Goal: Task Accomplishment & Management: Manage account settings

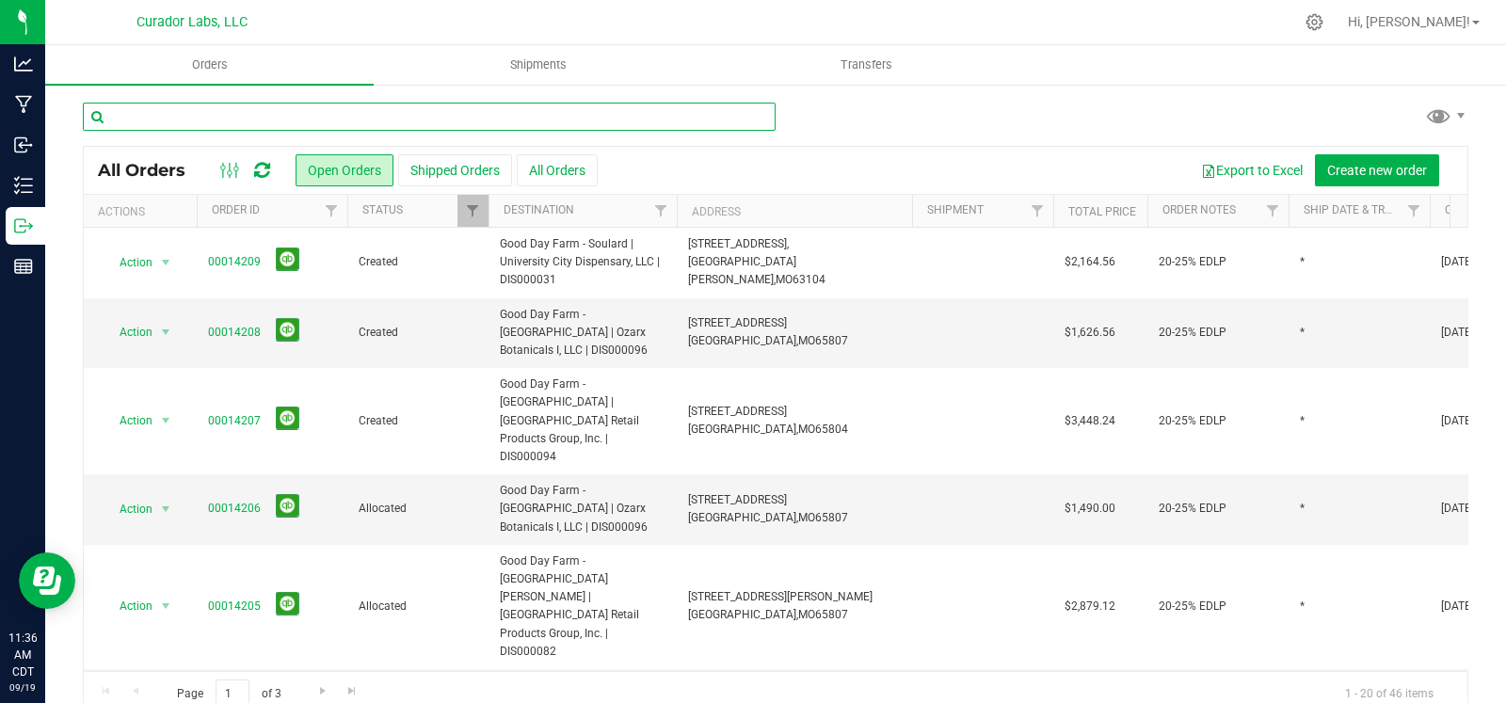
click at [441, 118] on input "text" at bounding box center [429, 117] width 693 height 28
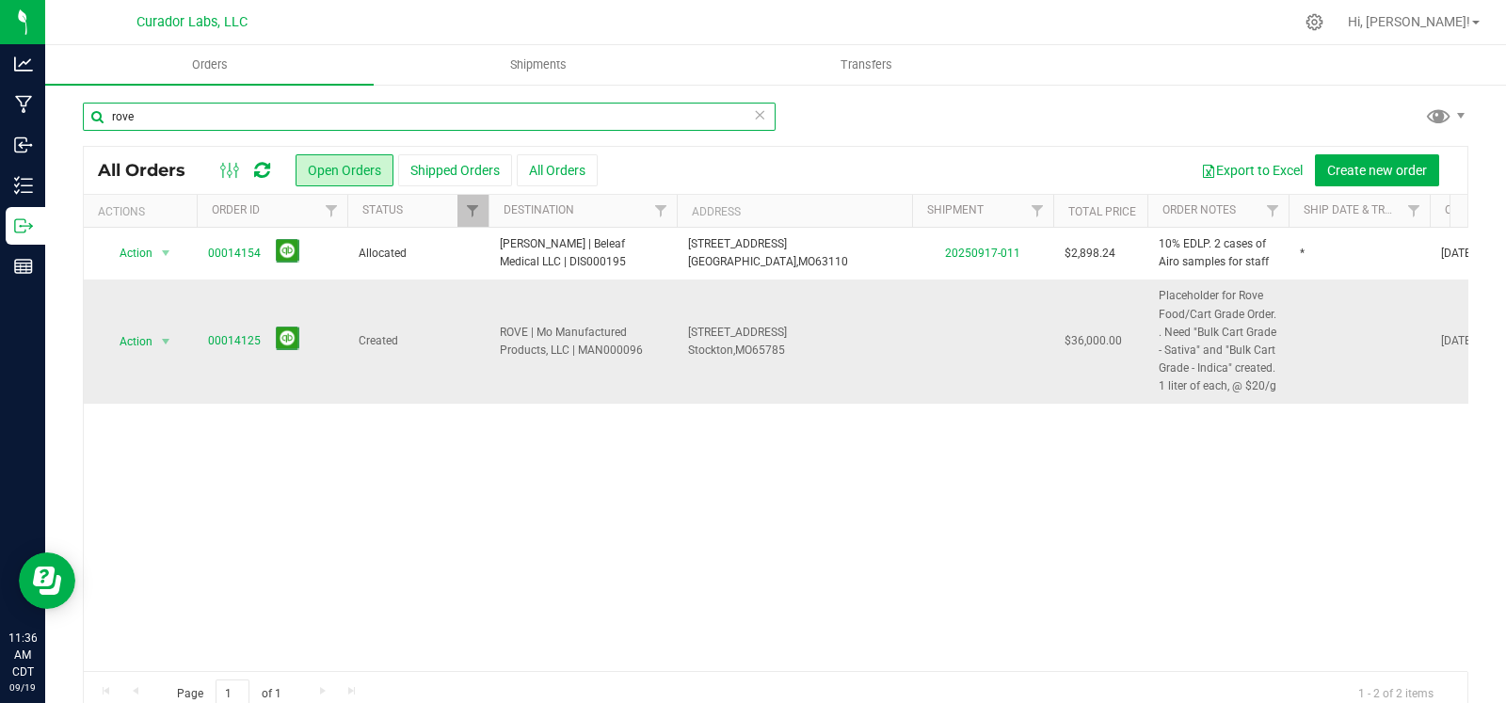
type input "rove"
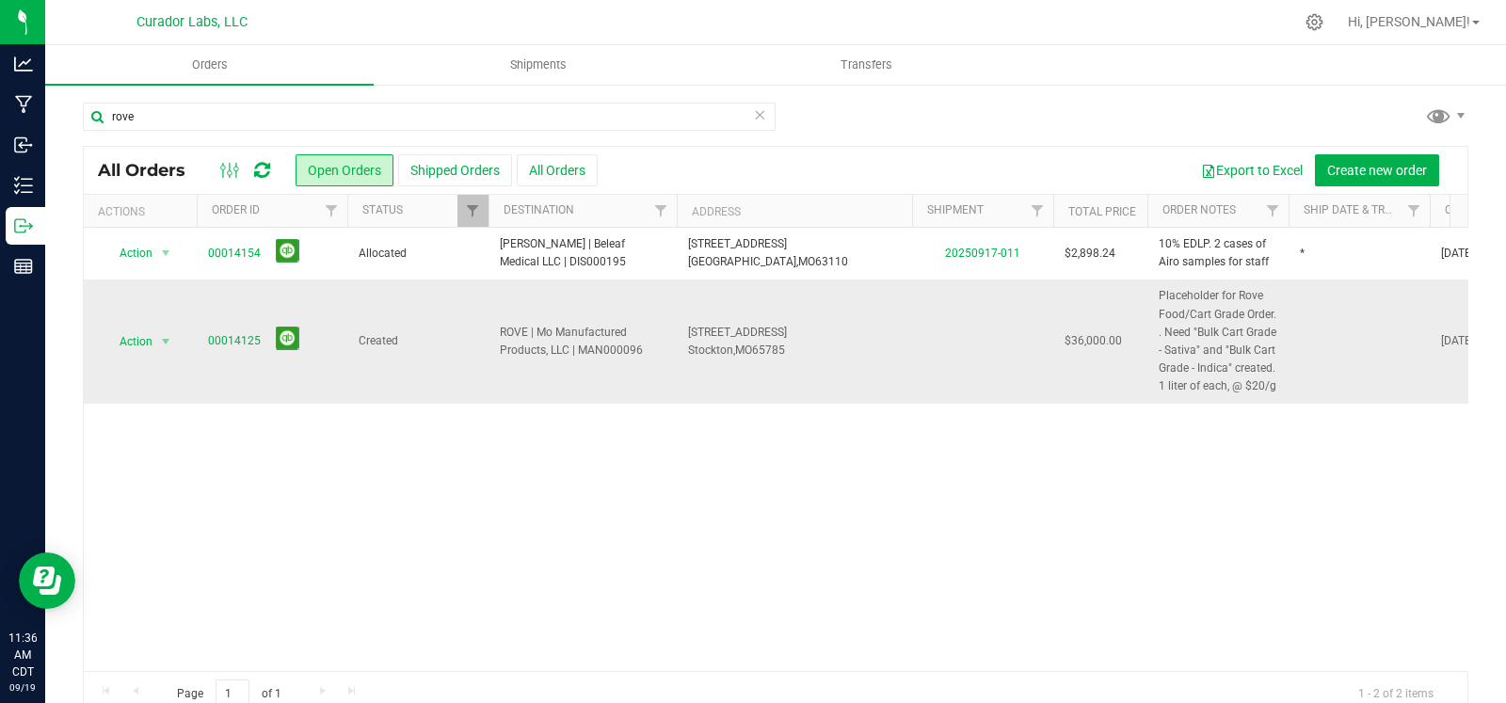
drag, startPoint x: 644, startPoint y: 348, endPoint x: 504, endPoint y: 321, distance: 142.9
click at [504, 321] on td "ROVE | Mo Manufactured Products, LLC | MAN000096" at bounding box center [583, 341] width 188 height 123
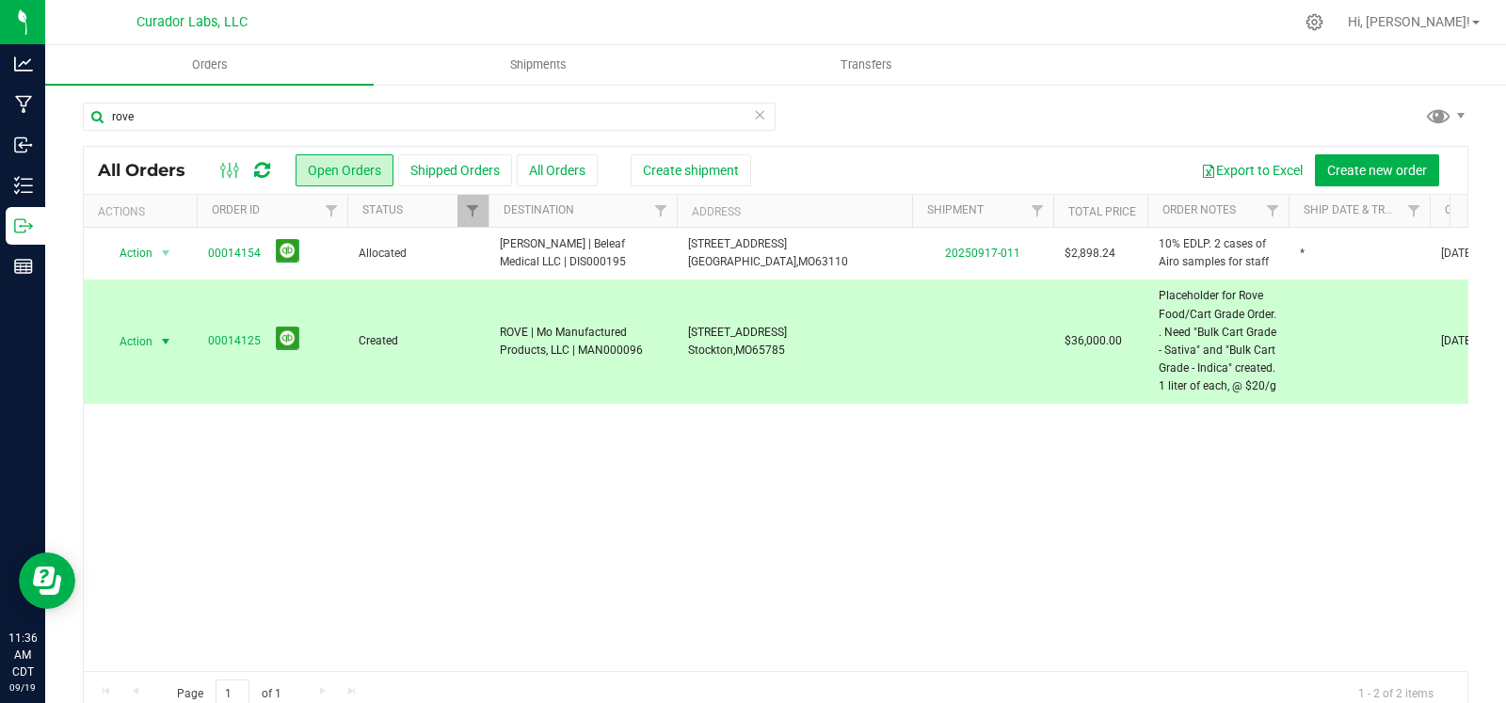
copy span "ROVE | Mo Manufactured Products, LLC | MAN000096"
drag, startPoint x: 782, startPoint y: 361, endPoint x: 764, endPoint y: 361, distance: 17.9
click at [764, 361] on td "203 East St, Stockton, MO 65785" at bounding box center [794, 341] width 235 height 123
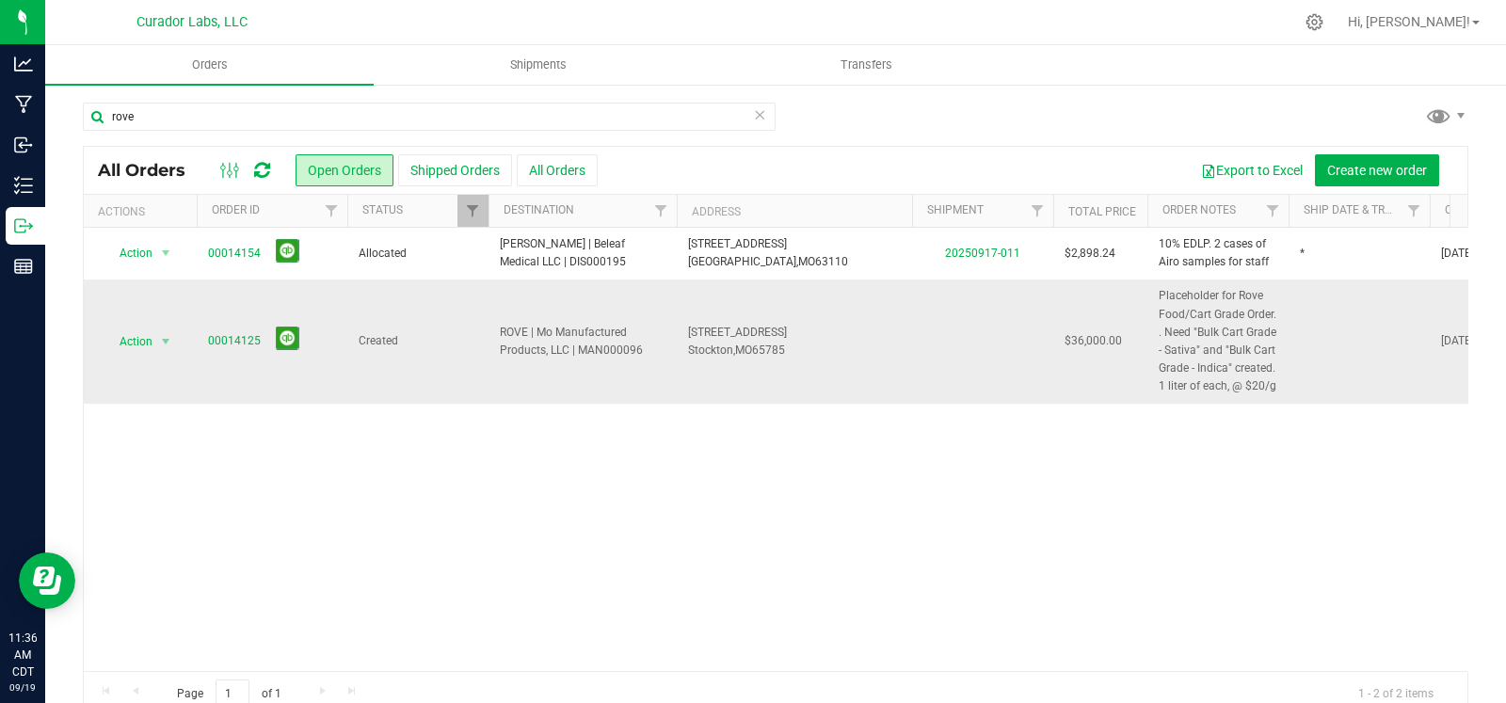
drag, startPoint x: 811, startPoint y: 352, endPoint x: 681, endPoint y: 337, distance: 130.8
click at [681, 337] on td "203 East St, Stockton, MO 65785" at bounding box center [794, 341] width 235 height 123
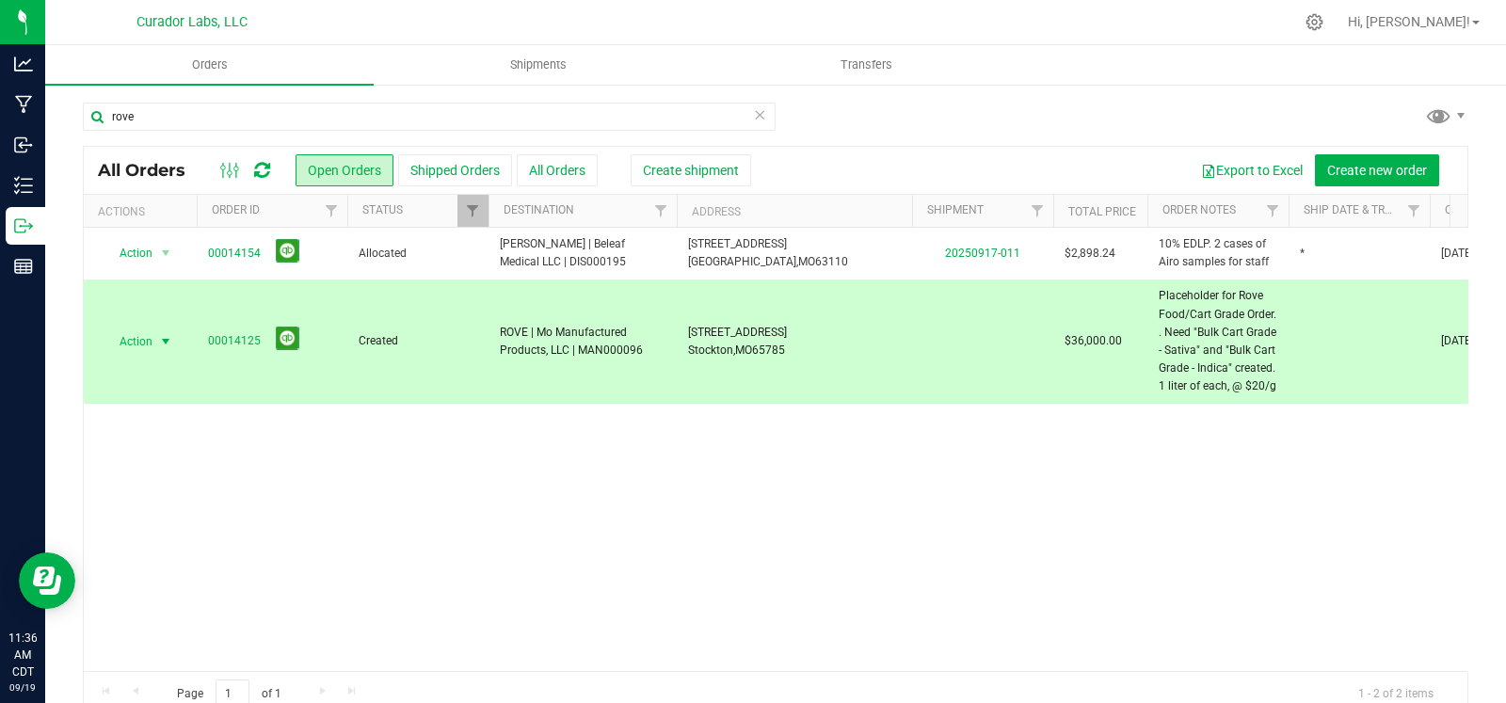
copy span "203 East St, Stockton, MO 65785"
click at [755, 115] on icon at bounding box center [759, 114] width 13 height 23
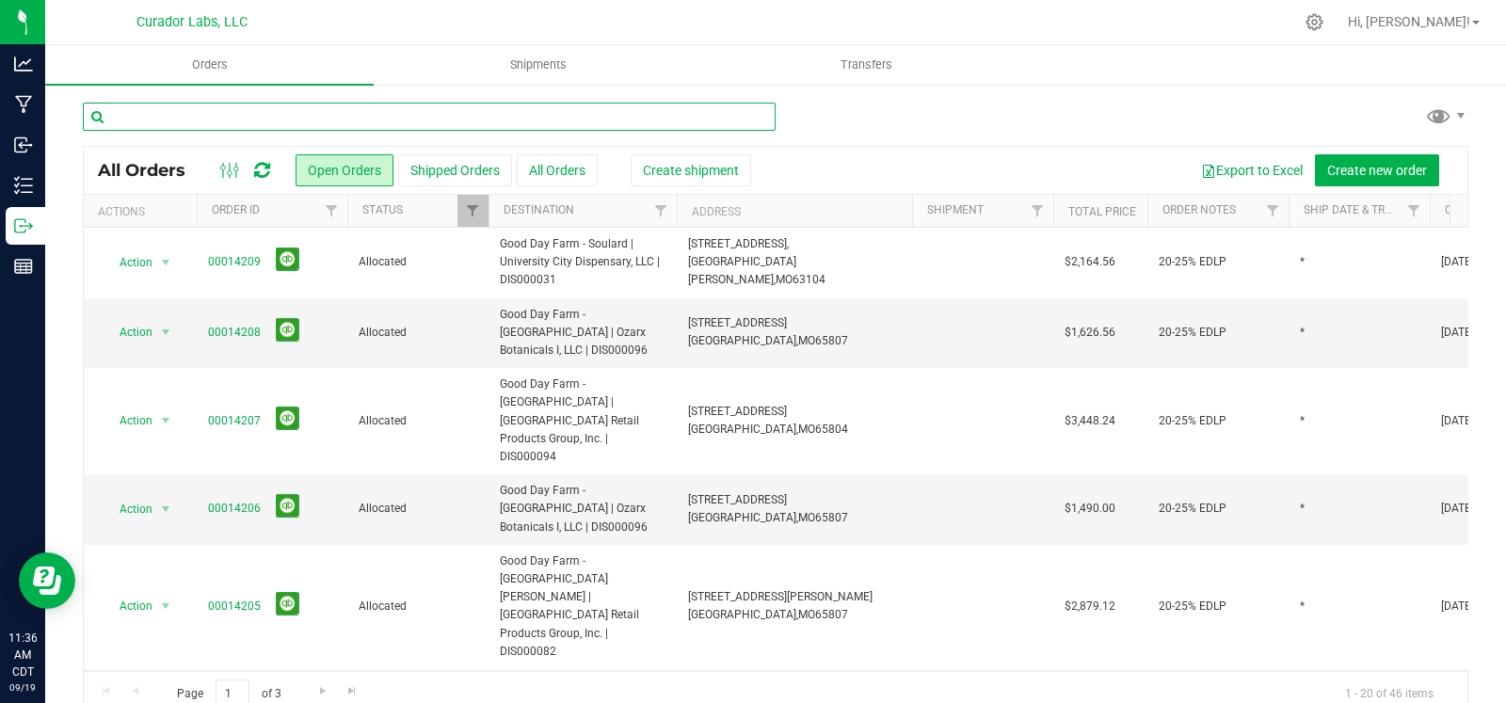
click at [678, 115] on input "text" at bounding box center [429, 117] width 693 height 28
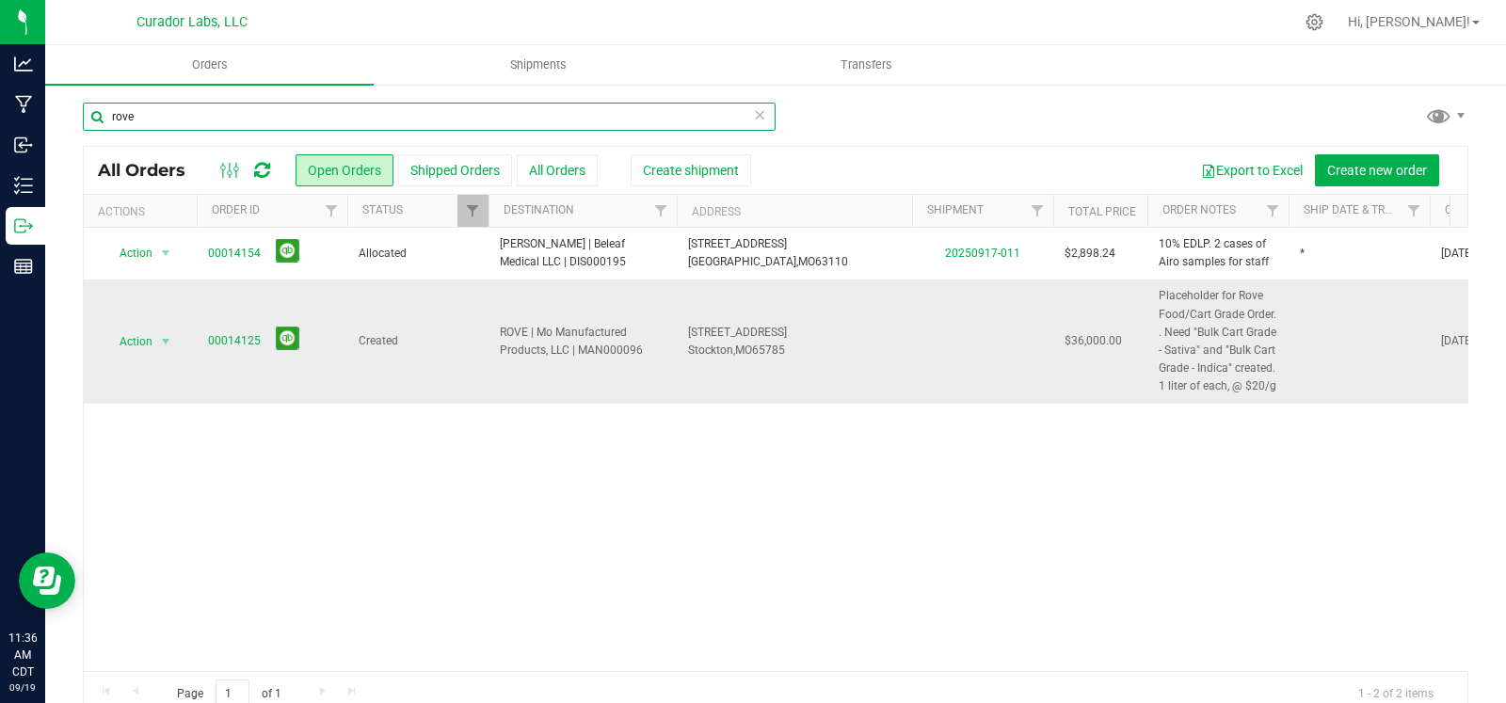
type input "rove"
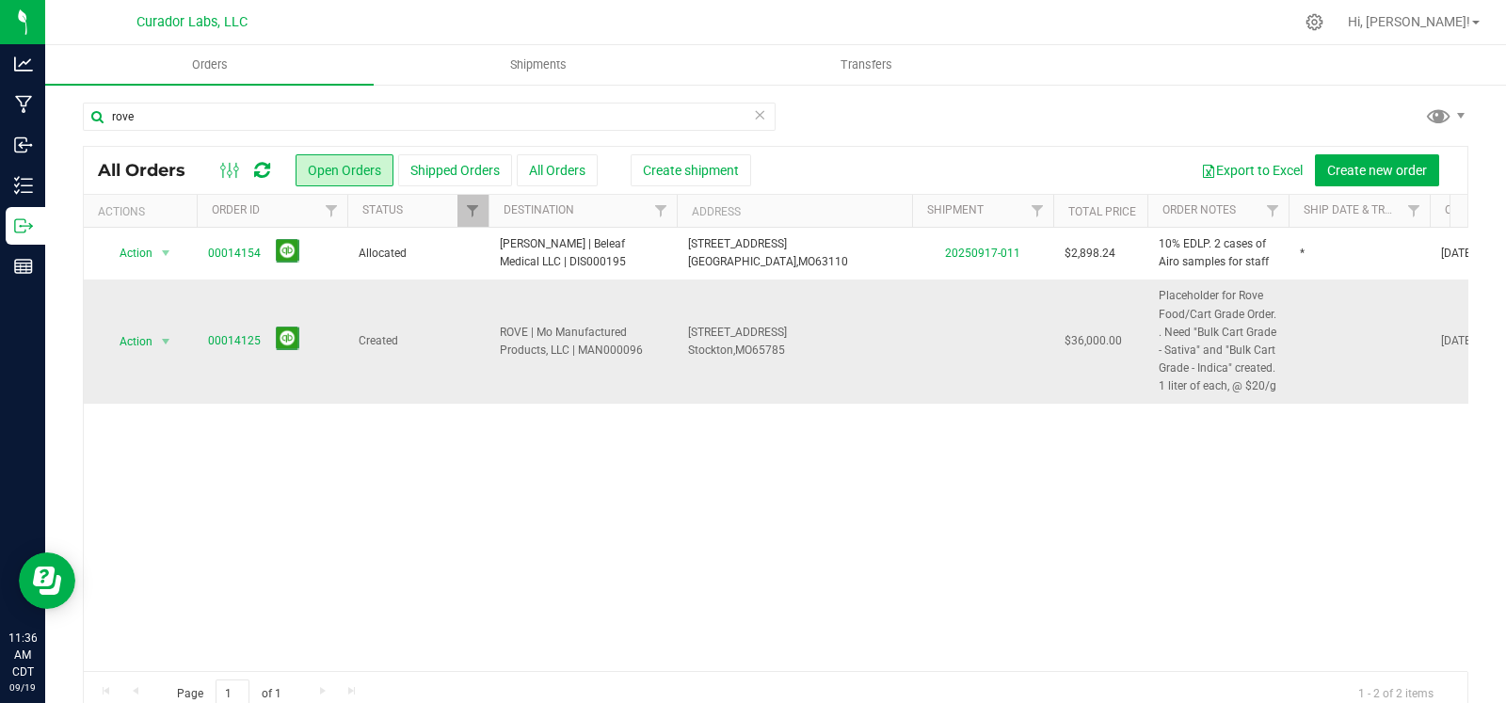
click at [1351, 336] on td at bounding box center [1359, 341] width 141 height 123
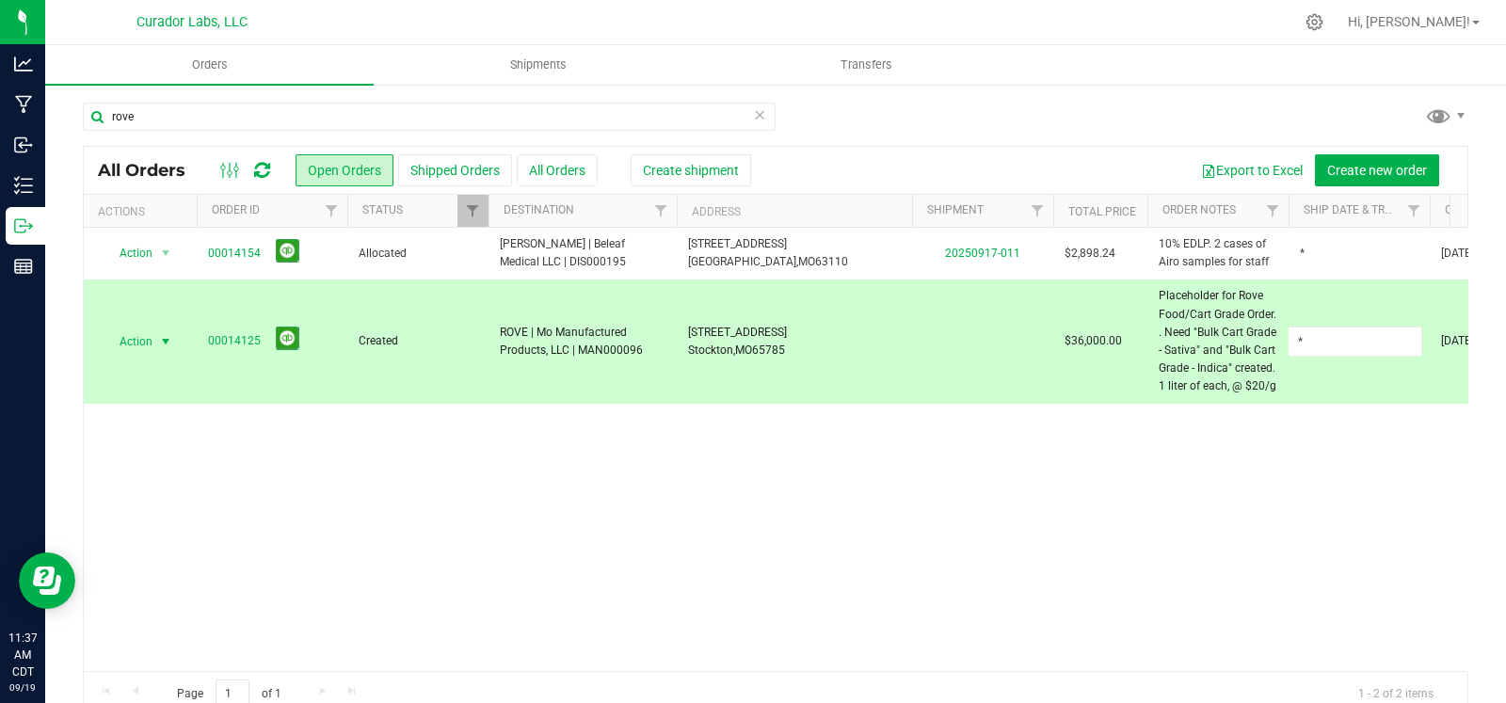
type input "*"
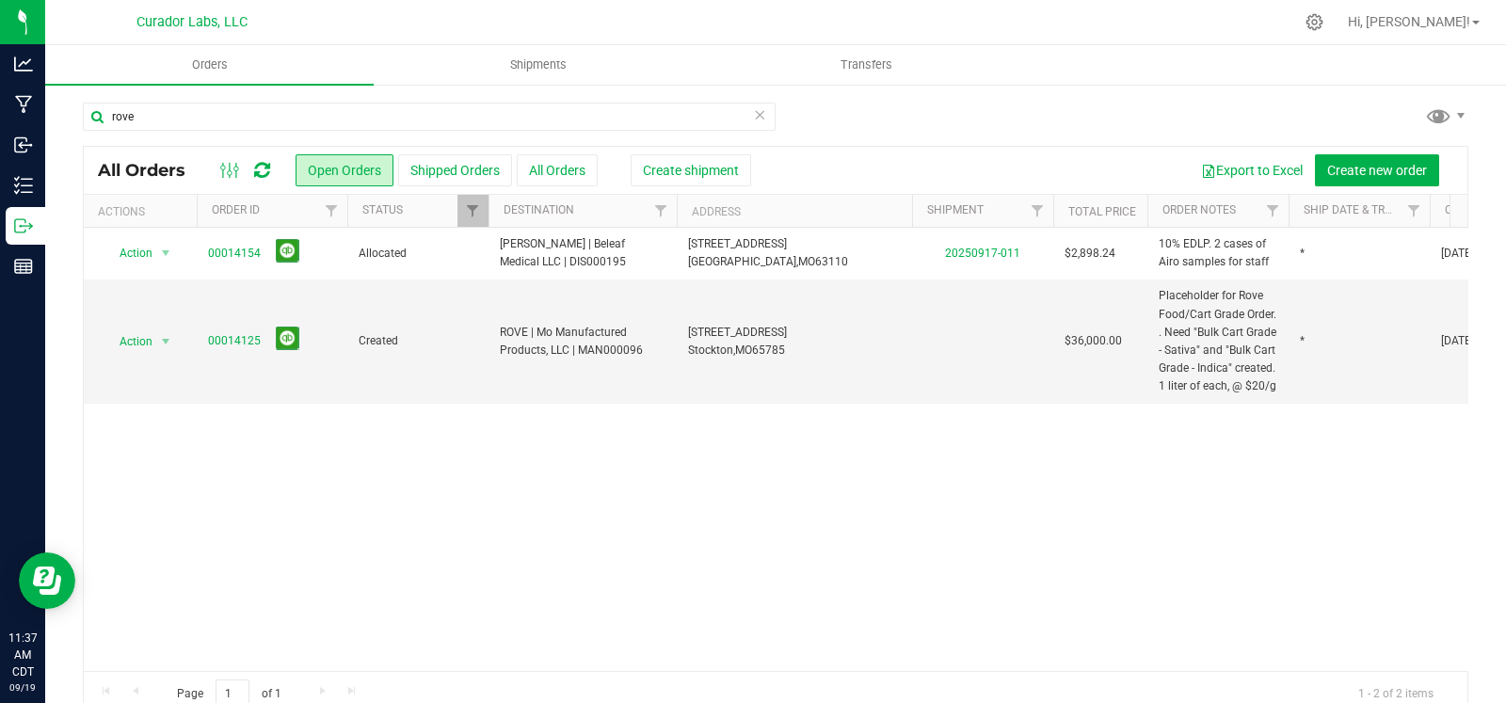
click at [753, 106] on icon at bounding box center [759, 114] width 13 height 23
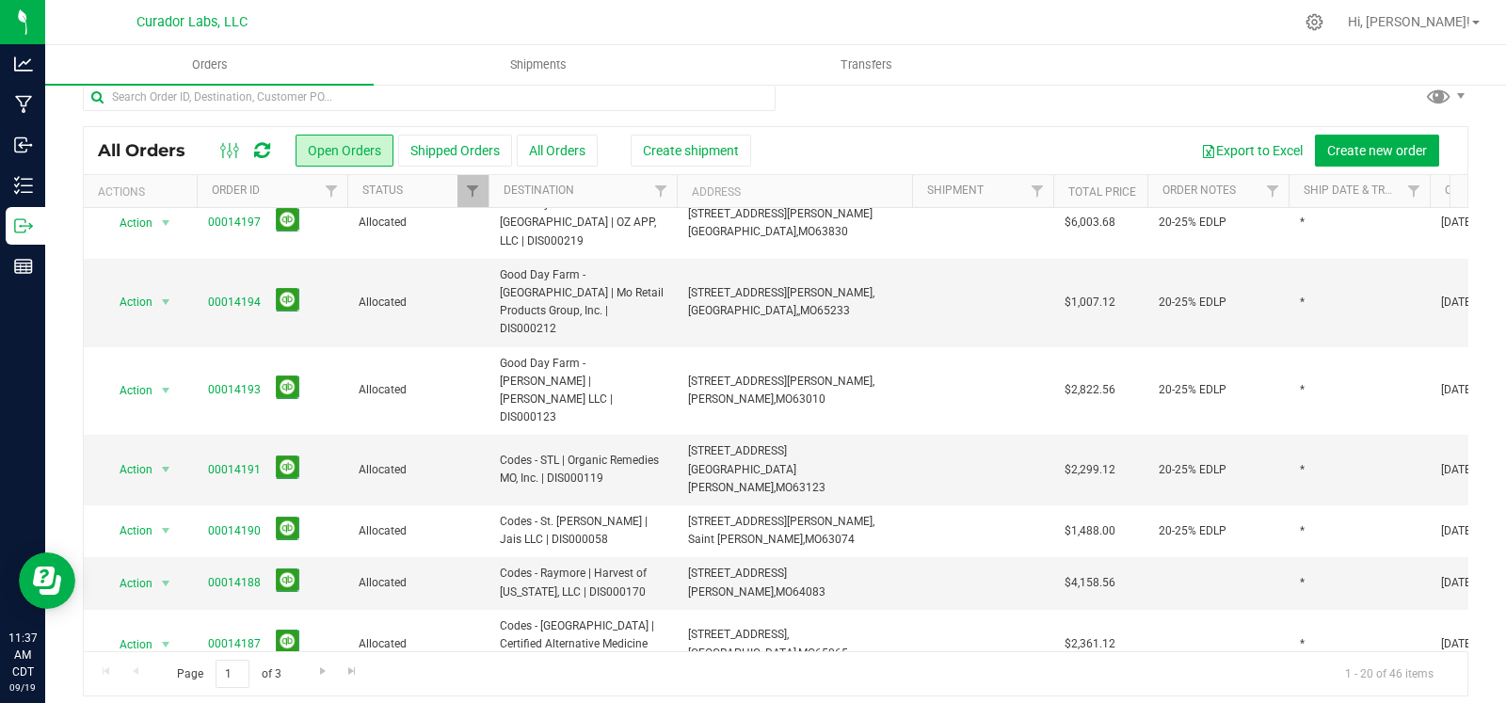
scroll to position [31, 0]
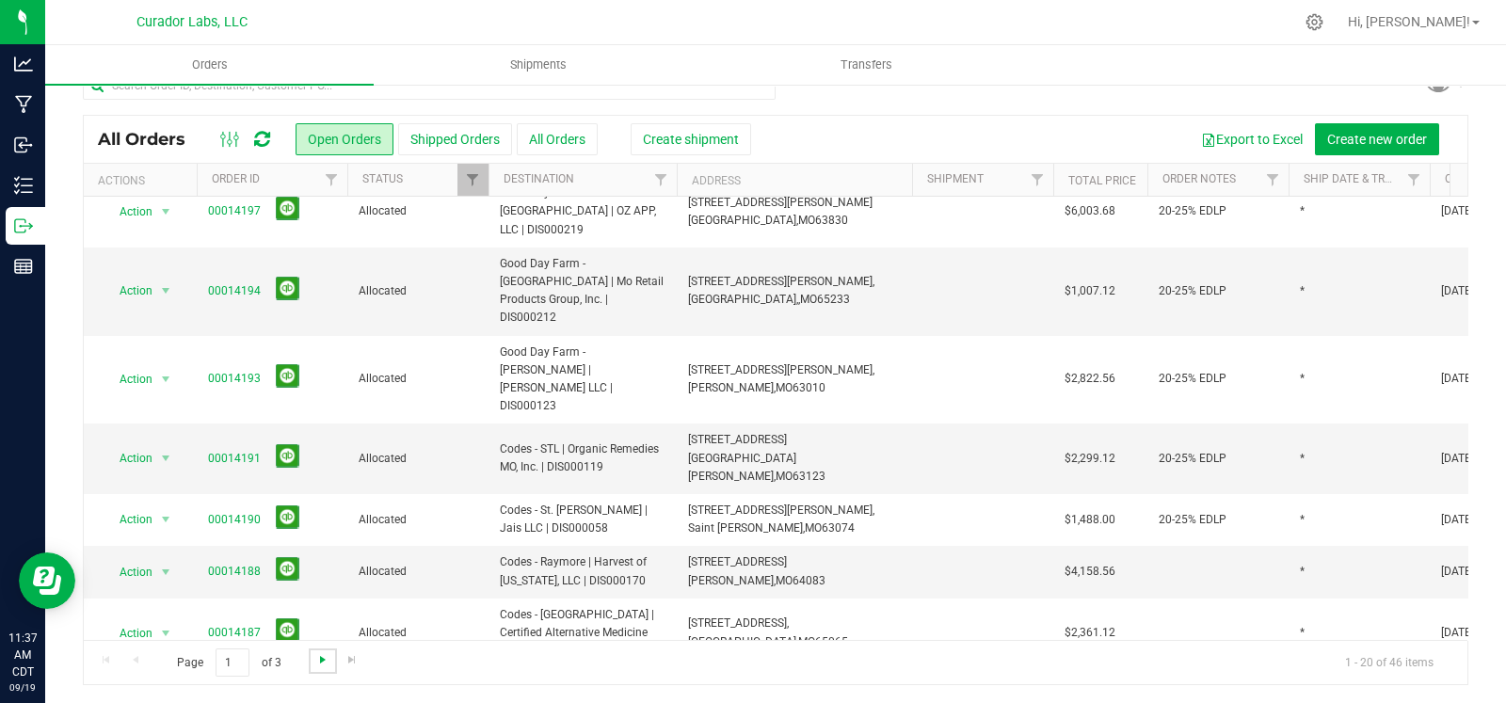
click at [321, 665] on span "Go to the next page" at bounding box center [322, 659] width 15 height 15
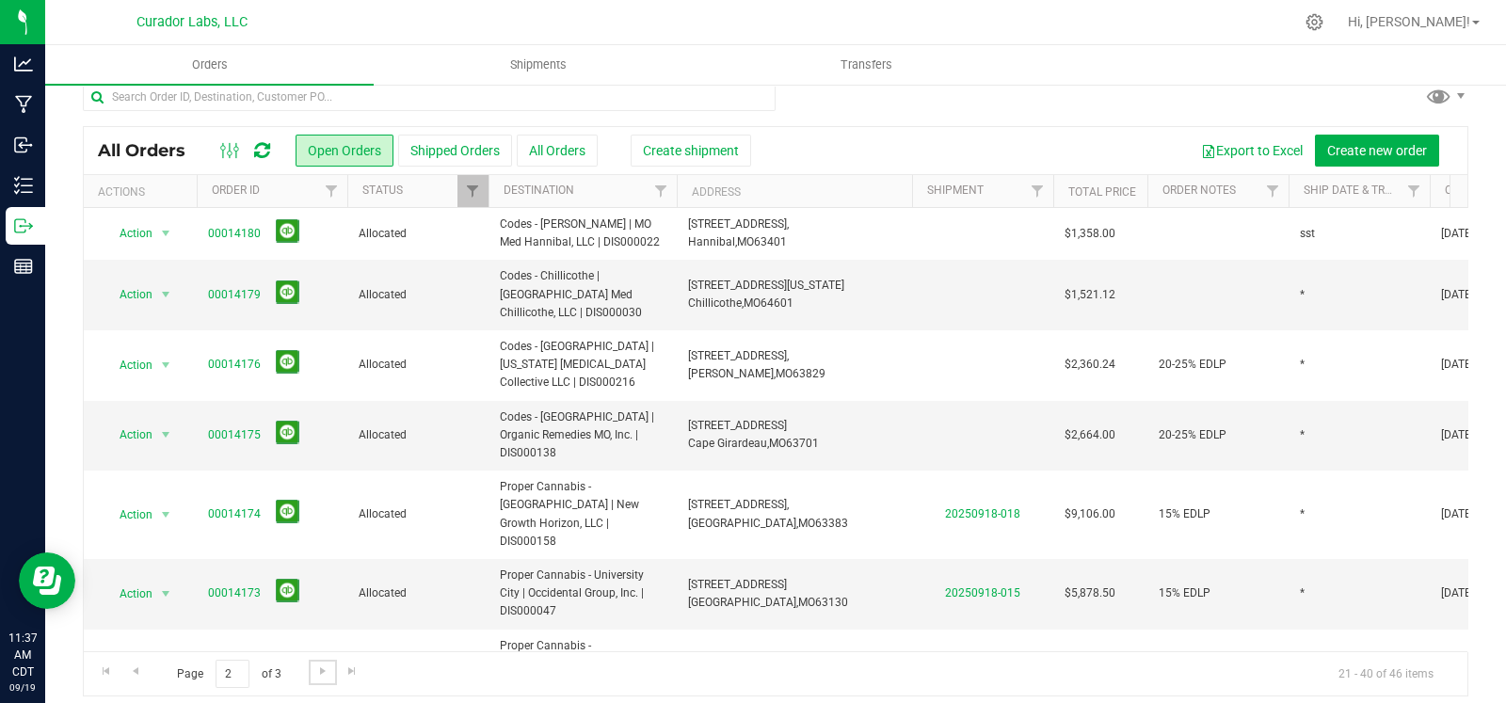
scroll to position [0, 0]
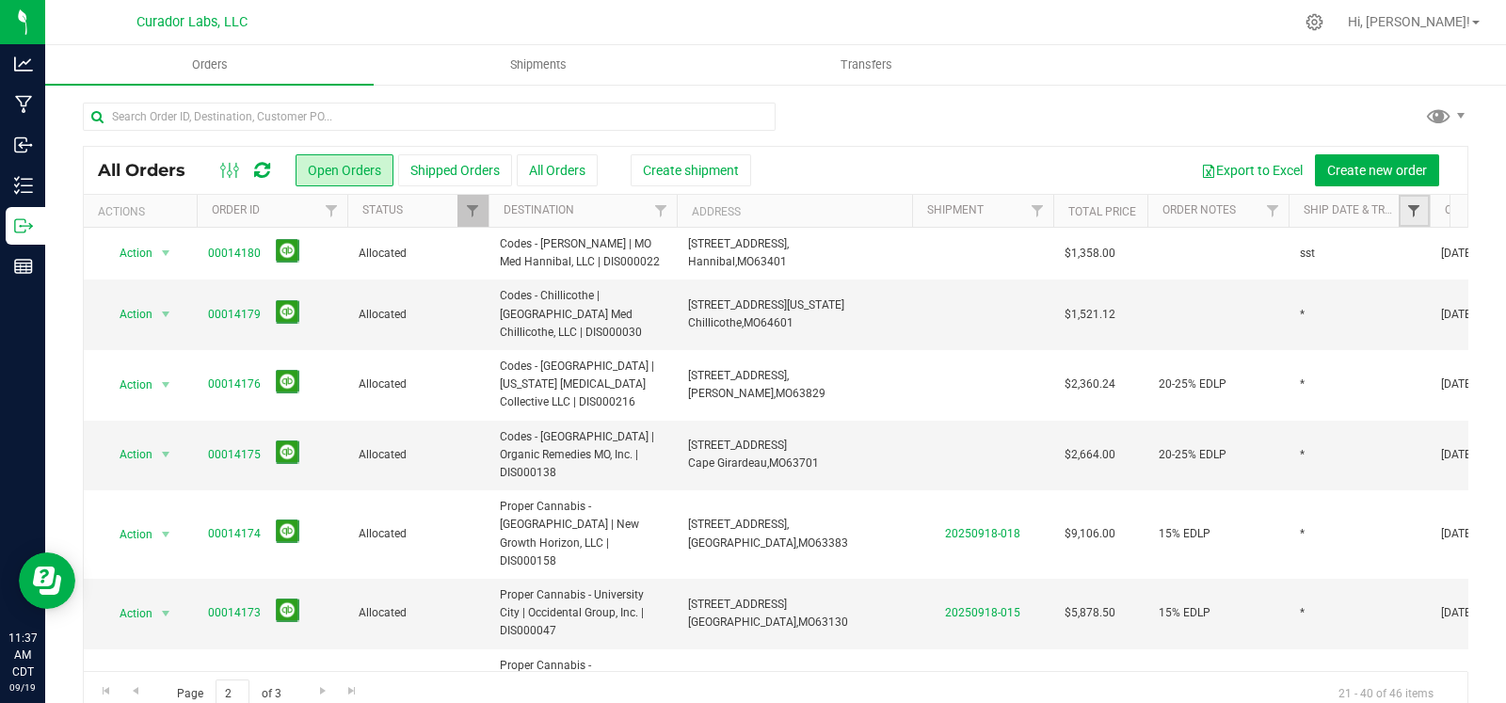
click at [1413, 213] on span "Filter" at bounding box center [1413, 210] width 15 height 15
type input "*"
click at [1301, 281] on button "Filter" at bounding box center [1346, 301] width 90 height 41
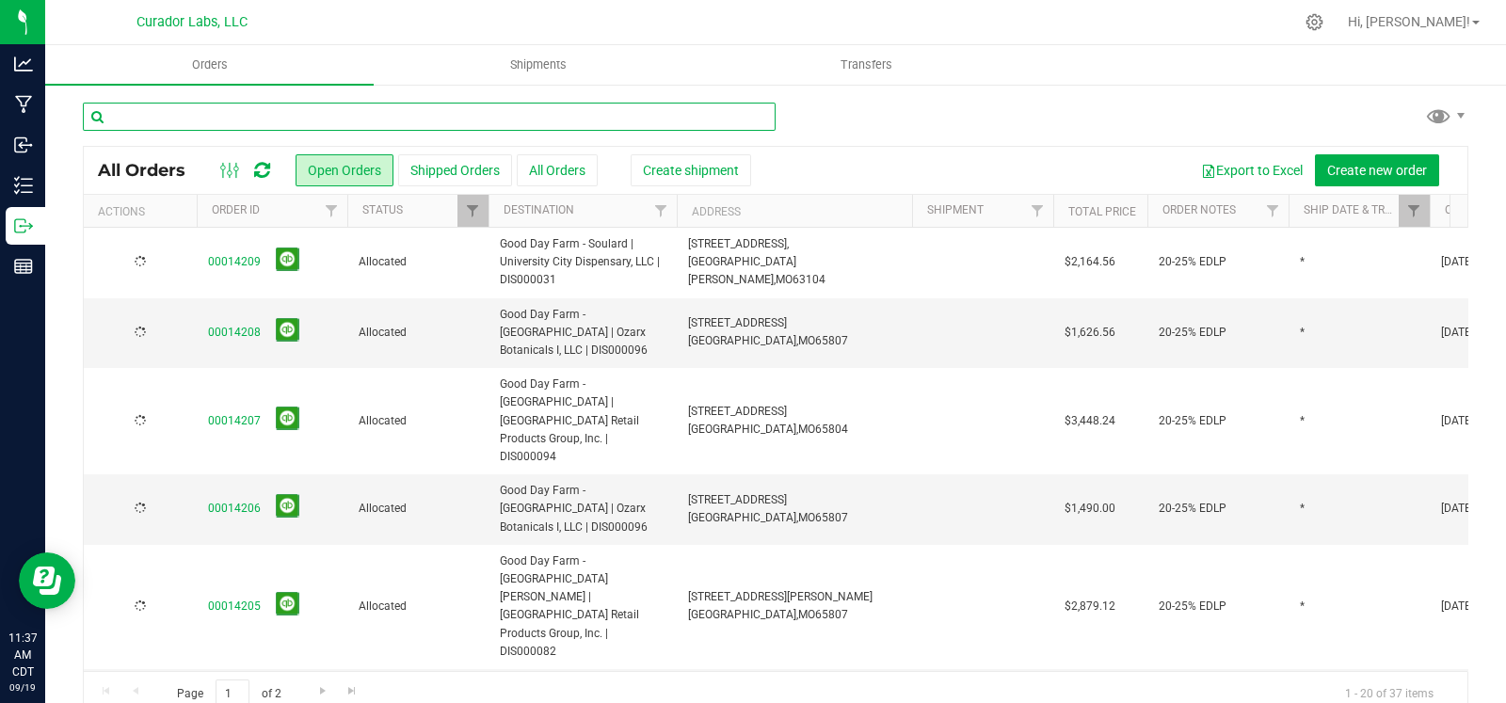
click at [457, 110] on input "text" at bounding box center [429, 117] width 693 height 28
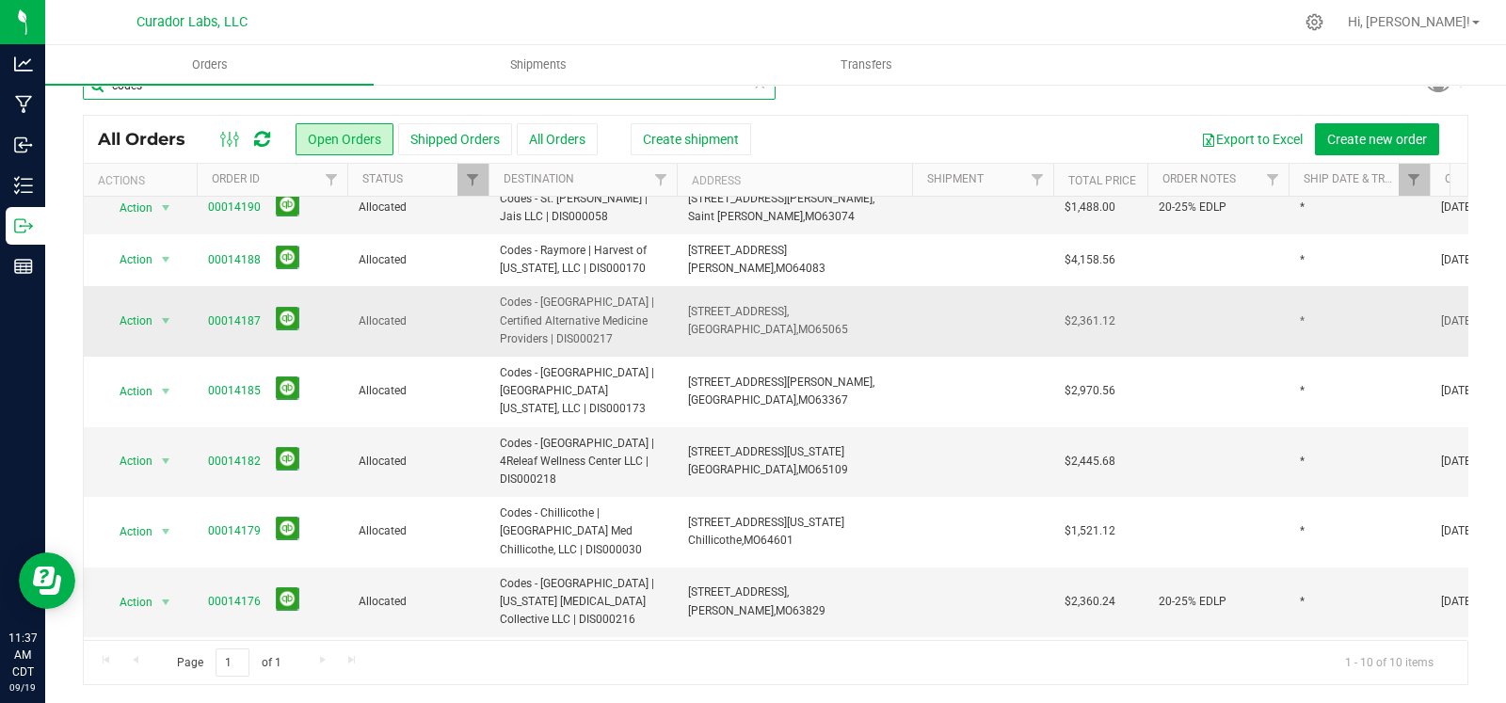
scroll to position [148, 0]
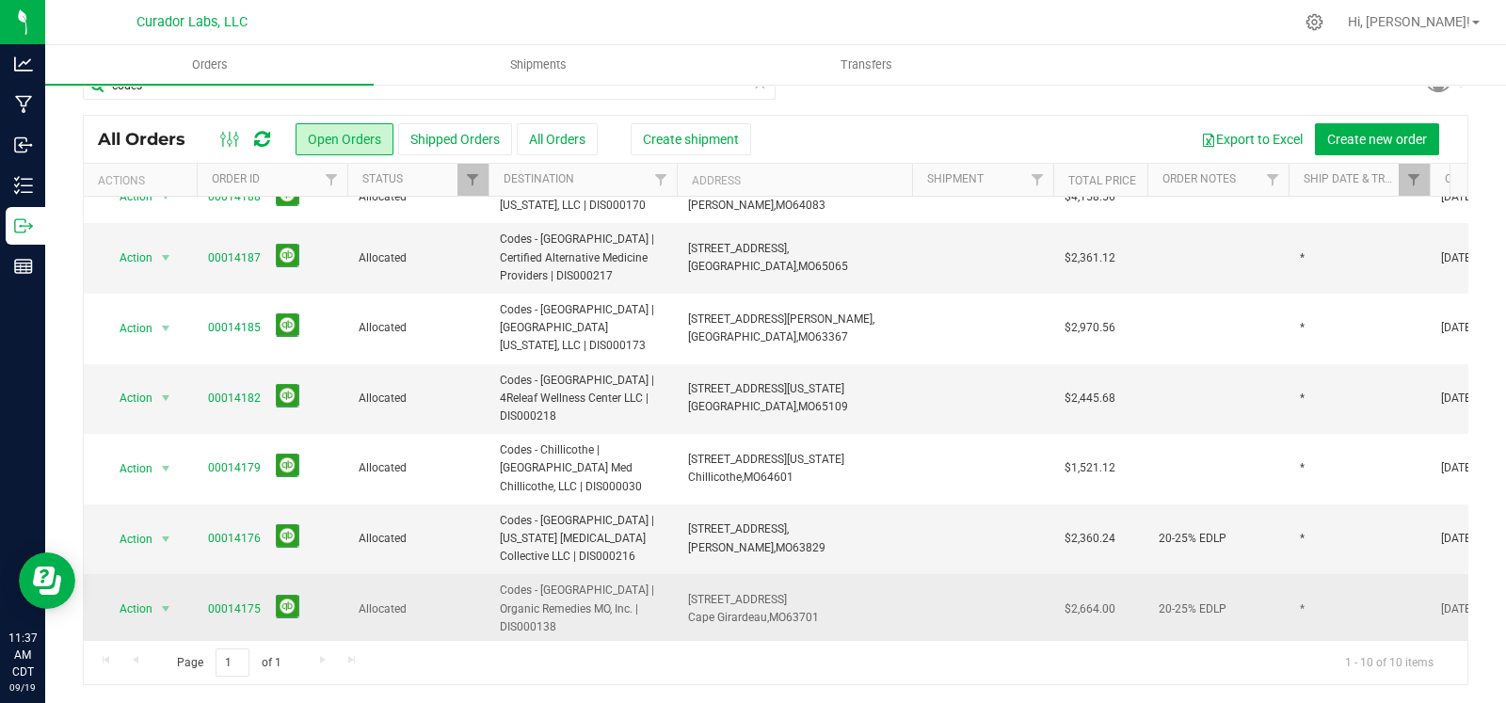
drag, startPoint x: 661, startPoint y: 553, endPoint x: 492, endPoint y: 539, distance: 169.0
click at [492, 574] on td "Codes - [GEOGRAPHIC_DATA] | Organic Remedies MO, Inc. | DIS000138" at bounding box center [583, 609] width 188 height 71
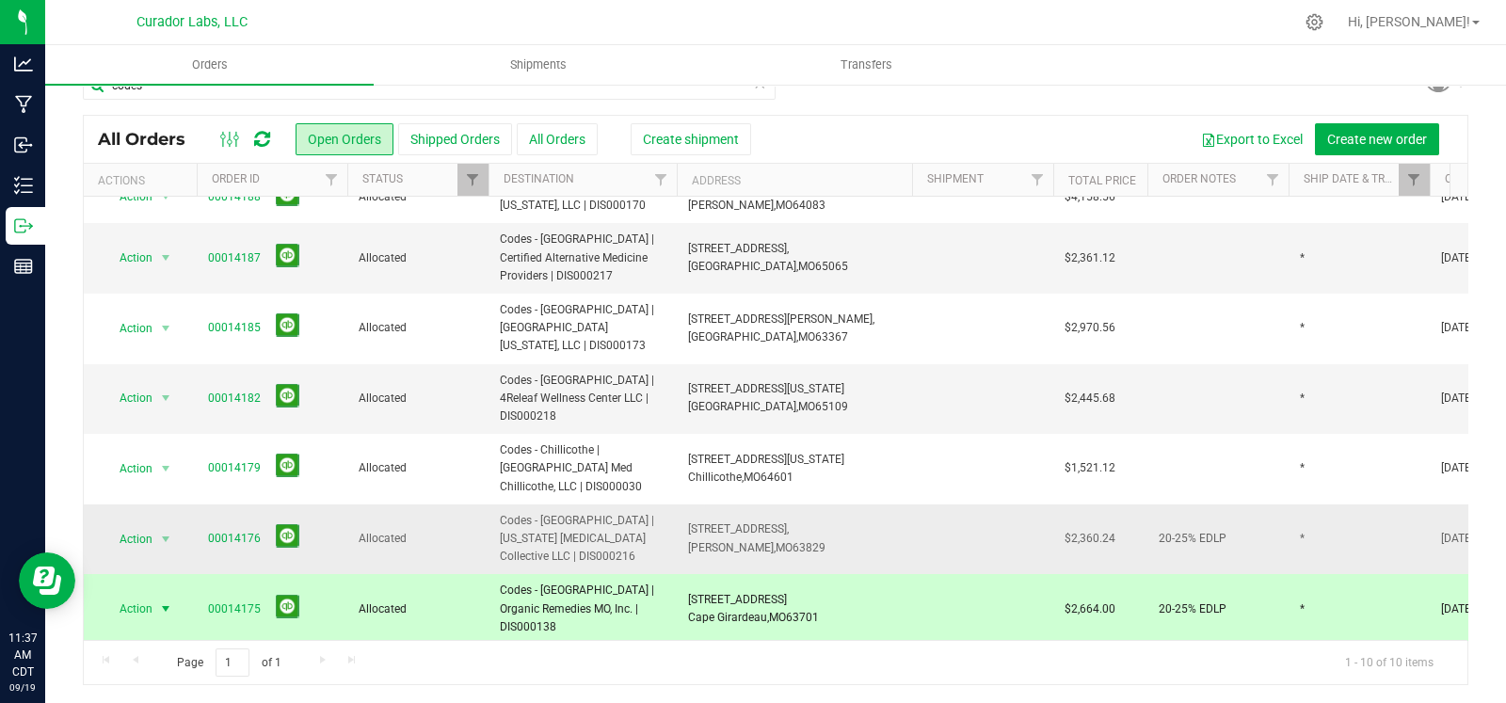
copy span "Codes - [GEOGRAPHIC_DATA] | Organic Remedies MO, Inc. | DIS000138"
drag, startPoint x: 832, startPoint y: 554, endPoint x: 684, endPoint y: 546, distance: 148.0
click at [684, 574] on td "350 N Kingshighway St, Cape Girardeau, MO 63701" at bounding box center [794, 609] width 235 height 71
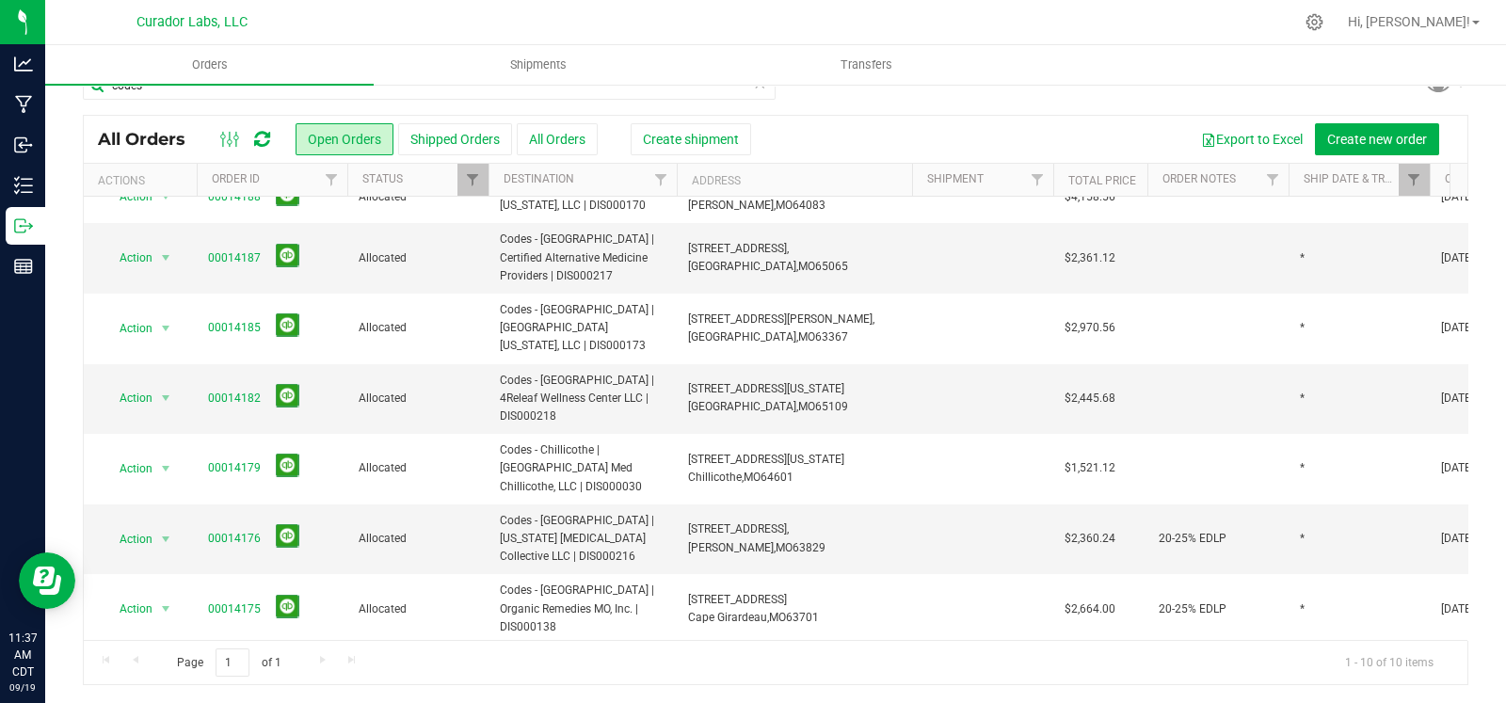
copy span "350 N Kingshighway St, Cape Girardeau, MO 63701"
drag, startPoint x: 600, startPoint y: 498, endPoint x: 464, endPoint y: 467, distance: 139.1
click at [464, 505] on tr "Action Action Cancel order Clone order Edit order Mark as fully paid Order audi…" at bounding box center [1016, 540] width 1864 height 71
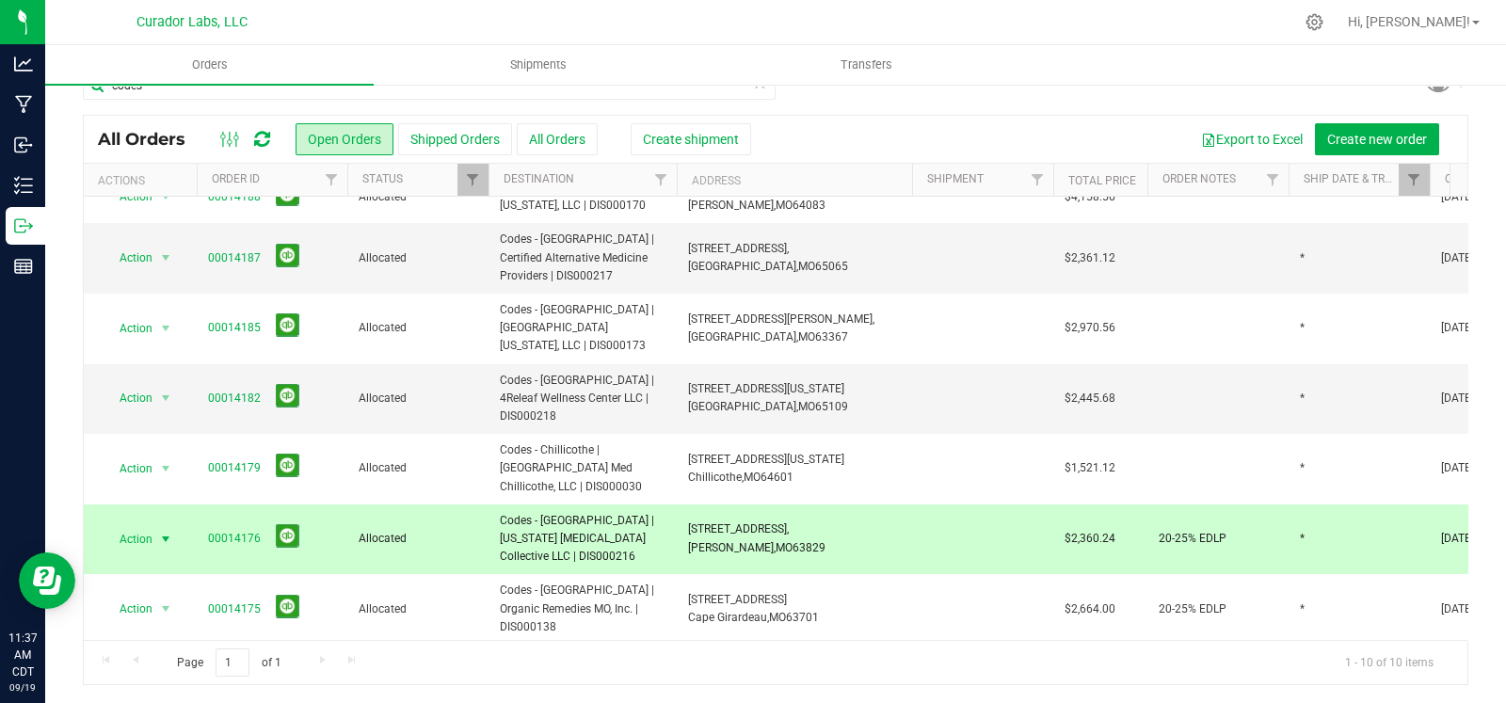
copy tr "Codes - [GEOGRAPHIC_DATA] | [US_STATE] [MEDICAL_DATA] Collective LLC | DIS000216"
drag, startPoint x: 820, startPoint y: 489, endPoint x: 686, endPoint y: 483, distance: 133.8
click at [686, 505] on td "3646 State Highway AC, Cardwell, MO 63829" at bounding box center [794, 540] width 235 height 71
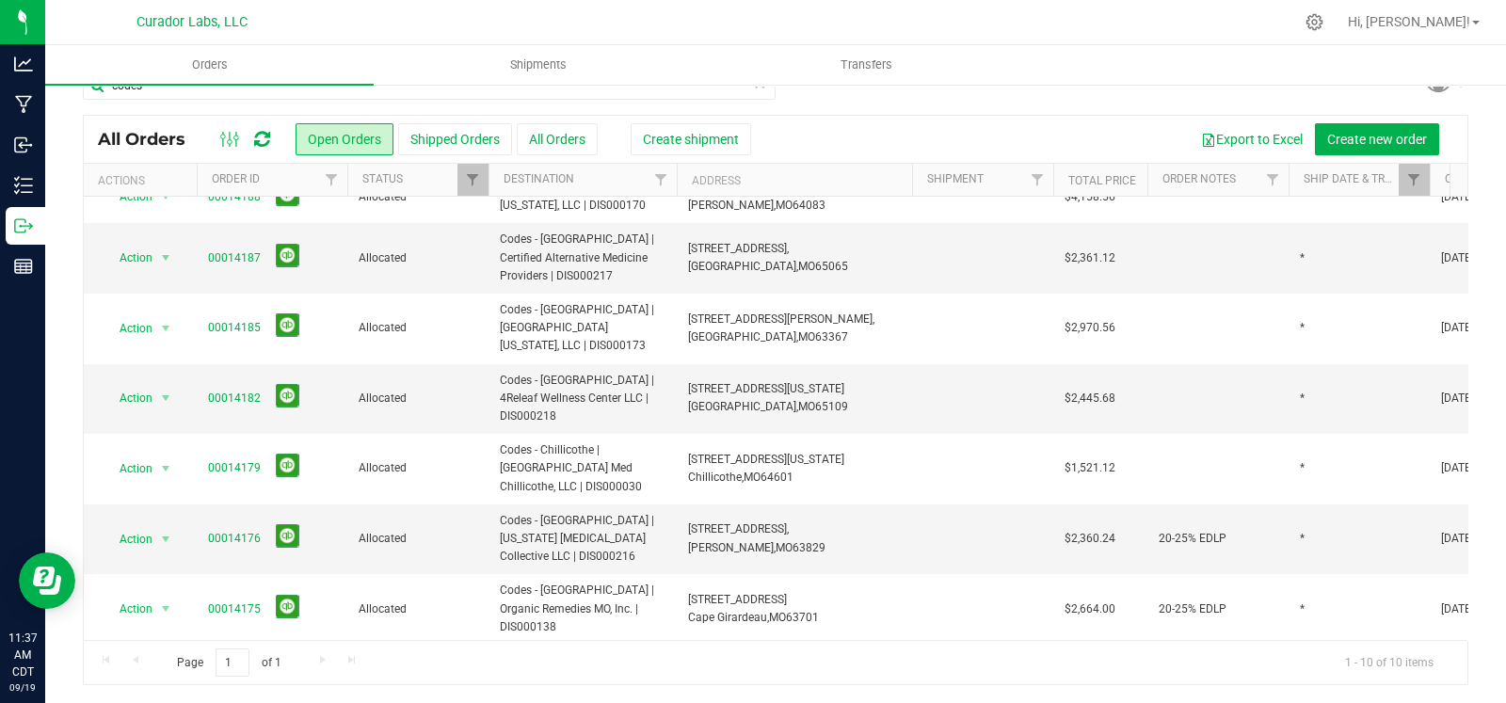
copy span "3646 State Highway AC, Cardwell, MO 63829"
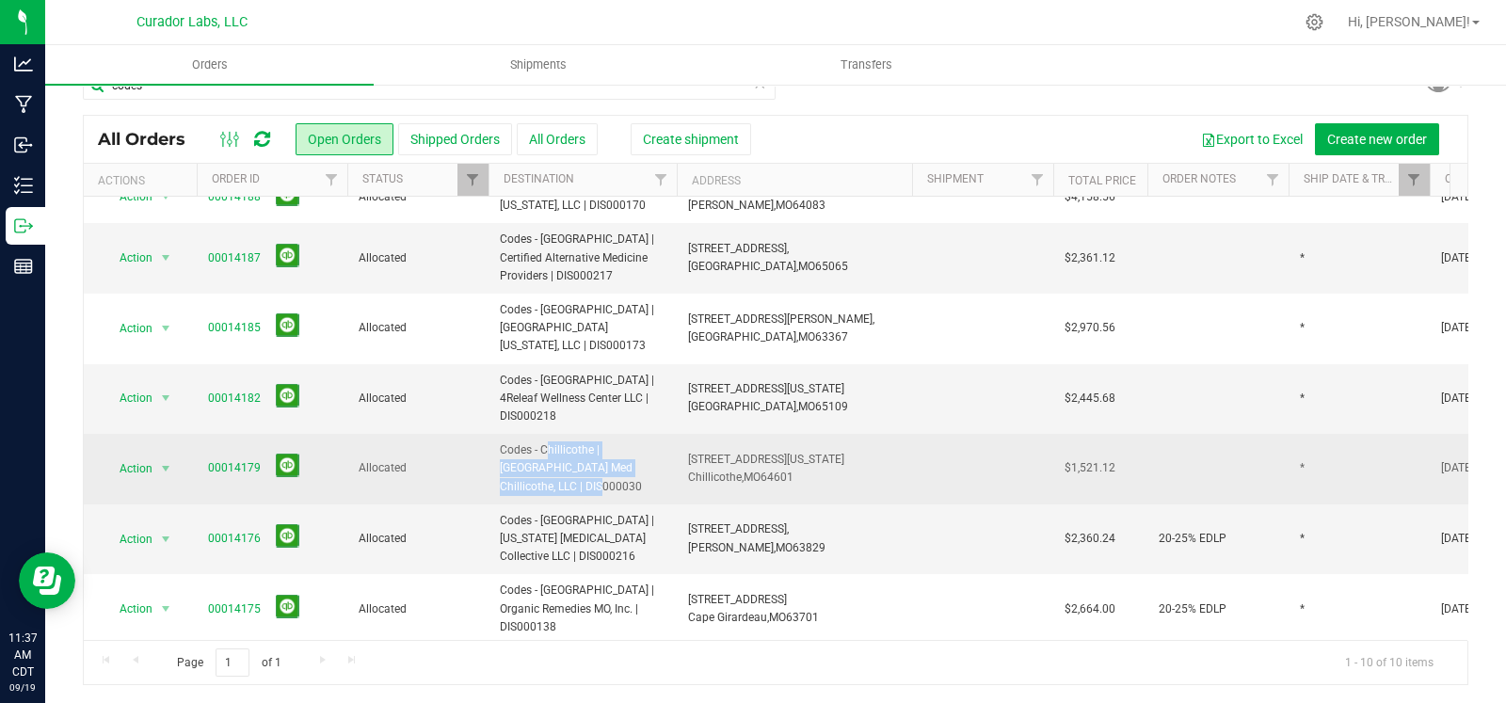
drag, startPoint x: 605, startPoint y: 428, endPoint x: 490, endPoint y: 421, distance: 115.1
click at [490, 434] on td "Codes - Chillicothe | [GEOGRAPHIC_DATA] Med Chillicothe, LLC | DIS000030" at bounding box center [583, 469] width 188 height 71
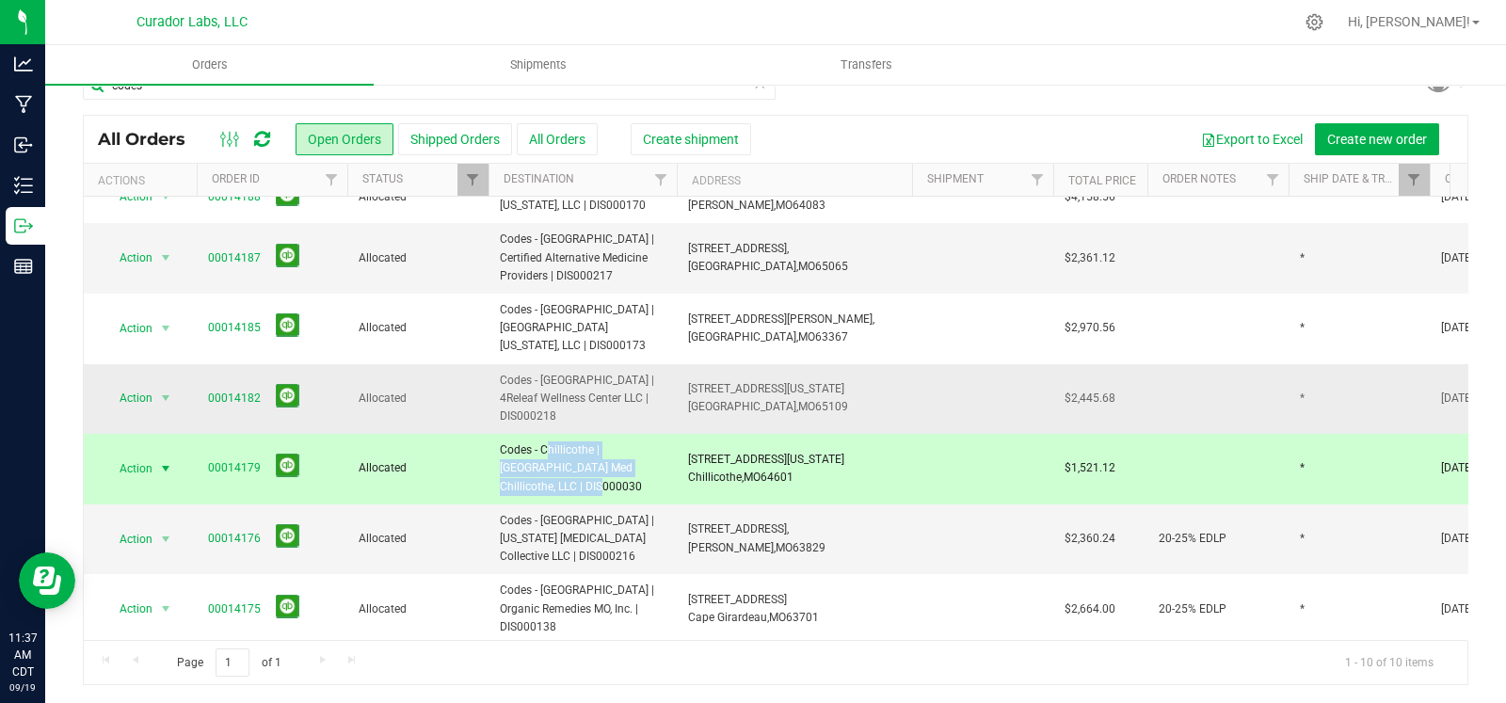
copy span "Codes - Chillicothe | [GEOGRAPHIC_DATA] Med Chillicothe, LLC | DIS000030"
drag, startPoint x: 806, startPoint y: 425, endPoint x: 665, endPoint y: 410, distance: 141.0
click at [665, 434] on tr "Action Action Cancel order Clone order Edit order Mark as fully paid Order audi…" at bounding box center [1016, 469] width 1864 height 71
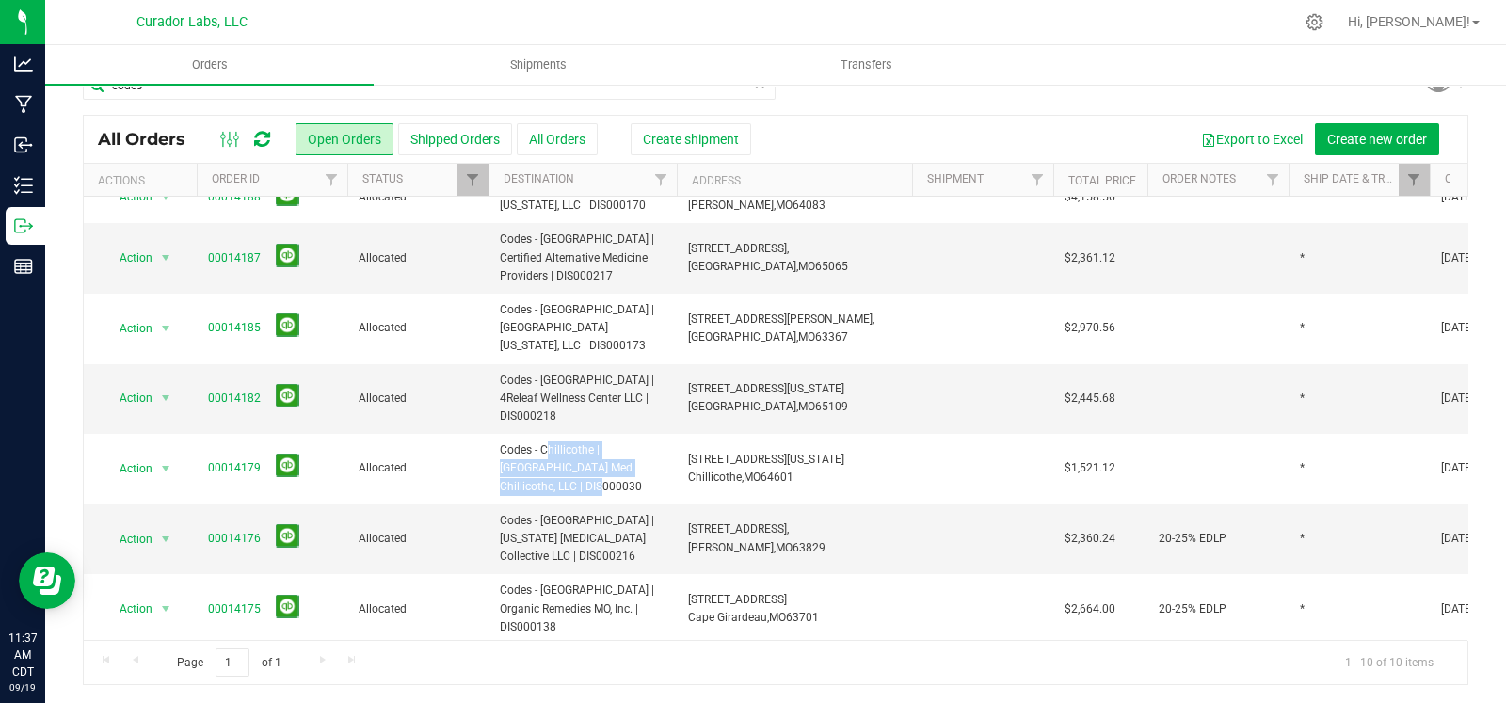
copy tr "941 Washington St, Chillicothe, MO 64601"
drag, startPoint x: 555, startPoint y: 375, endPoint x: 481, endPoint y: 355, distance: 76.9
click at [481, 364] on tr "Action Action Cancel order Clone order Edit order Mark as fully paid Order audi…" at bounding box center [1016, 399] width 1864 height 71
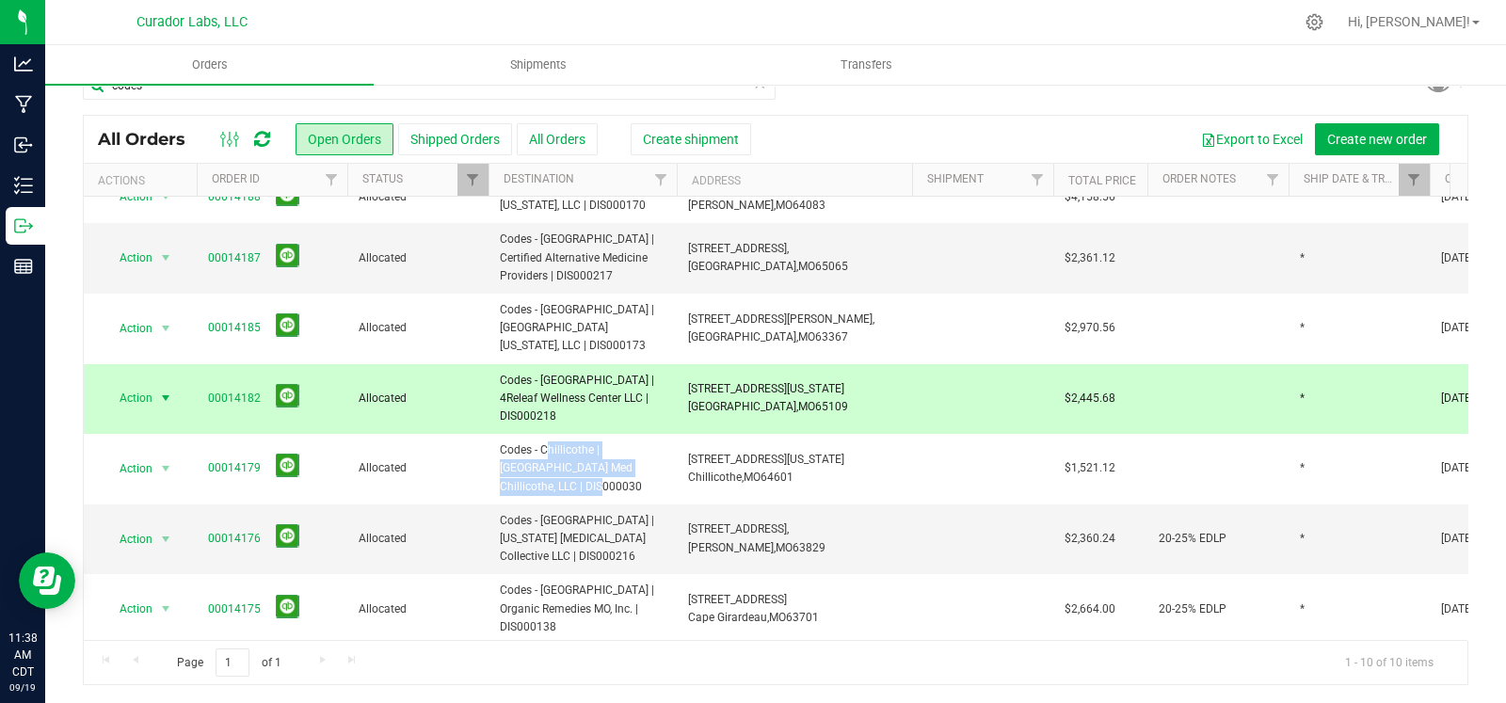
copy tr "Codes - [GEOGRAPHIC_DATA] | 4Releaf Wellness Center LLC | DIS000218"
drag, startPoint x: 824, startPoint y: 371, endPoint x: 681, endPoint y: 357, distance: 143.8
click at [681, 364] on td "3205 Missouri Blvd., Jefferson City, MO 65109" at bounding box center [794, 399] width 235 height 71
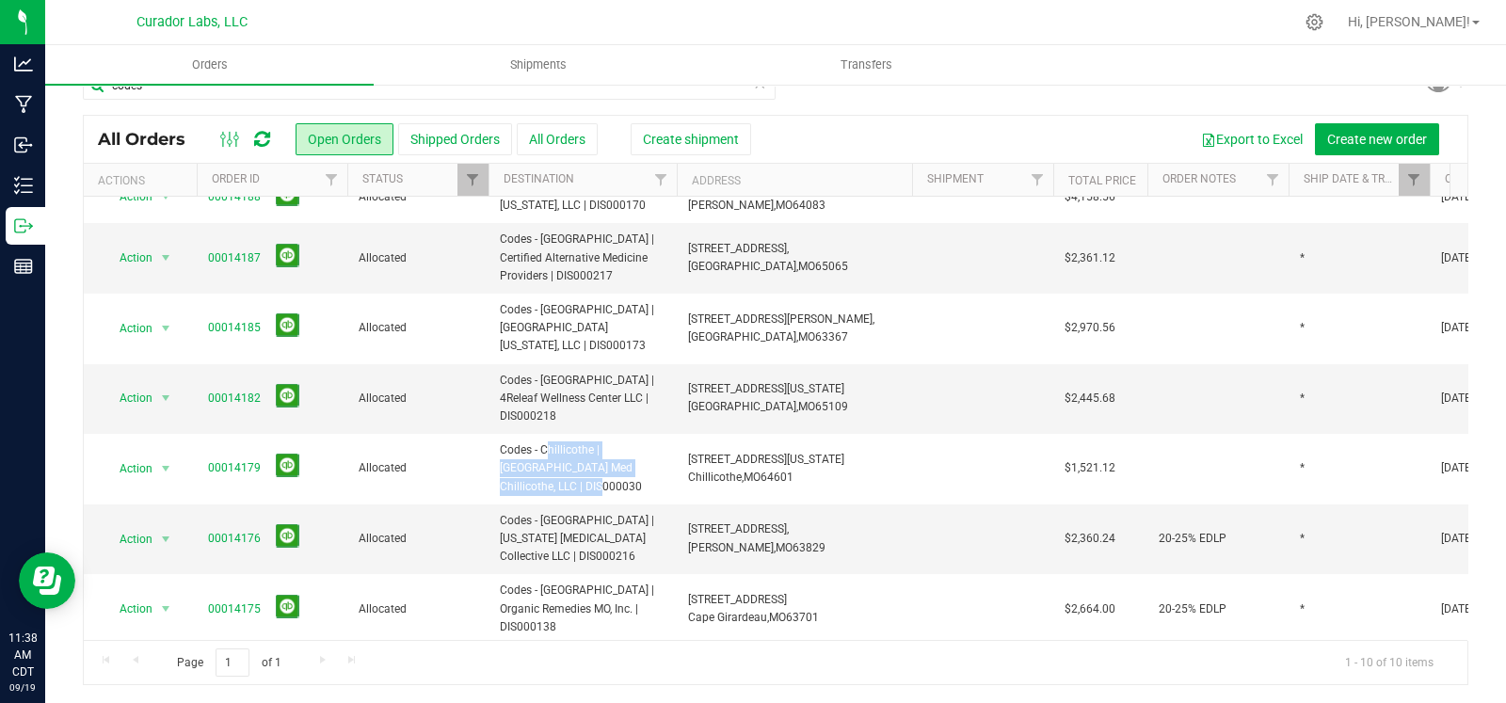
copy span "3205 Missouri Blvd., Jefferson City, MO 65109"
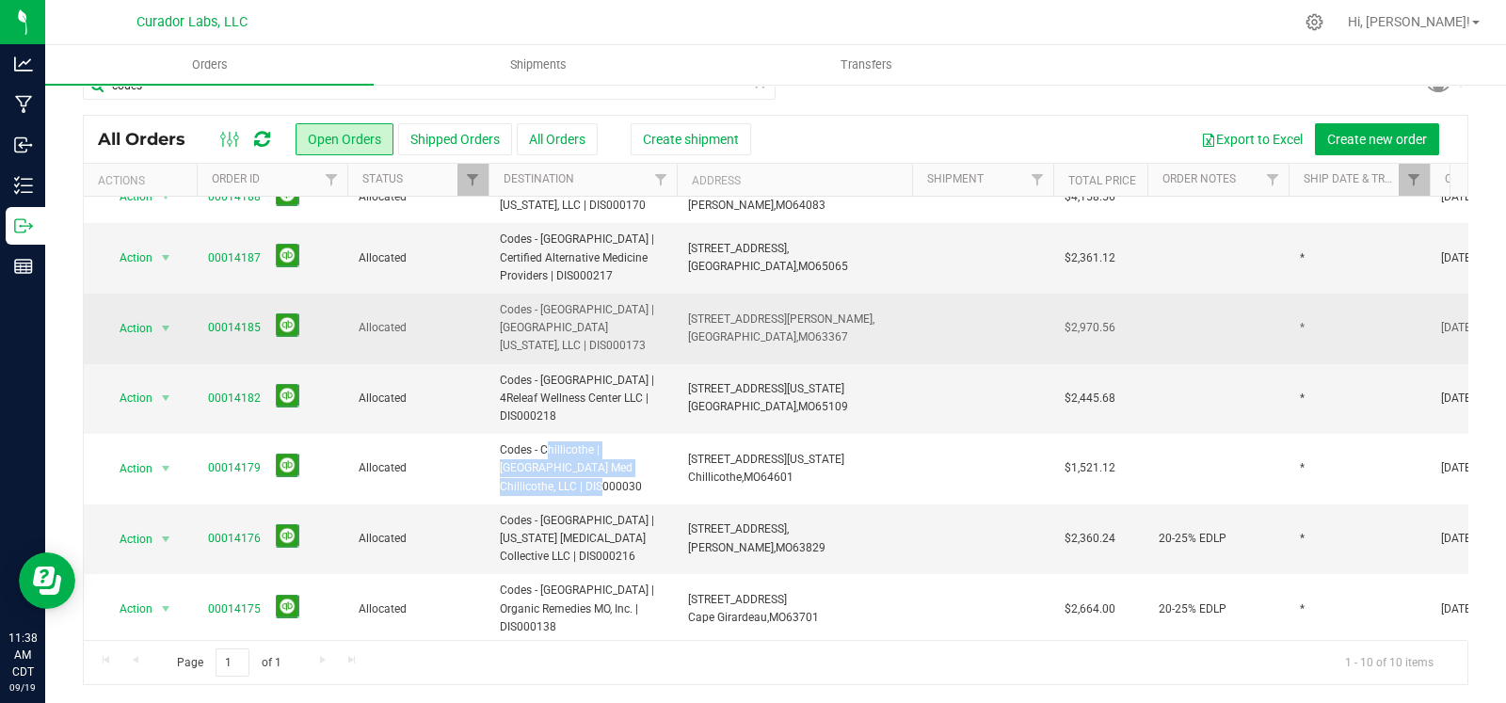
drag, startPoint x: 668, startPoint y: 308, endPoint x: 484, endPoint y: 303, distance: 184.6
click at [484, 303] on tr "Action Action Cancel order Clone order Edit order Mark as fully paid Order audi…" at bounding box center [1016, 329] width 1864 height 71
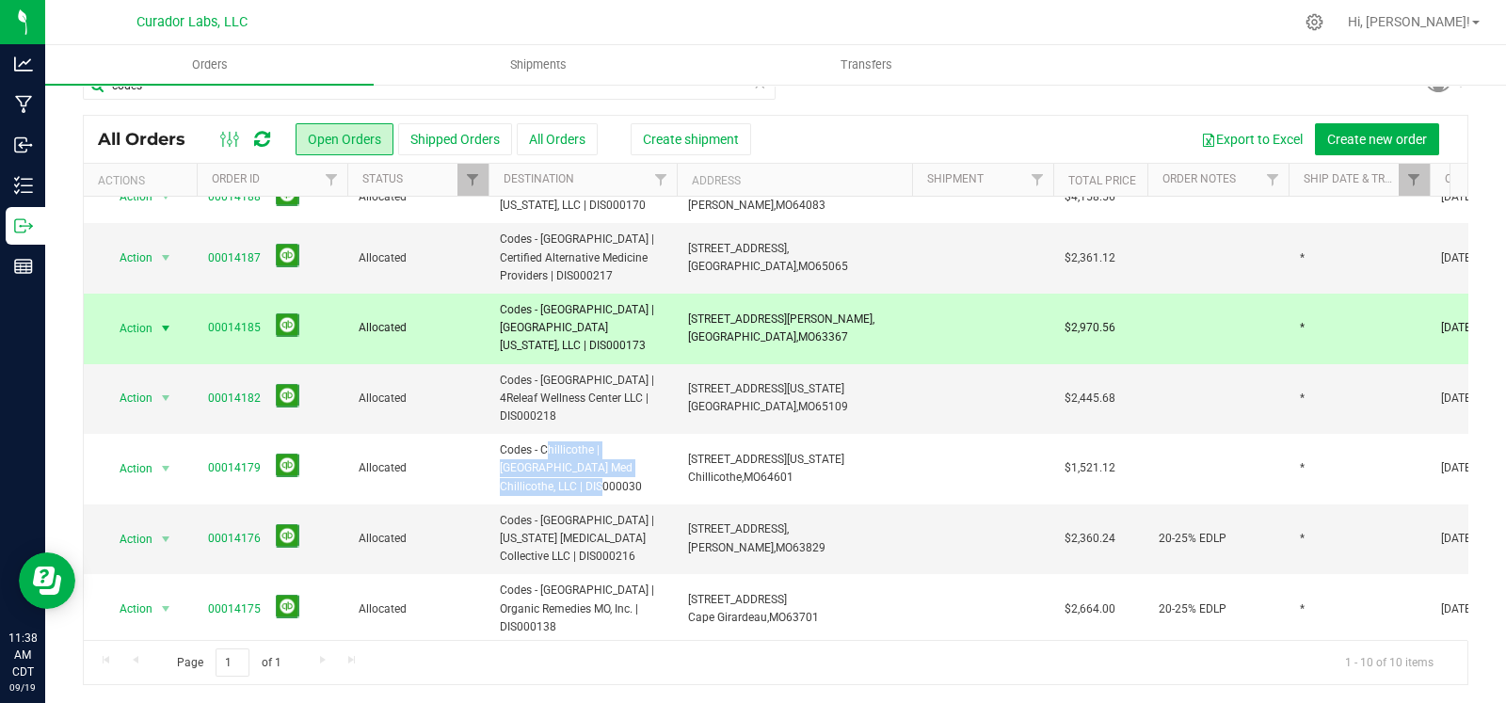
drag, startPoint x: 838, startPoint y: 303, endPoint x: 682, endPoint y: 298, distance: 155.4
click at [682, 298] on td "859 Robert Raymond Dr, Lake Saint Louis, MO 63367" at bounding box center [794, 329] width 235 height 71
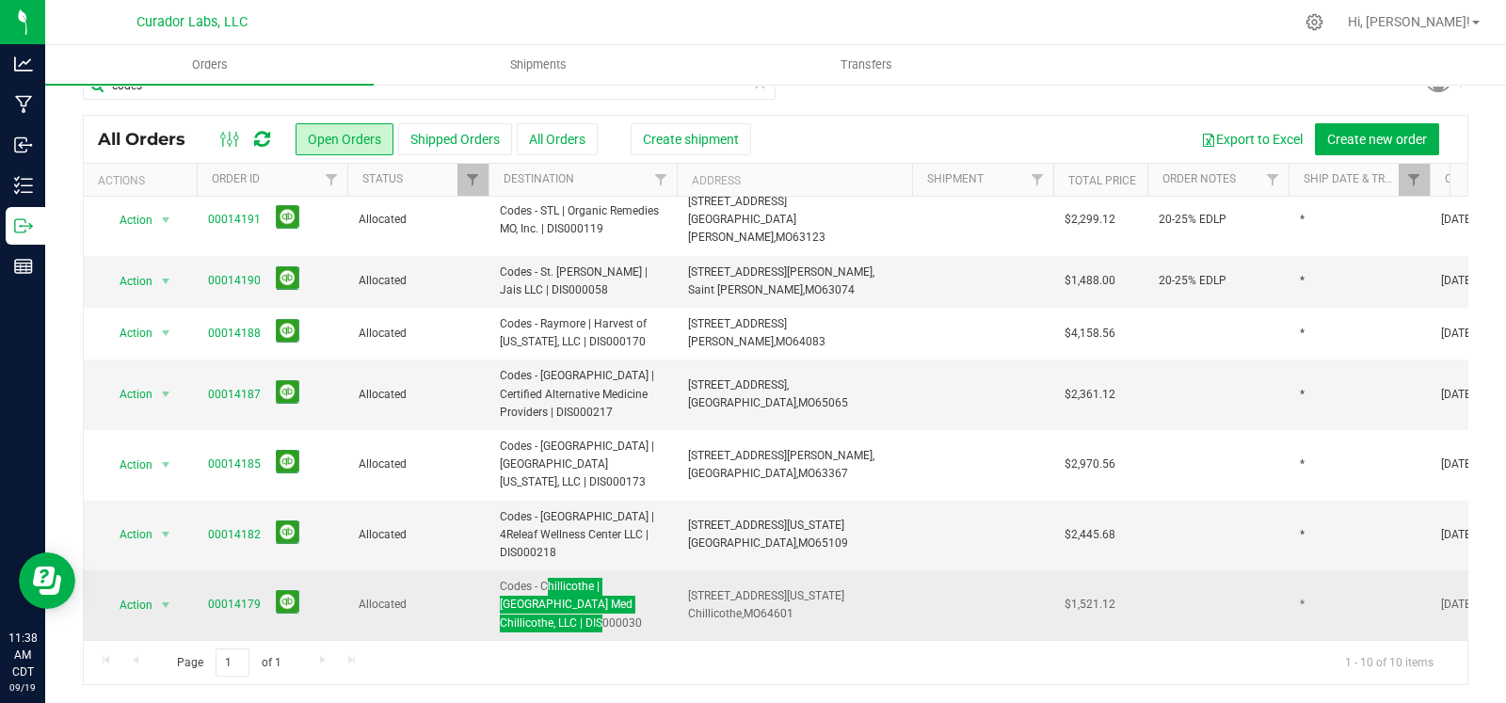
scroll to position [0, 0]
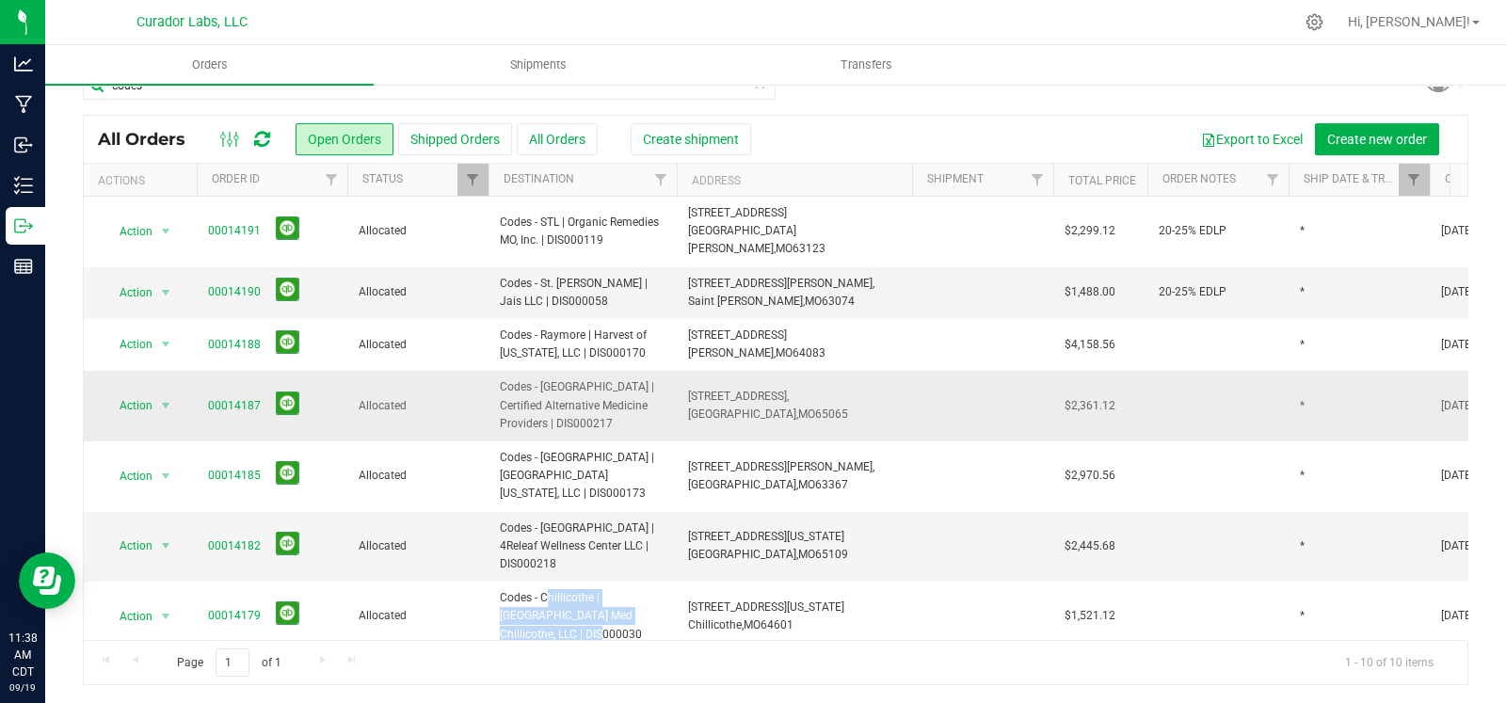
drag, startPoint x: 561, startPoint y: 401, endPoint x: 497, endPoint y: 382, distance: 66.7
click at [497, 382] on td "Codes - [GEOGRAPHIC_DATA] | Certified Alternative Medicine Providers | DIS000217" at bounding box center [583, 406] width 188 height 71
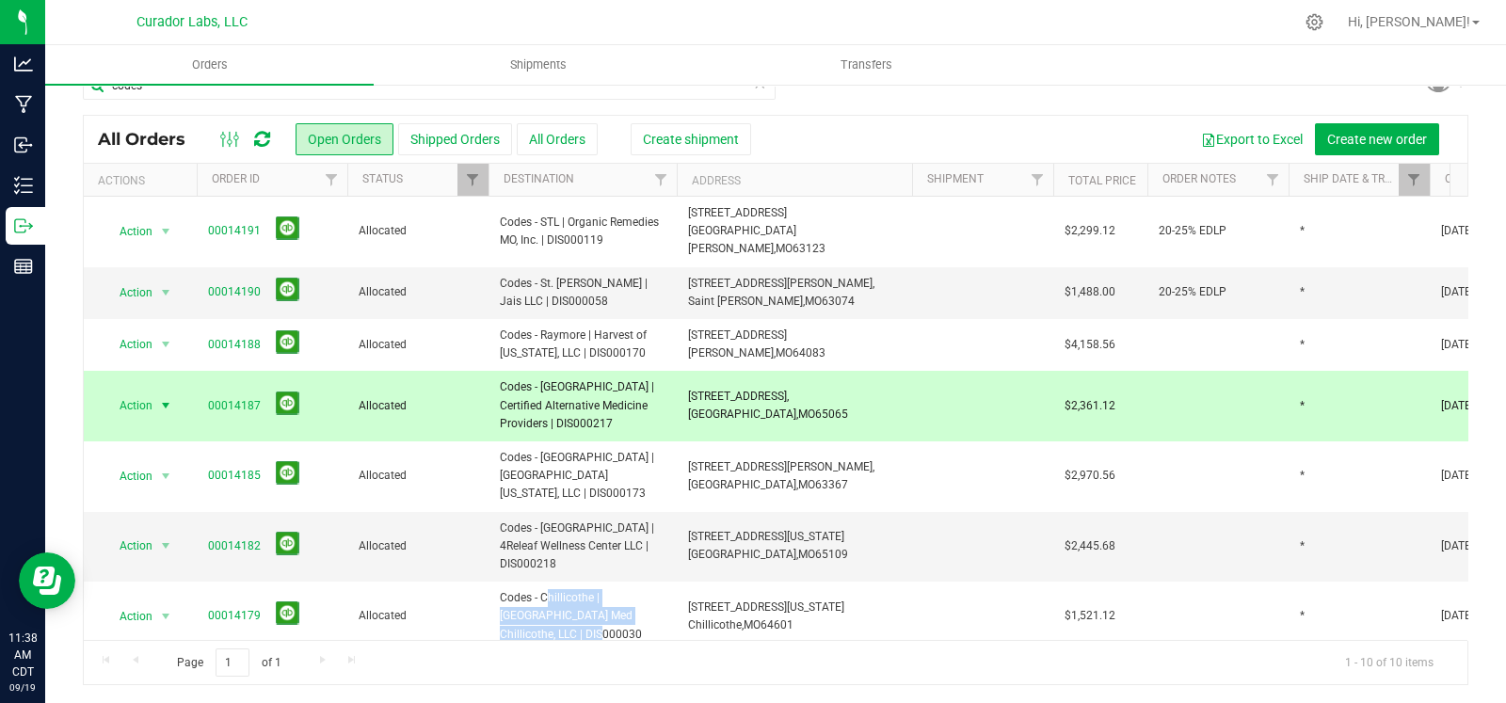
drag, startPoint x: 826, startPoint y: 394, endPoint x: 684, endPoint y: 388, distance: 141.3
click at [684, 388] on td "4805 Osage Beach PKWY, Osage Beach, MO 65065" at bounding box center [794, 406] width 235 height 71
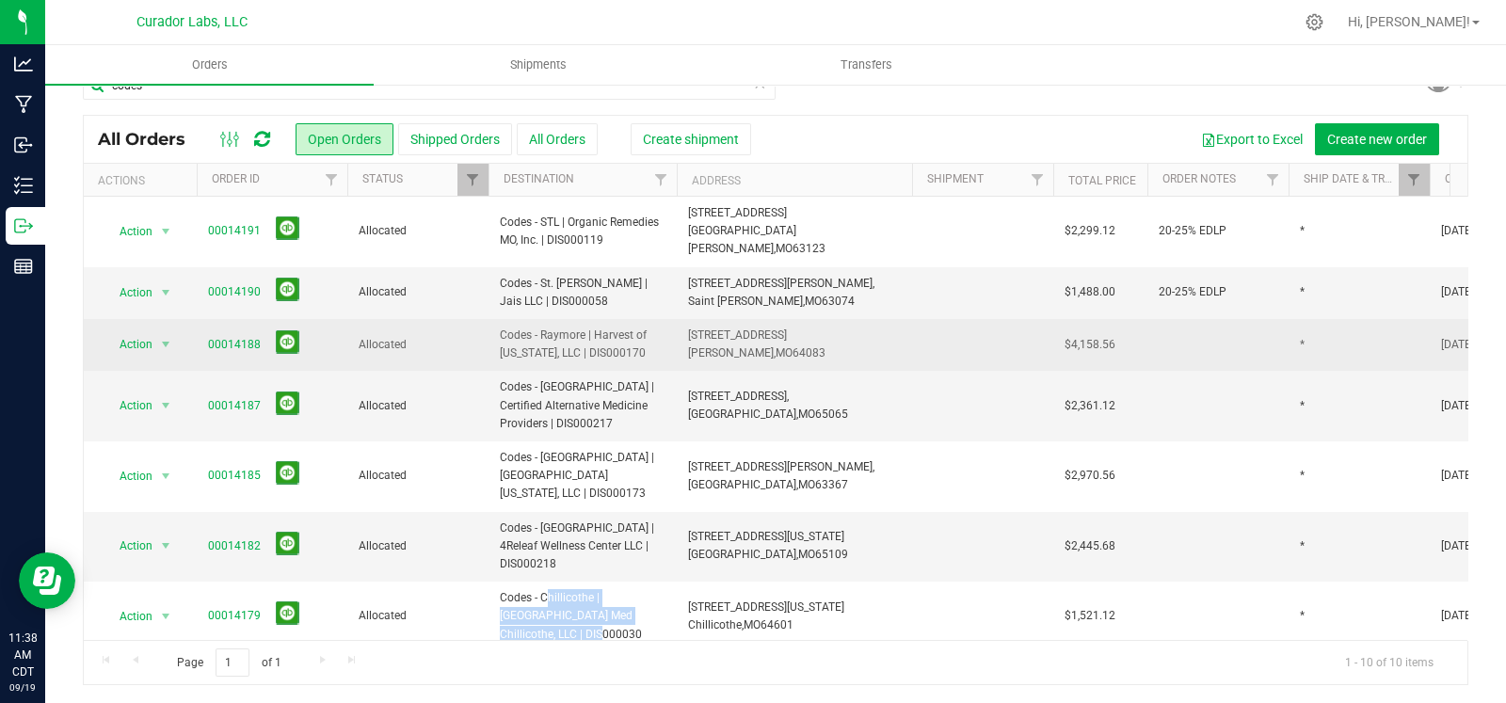
drag, startPoint x: 647, startPoint y: 336, endPoint x: 497, endPoint y: 325, distance: 150.1
click at [497, 325] on td "Codes - Raymore | Harvest of [US_STATE], LLC | DIS000170" at bounding box center [583, 345] width 188 height 52
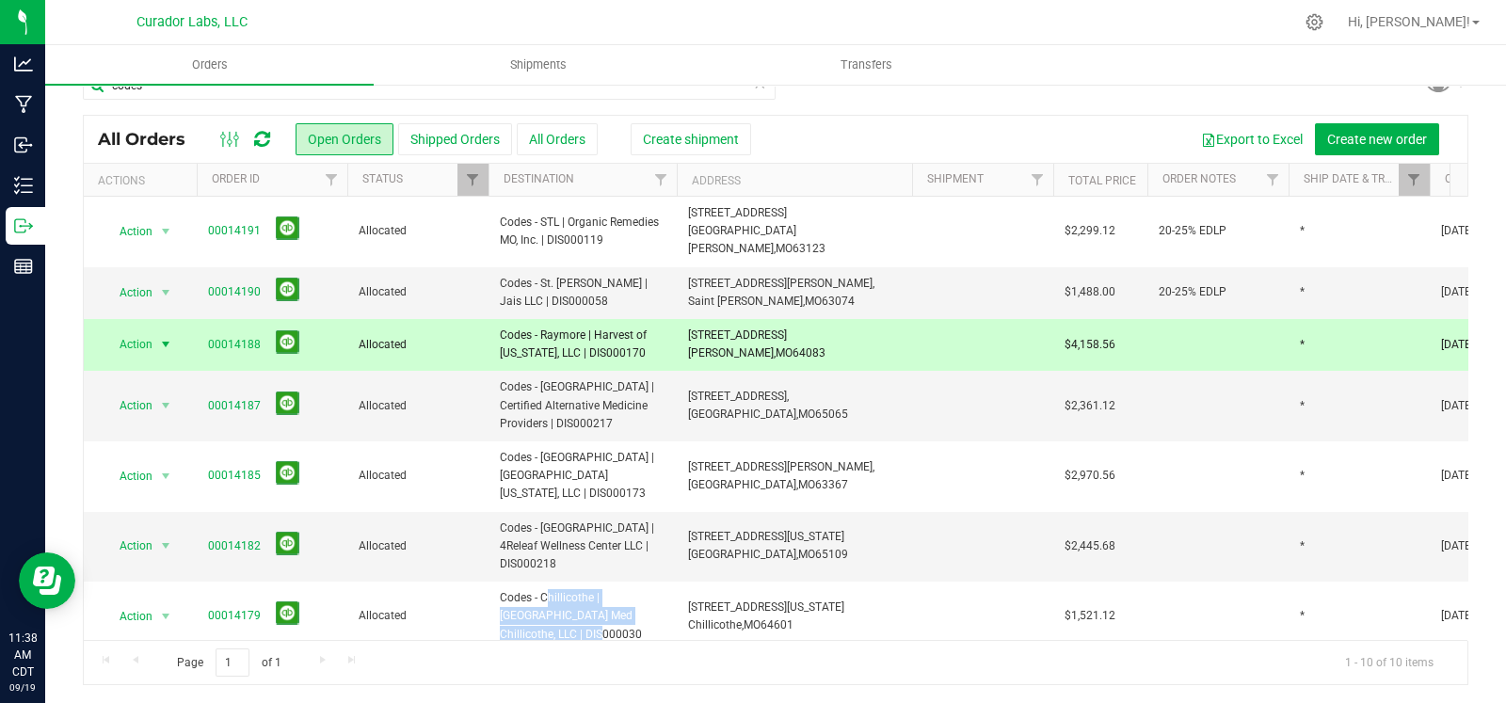
drag, startPoint x: 807, startPoint y: 333, endPoint x: 681, endPoint y: 325, distance: 125.5
click at [681, 325] on td "1905 W Foxwood Dr, Raymore, MO 64083" at bounding box center [794, 345] width 235 height 52
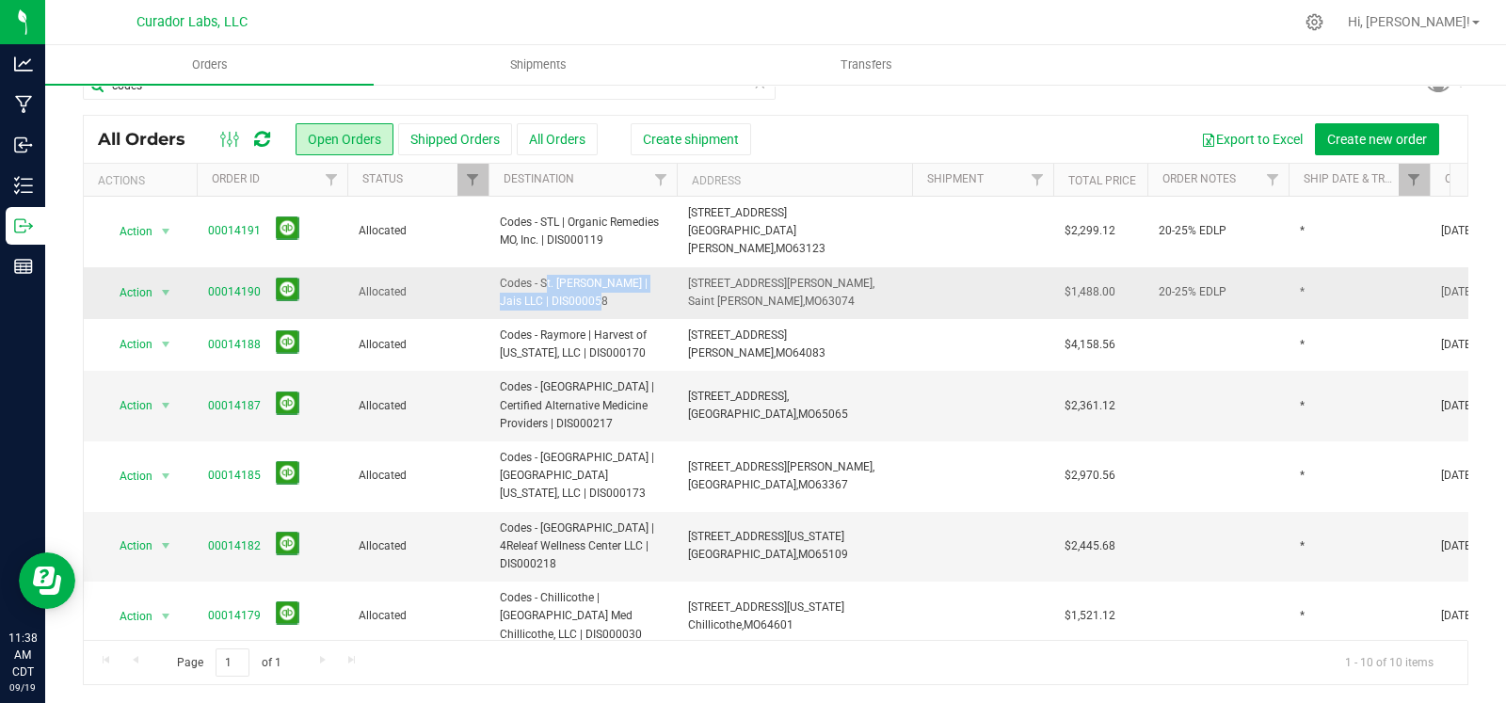
drag, startPoint x: 569, startPoint y: 279, endPoint x: 499, endPoint y: 277, distance: 69.7
click at [500, 277] on span "Codes - St. [PERSON_NAME] | Jais LLC | DIS000058" at bounding box center [583, 293] width 166 height 36
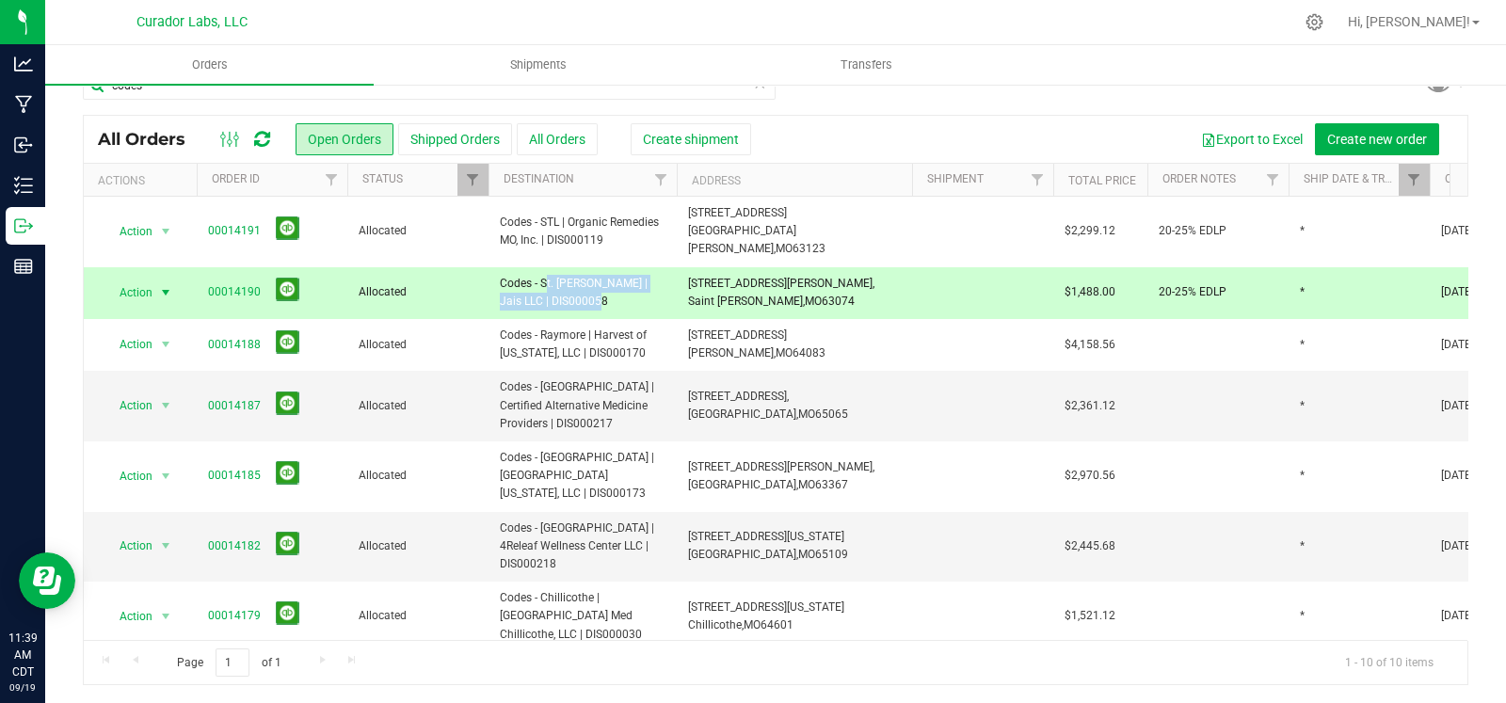
drag, startPoint x: 806, startPoint y: 281, endPoint x: 685, endPoint y: 277, distance: 120.6
click at [685, 277] on td "10834 Saint Charles Rock Road, Saint Ann, MO 63074" at bounding box center [794, 293] width 235 height 52
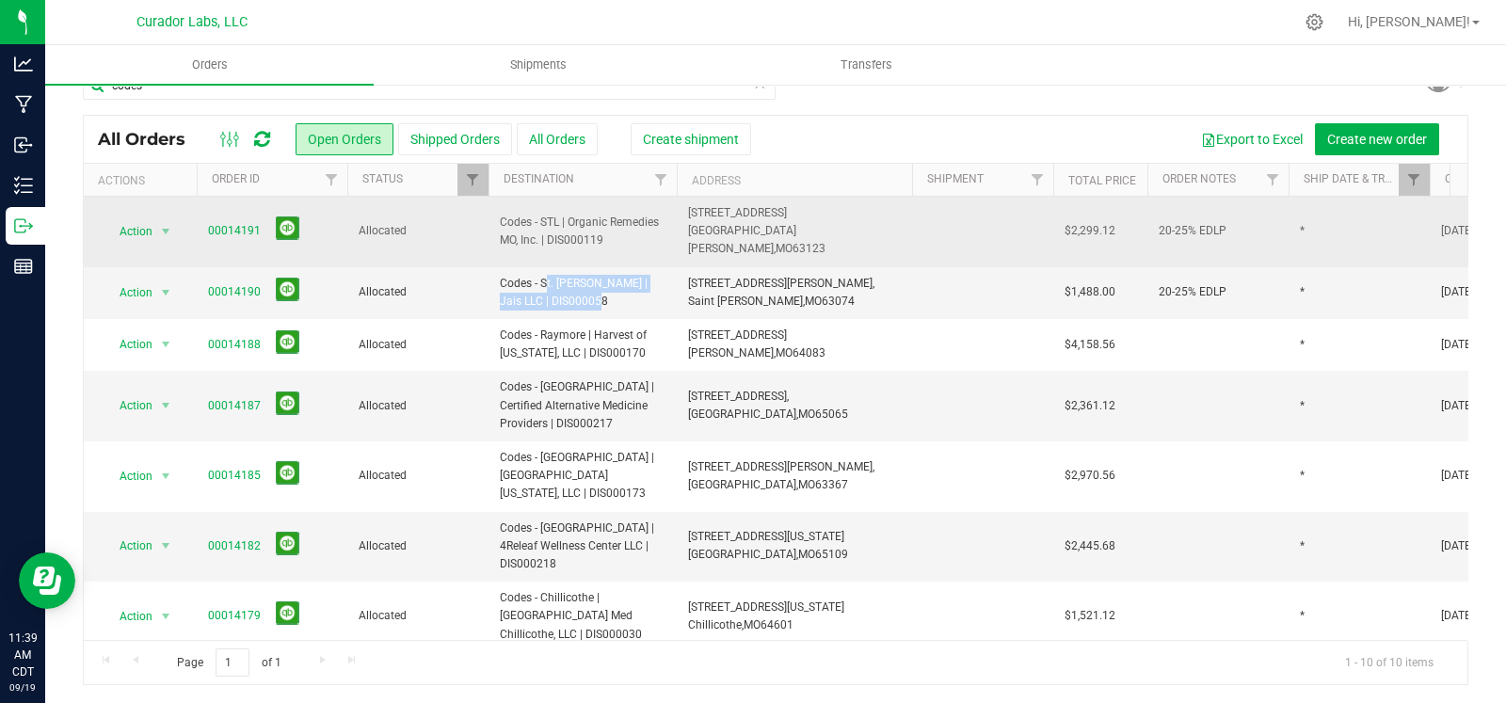
drag, startPoint x: 635, startPoint y: 232, endPoint x: 499, endPoint y: 218, distance: 137.2
click at [500, 218] on span "Codes - STL | Organic Remedies MO, Inc. | DIS000119" at bounding box center [583, 232] width 166 height 36
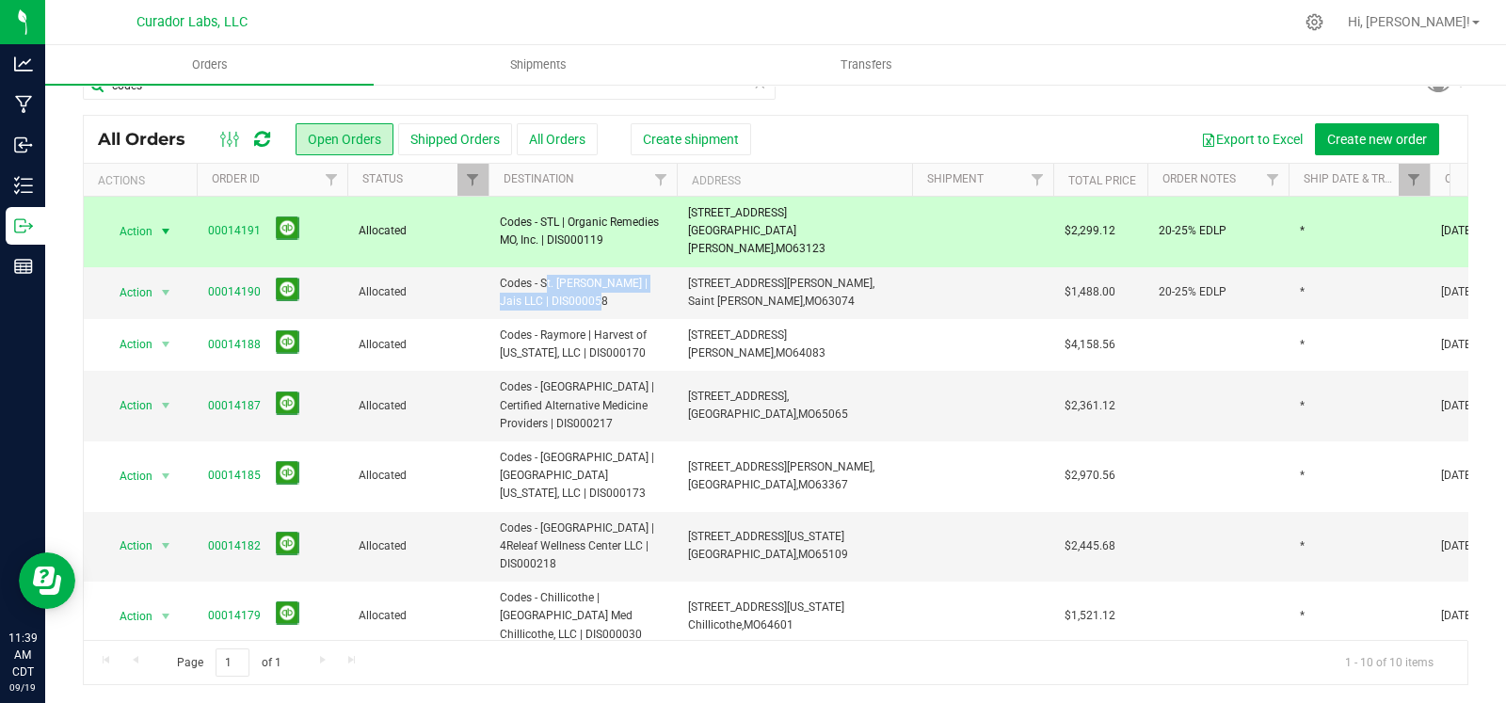
drag, startPoint x: 809, startPoint y: 232, endPoint x: 684, endPoint y: 213, distance: 125.8
click at [684, 213] on td "11420 Concord Village Ave., St. Louis, MO 63123" at bounding box center [794, 232] width 235 height 71
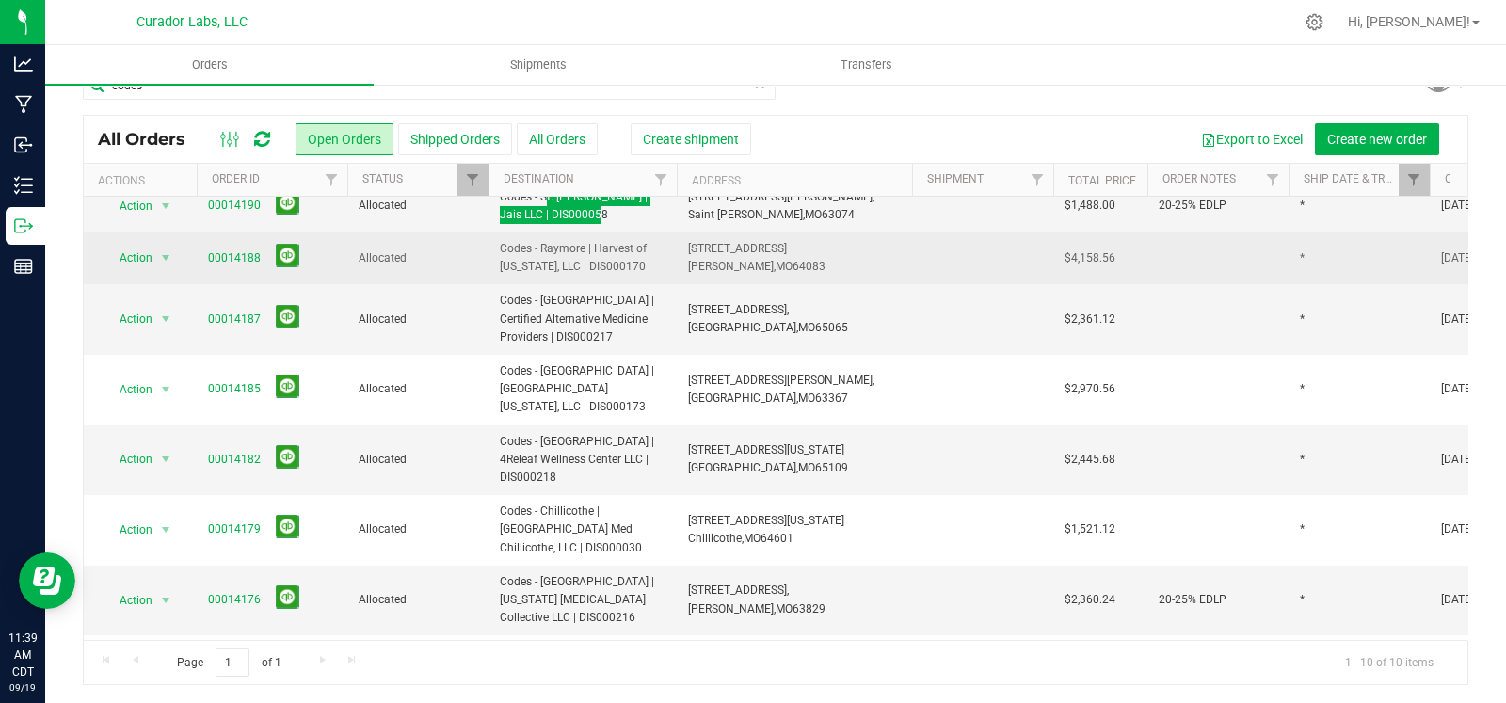
scroll to position [148, 0]
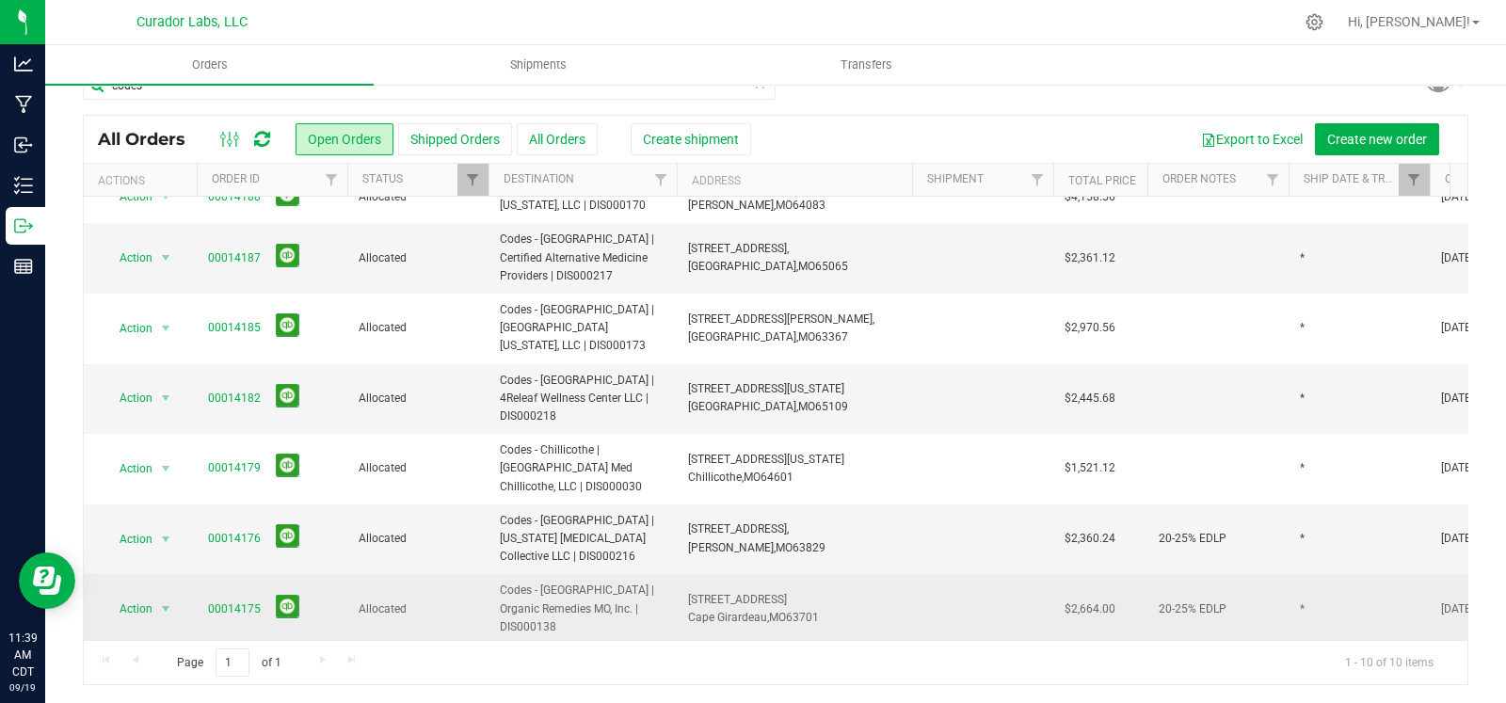
click at [748, 593] on span "[STREET_ADDRESS]" at bounding box center [737, 599] width 99 height 13
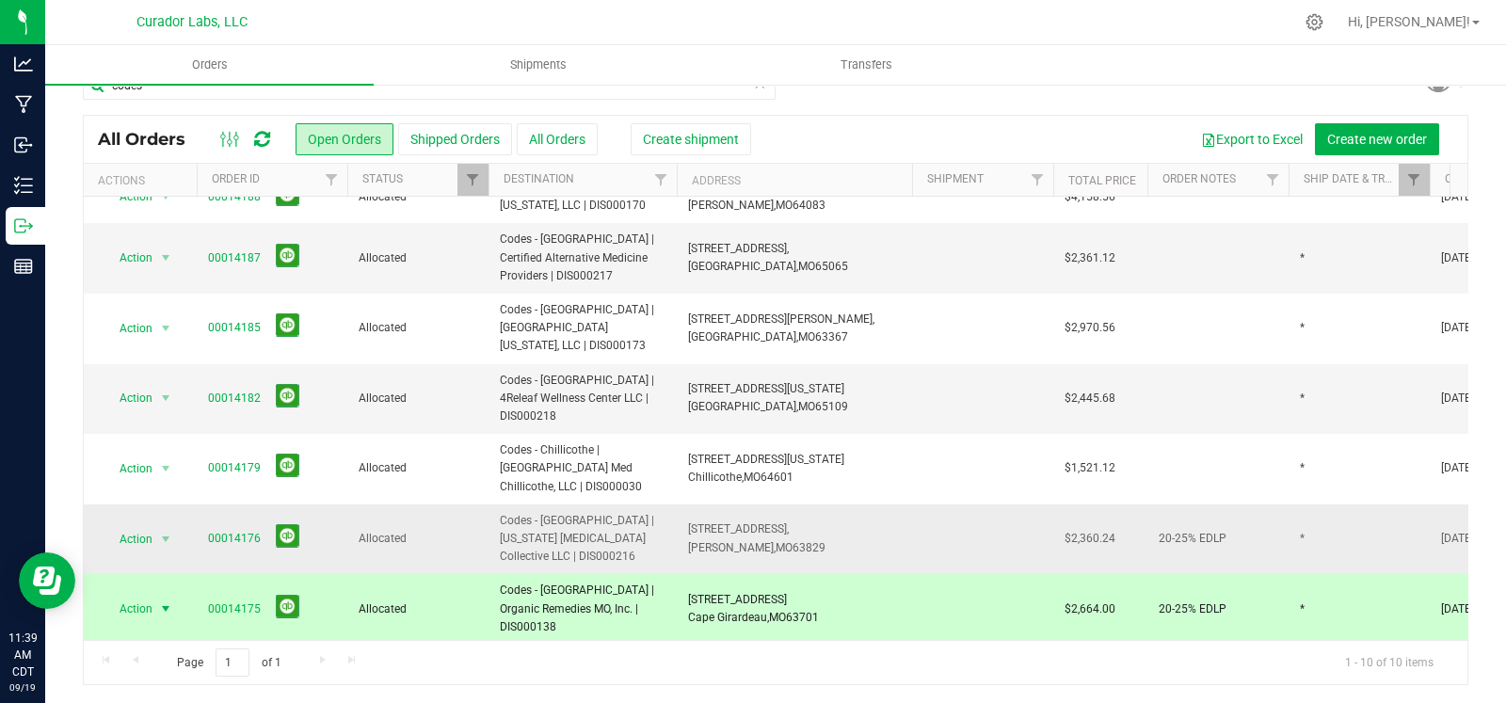
click at [748, 521] on span "3646 State Highway AC, Cardwell, MO 63829" at bounding box center [756, 539] width 137 height 36
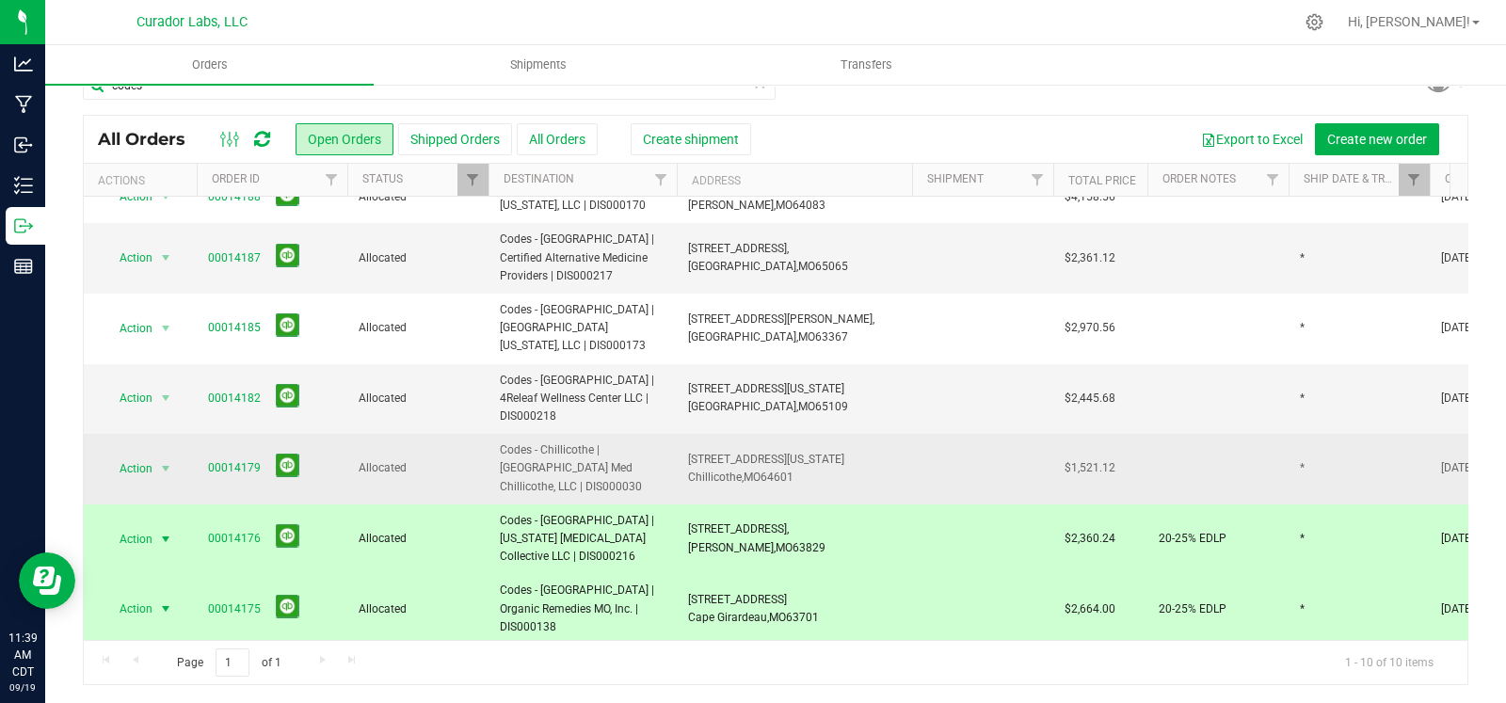
click at [747, 453] on span "[STREET_ADDRESS][US_STATE]" at bounding box center [766, 459] width 156 height 13
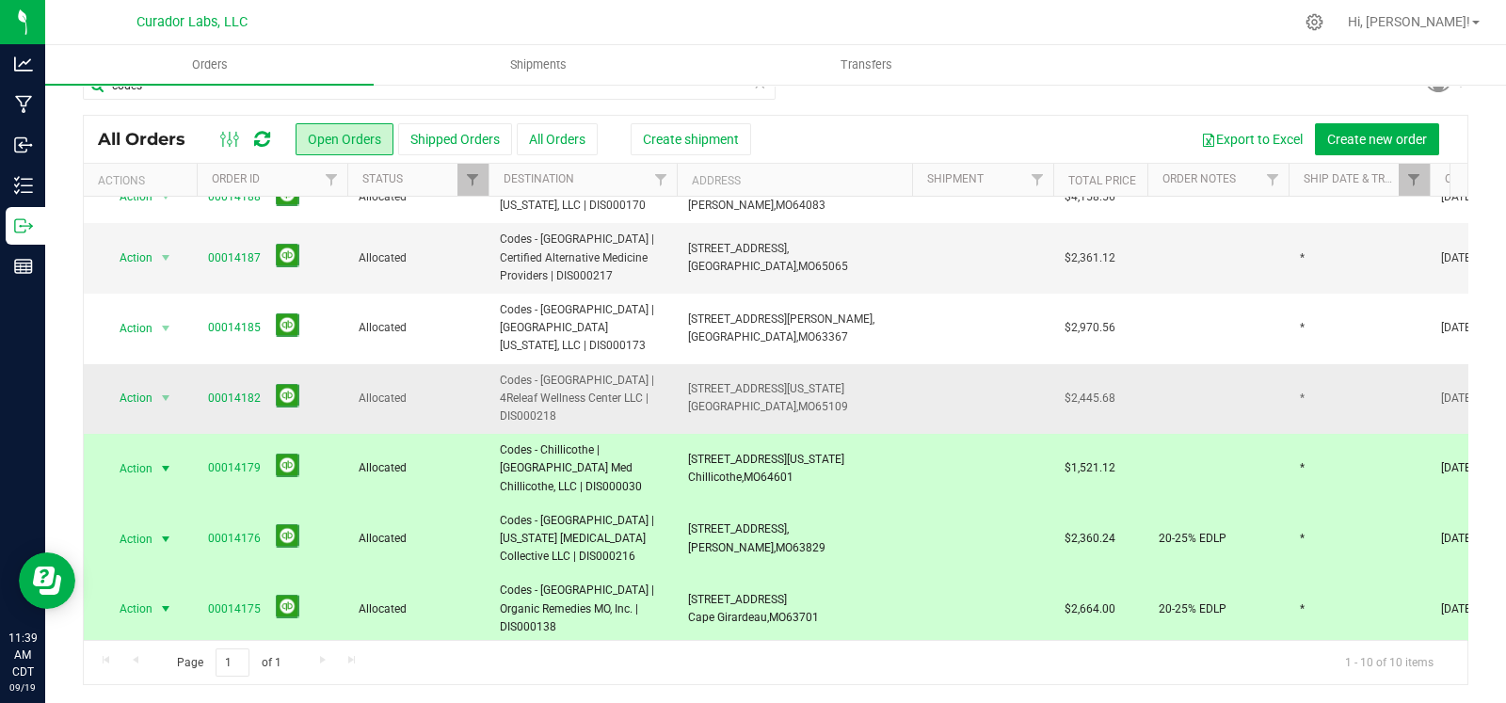
click at [747, 382] on span "[STREET_ADDRESS][US_STATE]" at bounding box center [766, 388] width 156 height 13
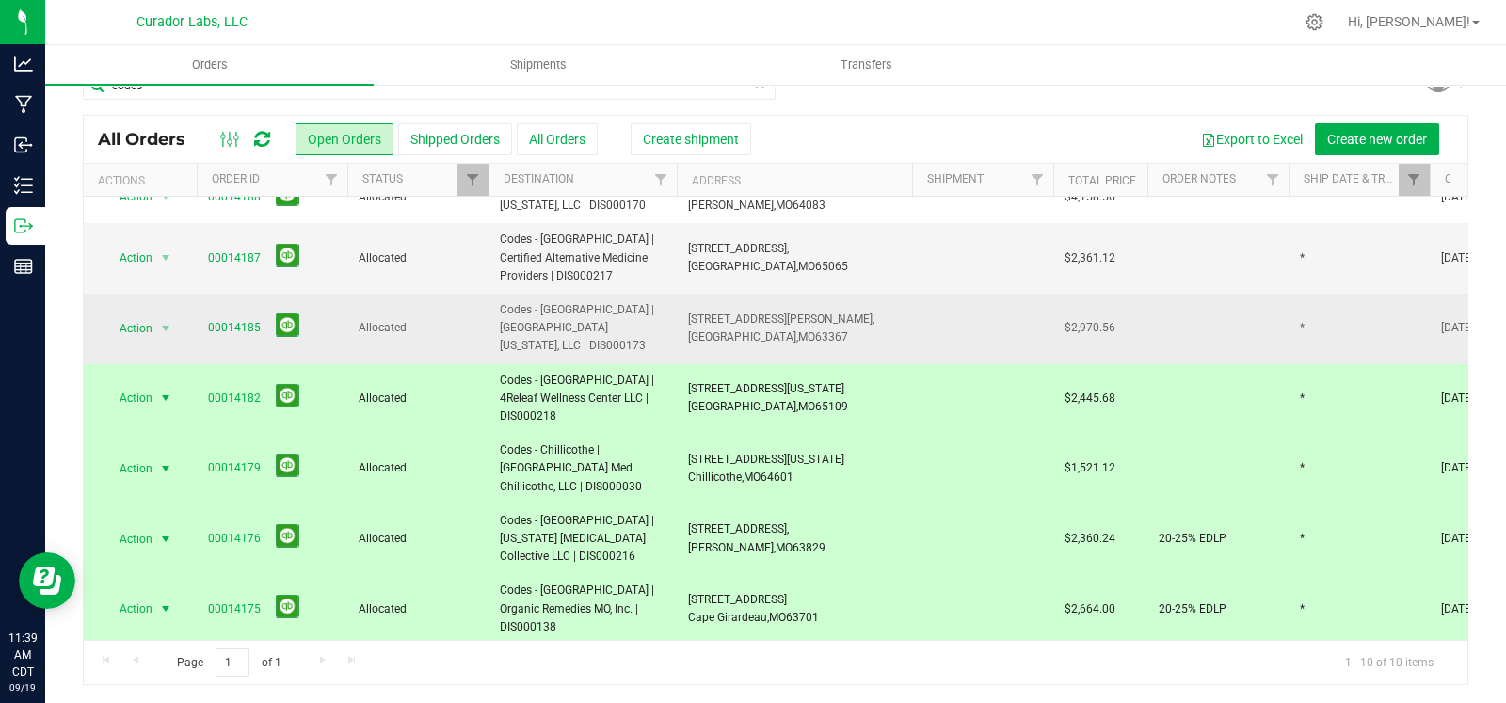
click at [749, 311] on span "859 Robert Raymond Dr, Lake Saint Louis, MO 63367" at bounding box center [781, 329] width 186 height 36
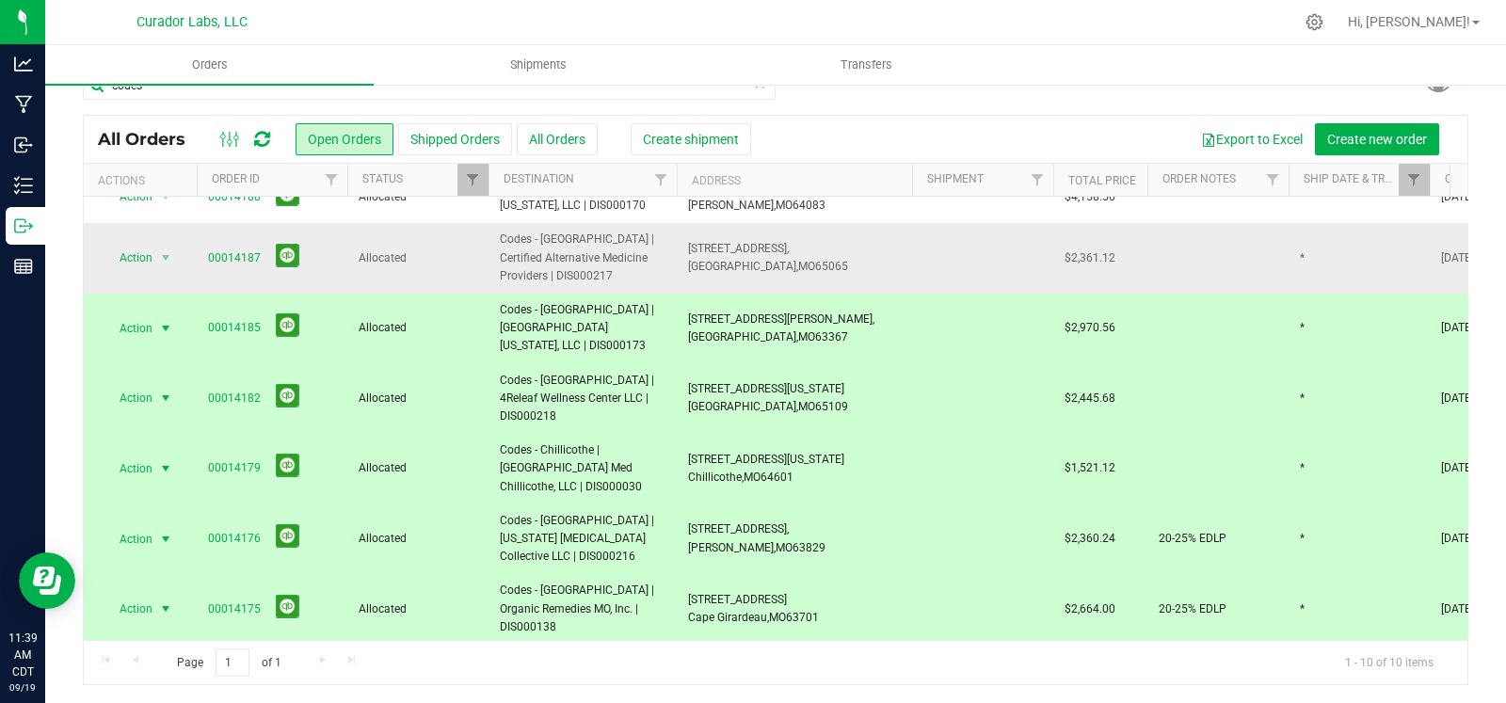
click at [756, 258] on td "4805 Osage Beach PKWY, Osage Beach, MO 65065" at bounding box center [794, 258] width 235 height 71
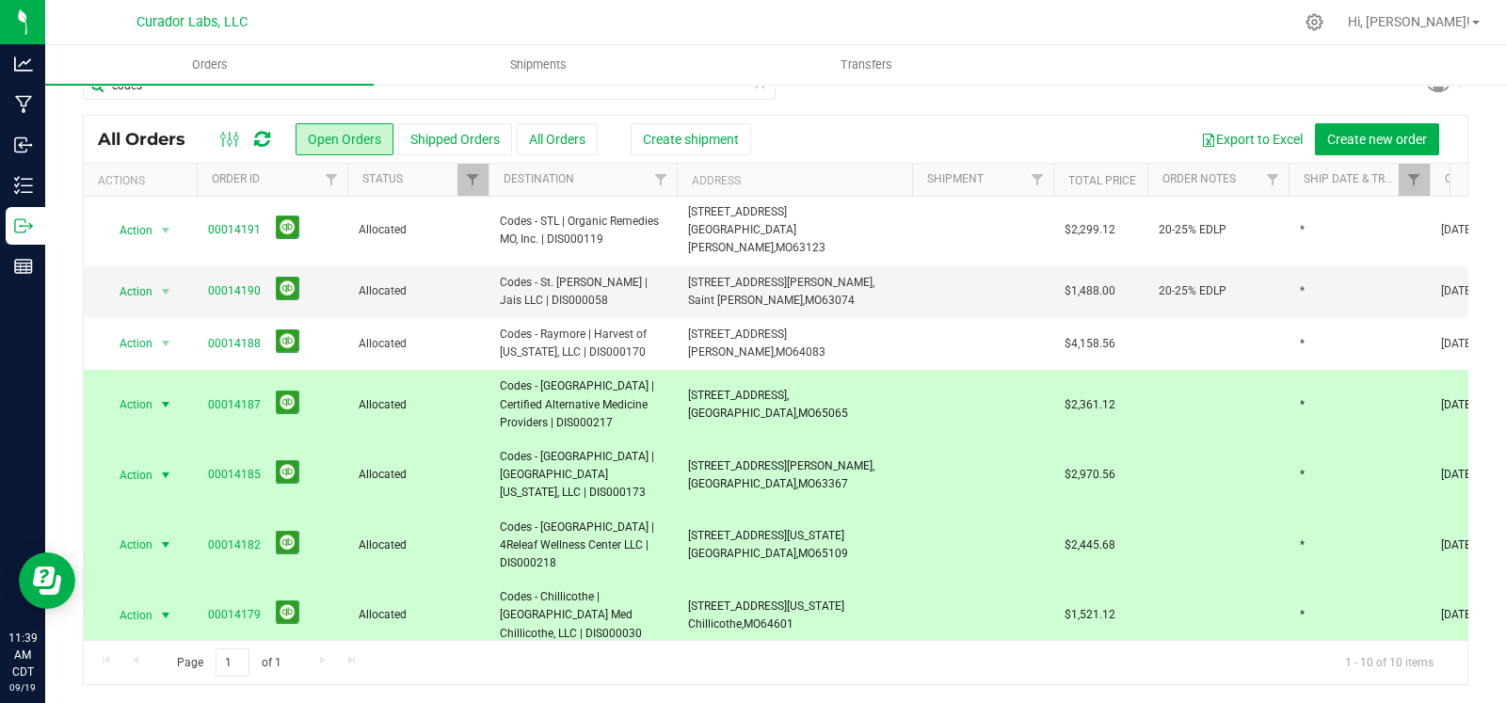
scroll to position [0, 0]
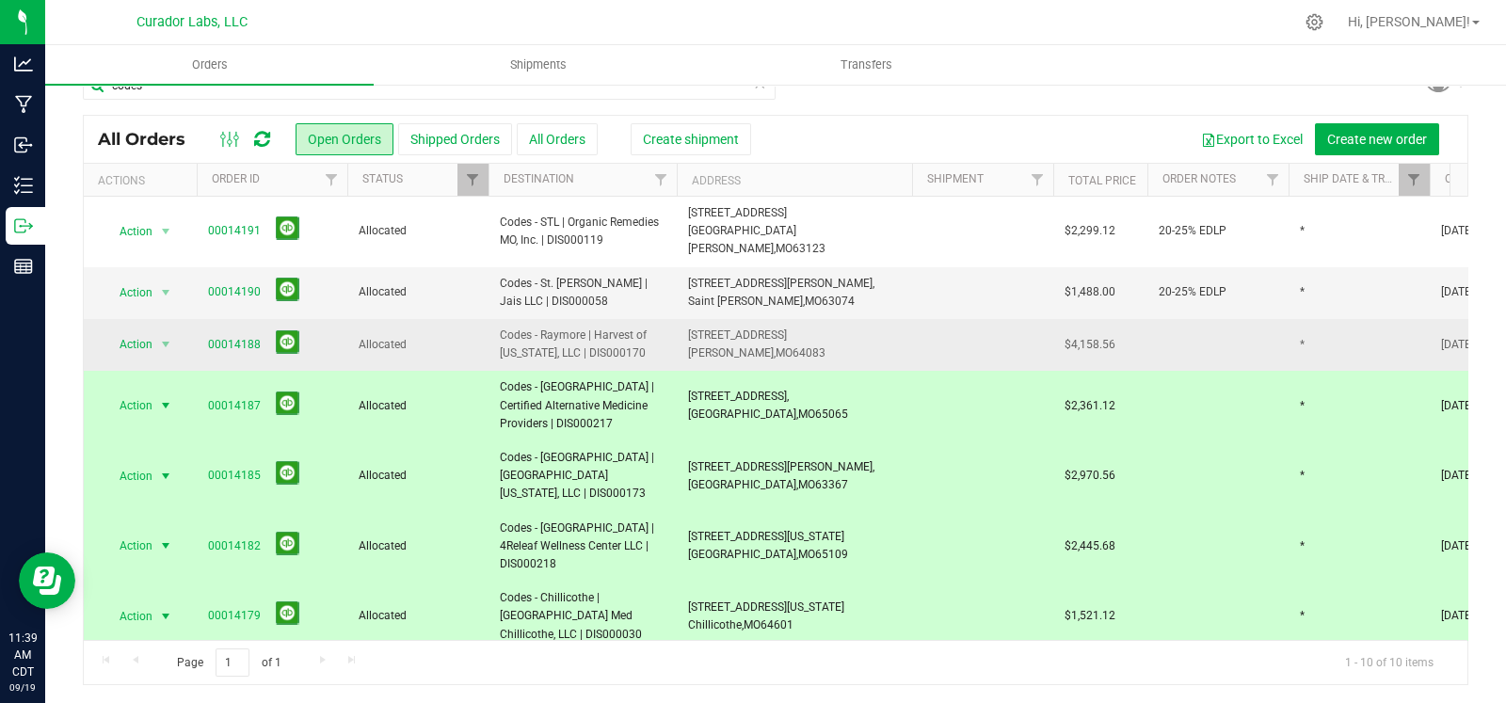
click at [793, 346] on span "64083" at bounding box center [809, 352] width 33 height 13
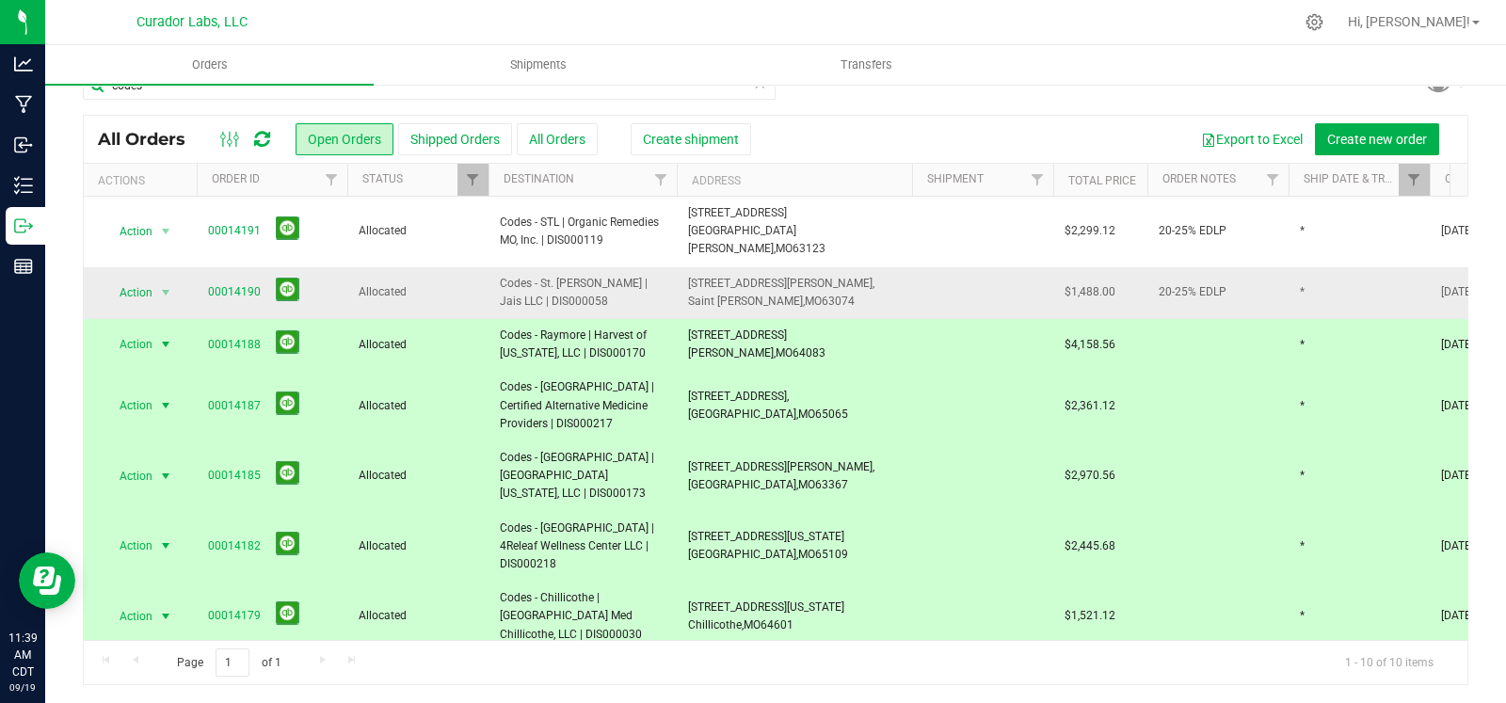
click at [762, 277] on span "[STREET_ADDRESS][PERSON_NAME]," at bounding box center [781, 283] width 186 height 13
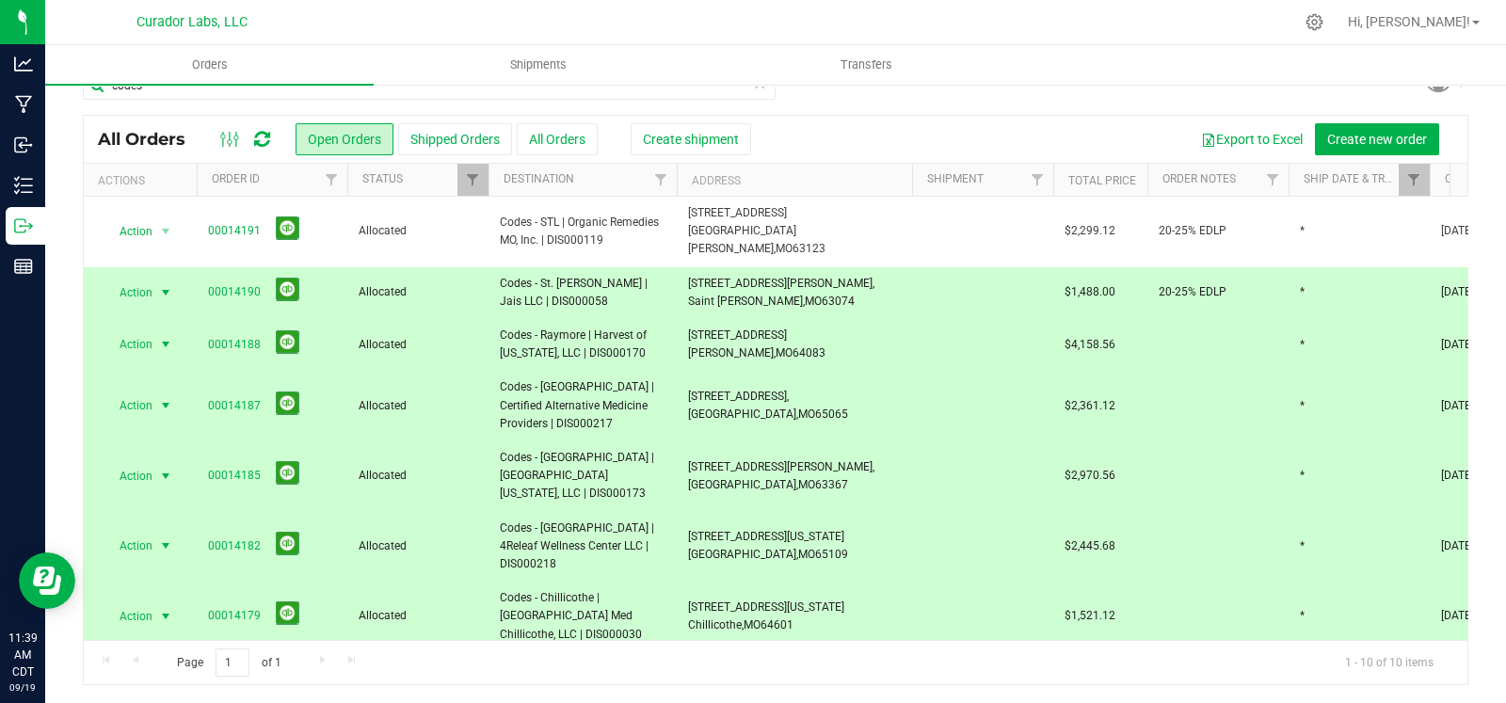
drag, startPoint x: 765, startPoint y: 234, endPoint x: 1339, endPoint y: 317, distance: 580.1
click at [793, 242] on span "63123" at bounding box center [809, 248] width 33 height 13
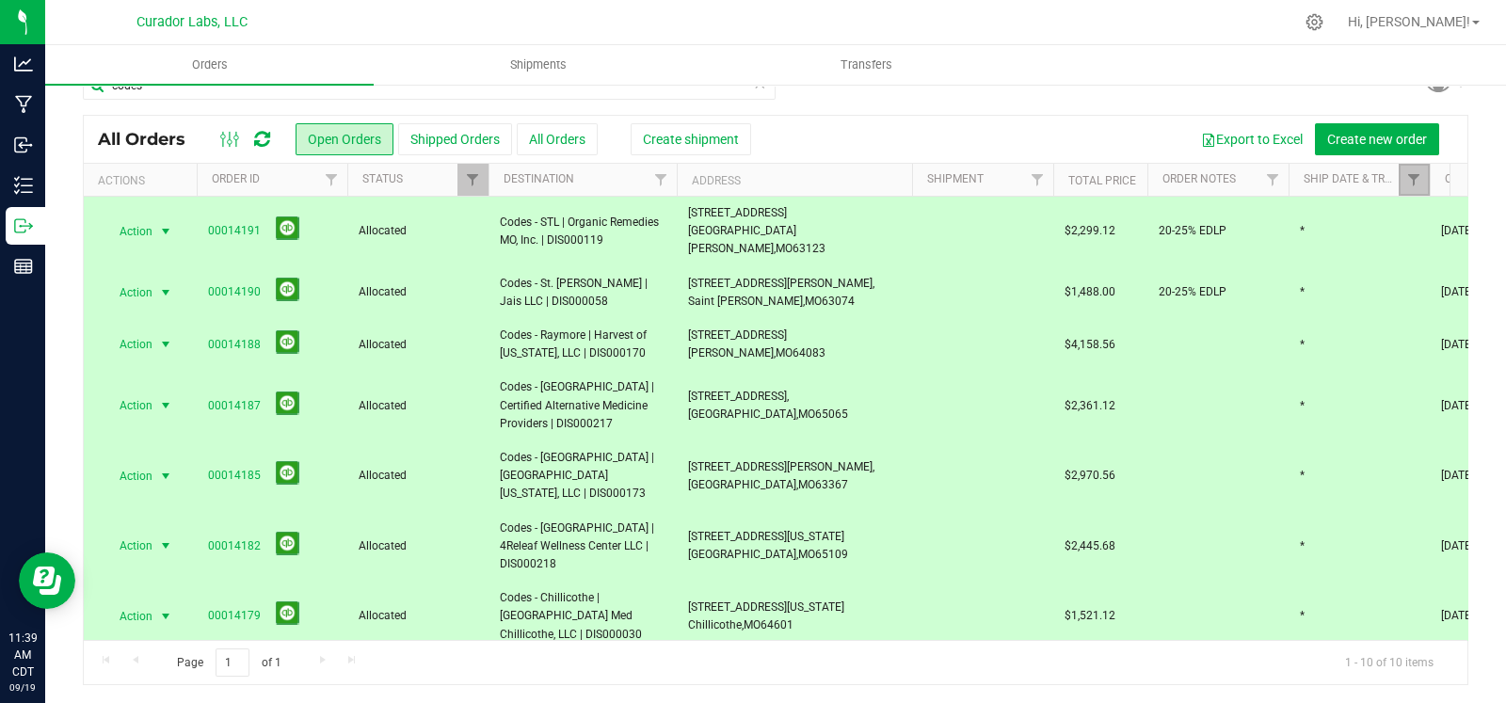
click at [1403, 180] on link "Filter" at bounding box center [1414, 180] width 31 height 32
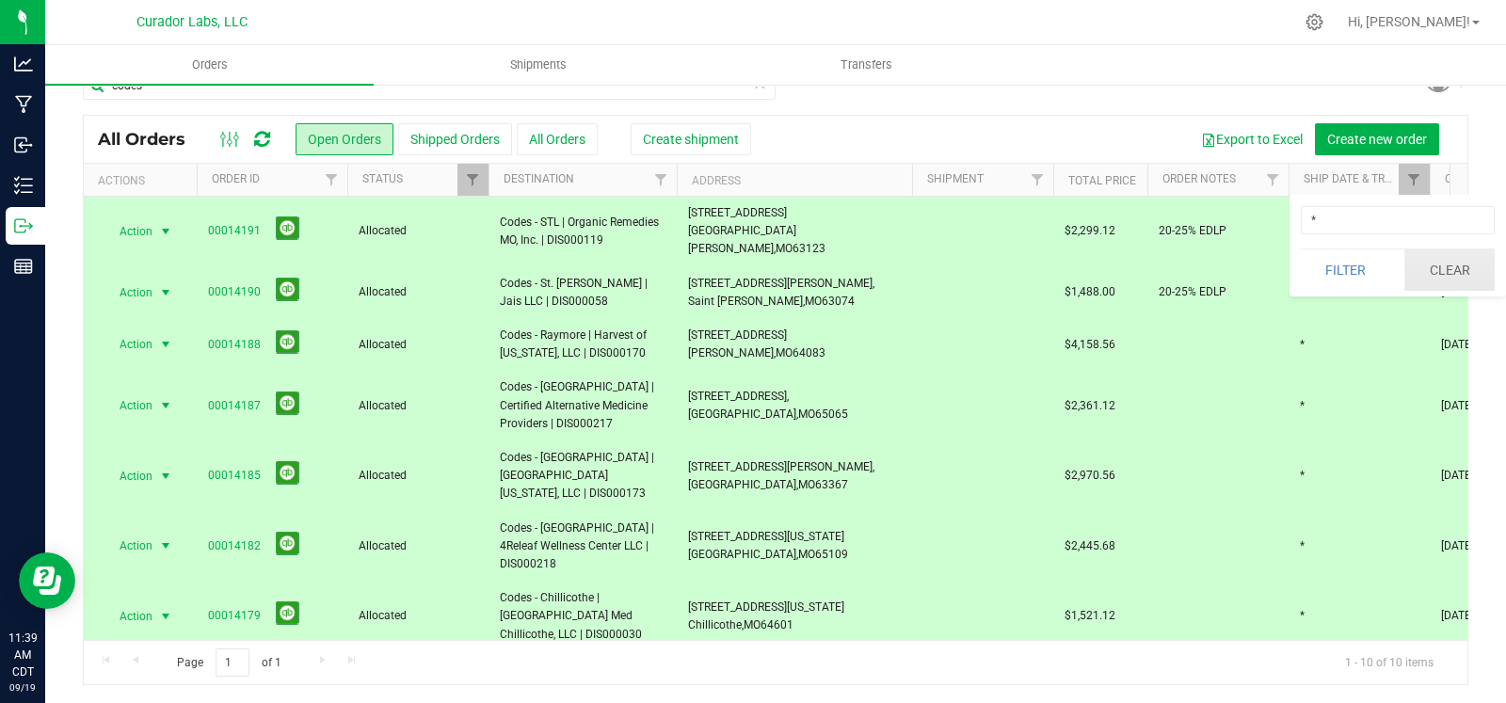
click at [1424, 266] on button "Clear" at bounding box center [1449, 269] width 90 height 41
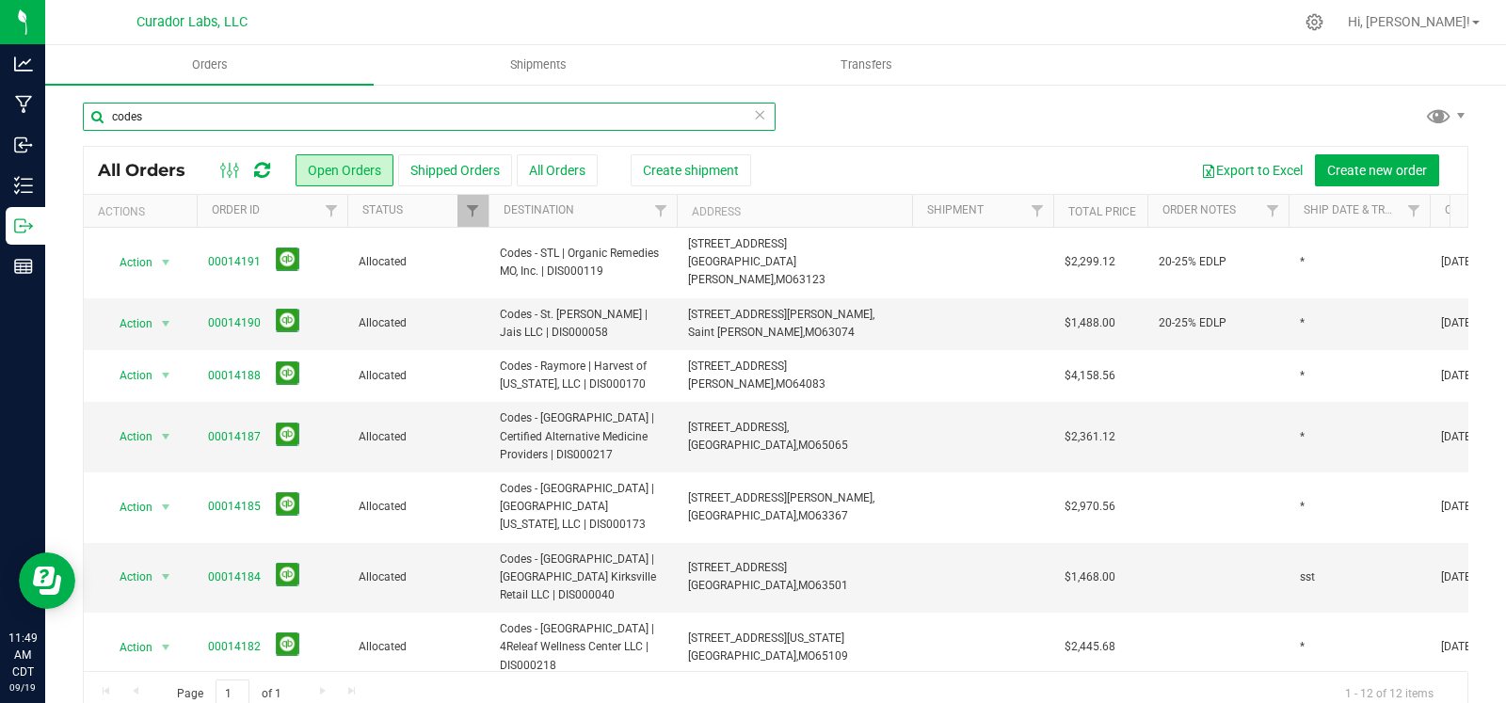
click at [216, 114] on input "codes" at bounding box center [429, 117] width 693 height 28
type input "000086"
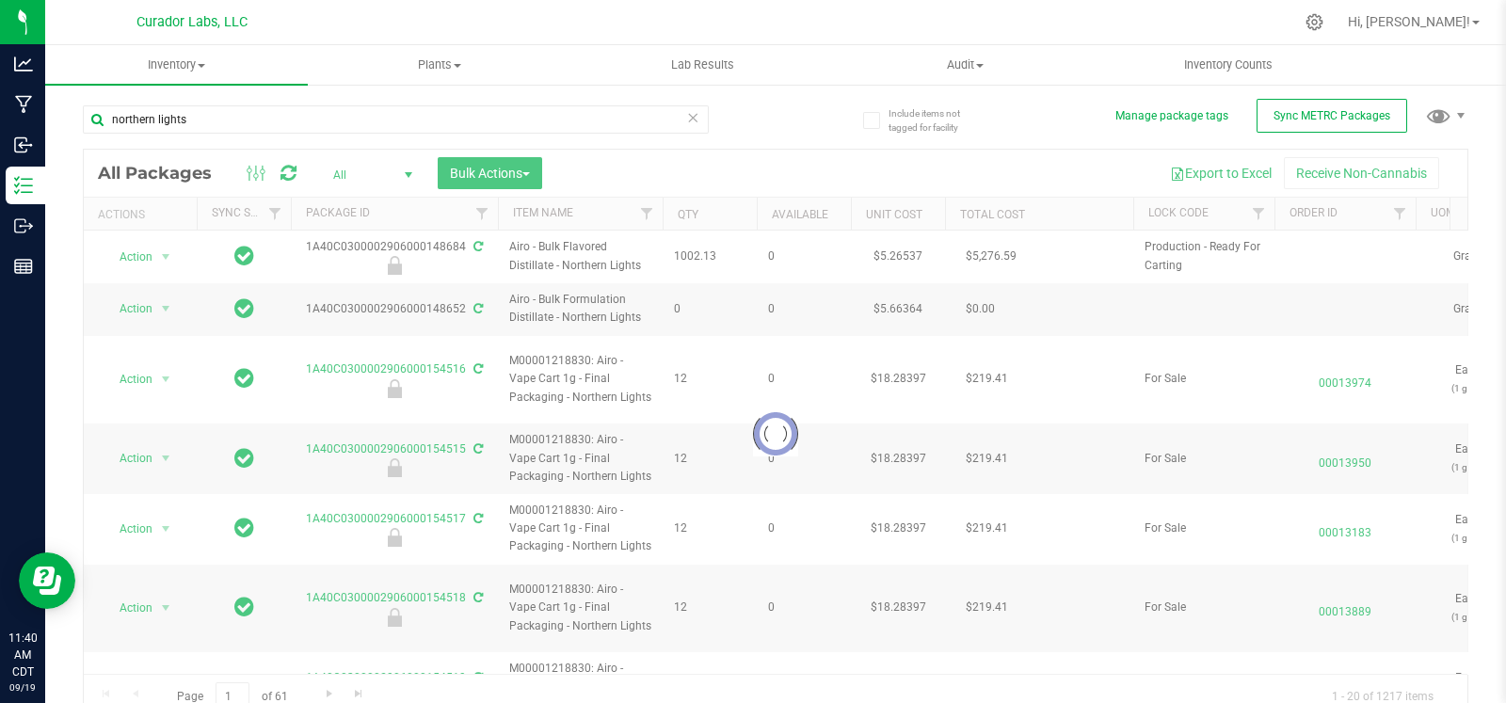
click at [409, 174] on div at bounding box center [776, 434] width 1384 height 569
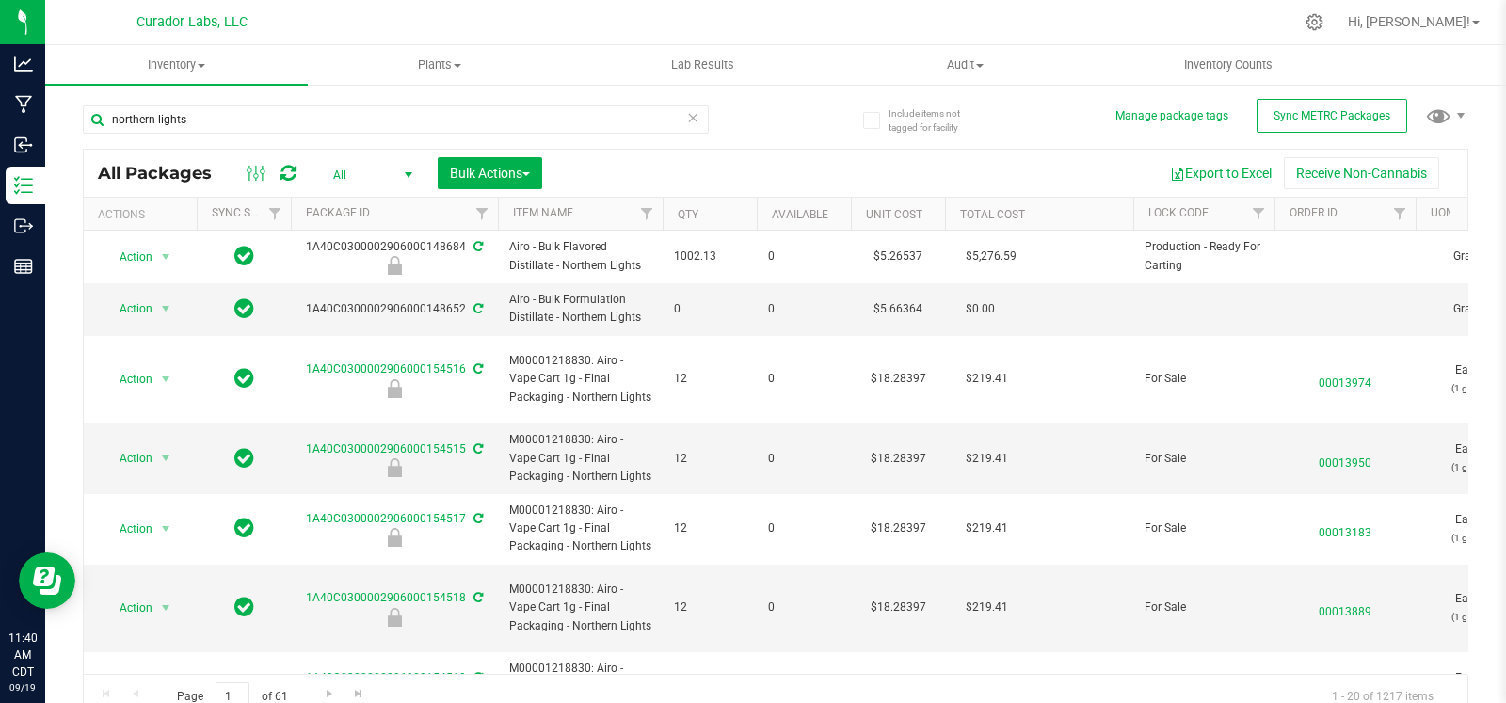
click at [408, 174] on span "select" at bounding box center [408, 175] width 15 height 15
click at [740, 176] on div "Export to Excel Receive Non-Cannabis" at bounding box center [1004, 173] width 897 height 32
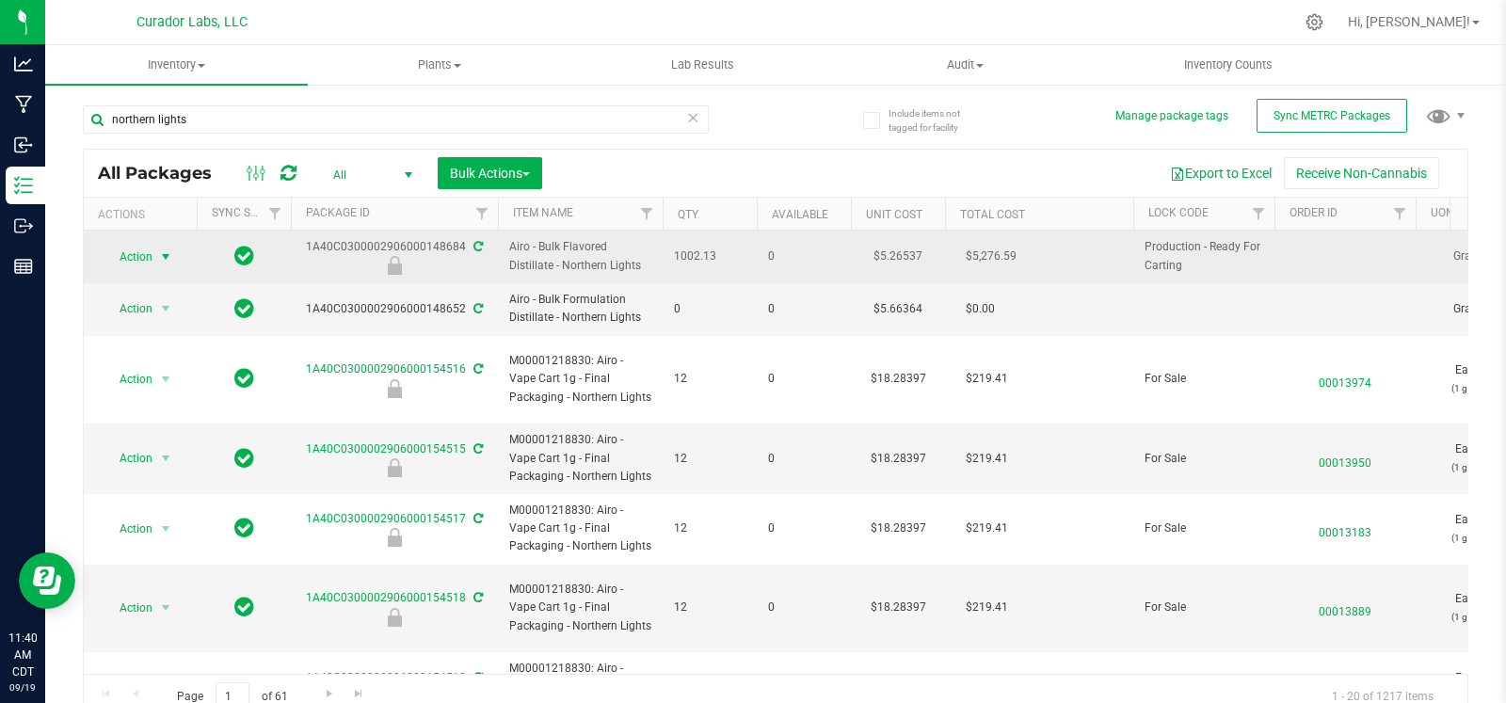
click at [169, 254] on span "select" at bounding box center [165, 256] width 15 height 15
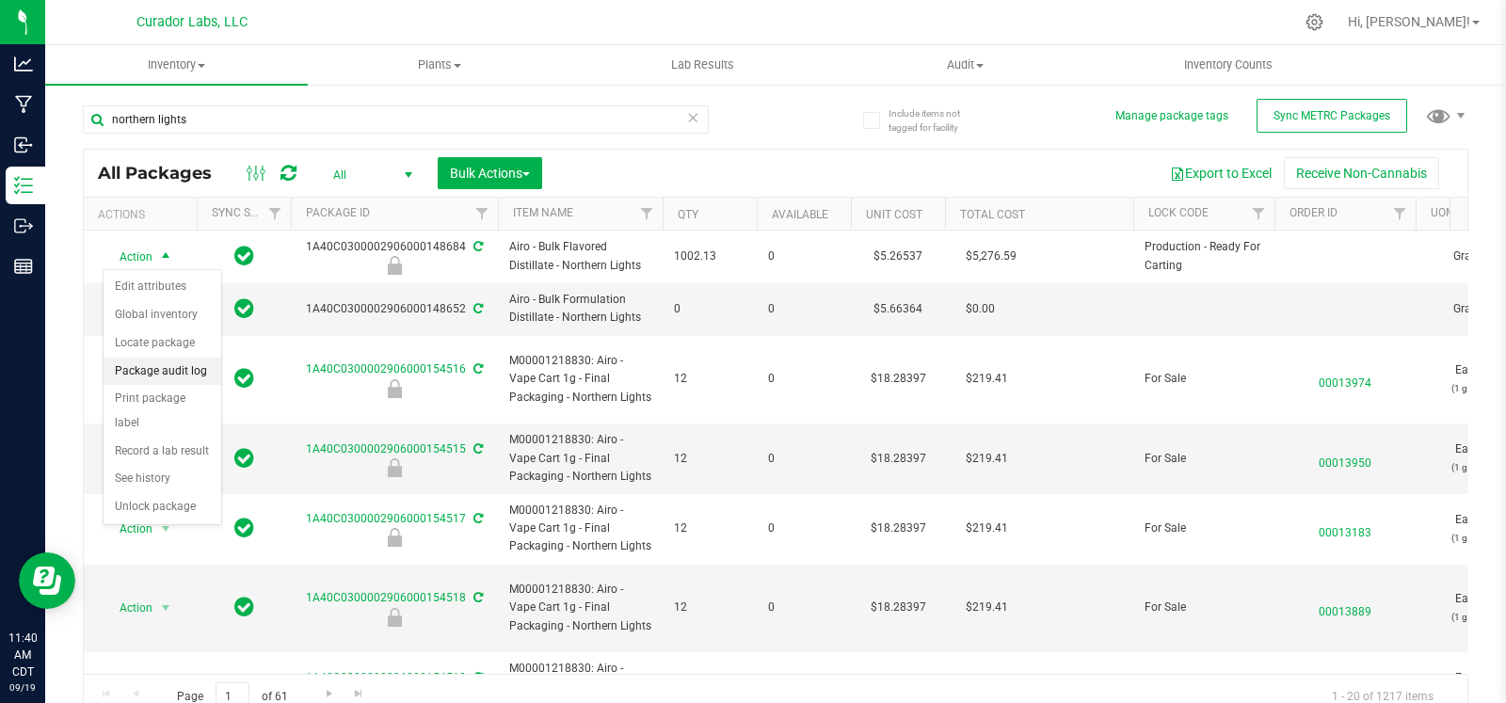
click at [176, 369] on li "Package audit log" at bounding box center [163, 372] width 118 height 28
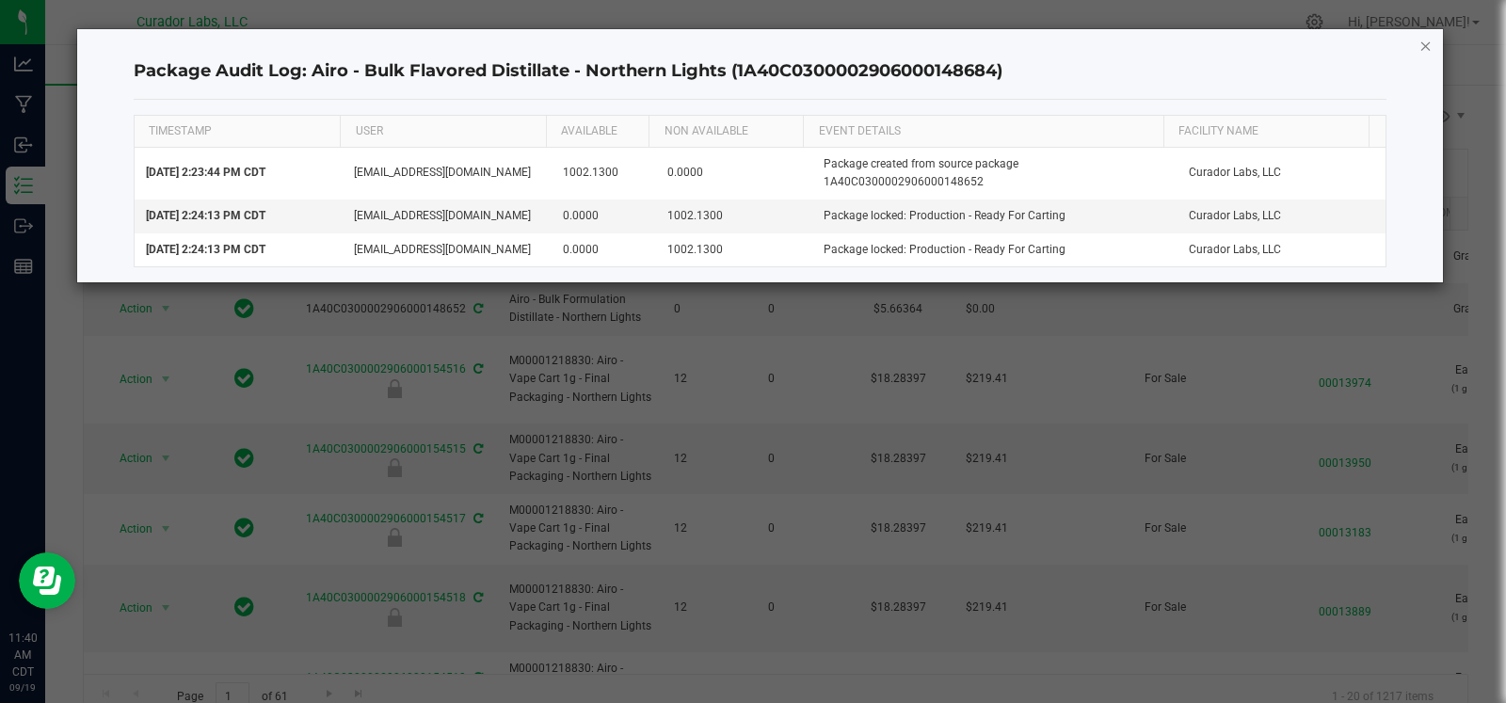
click at [1421, 42] on icon "button" at bounding box center [1425, 45] width 13 height 23
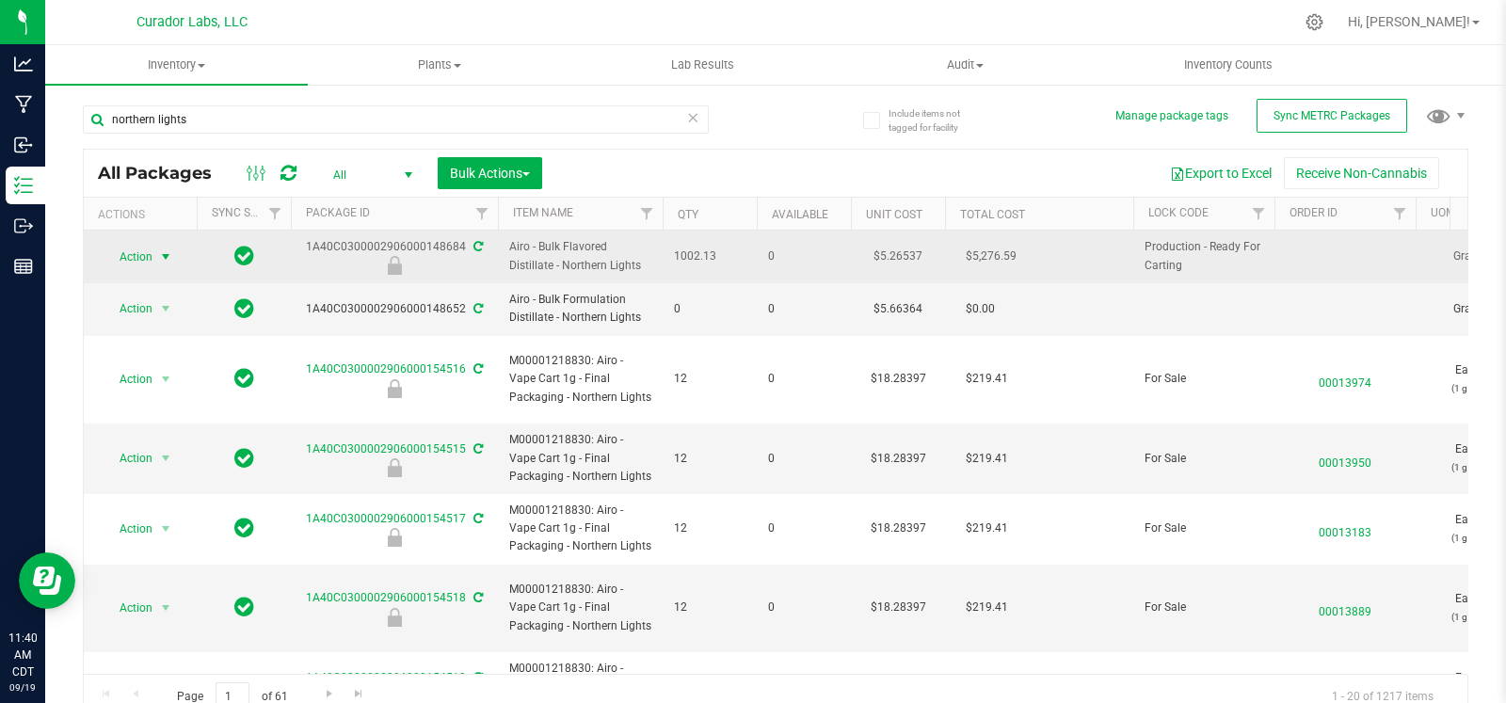
click at [167, 256] on span "select" at bounding box center [165, 256] width 15 height 15
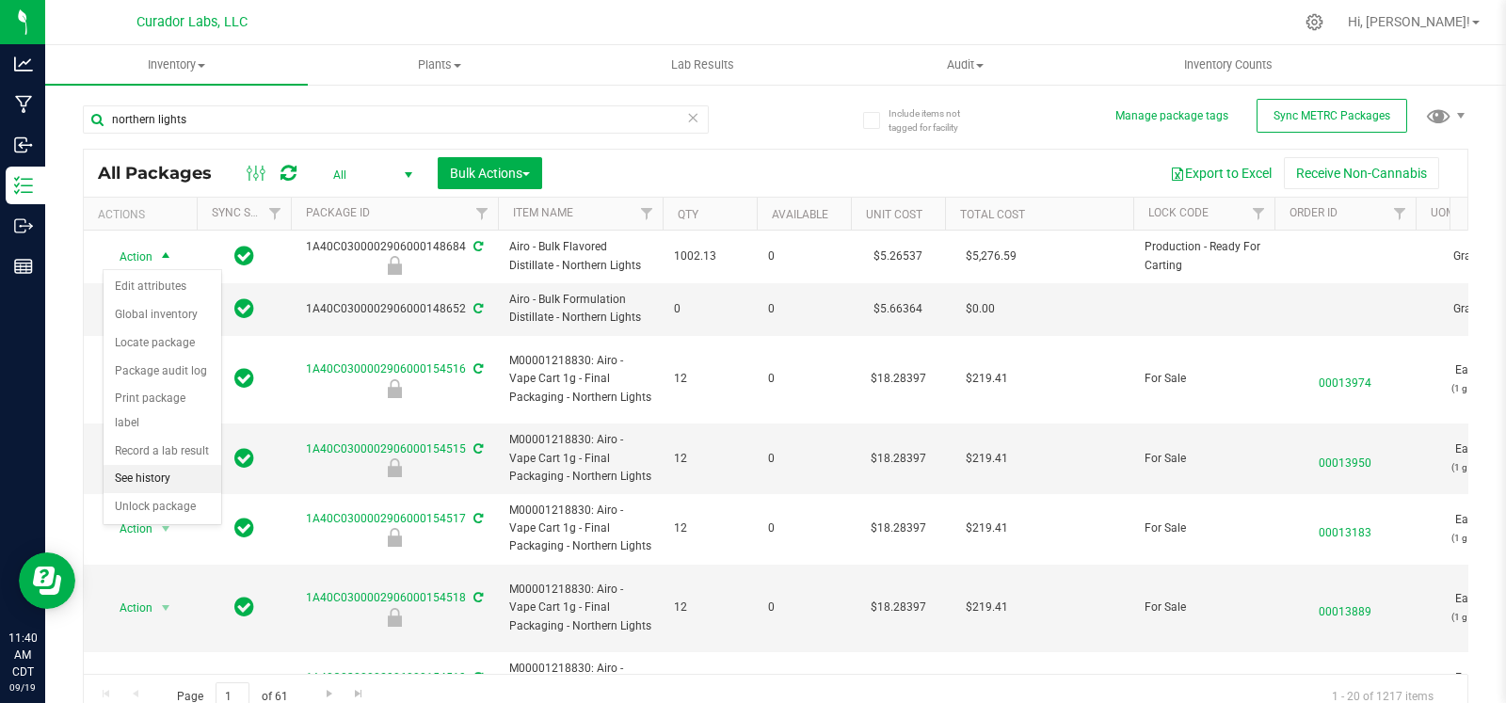
click at [163, 482] on li "See history" at bounding box center [163, 479] width 118 height 28
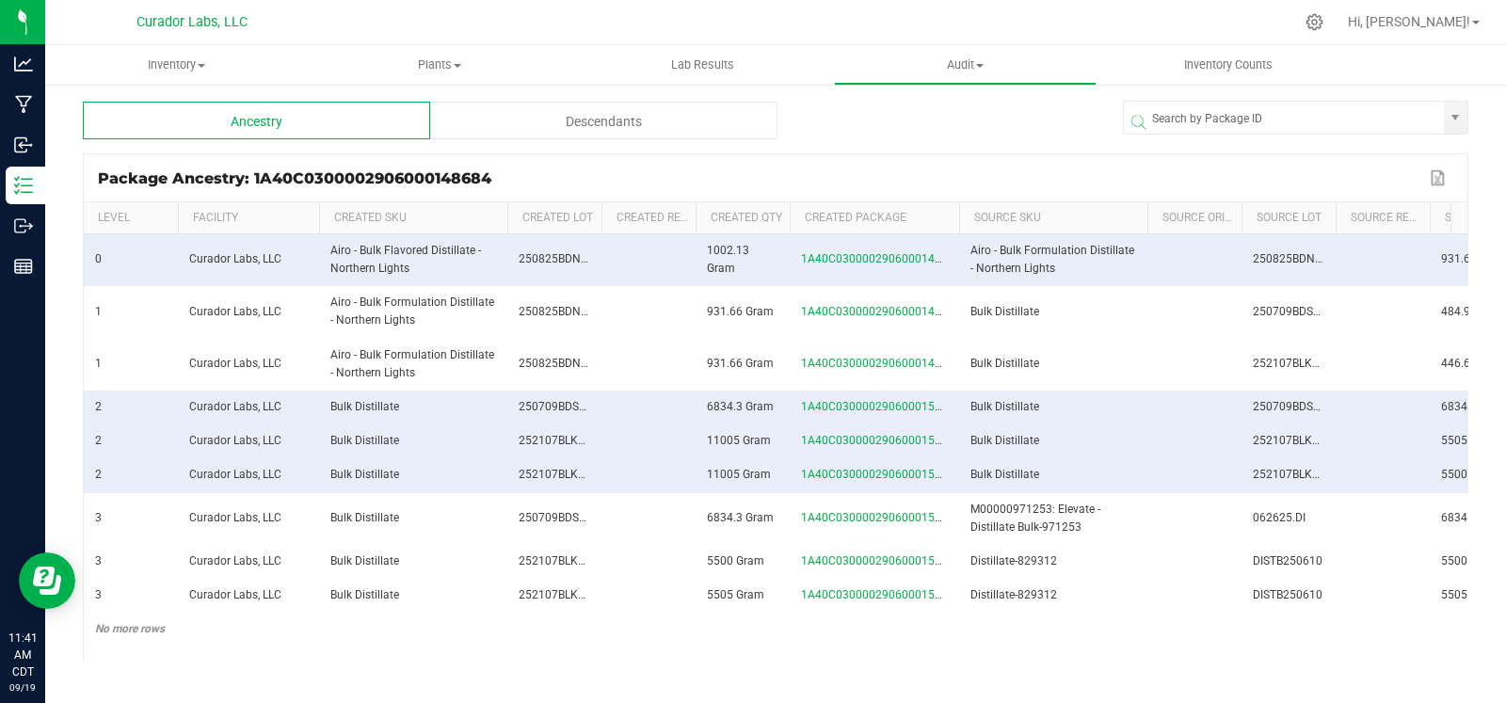
click at [1040, 136] on div at bounding box center [950, 121] width 345 height 38
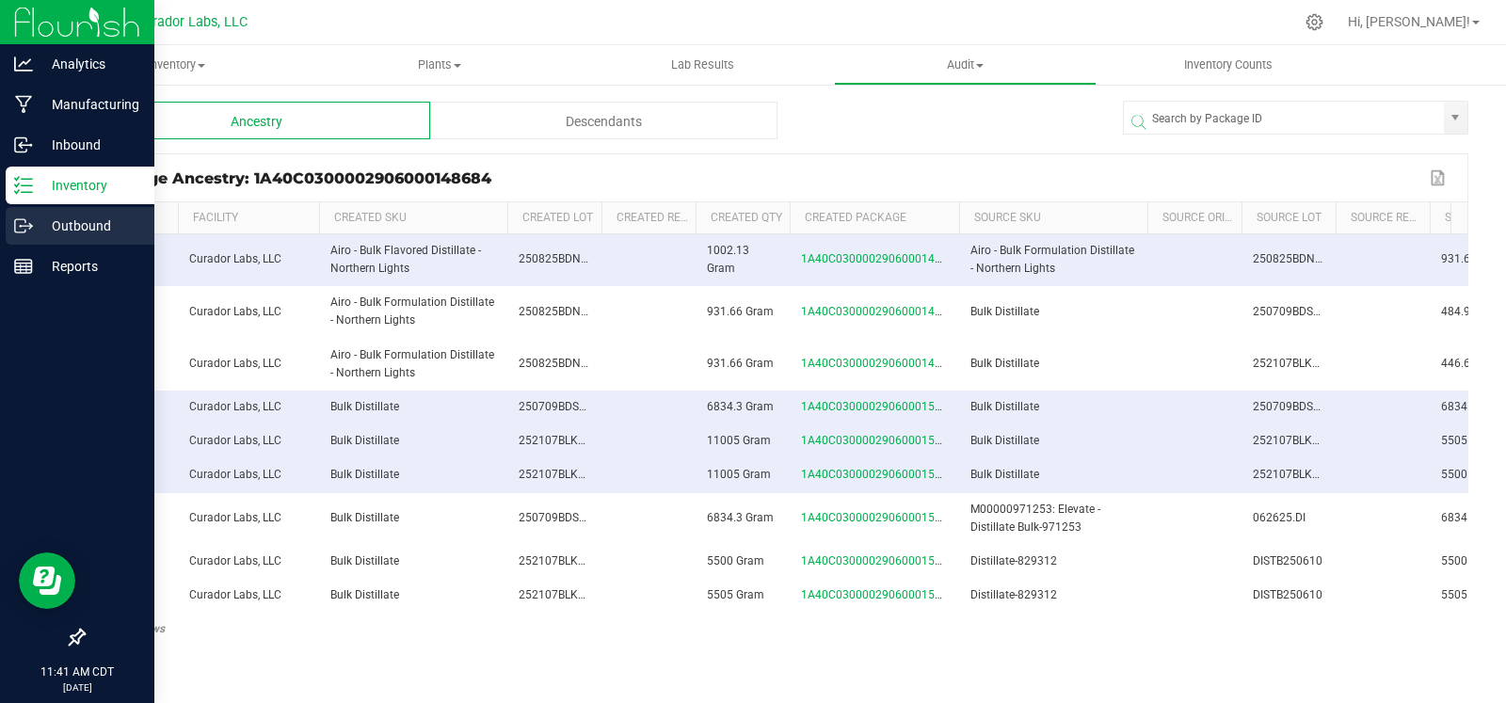
click at [14, 228] on icon at bounding box center [23, 225] width 19 height 19
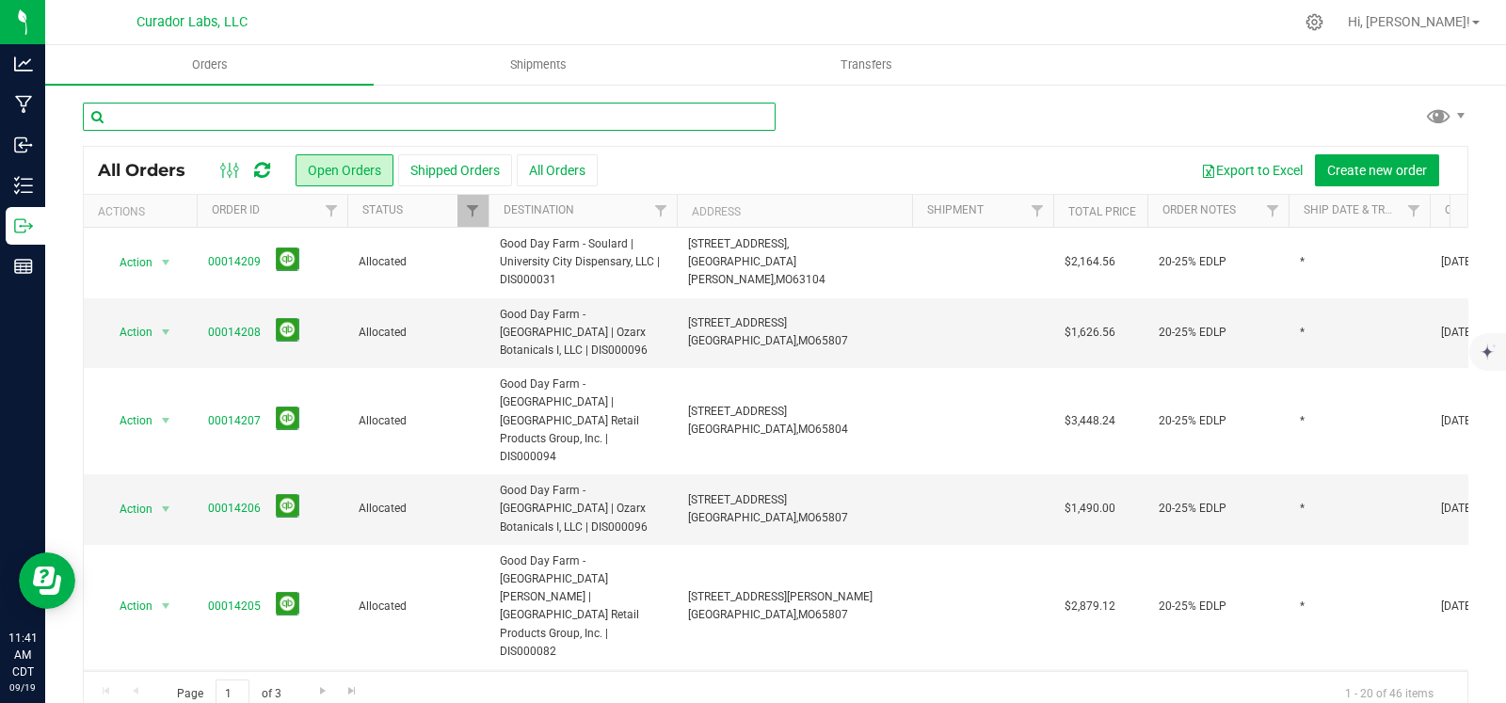
click at [377, 118] on input "text" at bounding box center [429, 117] width 693 height 28
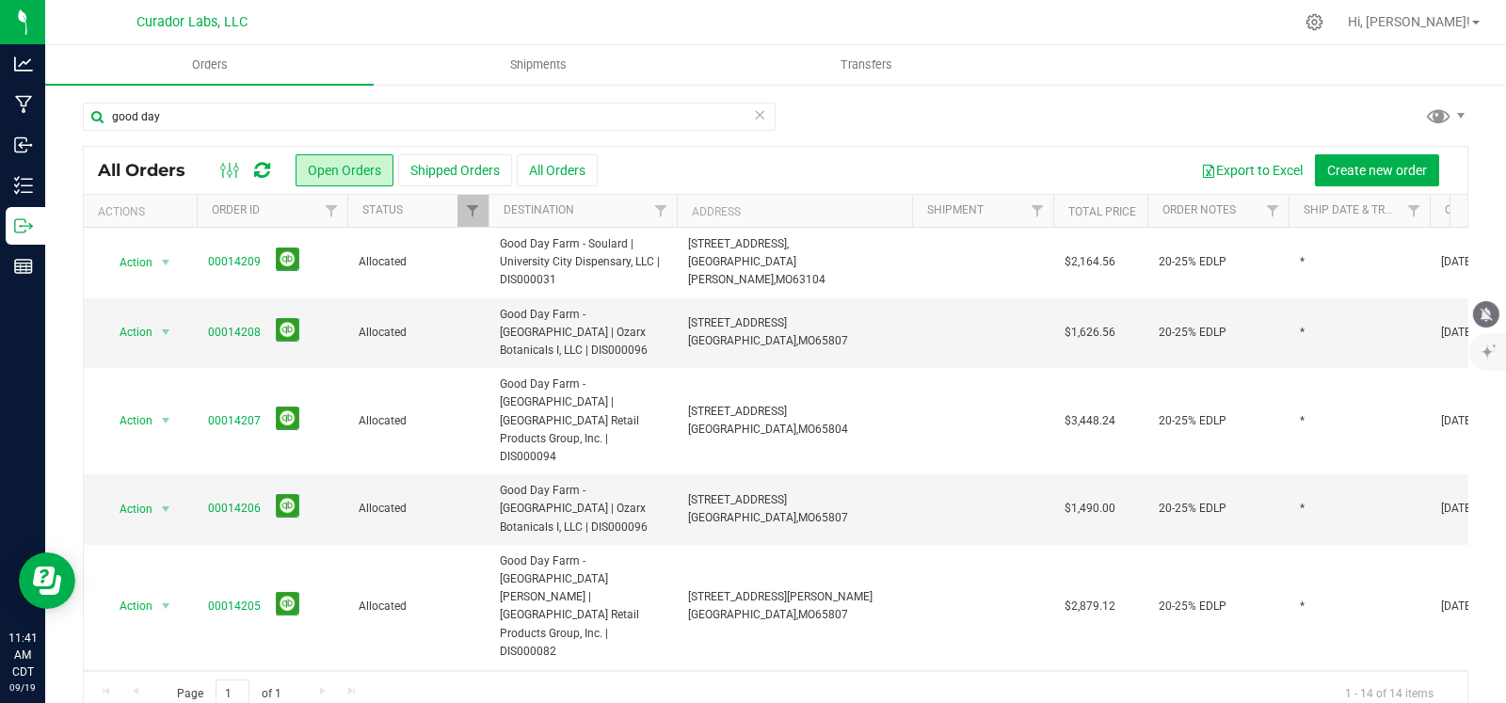
click at [1486, 319] on icon "mute" at bounding box center [1486, 314] width 17 height 17
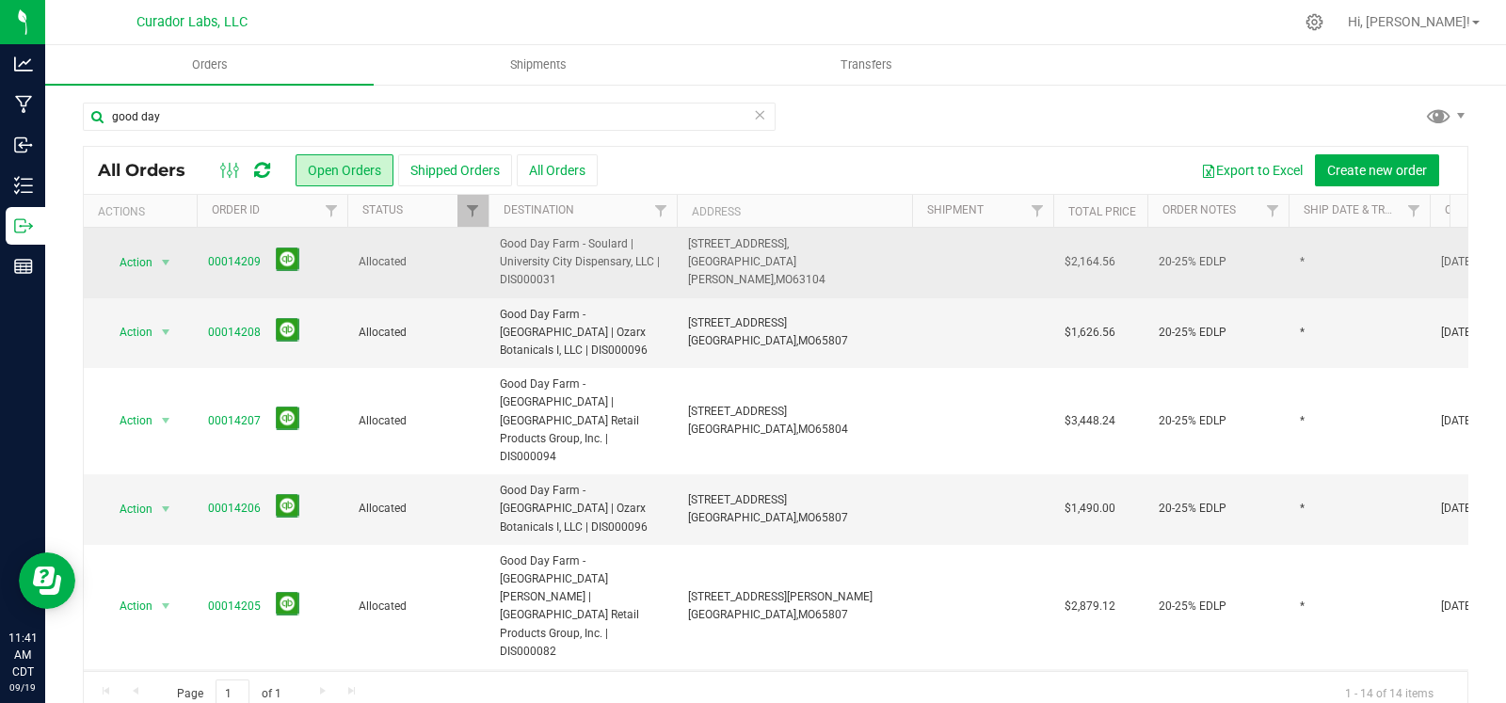
drag, startPoint x: 566, startPoint y: 280, endPoint x: 499, endPoint y: 248, distance: 73.7
click at [500, 248] on span "Good Day Farm - Soulard | University City Dispensary, LLC | DIS000031" at bounding box center [583, 262] width 166 height 55
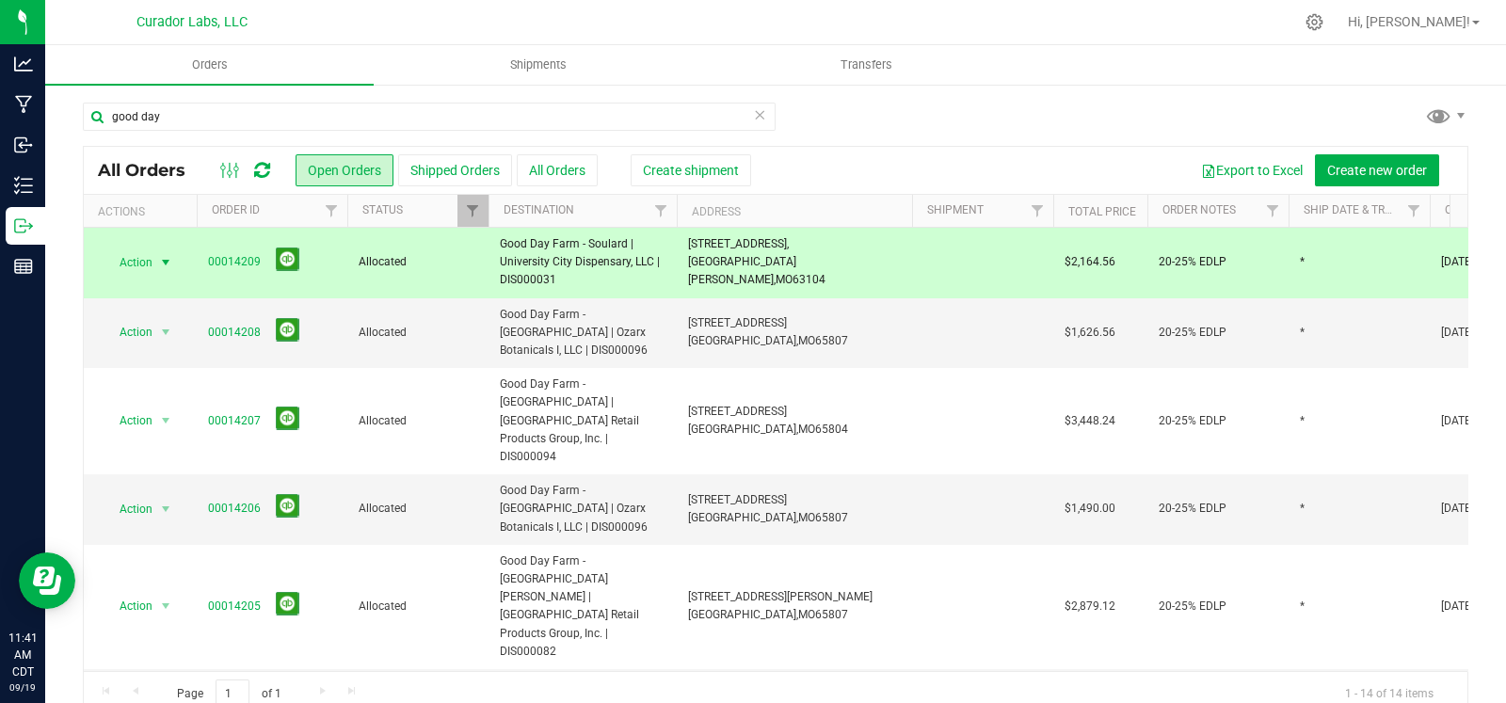
copy span "Good Day Farm - Soulard | University City Dispensary, LLC | DIS000031"
drag, startPoint x: 809, startPoint y: 270, endPoint x: 686, endPoint y: 251, distance: 123.8
click at [686, 251] on td "1531 S. Broadway, St. Louis, MO 63104" at bounding box center [794, 263] width 235 height 71
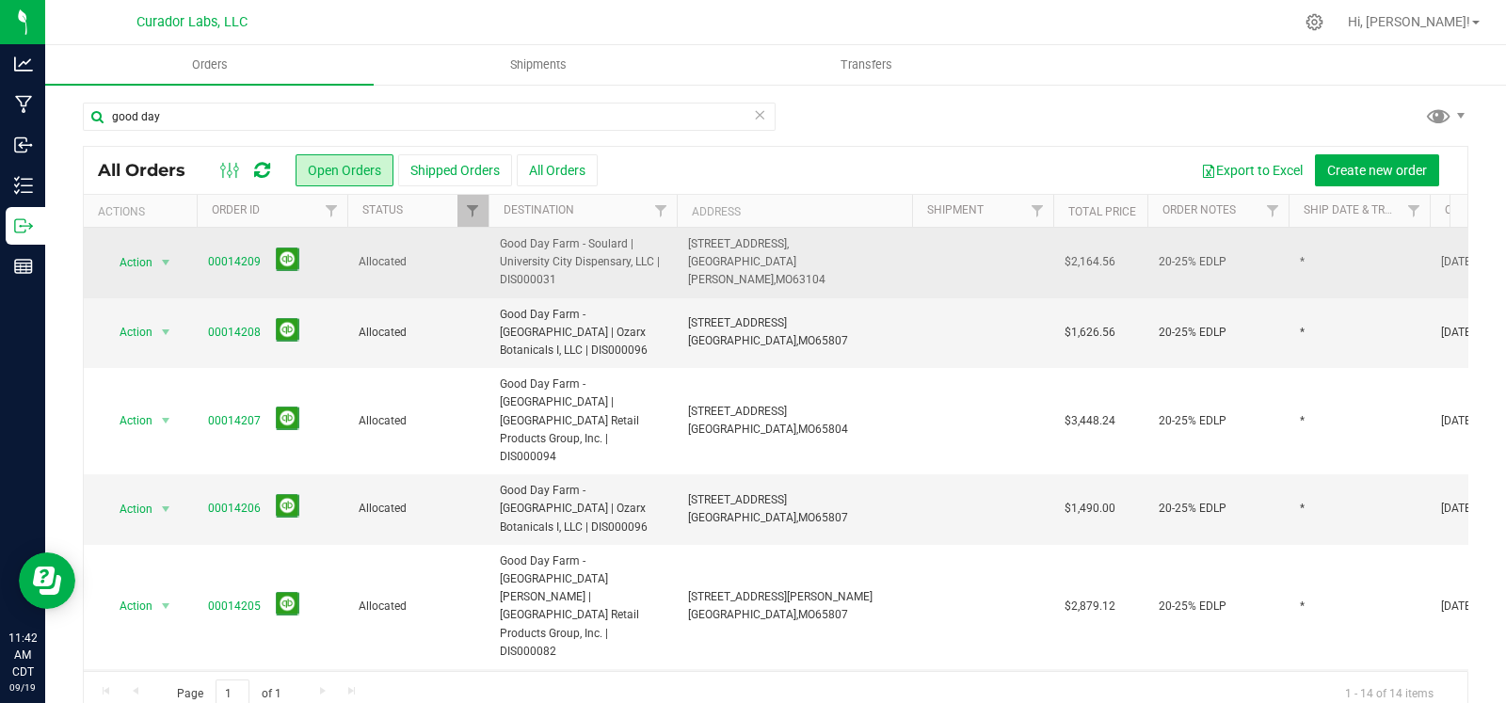
copy span "1531 S. Broadway, St. Louis, MO 63104"
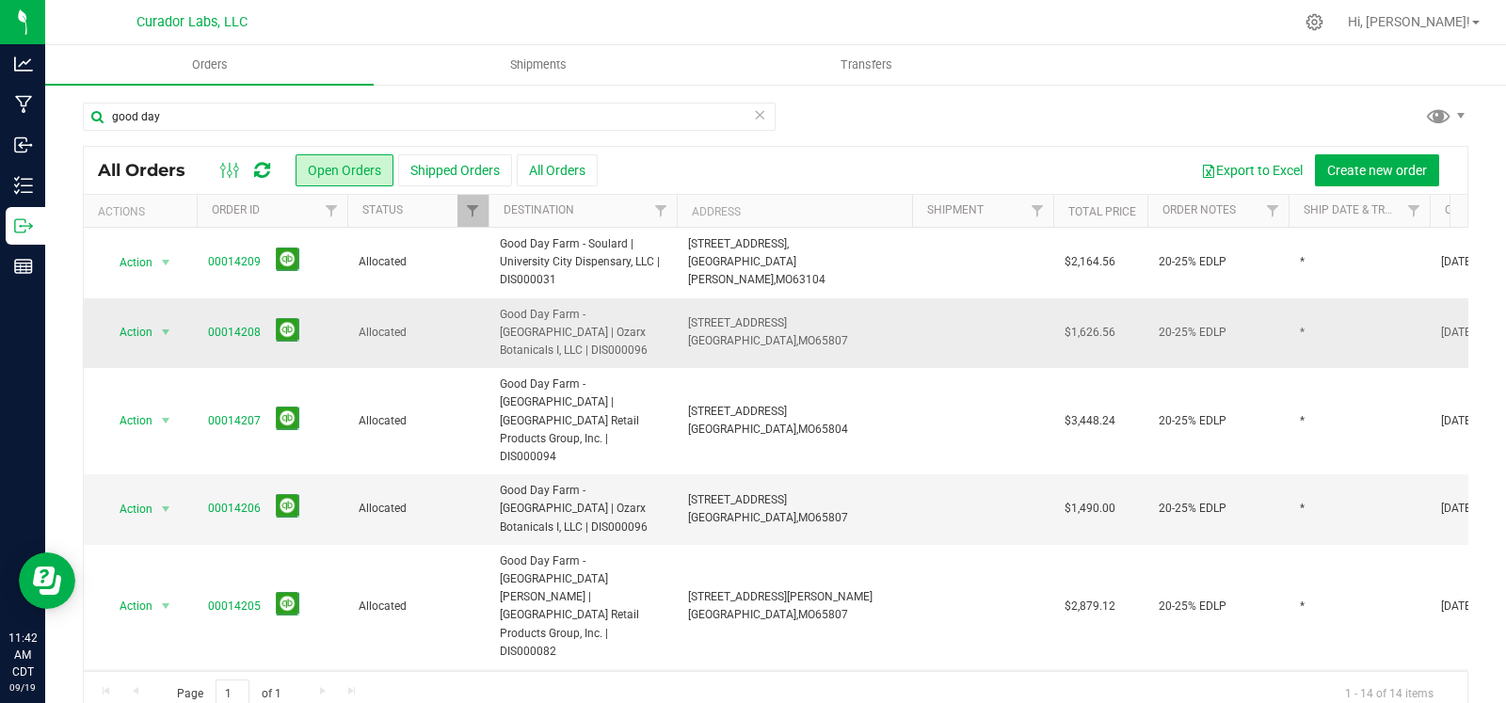
drag, startPoint x: 654, startPoint y: 348, endPoint x: 494, endPoint y: 313, distance: 163.8
click at [494, 313] on td "Good Day Farm - [GEOGRAPHIC_DATA] | Ozarx Botanicals I, LLC | DIS000096" at bounding box center [583, 333] width 188 height 71
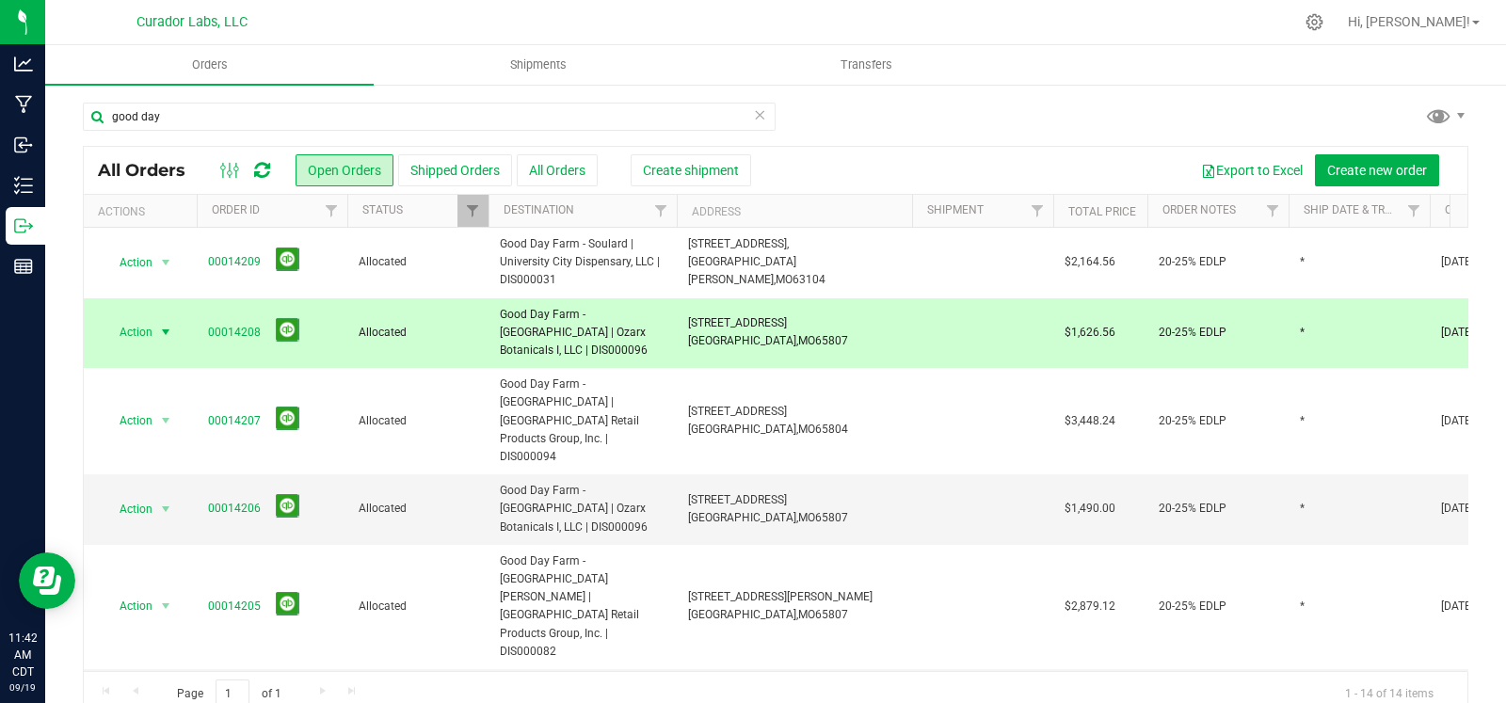
copy span "Good Day Farm - [GEOGRAPHIC_DATA] | Ozarx Botanicals I, LLC | DIS000096"
drag, startPoint x: 802, startPoint y: 337, endPoint x: 660, endPoint y: 329, distance: 142.4
click at [660, 329] on tr "Action Action Cancel order Clone order Edit order Mark as fully paid Order audi…" at bounding box center [1016, 333] width 1864 height 71
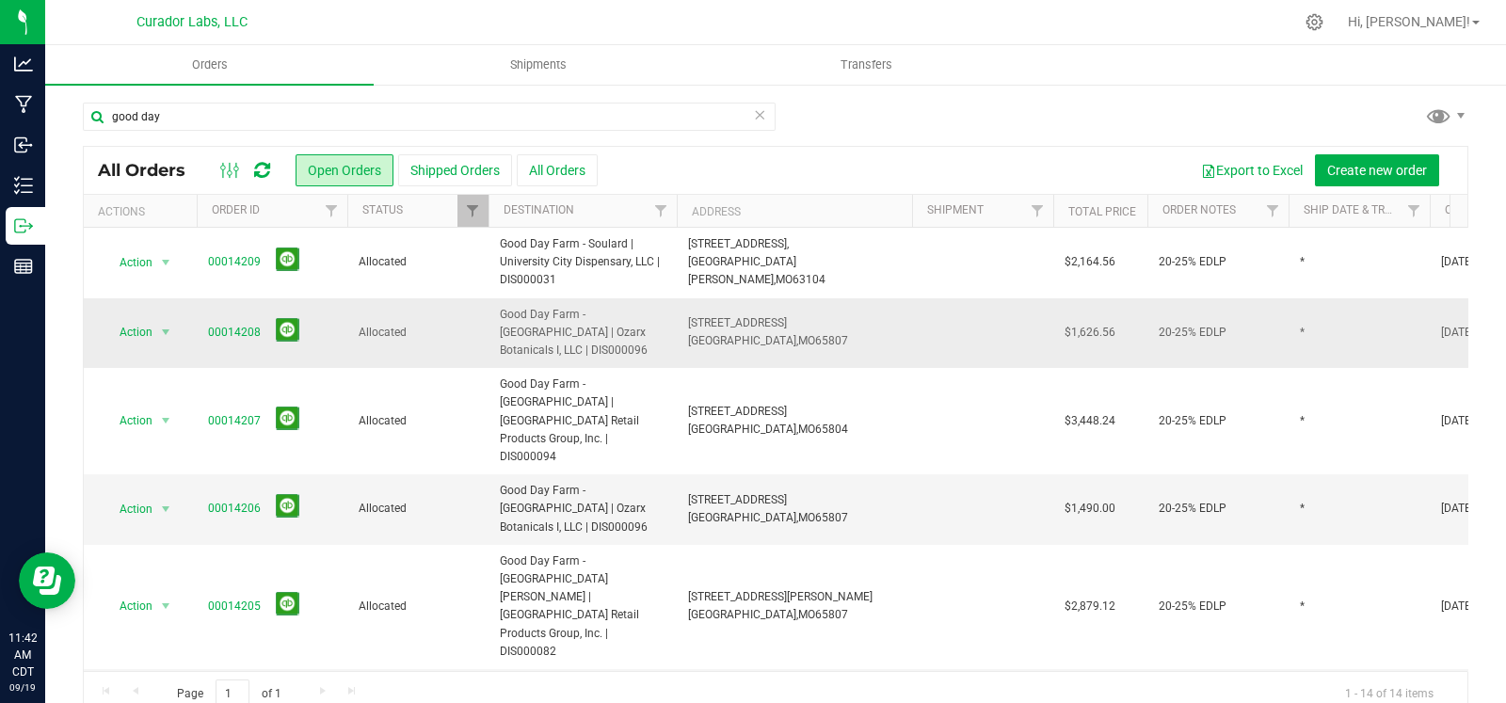
drag, startPoint x: 833, startPoint y: 349, endPoint x: 810, endPoint y: 348, distance: 23.6
click at [830, 349] on td "3800 W Sunshine St, Springfield, MO 65807" at bounding box center [794, 333] width 235 height 71
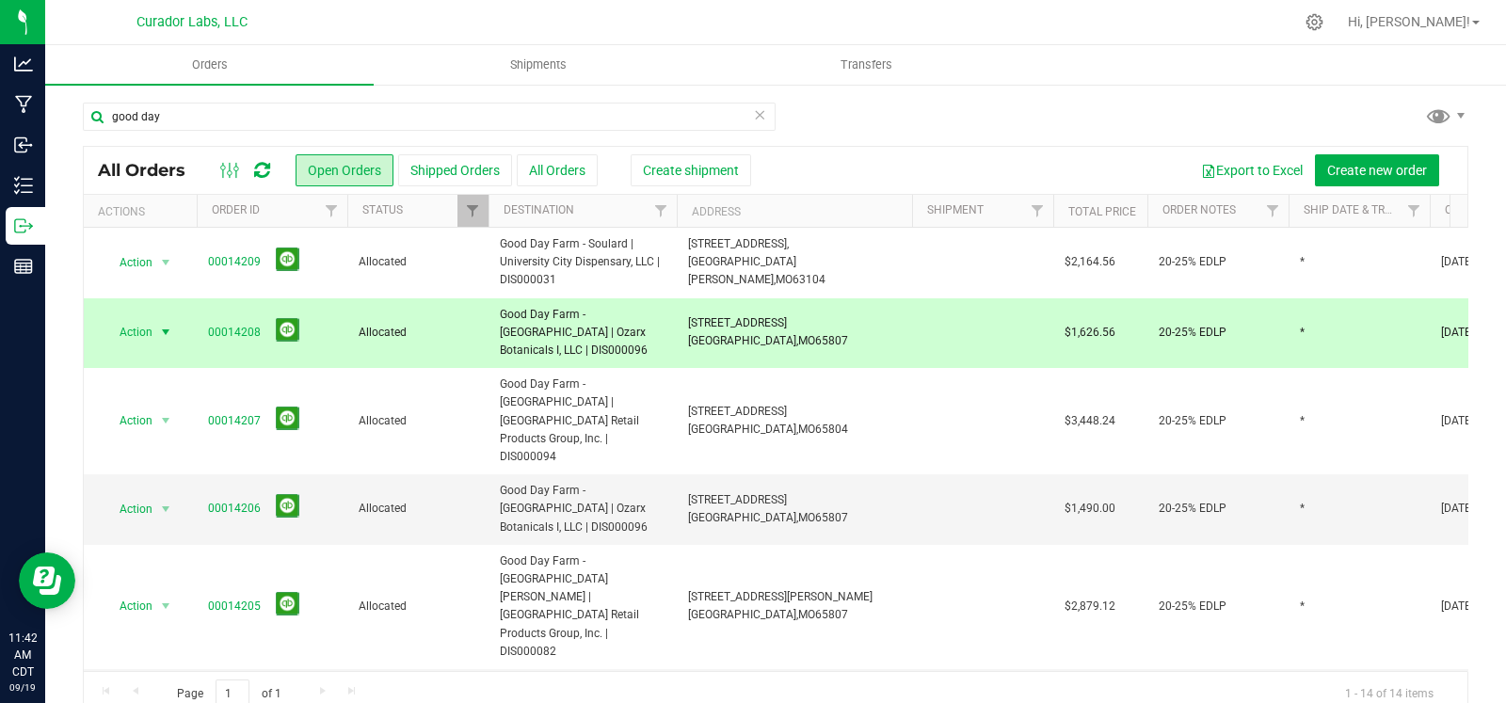
drag, startPoint x: 804, startPoint y: 338, endPoint x: 679, endPoint y: 329, distance: 125.5
click at [679, 329] on td "3800 W Sunshine St, Springfield, MO 65807" at bounding box center [794, 333] width 235 height 71
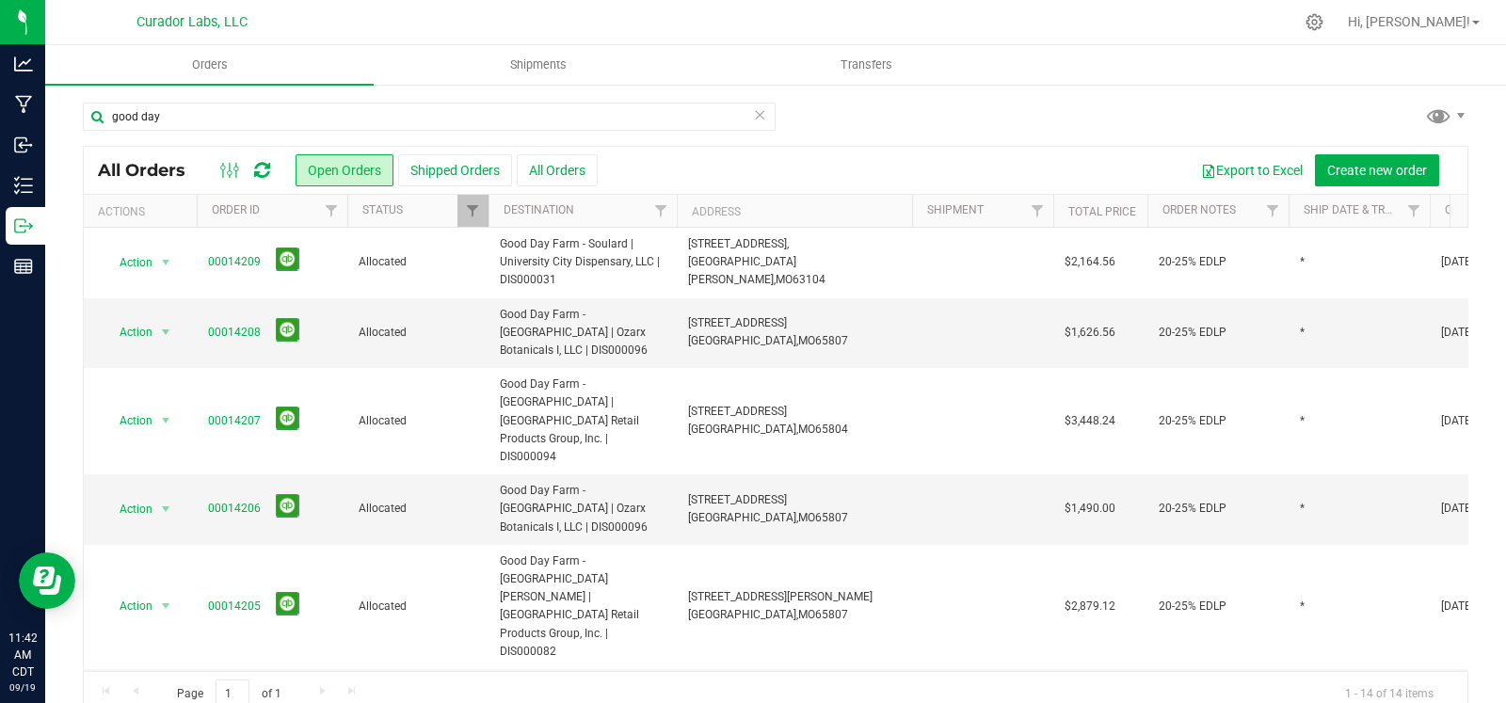
copy span "3800 W Sunshine St, Springfield, MO 65807"
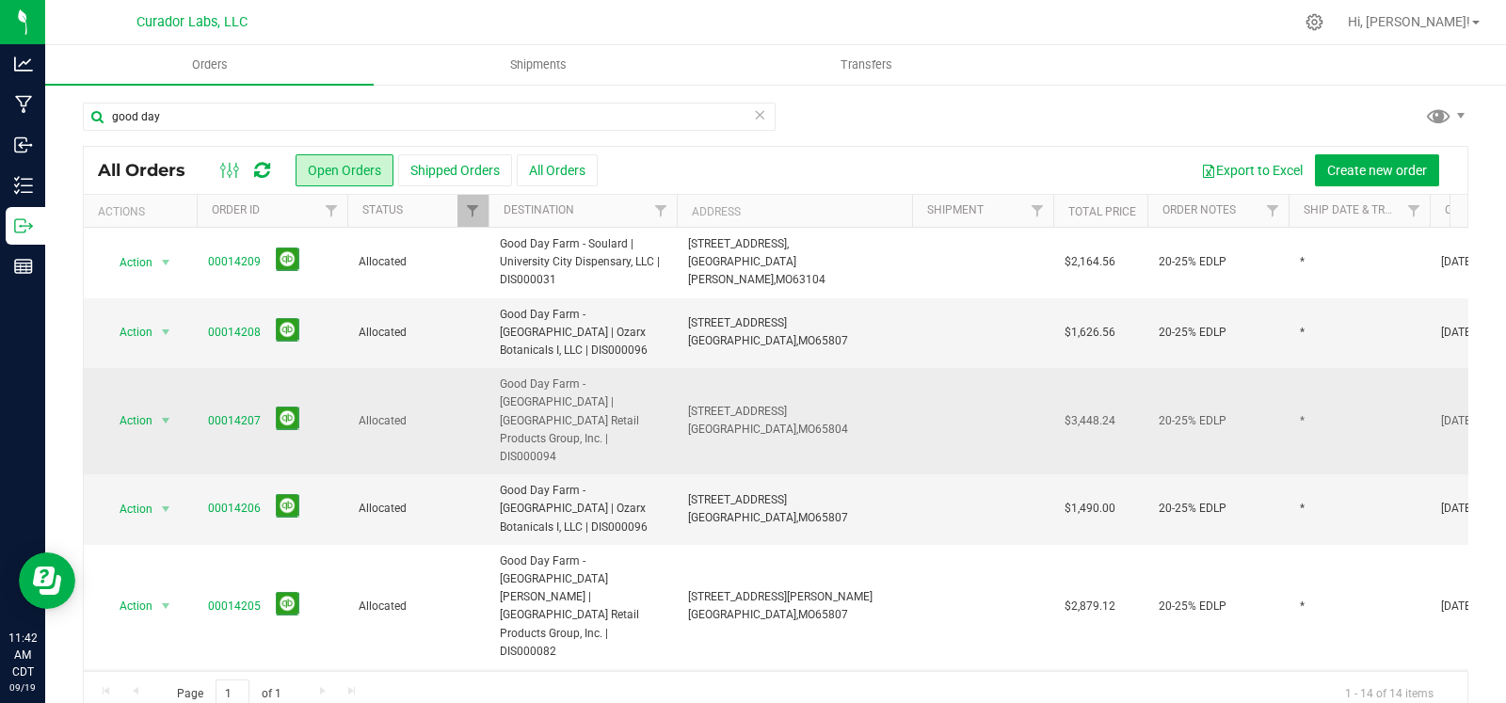
drag, startPoint x: 637, startPoint y: 411, endPoint x: 498, endPoint y: 391, distance: 140.8
click at [498, 391] on td "Good Day Farm - [GEOGRAPHIC_DATA] | [GEOGRAPHIC_DATA] Retail Products Group, In…" at bounding box center [583, 421] width 188 height 106
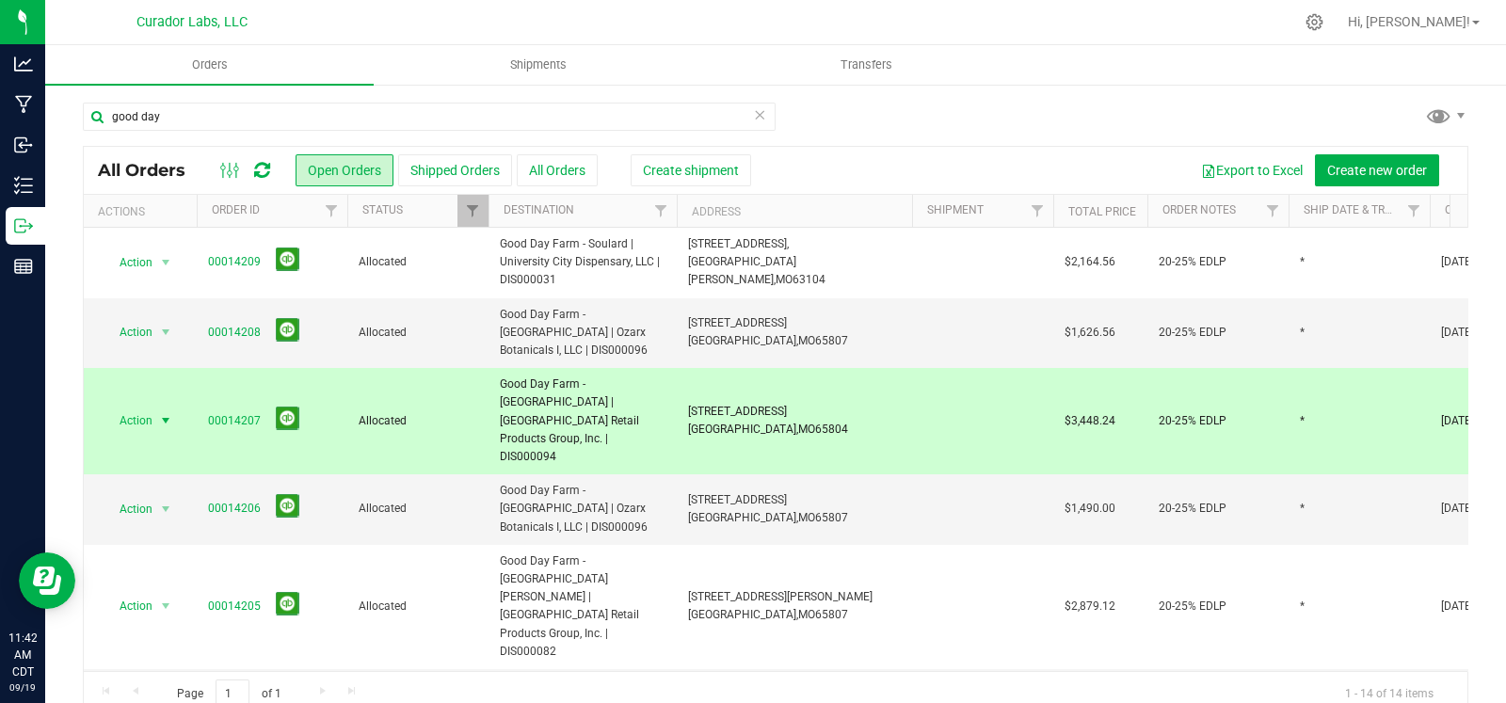
copy span "Good Day Farm - [GEOGRAPHIC_DATA] | [GEOGRAPHIC_DATA] Retail Products Group, In…"
drag, startPoint x: 805, startPoint y: 411, endPoint x: 686, endPoint y: 402, distance: 119.0
click at [686, 402] on td "1510 E Sunshine St, Springfield, MO 65804" at bounding box center [794, 421] width 235 height 106
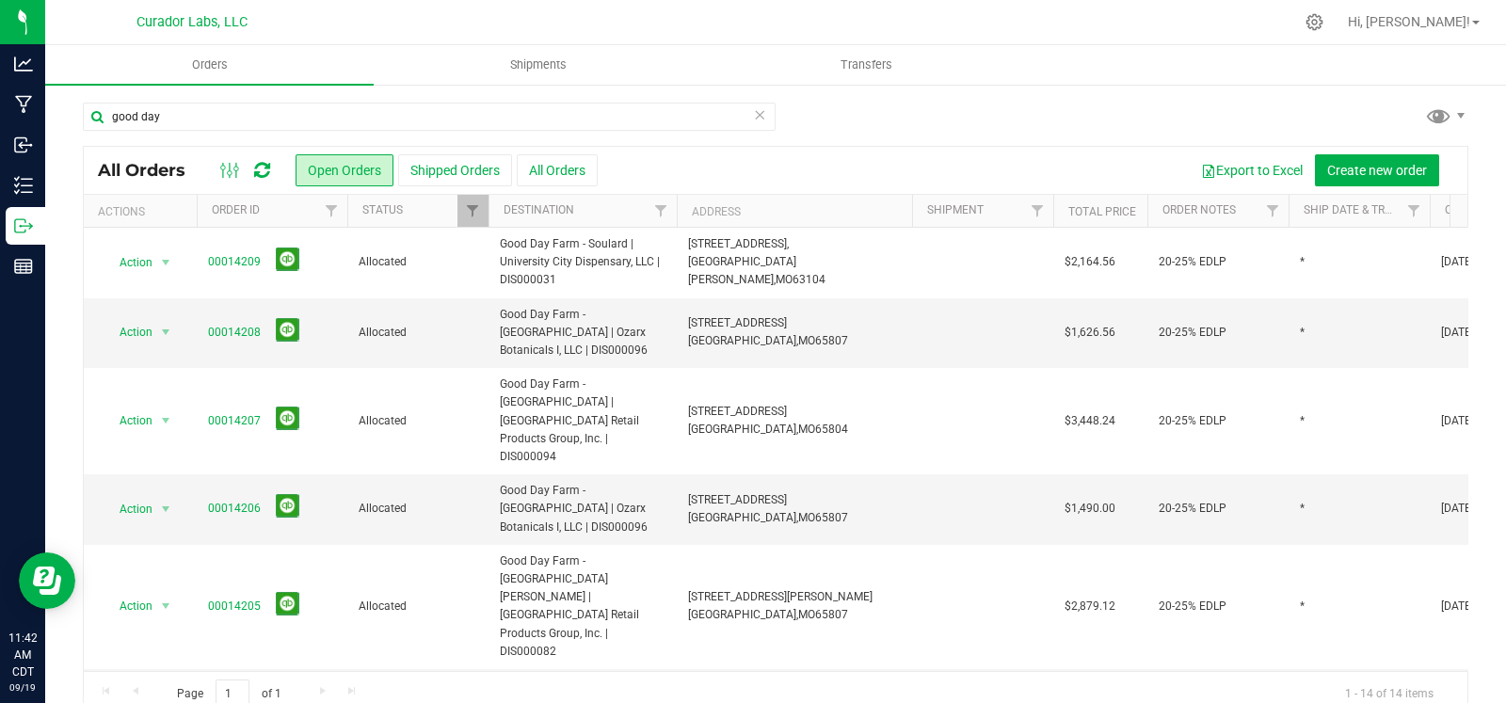
copy span "1510 E Sunshine St, Springfield, MO 65804"
drag, startPoint x: 651, startPoint y: 487, endPoint x: 496, endPoint y: 463, distance: 157.1
click at [496, 474] on td "Good Day Farm - [GEOGRAPHIC_DATA] | Ozarx Botanicals I, LLC | DIS000096" at bounding box center [583, 509] width 188 height 71
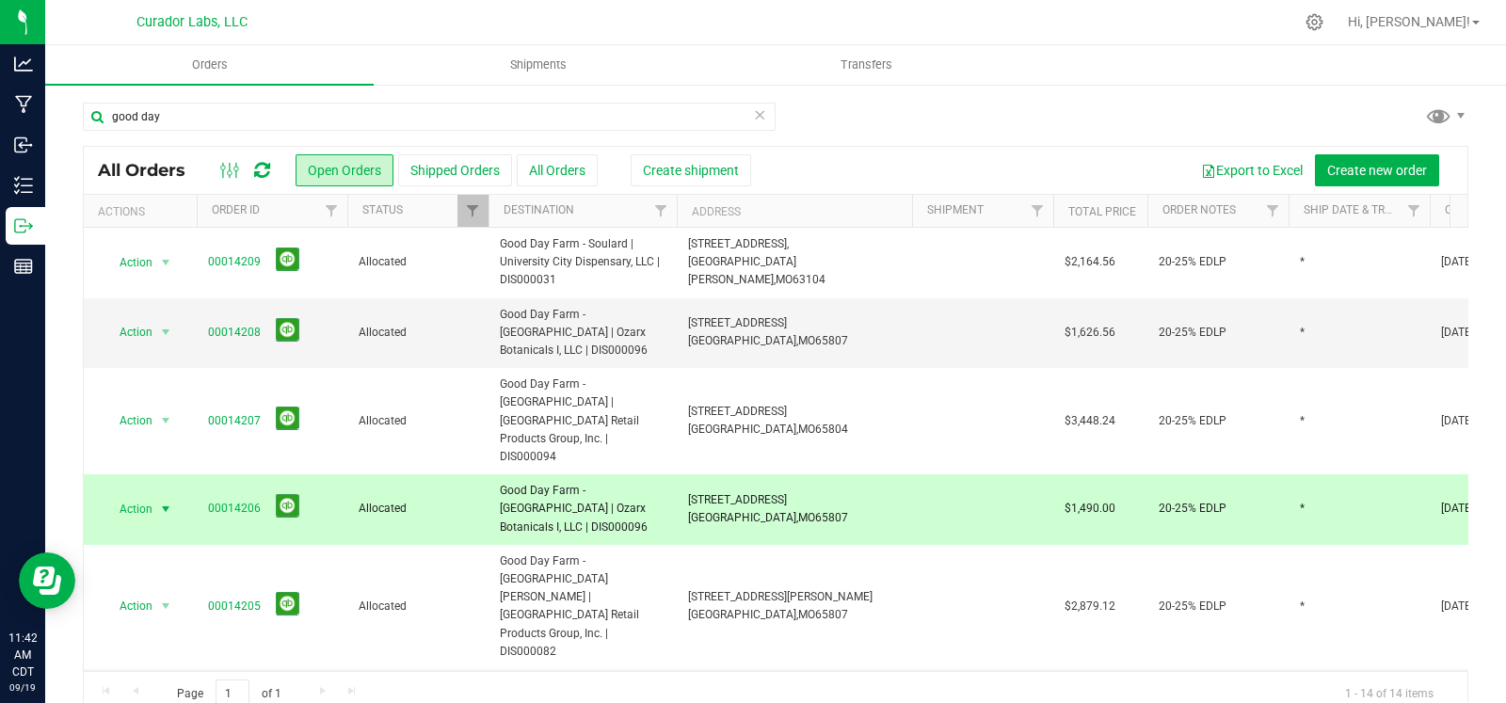
copy span "Good Day Farm - [GEOGRAPHIC_DATA] | Ozarx Botanicals I, LLC | DIS000096"
drag, startPoint x: 813, startPoint y: 481, endPoint x: 679, endPoint y: 462, distance: 135.9
click at [679, 474] on td "3800 W Sunshine St, Springfield, MO 65807" at bounding box center [794, 509] width 235 height 71
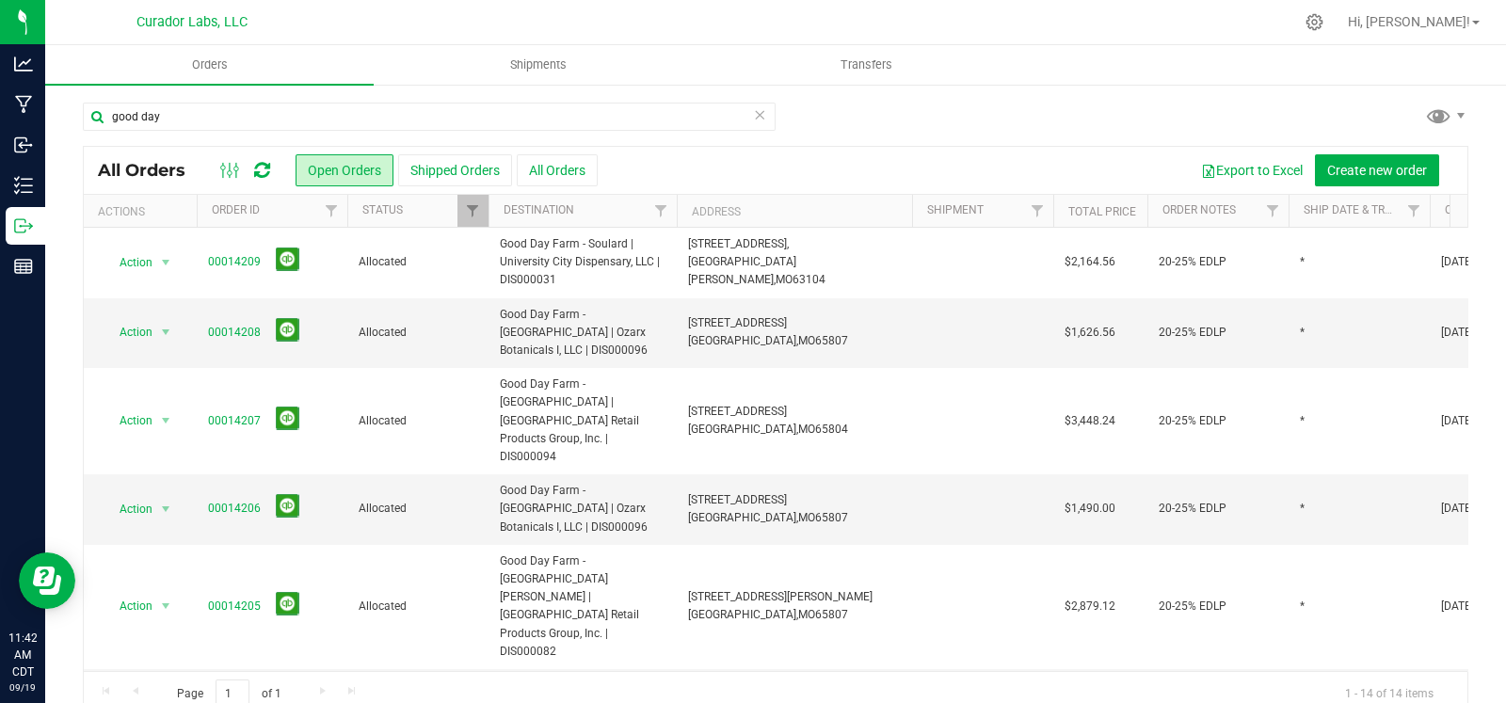
copy span "3800 W Sunshine St, Springfield, MO 65807"
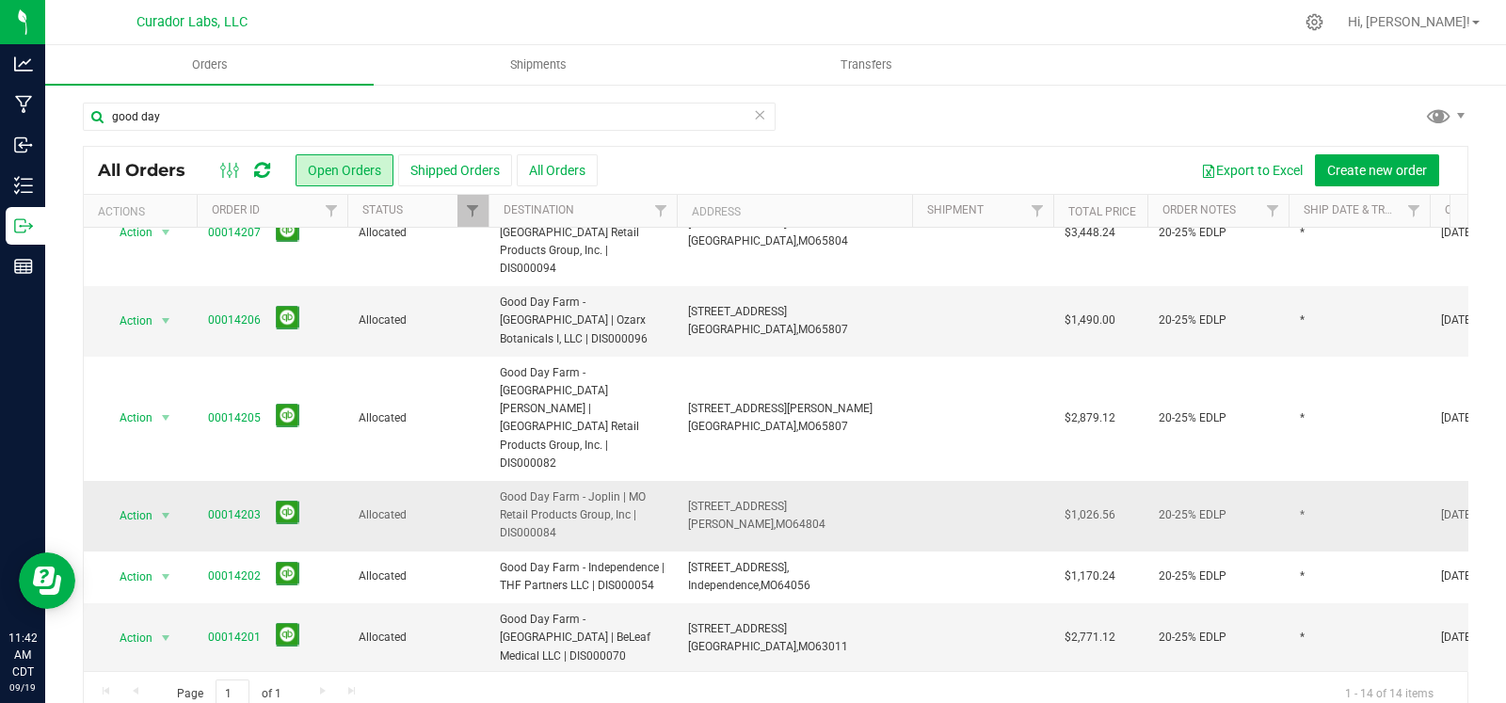
scroll to position [183, 0]
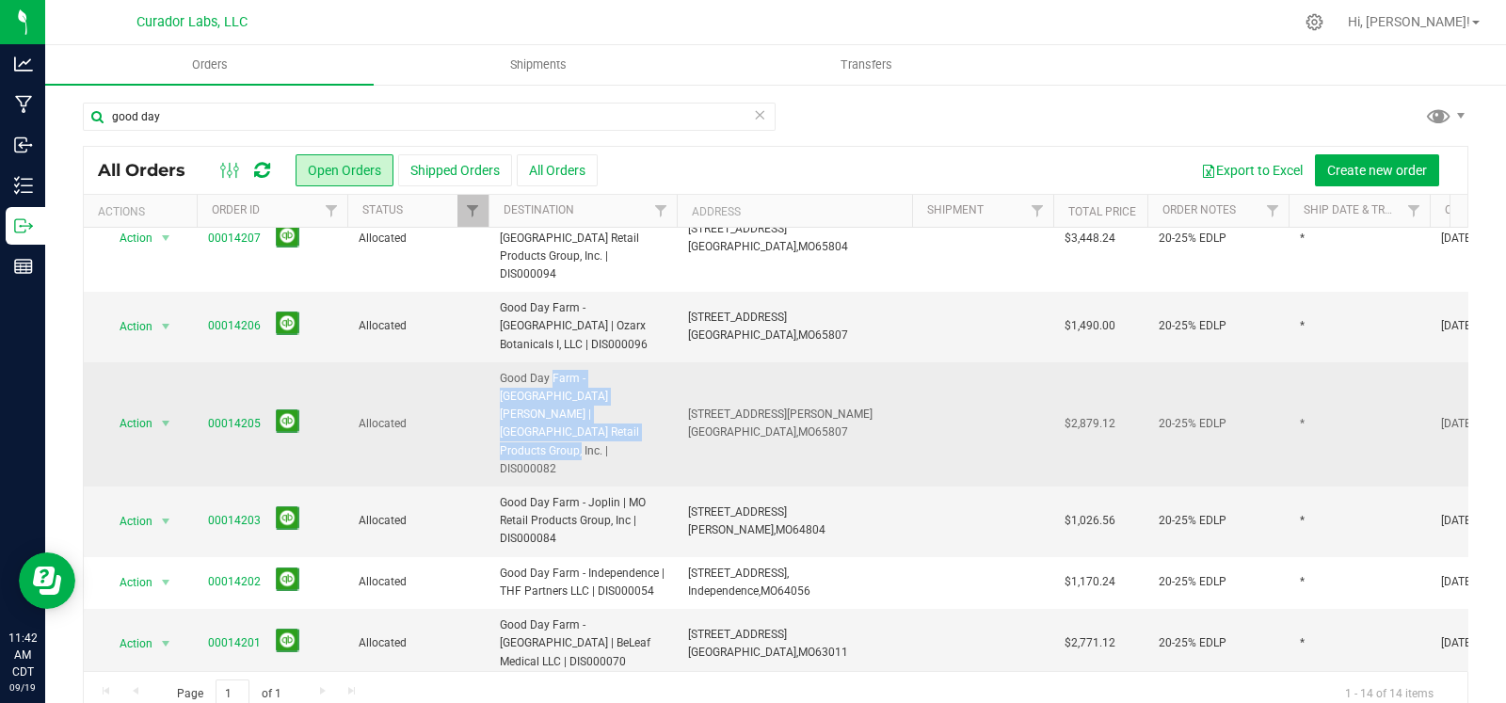
drag, startPoint x: 616, startPoint y: 376, endPoint x: 500, endPoint y: 349, distance: 118.7
click at [500, 370] on span "Good Day Farm - [GEOGRAPHIC_DATA] [PERSON_NAME] | [GEOGRAPHIC_DATA] Retail Prod…" at bounding box center [583, 424] width 166 height 108
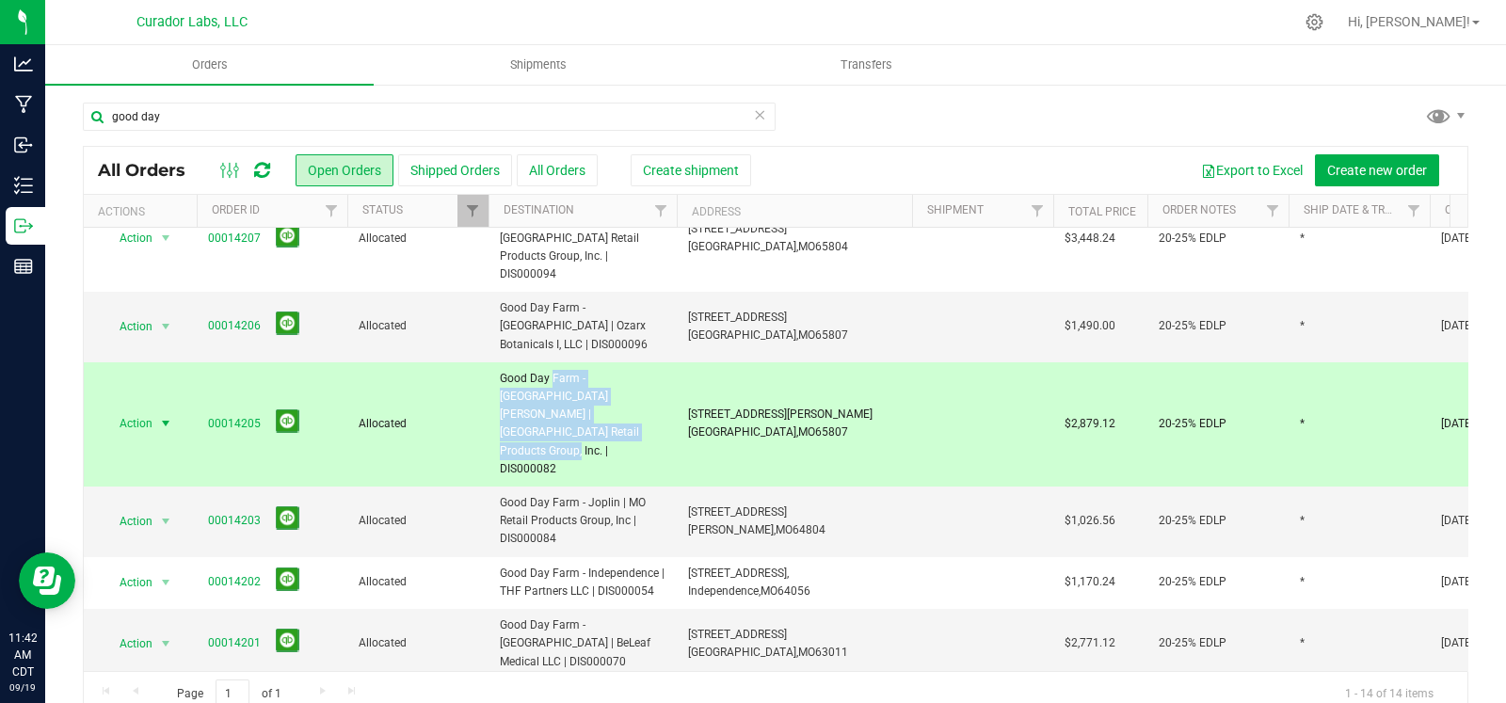
copy span "Good Day Farm - [GEOGRAPHIC_DATA] [PERSON_NAME] | [GEOGRAPHIC_DATA] Retail Prod…"
drag, startPoint x: 802, startPoint y: 360, endPoint x: 682, endPoint y: 353, distance: 119.7
click at [682, 362] on td "3903 S Campbell Ave, Springfield, MO 65807" at bounding box center [794, 424] width 235 height 124
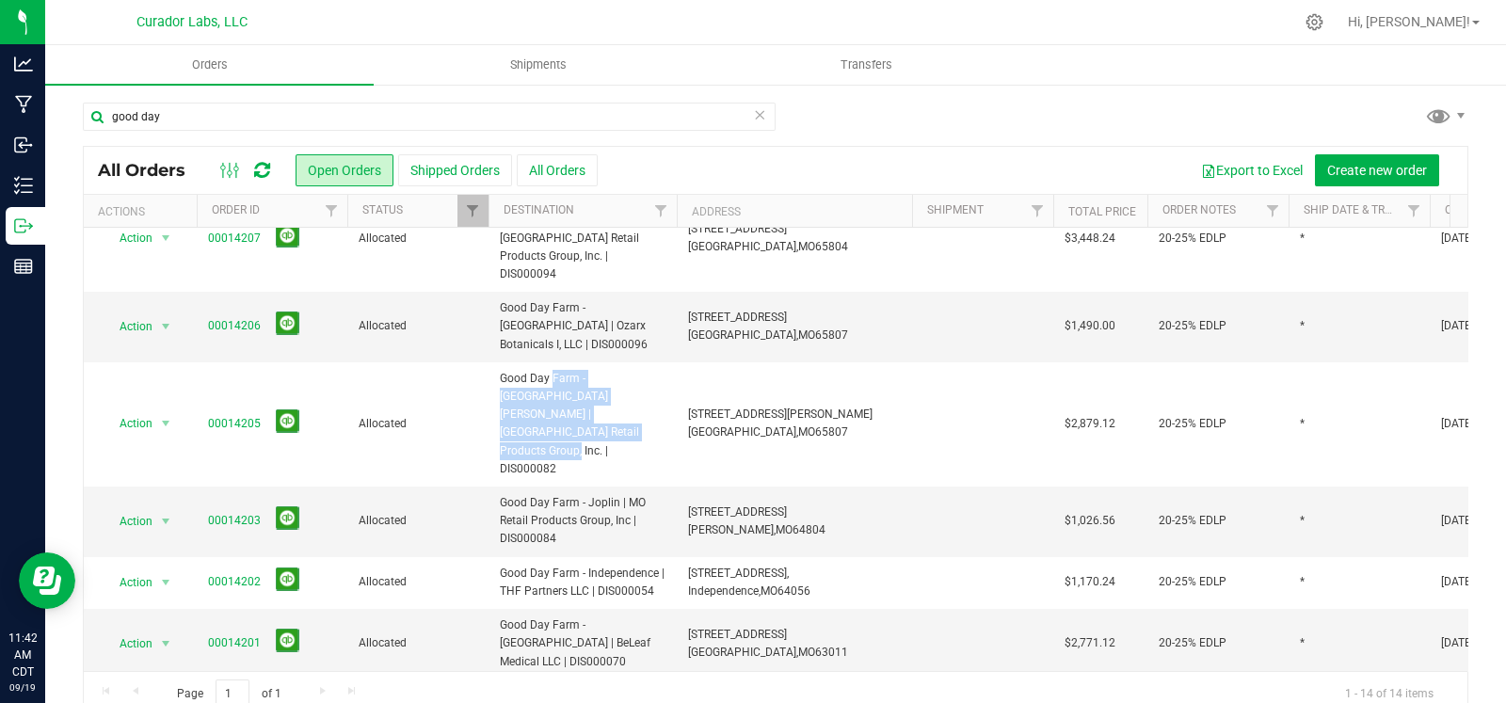
copy span "3903 S Campbell Ave, Springfield, MO 65807"
drag, startPoint x: 566, startPoint y: 450, endPoint x: 498, endPoint y: 424, distance: 72.7
click at [498, 487] on td "Good Day Farm - Joplin | MO Retail Products Group, Inc | DIS000084" at bounding box center [583, 522] width 188 height 71
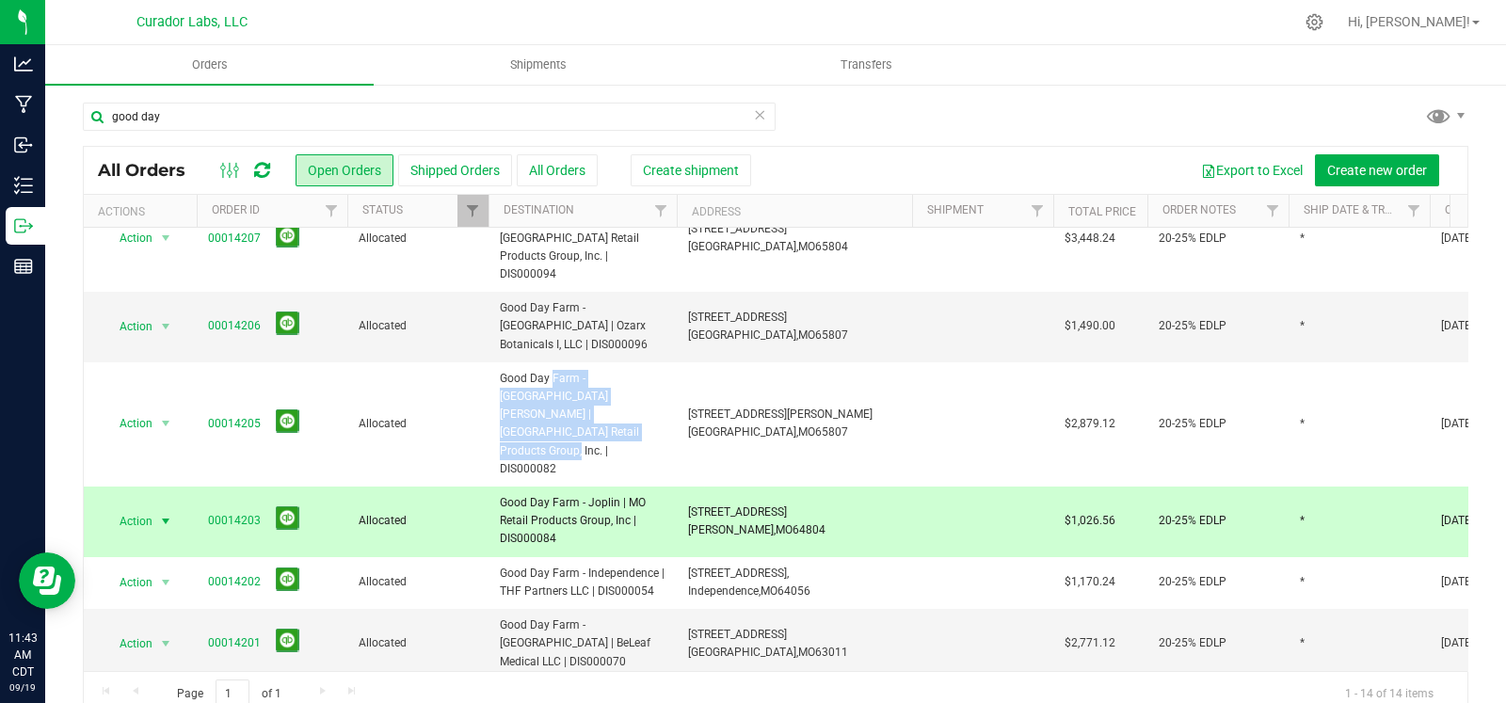
drag, startPoint x: 790, startPoint y: 434, endPoint x: 679, endPoint y: 430, distance: 111.1
click at [679, 487] on td "2918 E 20th St, Joplin, MO 64804" at bounding box center [794, 522] width 235 height 71
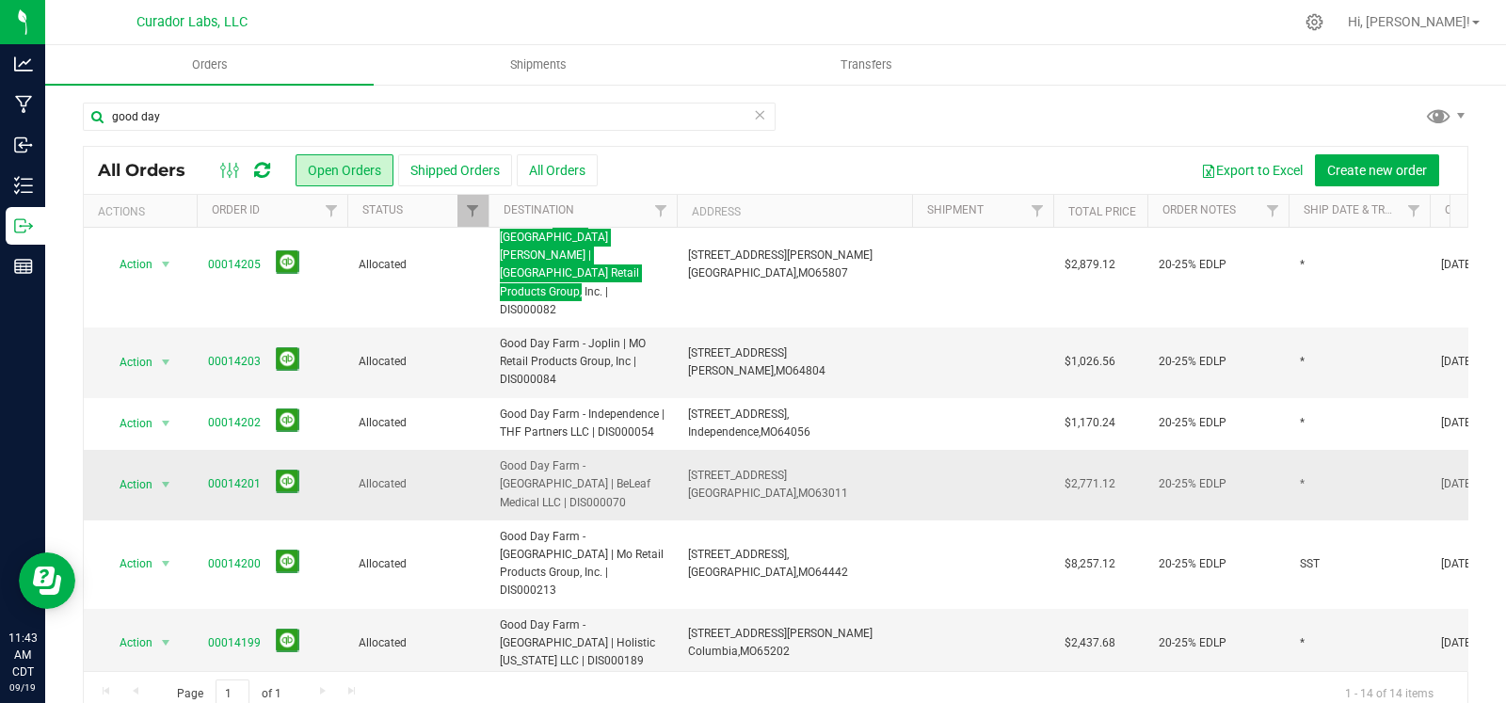
scroll to position [348, 0]
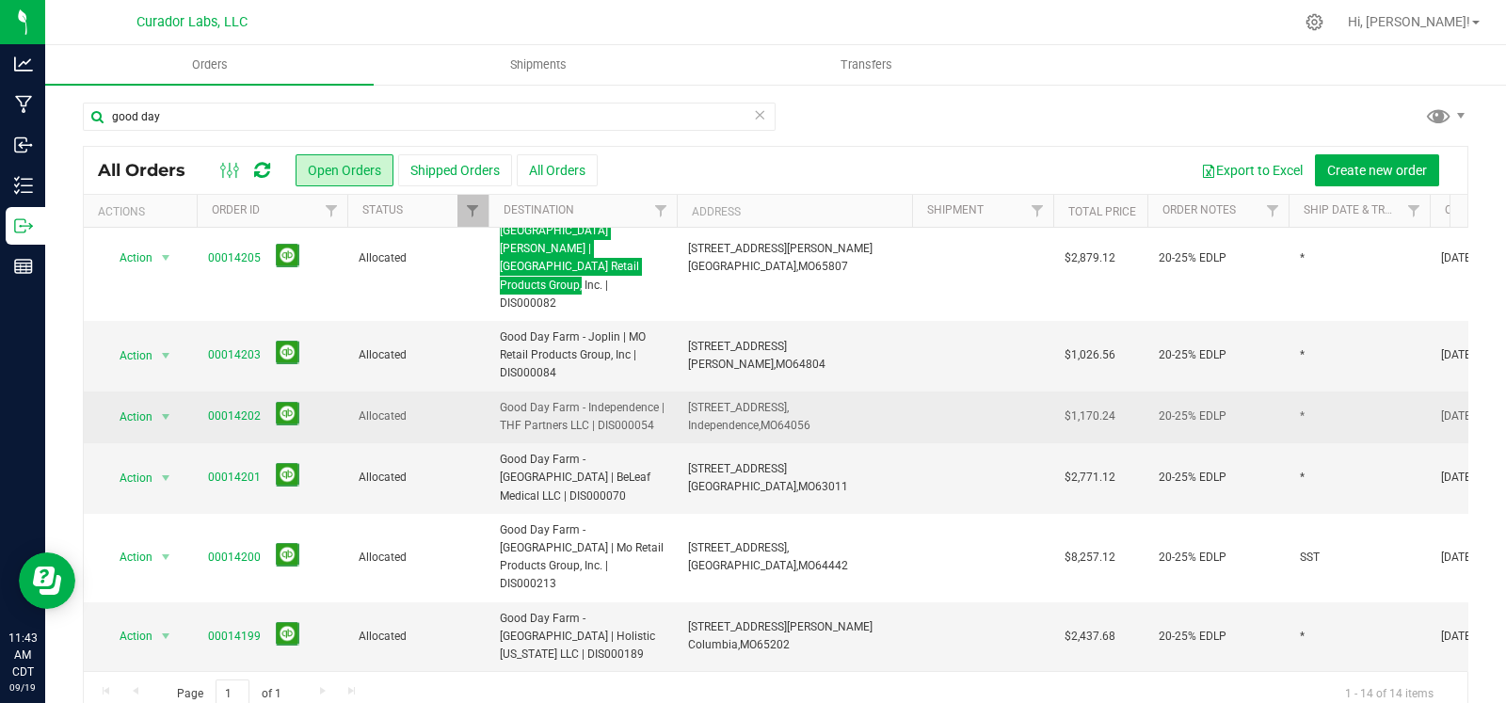
drag, startPoint x: 663, startPoint y: 336, endPoint x: 489, endPoint y: 322, distance: 174.7
click at [489, 392] on td "Good Day Farm - Independence | THF Partners LLC | DIS000054" at bounding box center [583, 418] width 188 height 52
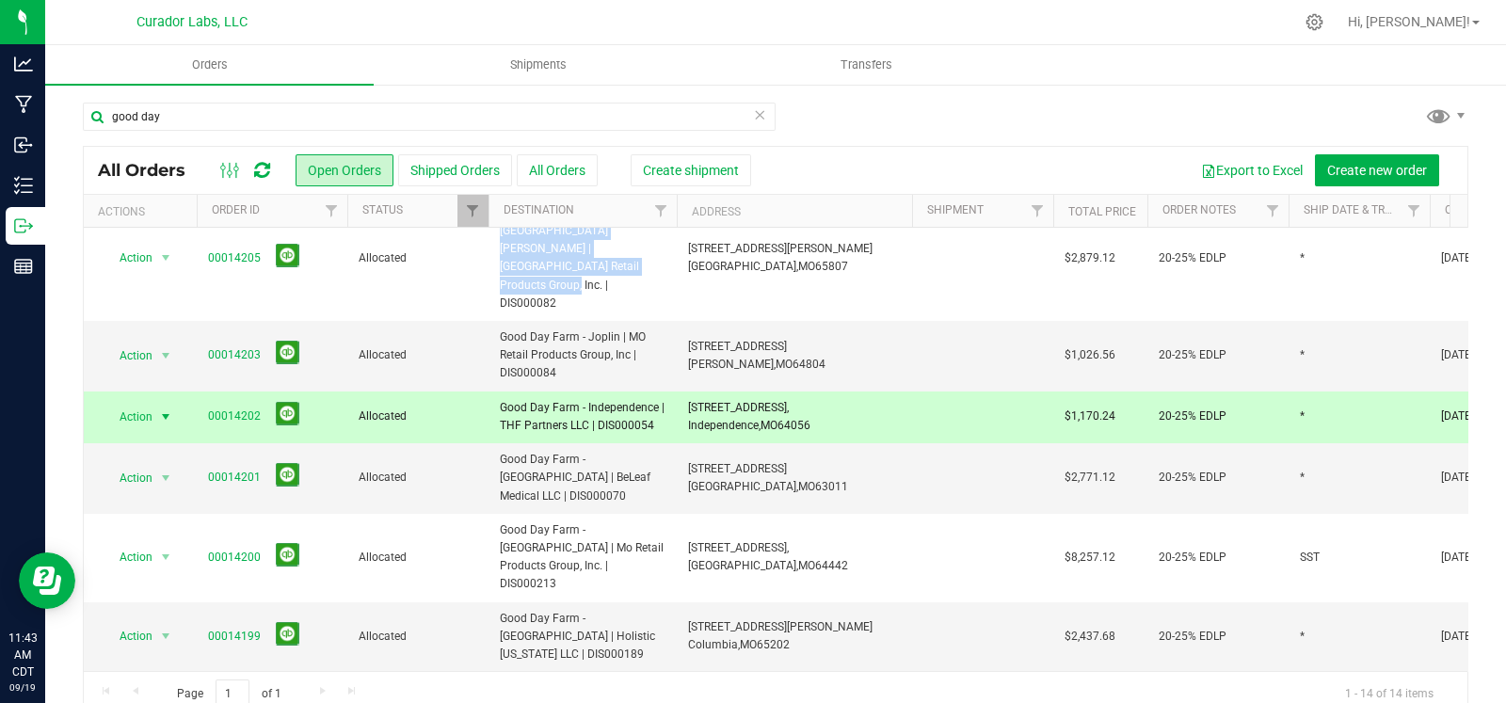
drag, startPoint x: 825, startPoint y: 331, endPoint x: 687, endPoint y: 324, distance: 137.6
click at [687, 392] on td "16820 E US Hwy 24, Independence, MO 64056" at bounding box center [794, 418] width 235 height 52
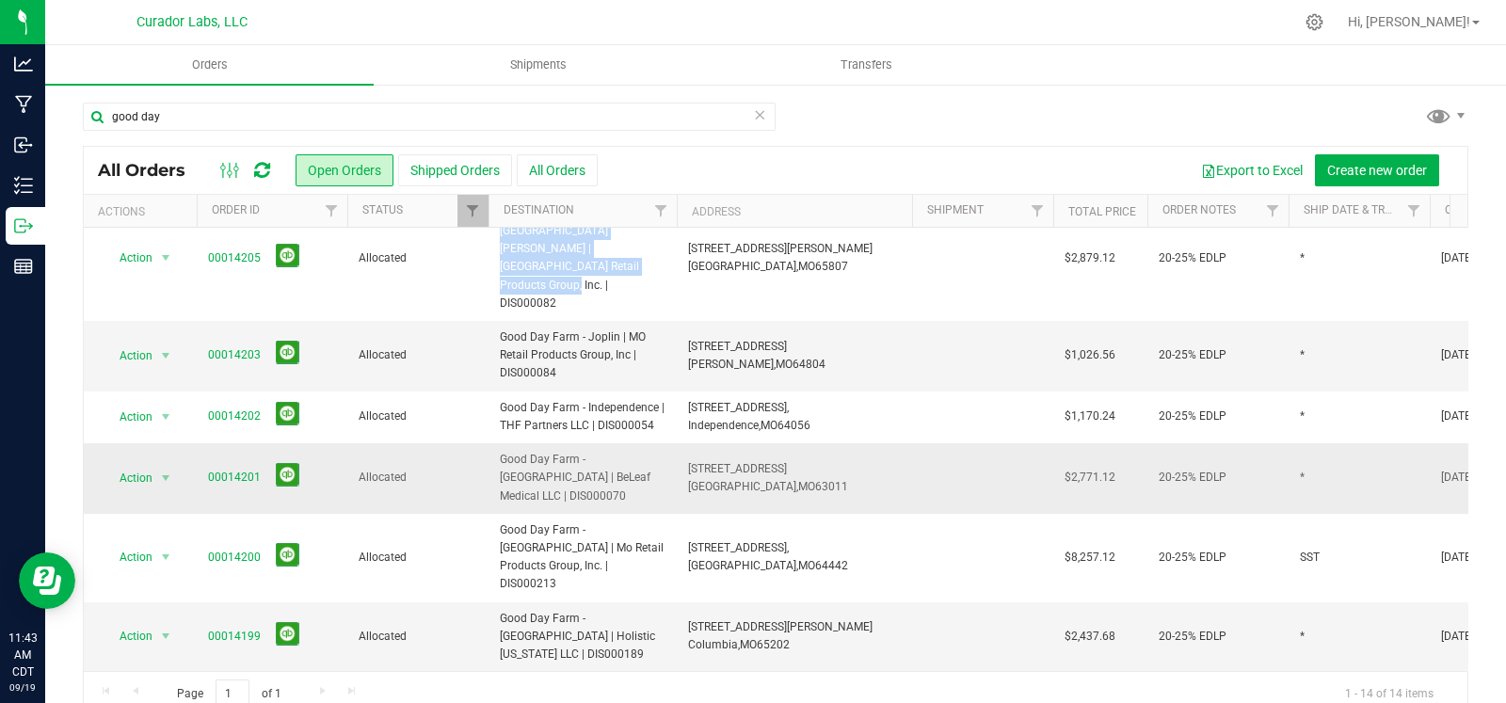
drag, startPoint x: 665, startPoint y: 383, endPoint x: 502, endPoint y: 368, distance: 164.5
click at [502, 443] on td "Good Day Farm - [GEOGRAPHIC_DATA] | BeLeaf Medical LLC | DIS000070" at bounding box center [583, 478] width 188 height 71
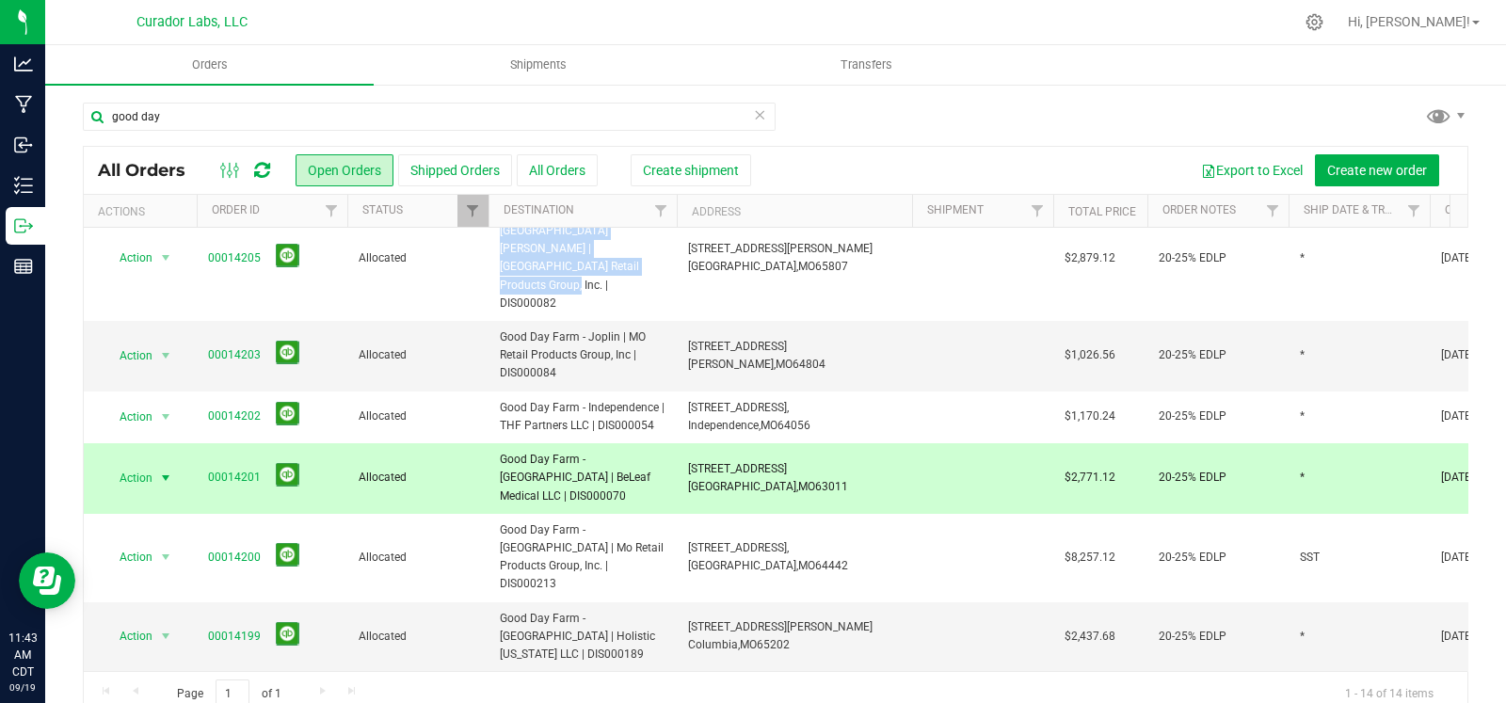
drag, startPoint x: 796, startPoint y: 383, endPoint x: 677, endPoint y: 378, distance: 119.6
click at [677, 443] on td "16051 Manchester Rd, Ellisville, MO 63011" at bounding box center [794, 478] width 235 height 71
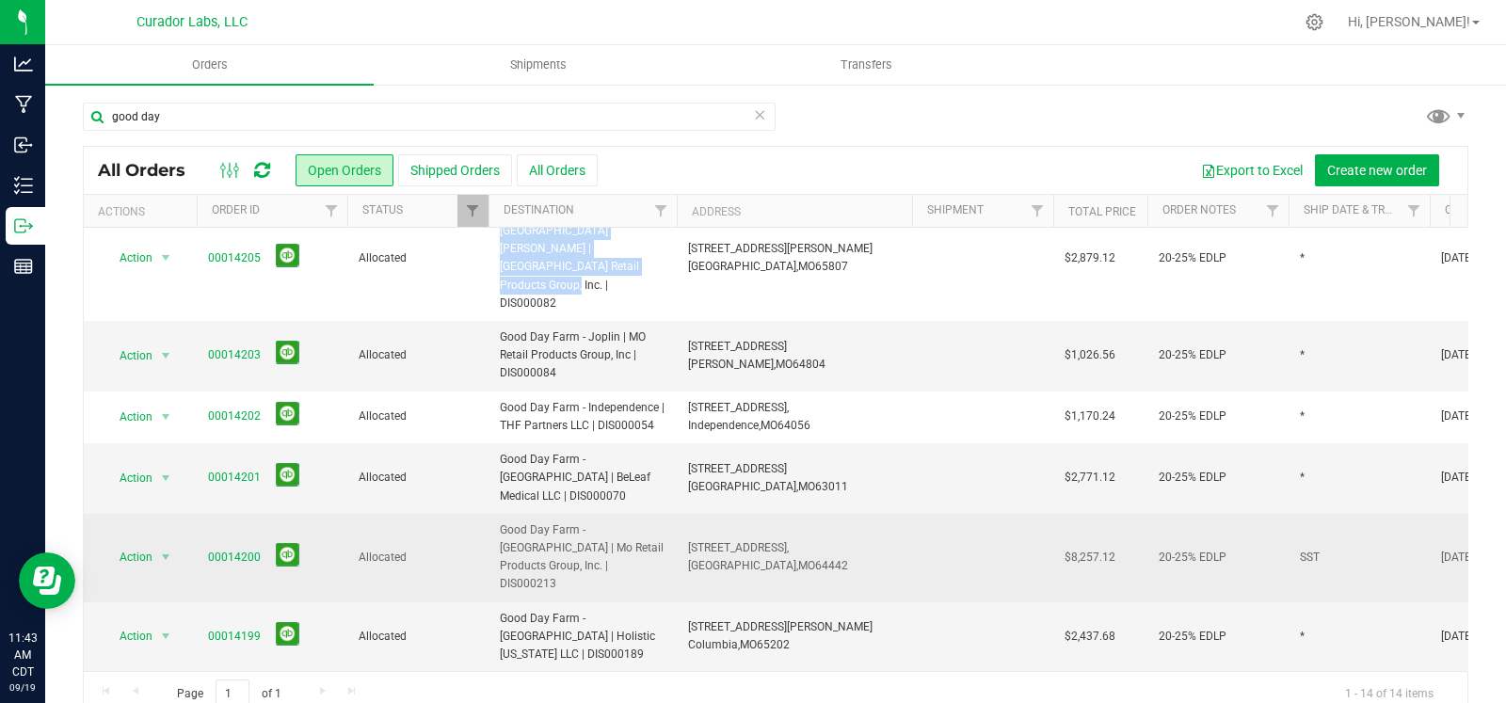
drag, startPoint x: 565, startPoint y: 462, endPoint x: 488, endPoint y: 441, distance: 79.9
click at [489, 514] on td "Good Day Farm - [GEOGRAPHIC_DATA] | Mo Retail Products Group, Inc. | DIS000213" at bounding box center [583, 558] width 188 height 88
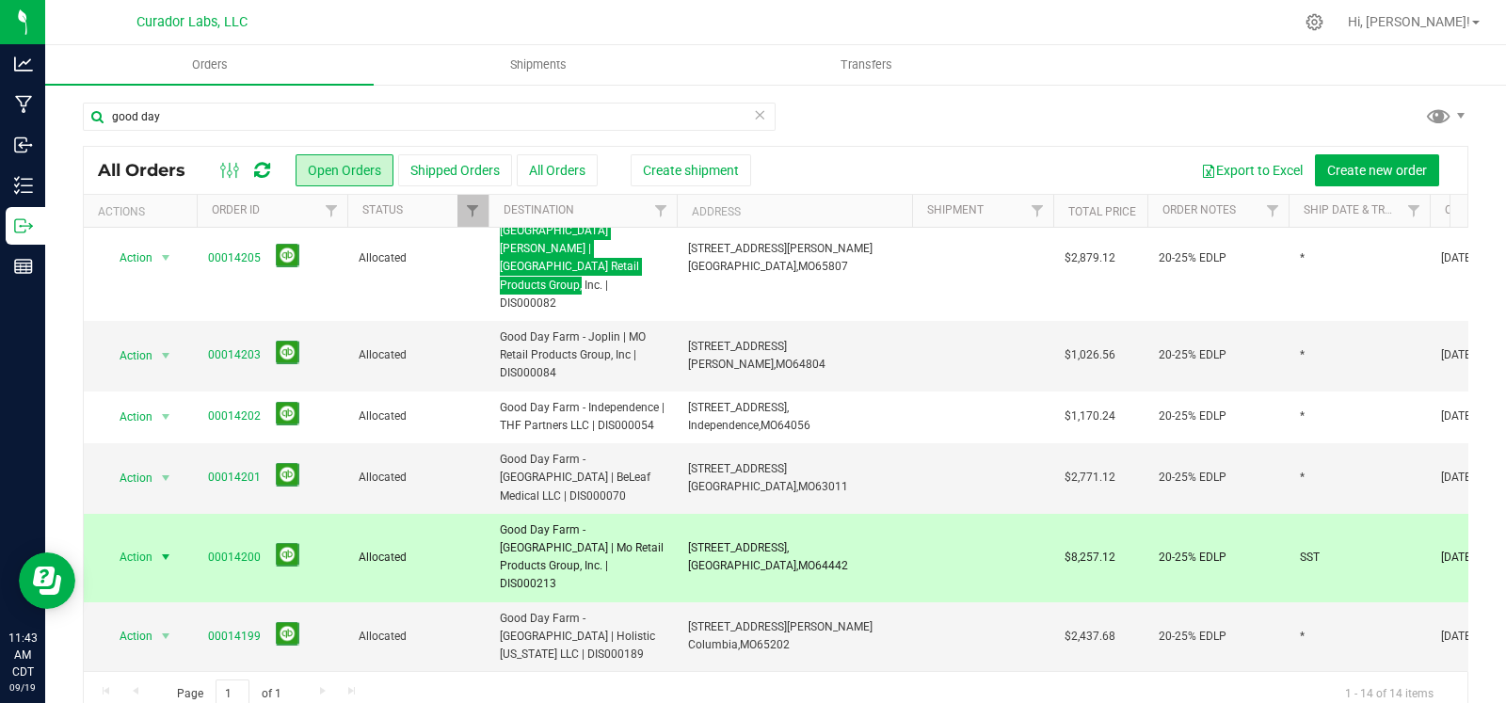
drag, startPoint x: 802, startPoint y: 447, endPoint x: 682, endPoint y: 436, distance: 120.1
click at [682, 514] on td "20021 State Hwy N, Eagleville, MO 64442" at bounding box center [794, 558] width 235 height 88
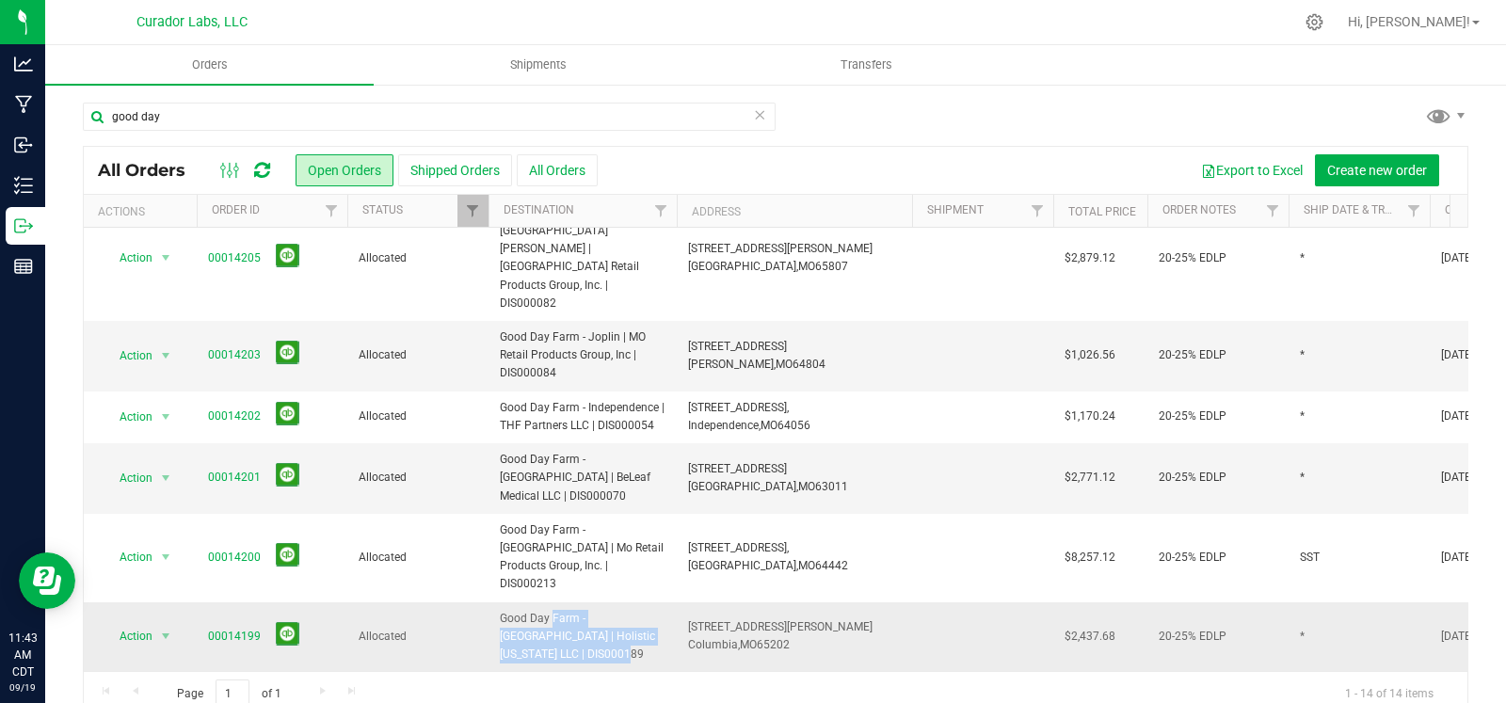
drag, startPoint x: 571, startPoint y: 521, endPoint x: 497, endPoint y: 501, distance: 77.2
click at [497, 602] on td "Good Day Farm - [GEOGRAPHIC_DATA] | Holistic [US_STATE] LLC | DIS000189" at bounding box center [583, 637] width 188 height 71
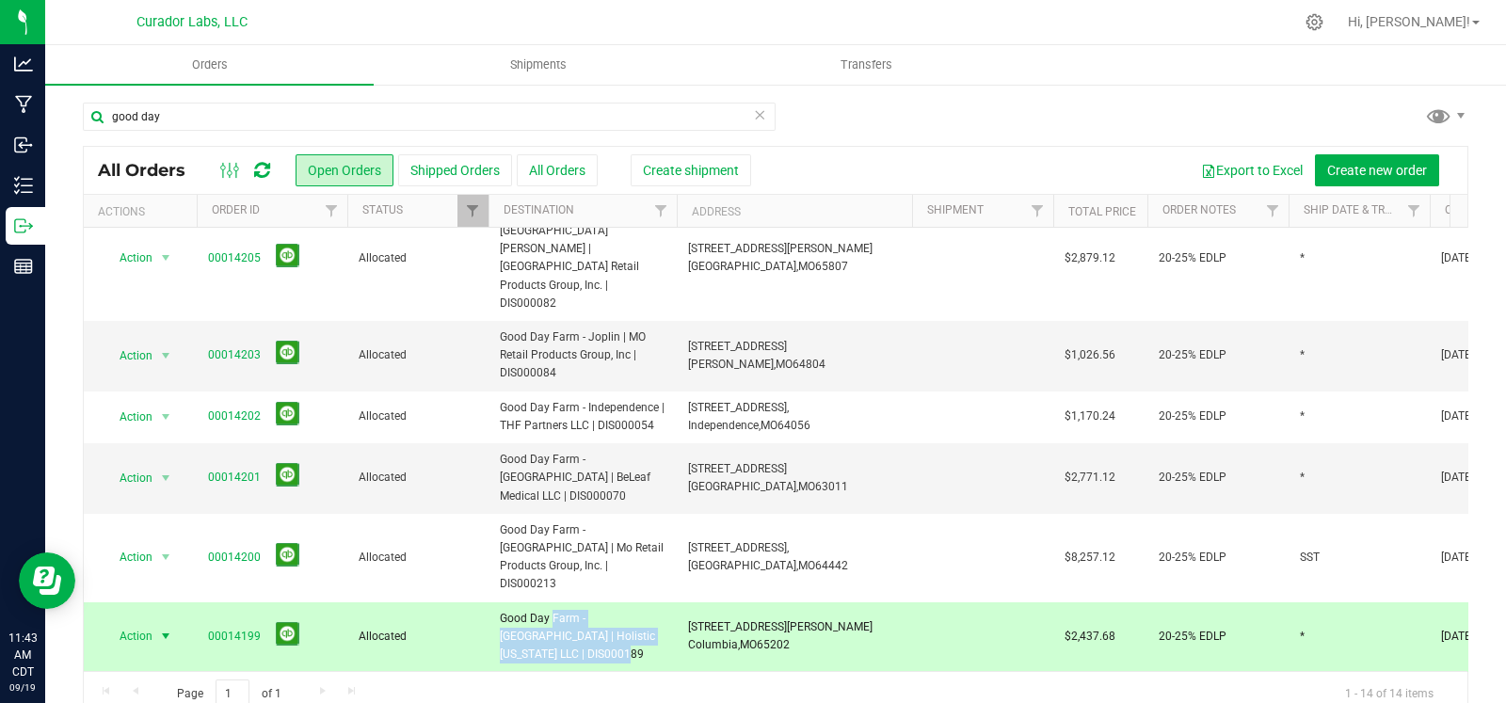
drag, startPoint x: 802, startPoint y: 517, endPoint x: 684, endPoint y: 506, distance: 118.1
click at [684, 602] on td "812 Vandiver Dr, Columbia, MO 65202" at bounding box center [794, 637] width 235 height 71
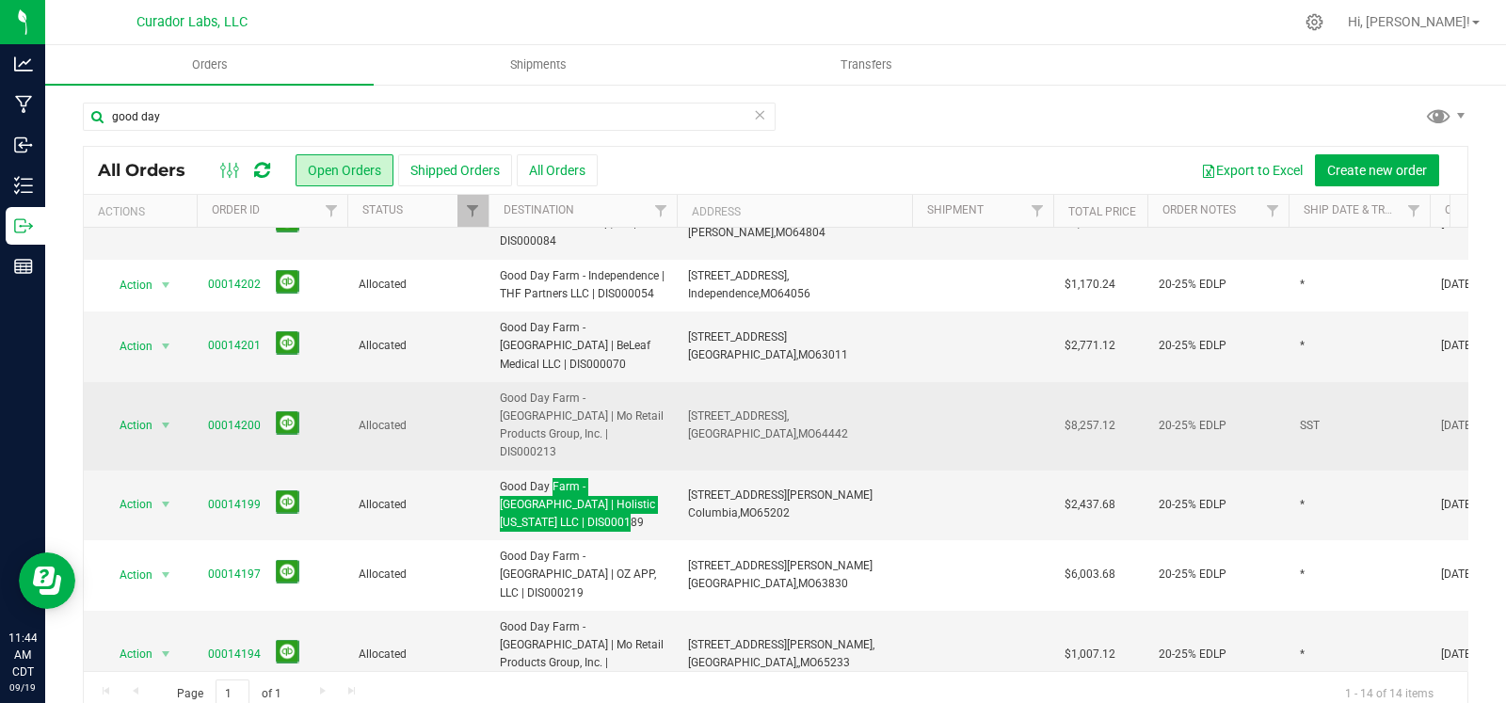
scroll to position [482, 0]
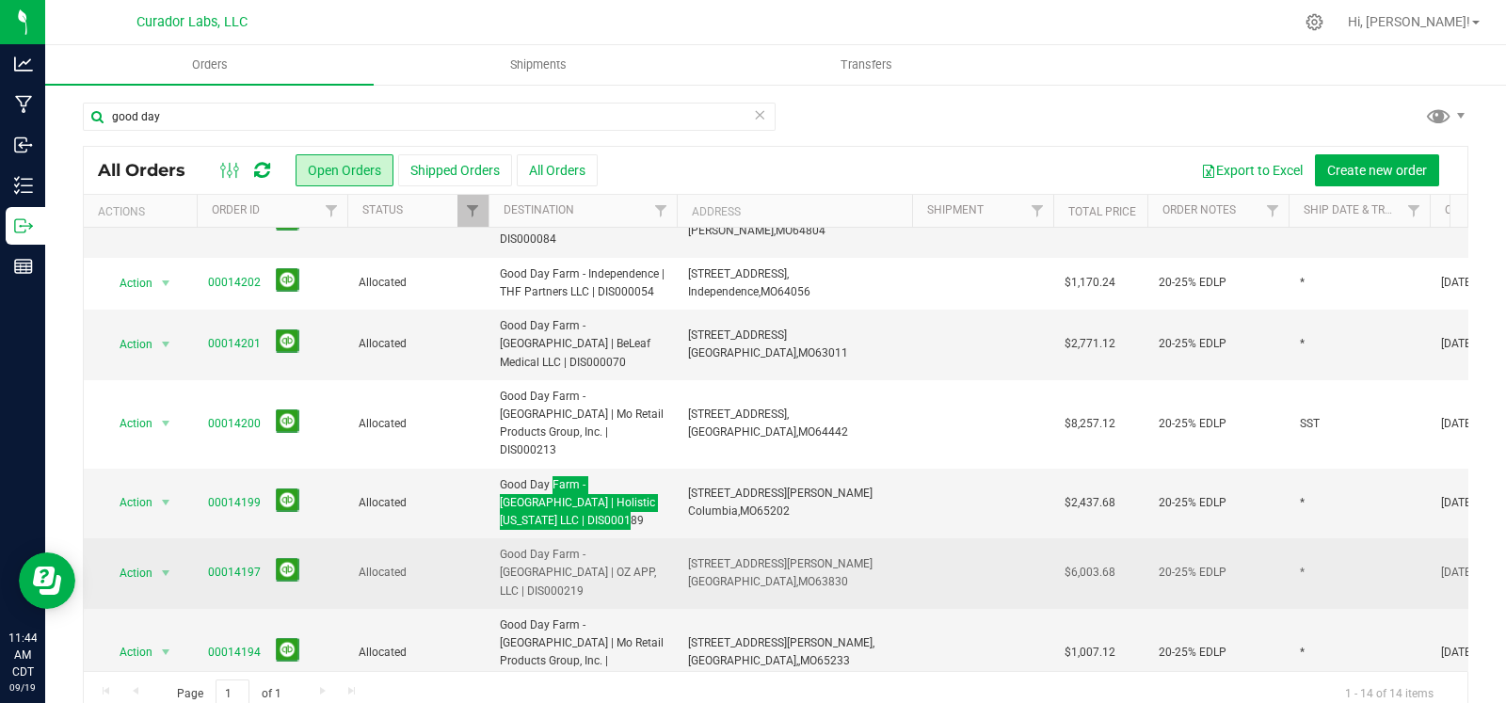
drag, startPoint x: 649, startPoint y: 441, endPoint x: 494, endPoint y: 432, distance: 154.6
click at [494, 538] on td "Good Day Farm - [GEOGRAPHIC_DATA] | OZ APP, LLC | DIS000219" at bounding box center [583, 573] width 188 height 71
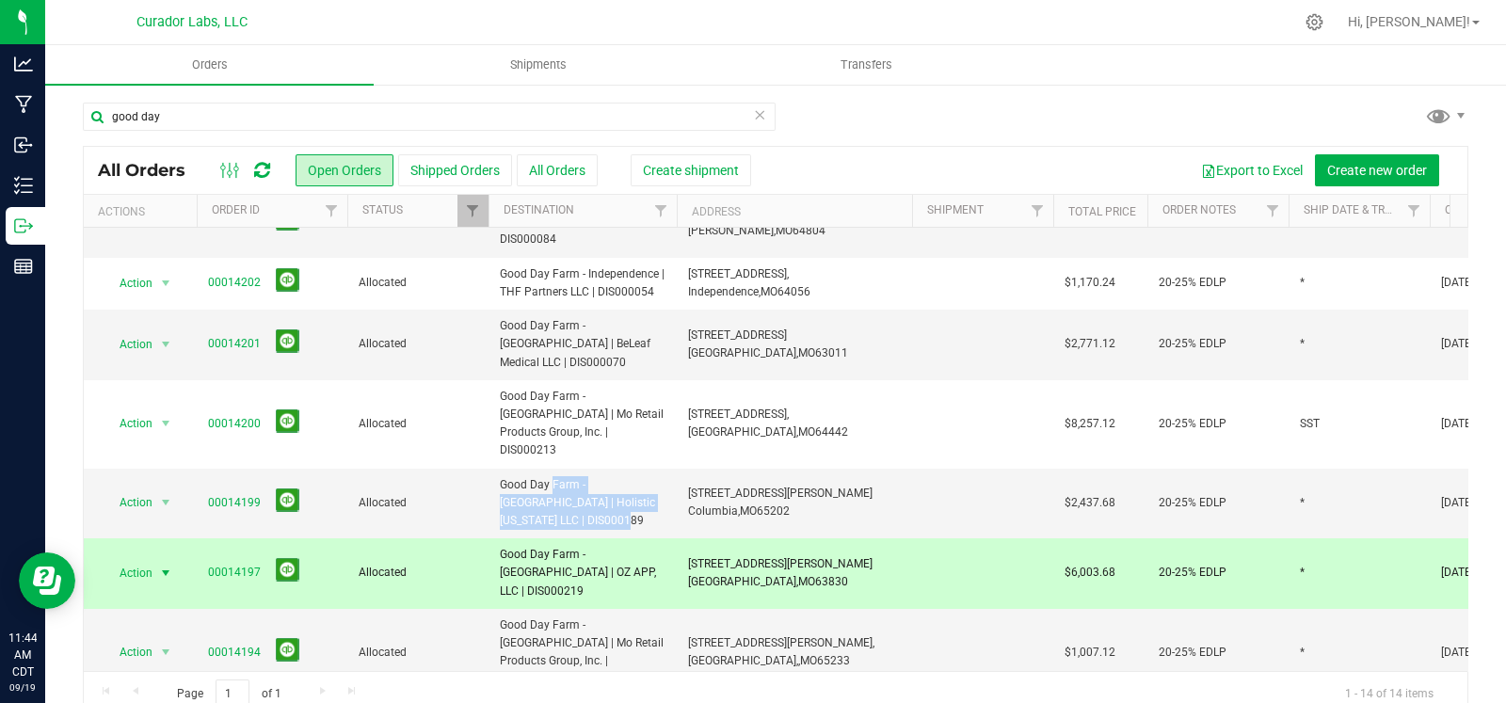
drag, startPoint x: 826, startPoint y: 449, endPoint x: 678, endPoint y: 432, distance: 148.7
click at [678, 538] on td "3910 S Ward Ave, Caruthersville, MO 63830" at bounding box center [794, 573] width 235 height 71
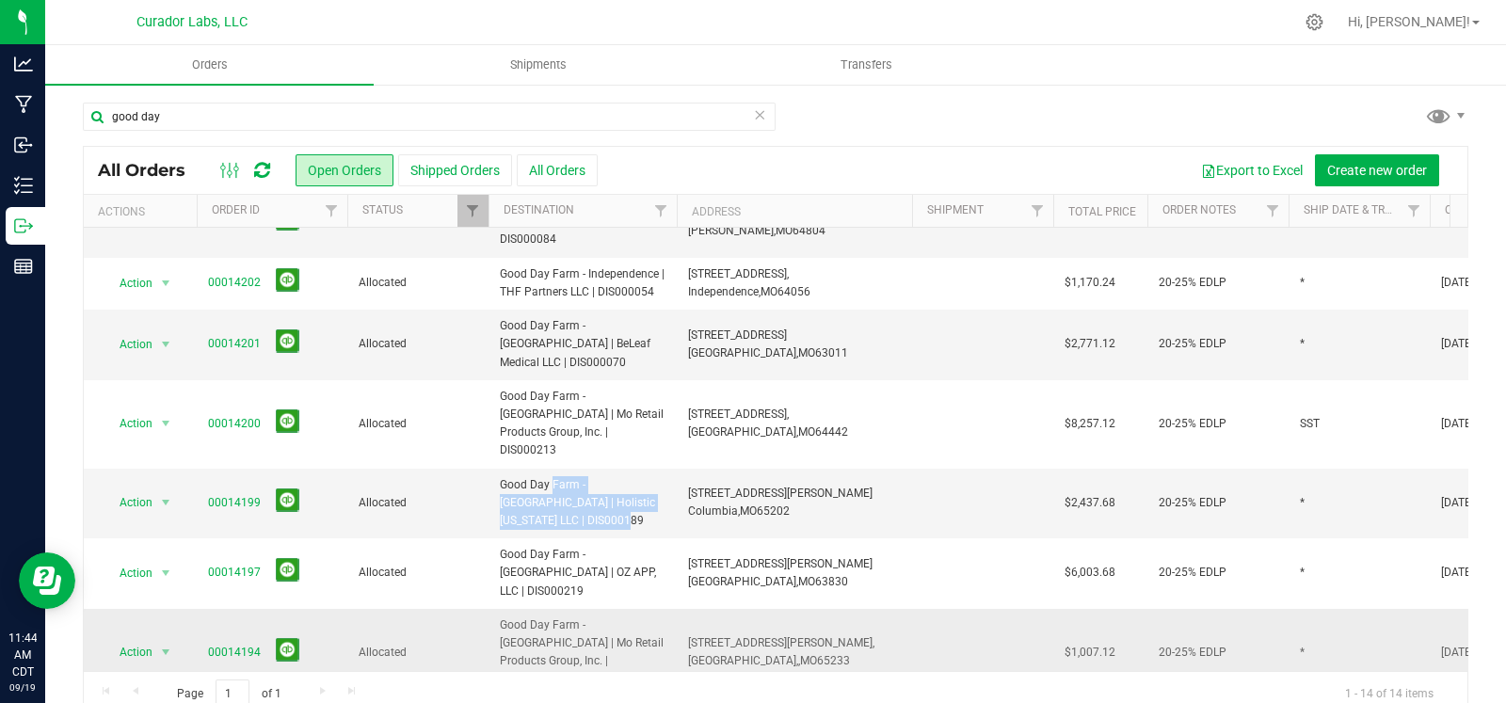
drag, startPoint x: 566, startPoint y: 515, endPoint x: 498, endPoint y: 493, distance: 71.1
click at [498, 609] on td "Good Day Farm - [GEOGRAPHIC_DATA] | Mo Retail Products Group, Inc. | DIS000212" at bounding box center [583, 653] width 188 height 88
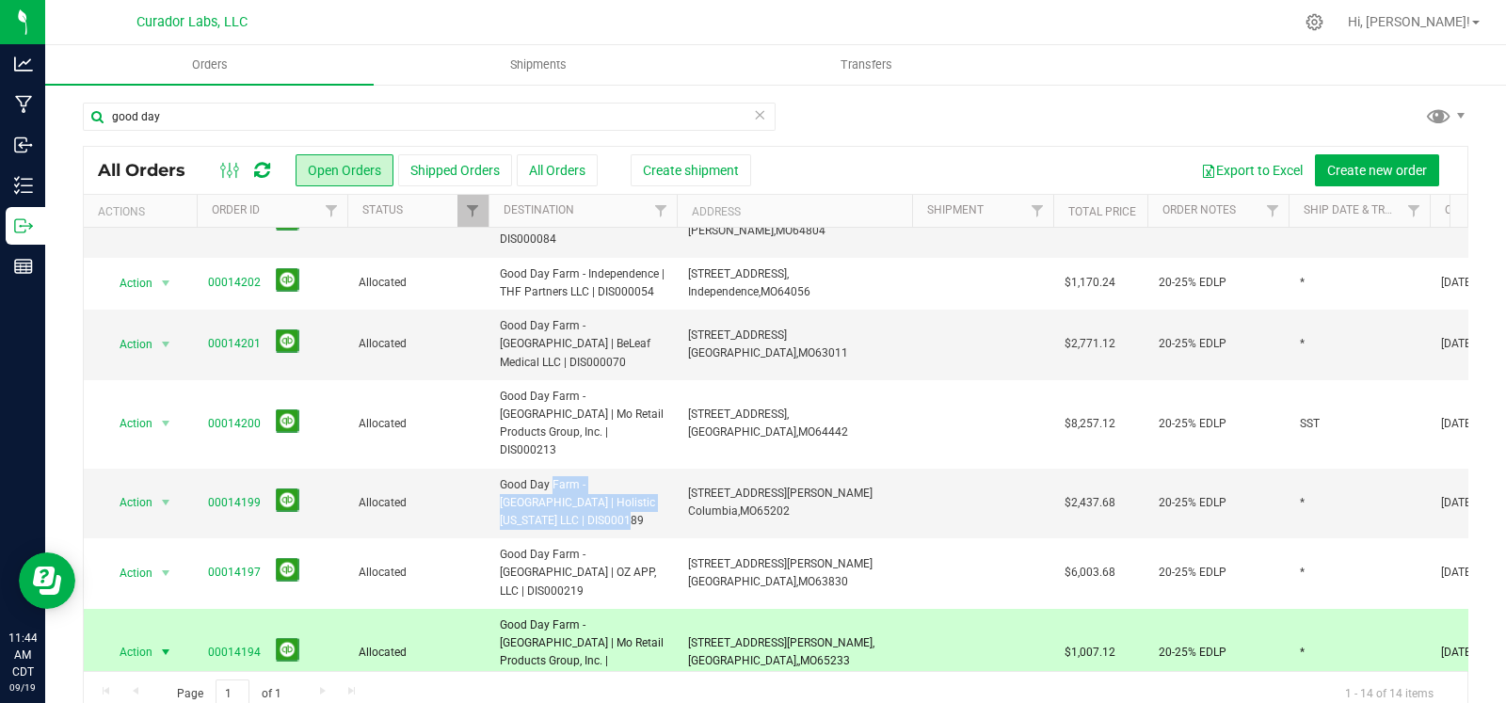
drag, startPoint x: 814, startPoint y: 509, endPoint x: 675, endPoint y: 491, distance: 140.5
click at [675, 609] on tr "Action Action Cancel order Clone order Edit order Mark as fully paid Order audi…" at bounding box center [1016, 653] width 1864 height 88
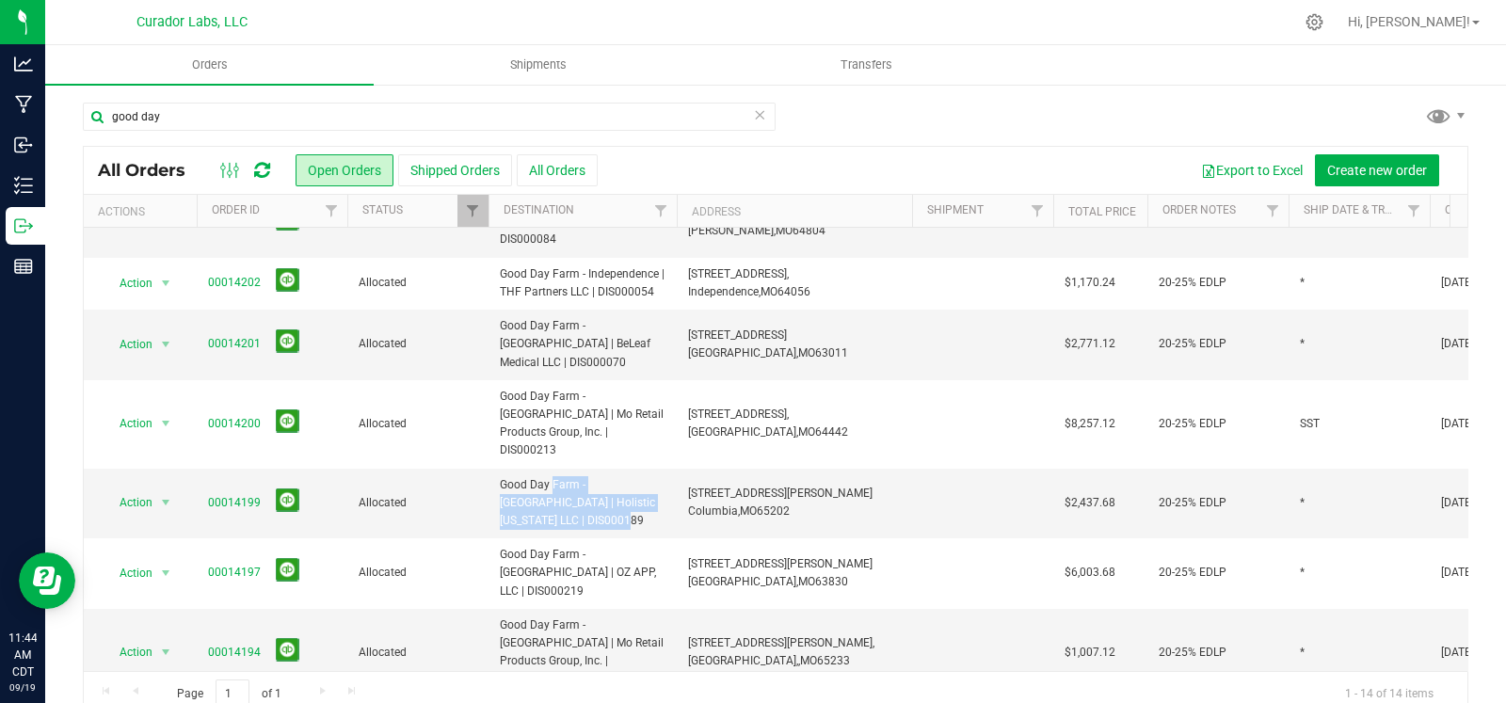
drag, startPoint x: 652, startPoint y: 571, endPoint x: 488, endPoint y: 552, distance: 165.9
drag, startPoint x: 804, startPoint y: 556, endPoint x: 677, endPoint y: 553, distance: 127.1
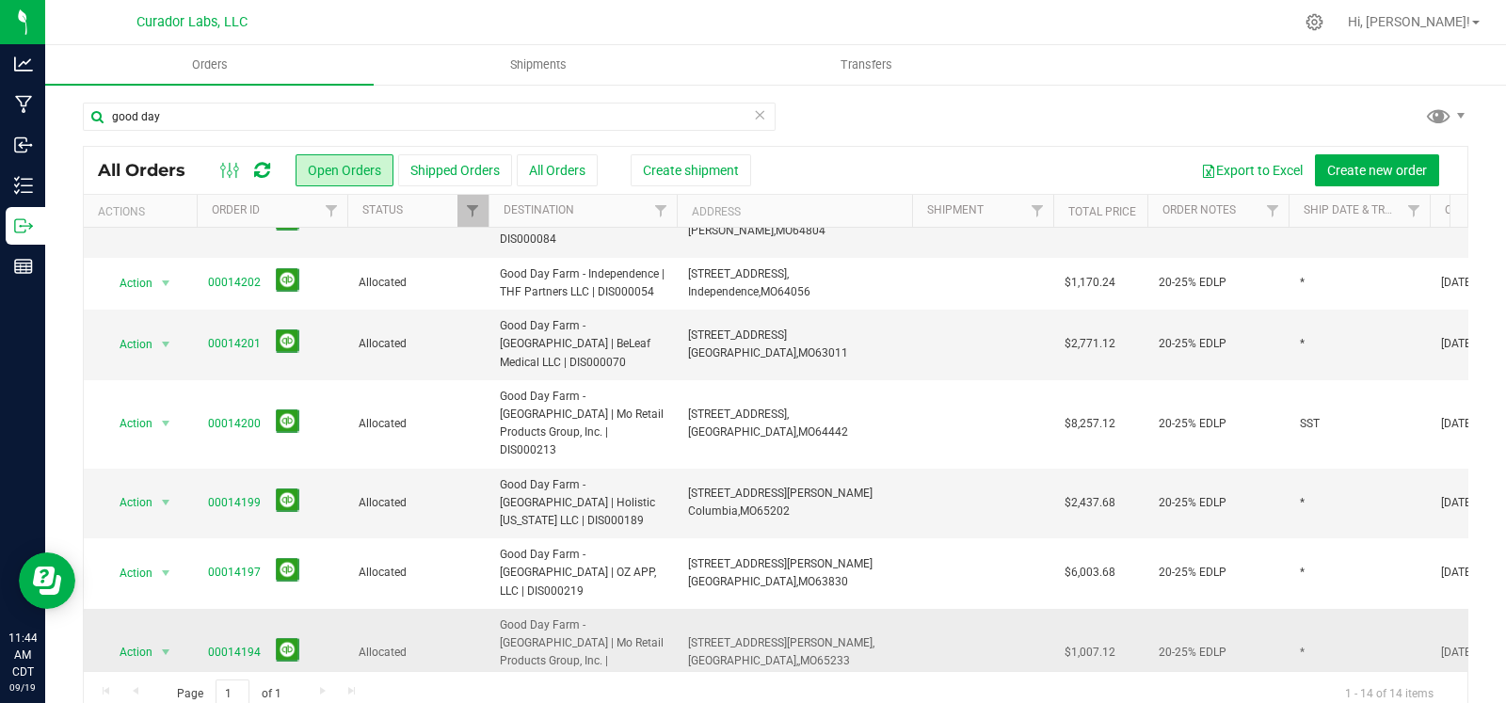
click at [841, 609] on td "319 E Ashley Rd, Boonville,, MO 65233" at bounding box center [794, 653] width 235 height 88
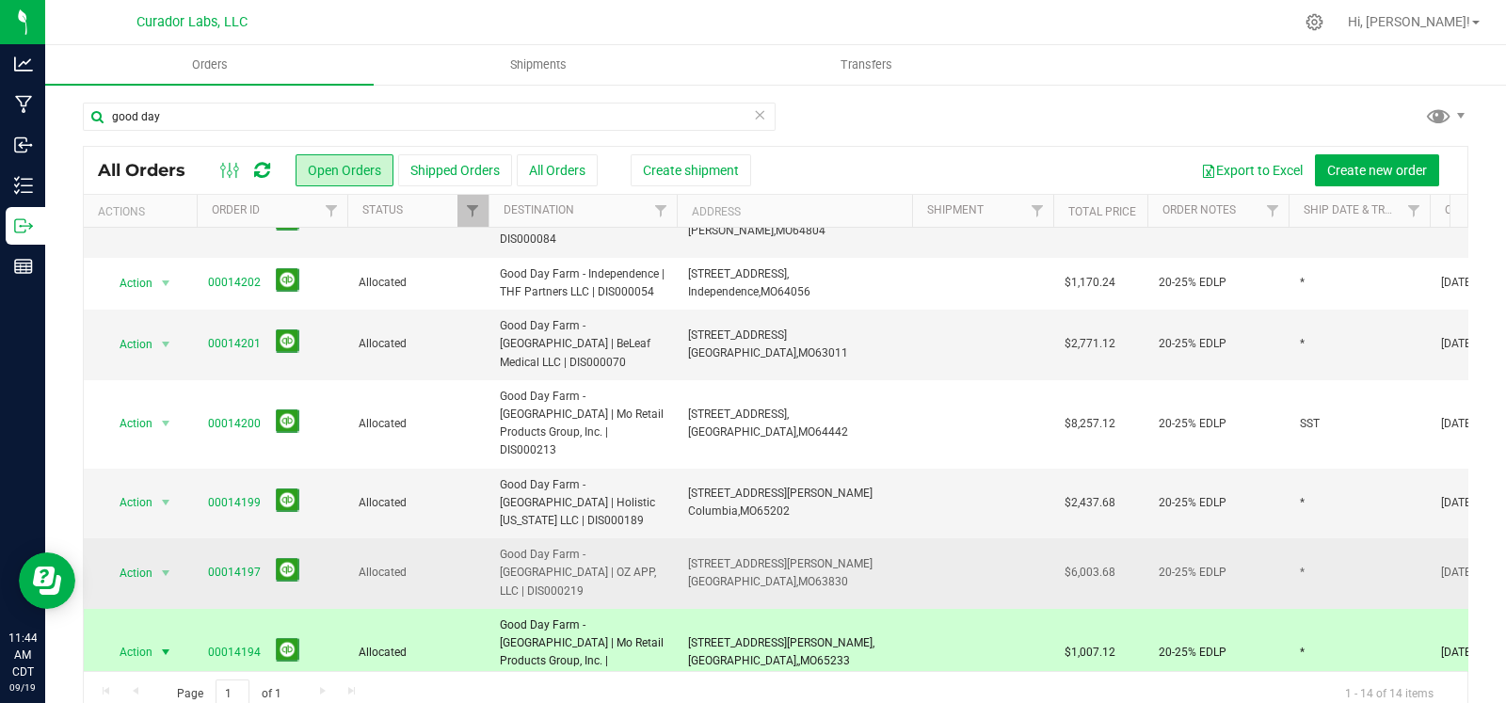
click at [847, 538] on td "3910 S Ward Ave, Caruthersville, MO 63830" at bounding box center [794, 573] width 235 height 71
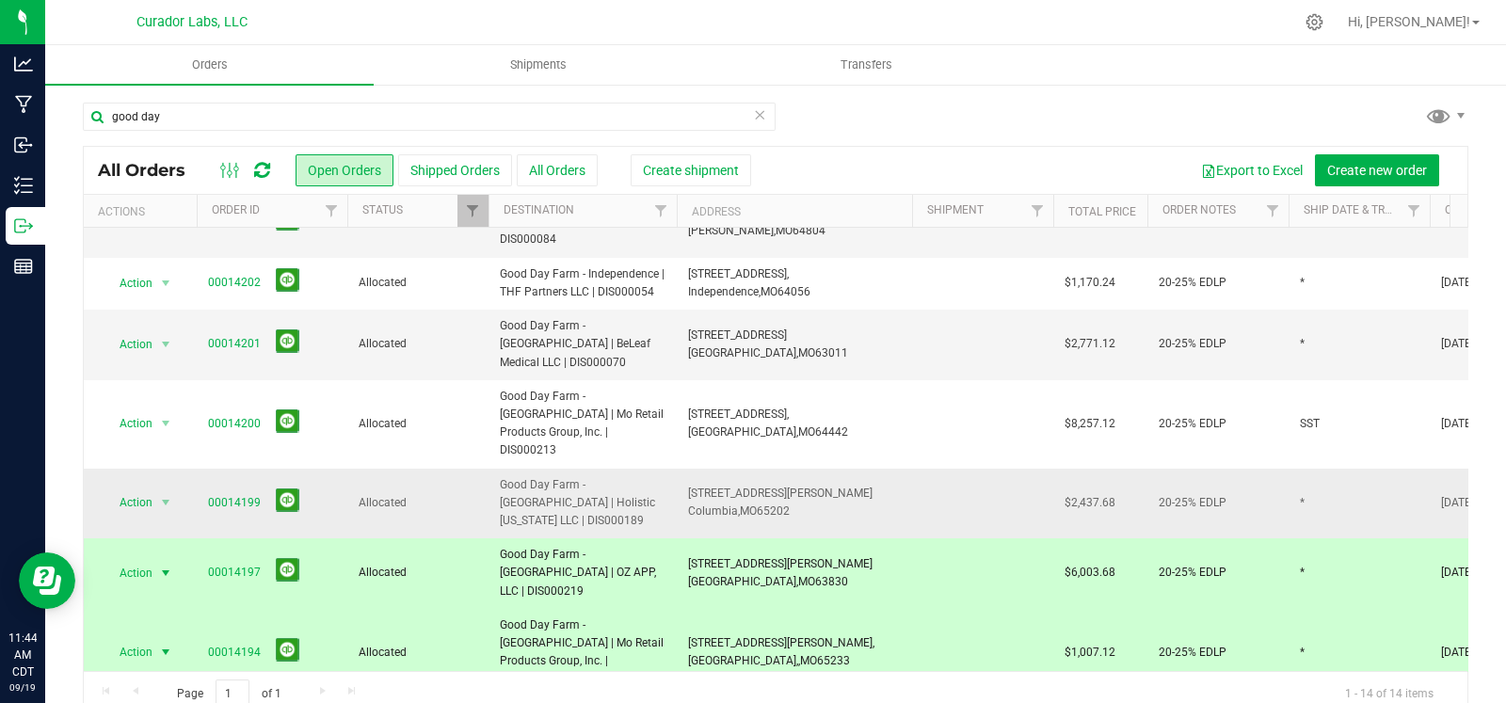
click at [836, 469] on td "812 Vandiver Dr, Columbia, MO 65202" at bounding box center [794, 504] width 235 height 71
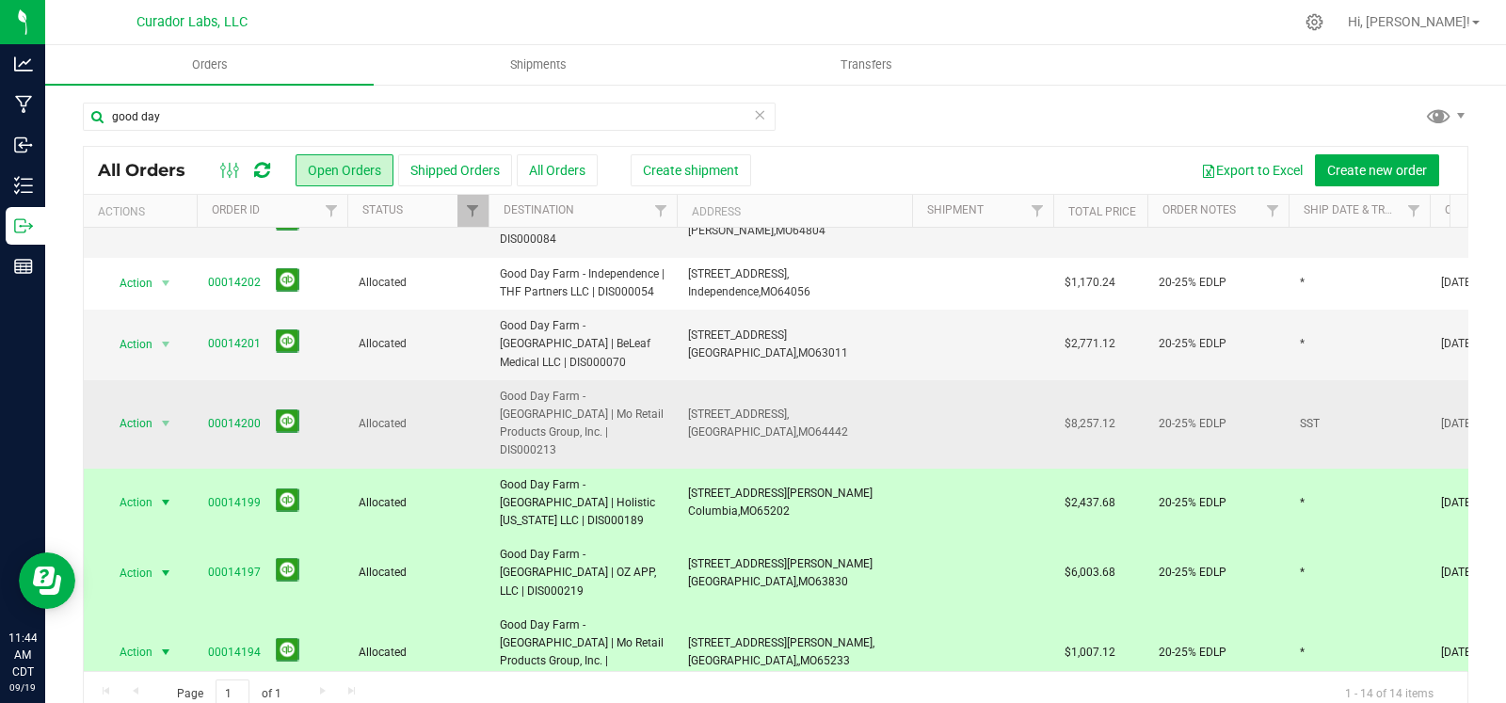
click at [849, 380] on td "20021 State Hwy N, Eagleville, MO 64442" at bounding box center [794, 424] width 235 height 88
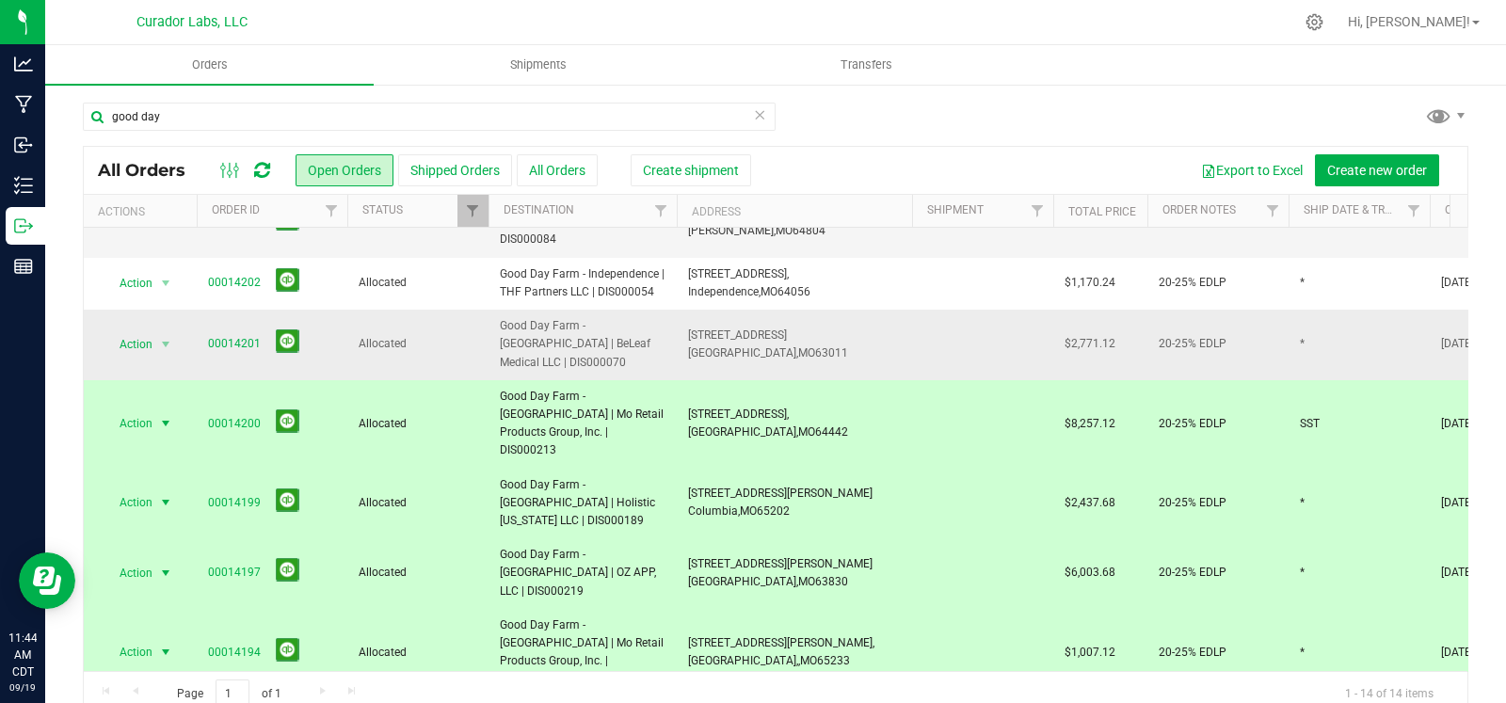
click at [853, 310] on td "16051 Manchester Rd, Ellisville, MO 63011" at bounding box center [794, 345] width 235 height 71
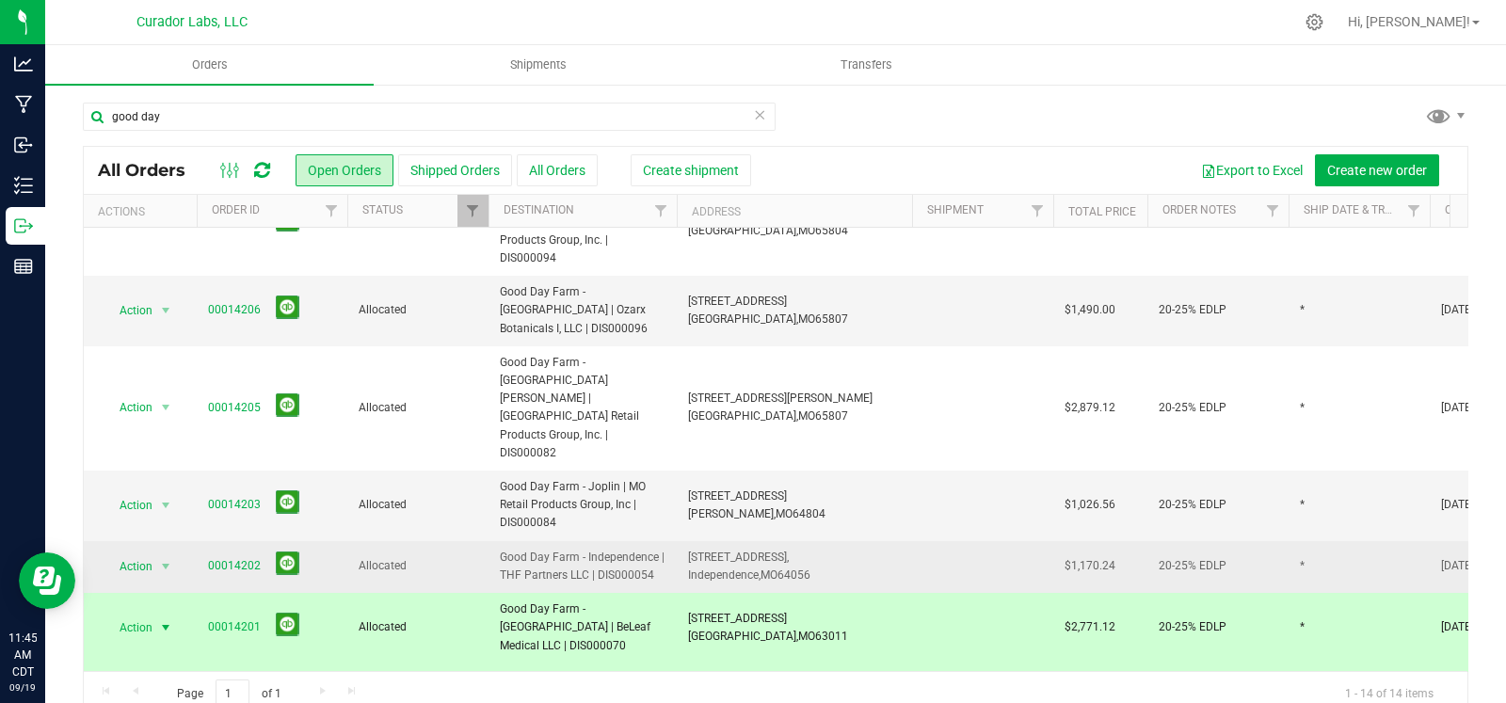
scroll to position [198, 0]
click at [795, 550] on span "16820 E US Hwy 24, Independence, MO 64056" at bounding box center [749, 568] width 122 height 36
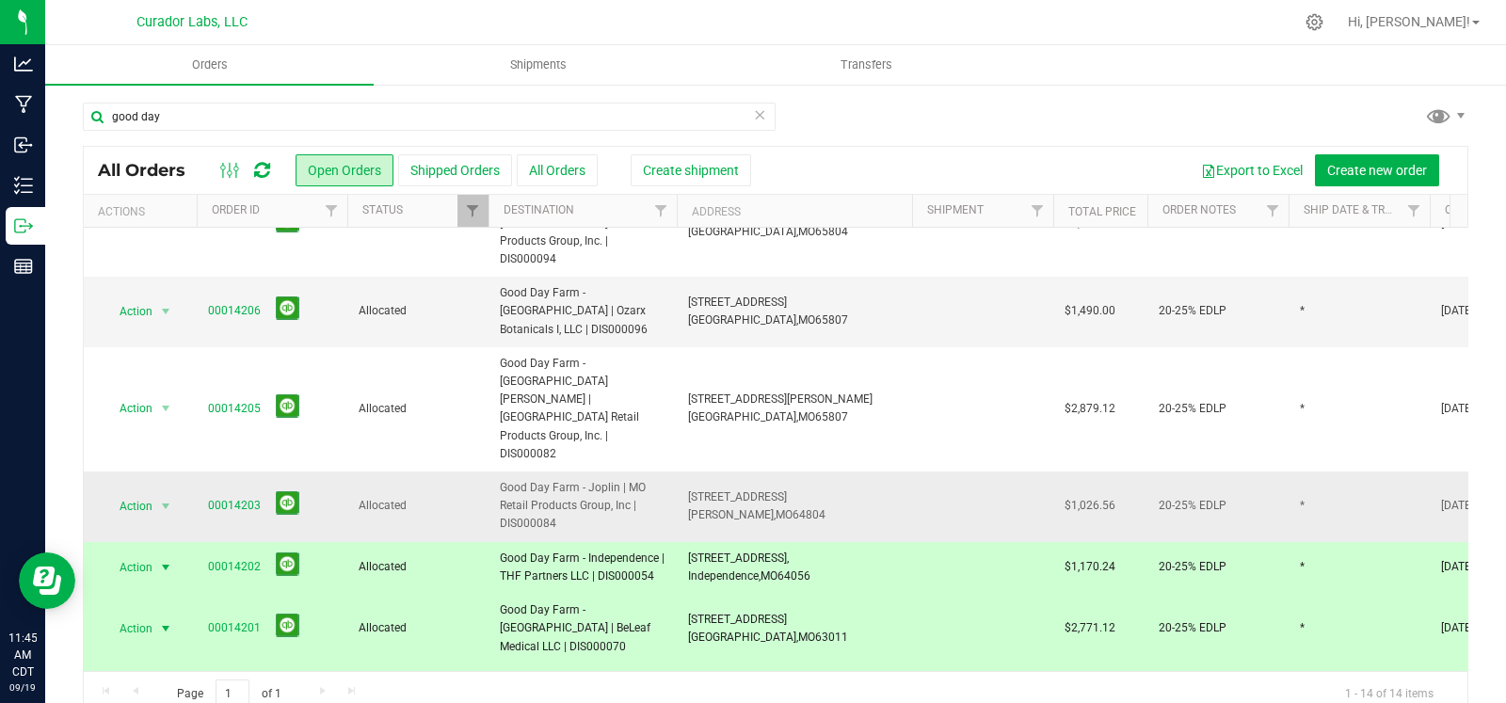
click at [801, 472] on td "2918 E 20th St, Joplin, MO 64804" at bounding box center [794, 507] width 235 height 71
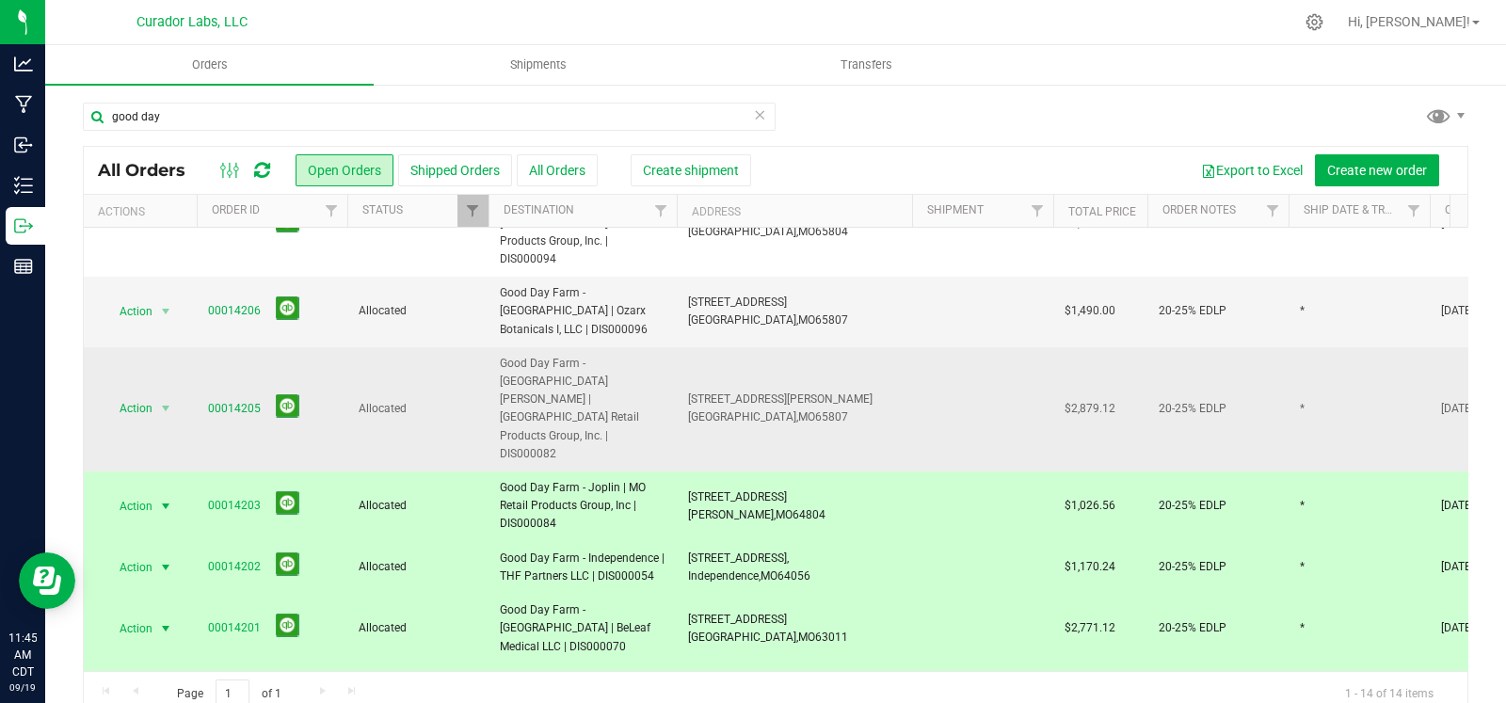
click at [811, 349] on td "3903 S Campbell Ave, Springfield, MO 65807" at bounding box center [794, 409] width 235 height 124
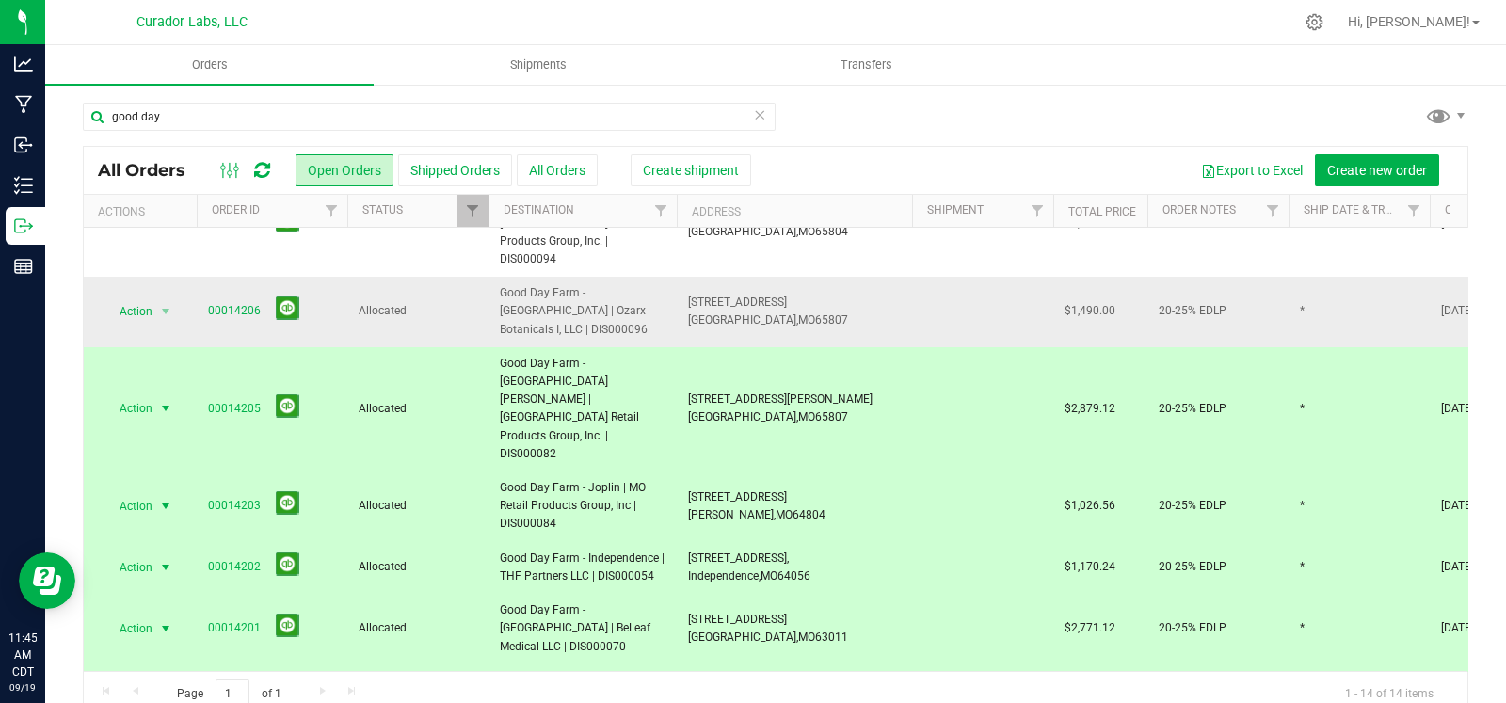
click at [821, 294] on td "3800 W Sunshine St, Springfield, MO 65807" at bounding box center [794, 312] width 235 height 71
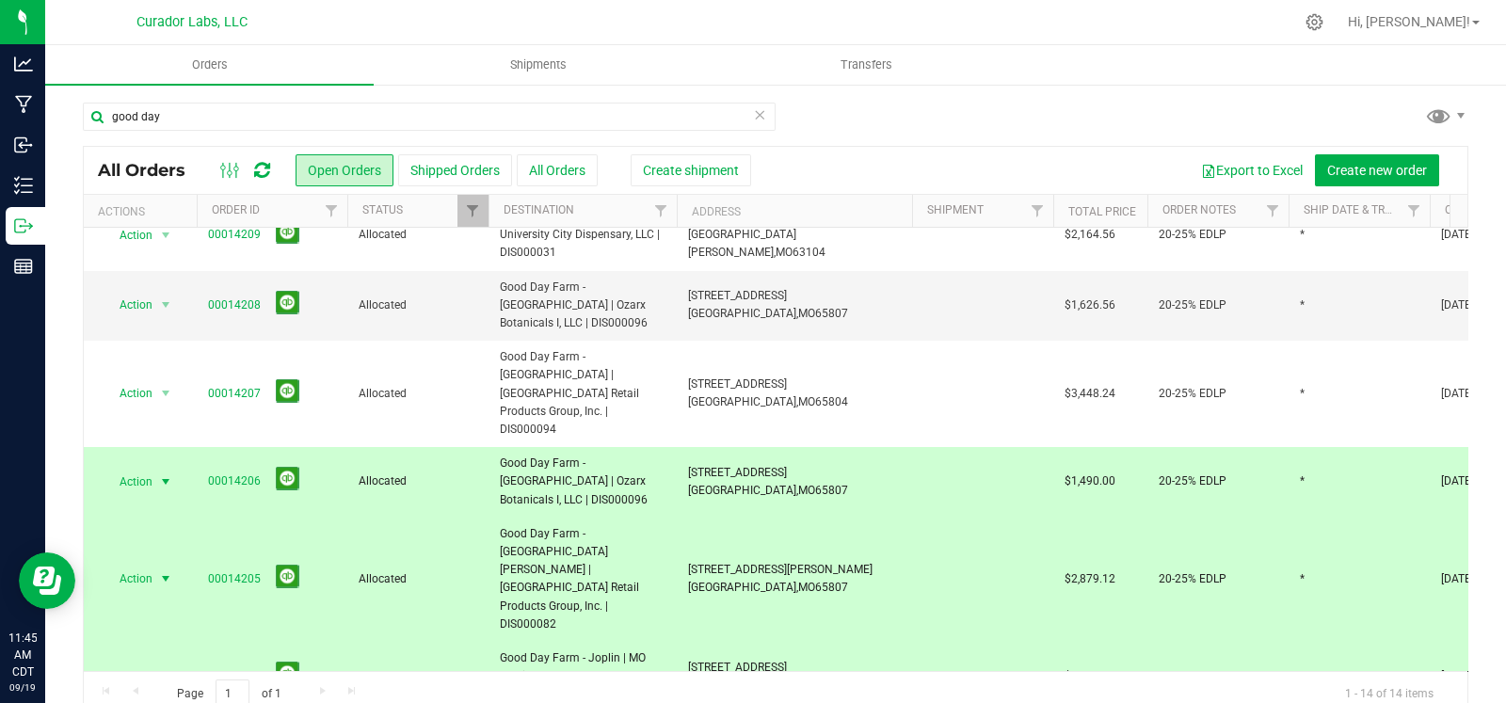
scroll to position [0, 0]
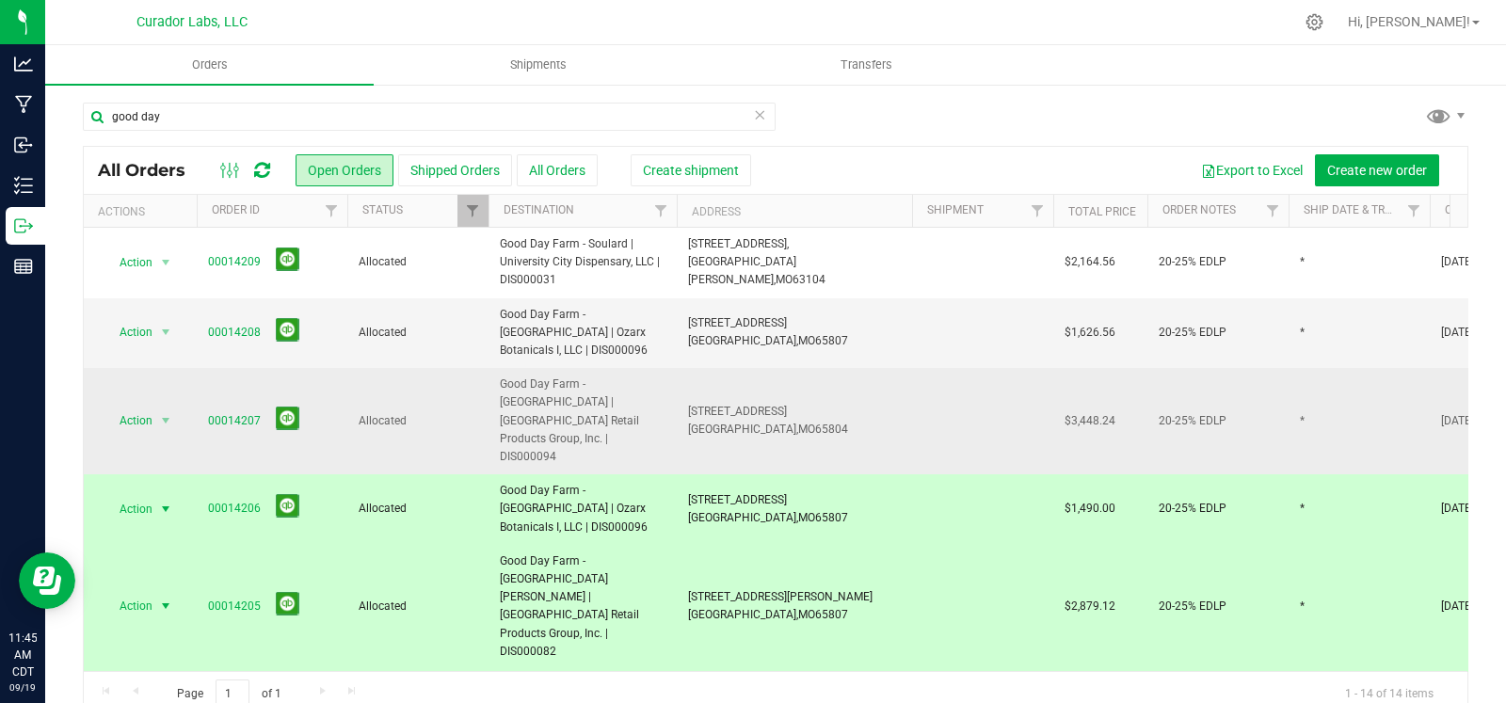
click at [826, 431] on td "1510 E Sunshine St, Springfield, MO 65804" at bounding box center [794, 421] width 235 height 106
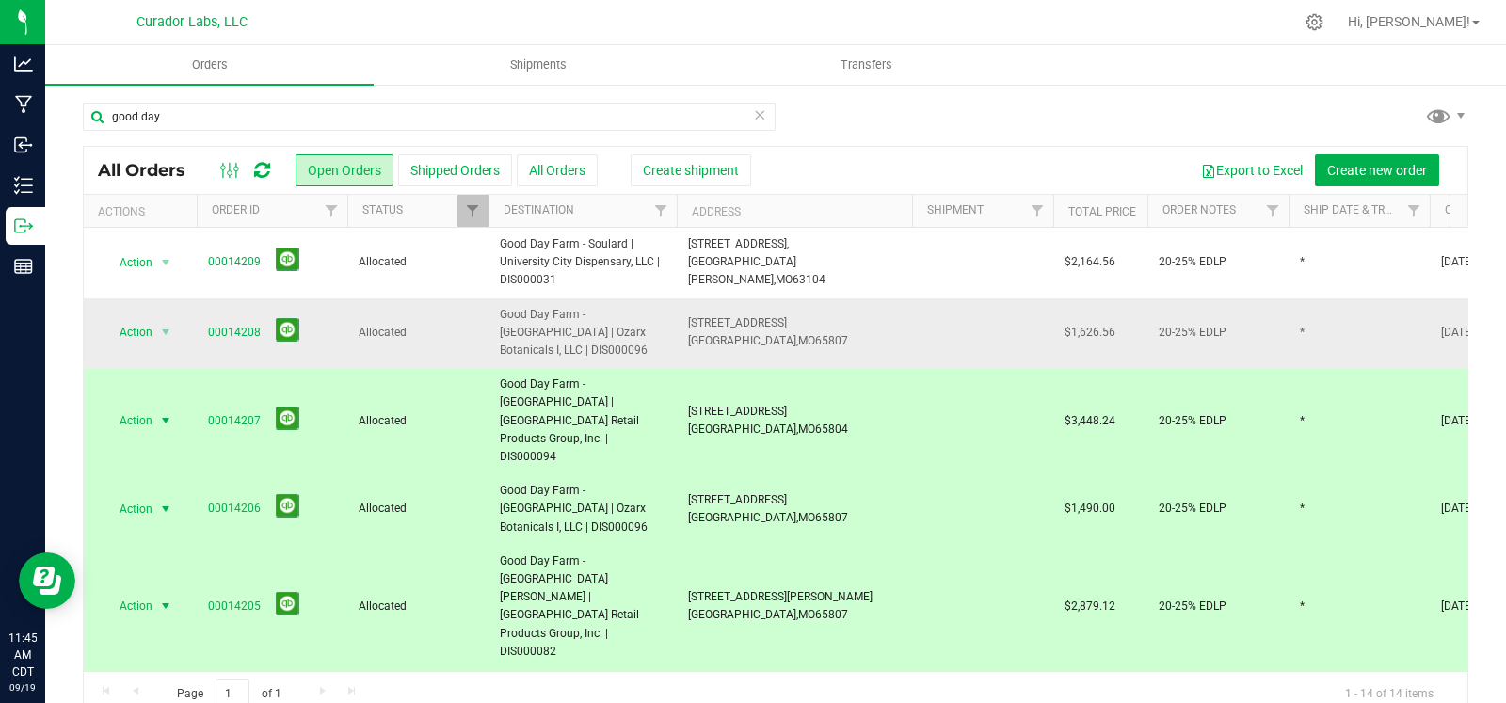
click at [821, 341] on td "3800 W Sunshine St, Springfield, MO 65807" at bounding box center [794, 333] width 235 height 71
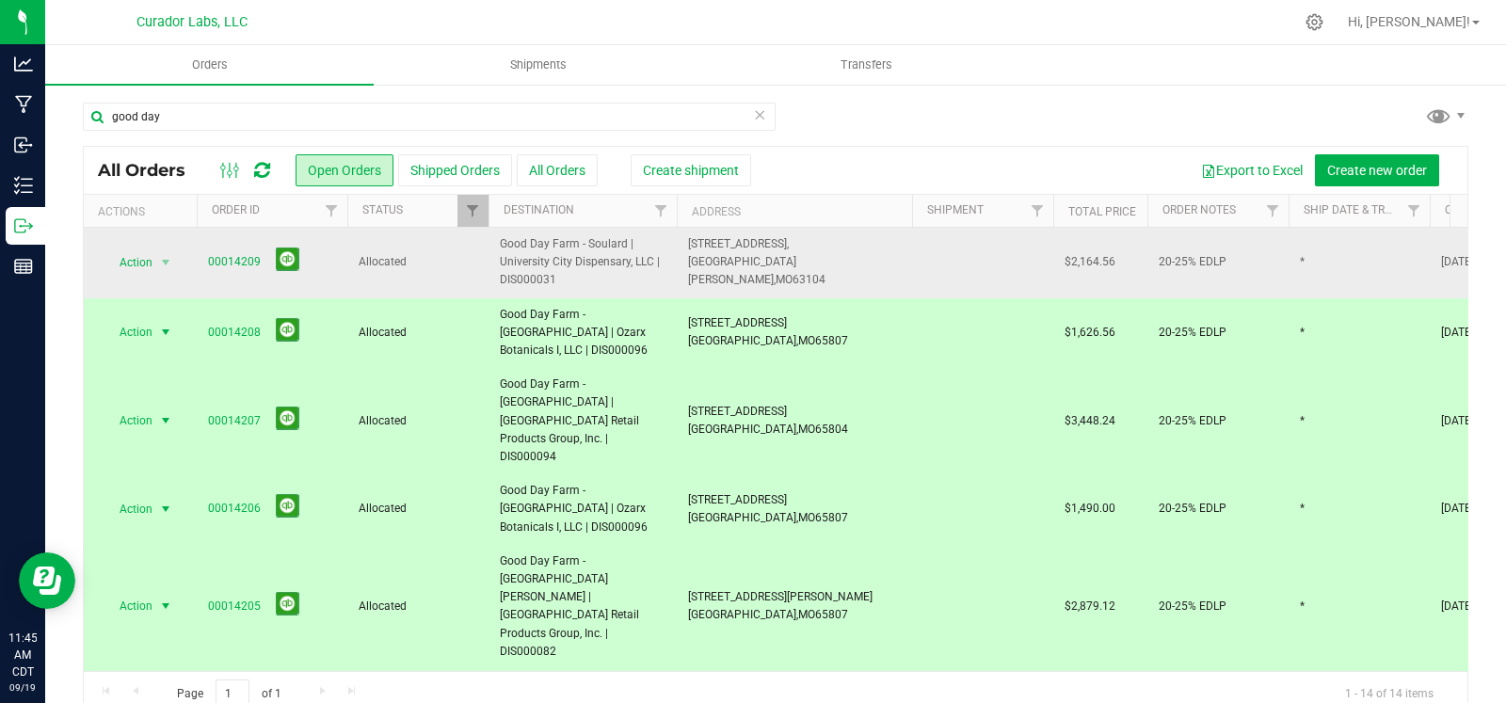
click at [821, 275] on td "1531 S. Broadway, St. Louis, MO 63104" at bounding box center [794, 263] width 235 height 71
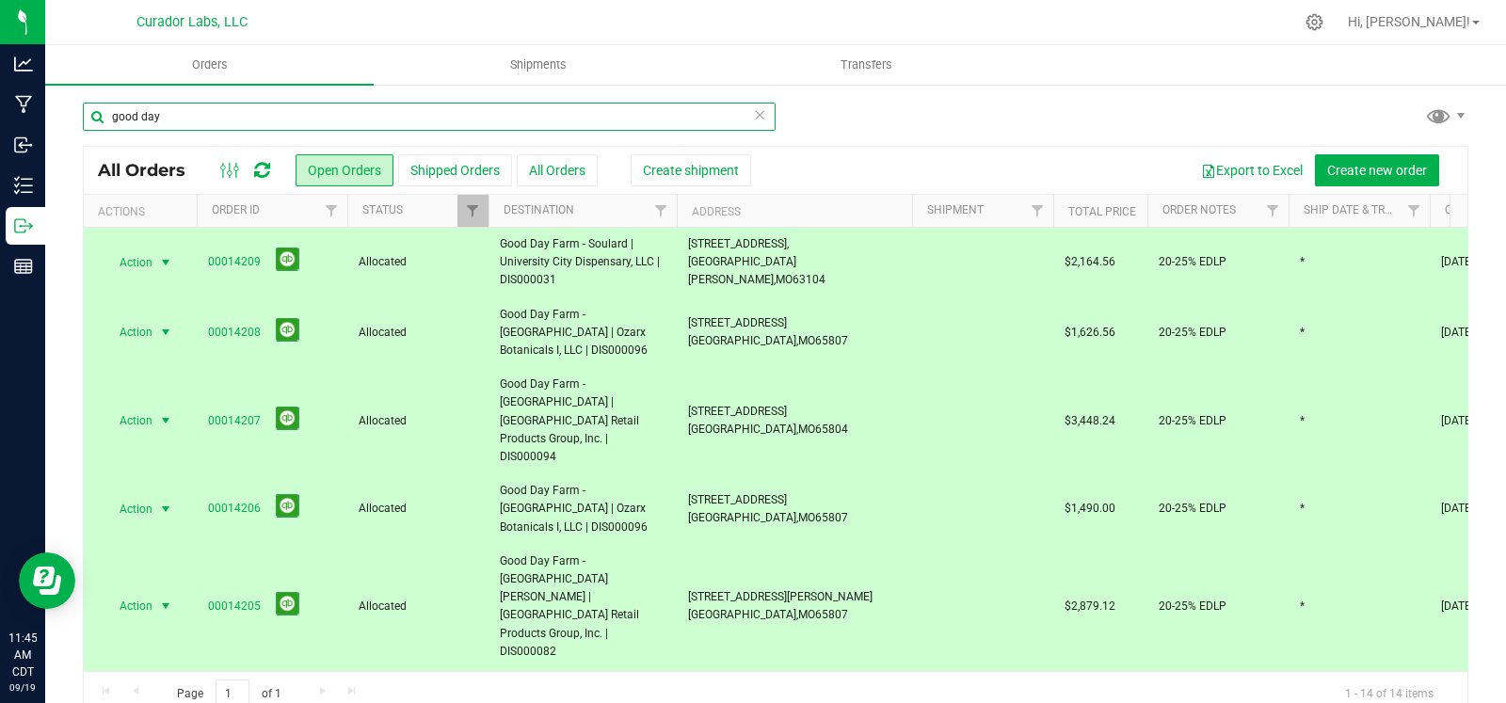
click at [338, 121] on input "good day" at bounding box center [429, 117] width 693 height 28
type input "codes"
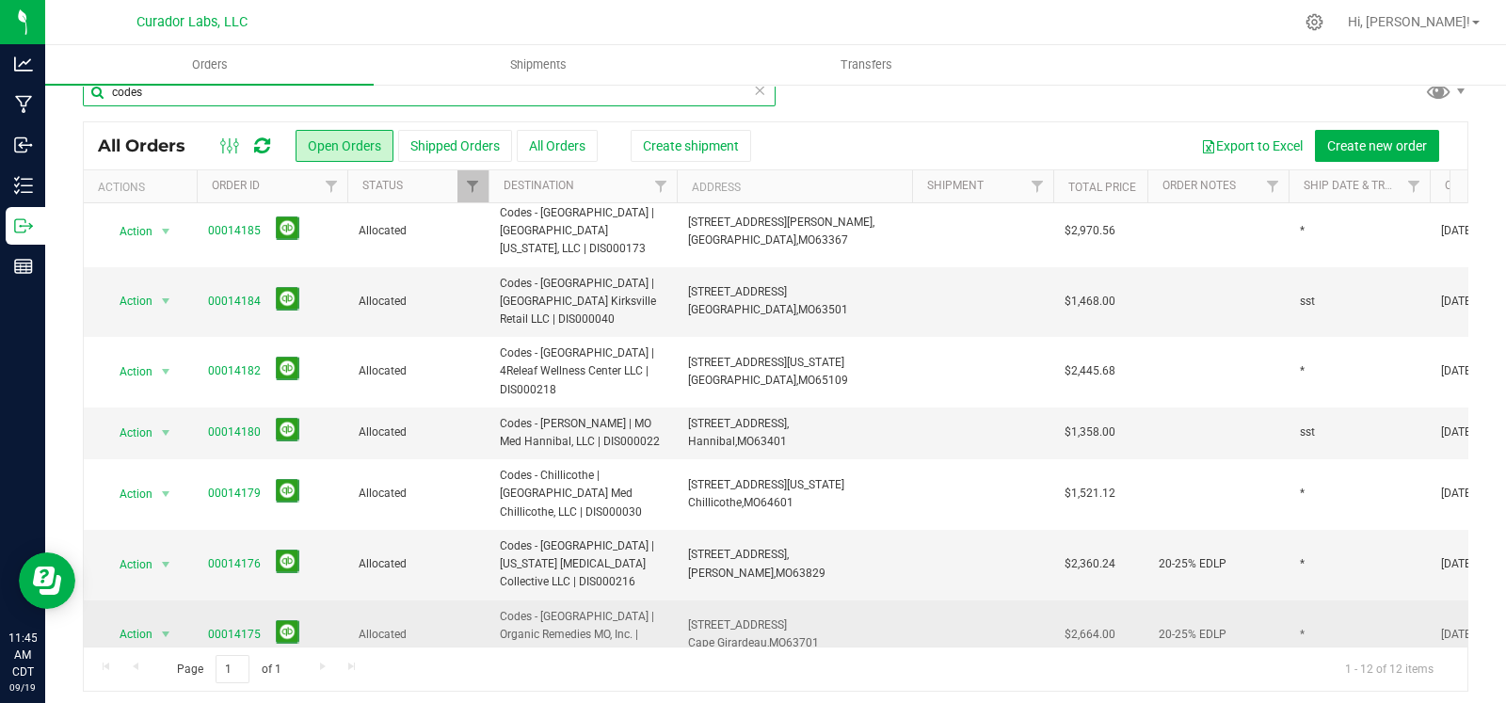
scroll to position [31, 0]
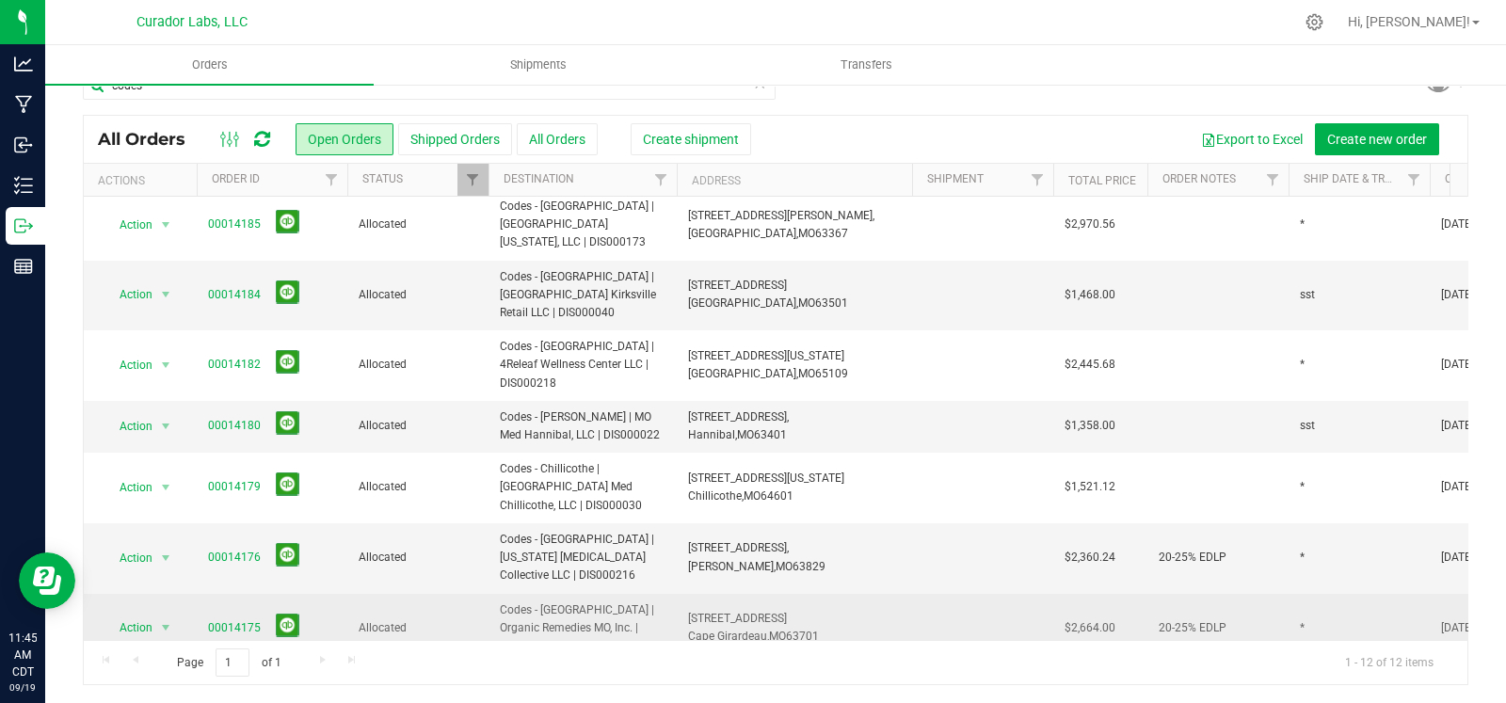
click at [532, 601] on span "Codes - [GEOGRAPHIC_DATA] | Organic Remedies MO, Inc. | DIS000138" at bounding box center [583, 628] width 166 height 55
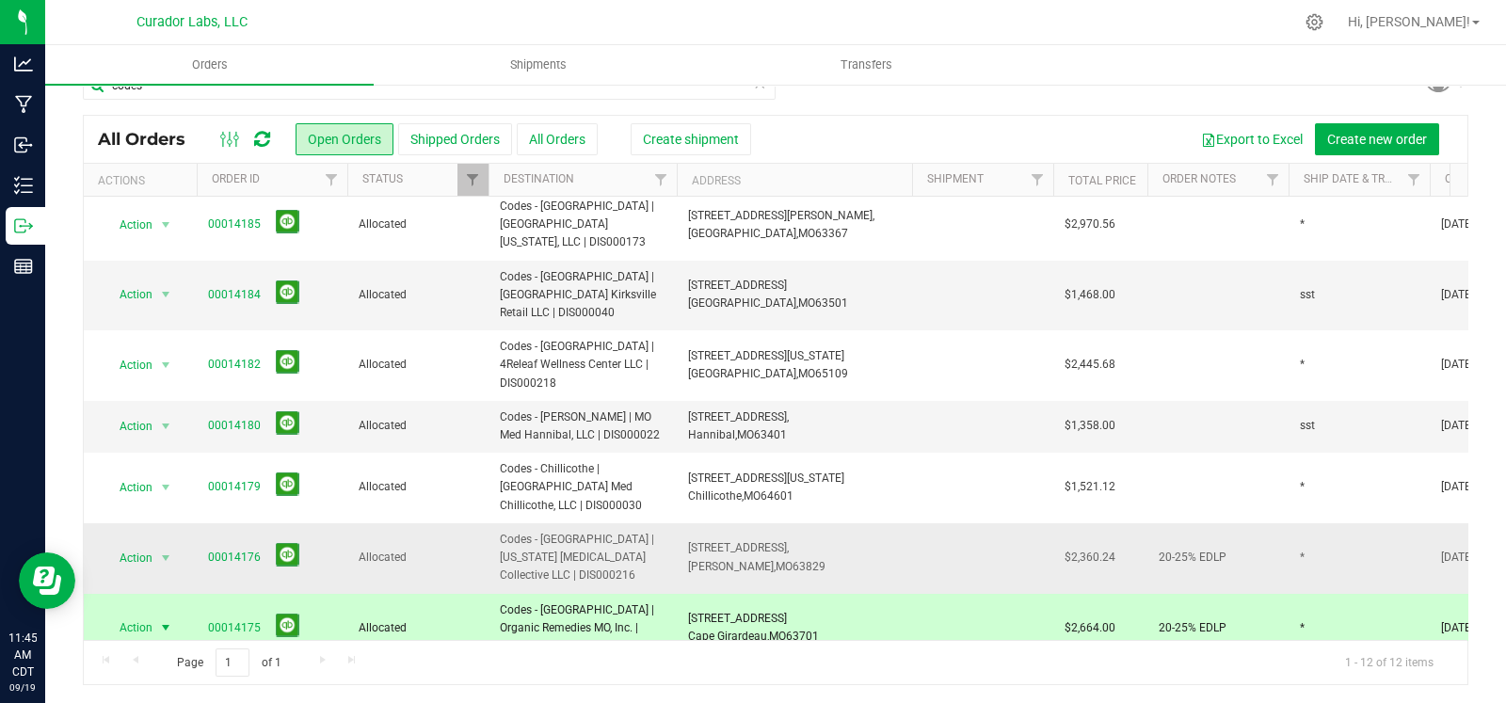
click at [541, 531] on span "Codes - [GEOGRAPHIC_DATA] | [US_STATE] [MEDICAL_DATA] Collective LLC | DIS000216" at bounding box center [583, 558] width 166 height 55
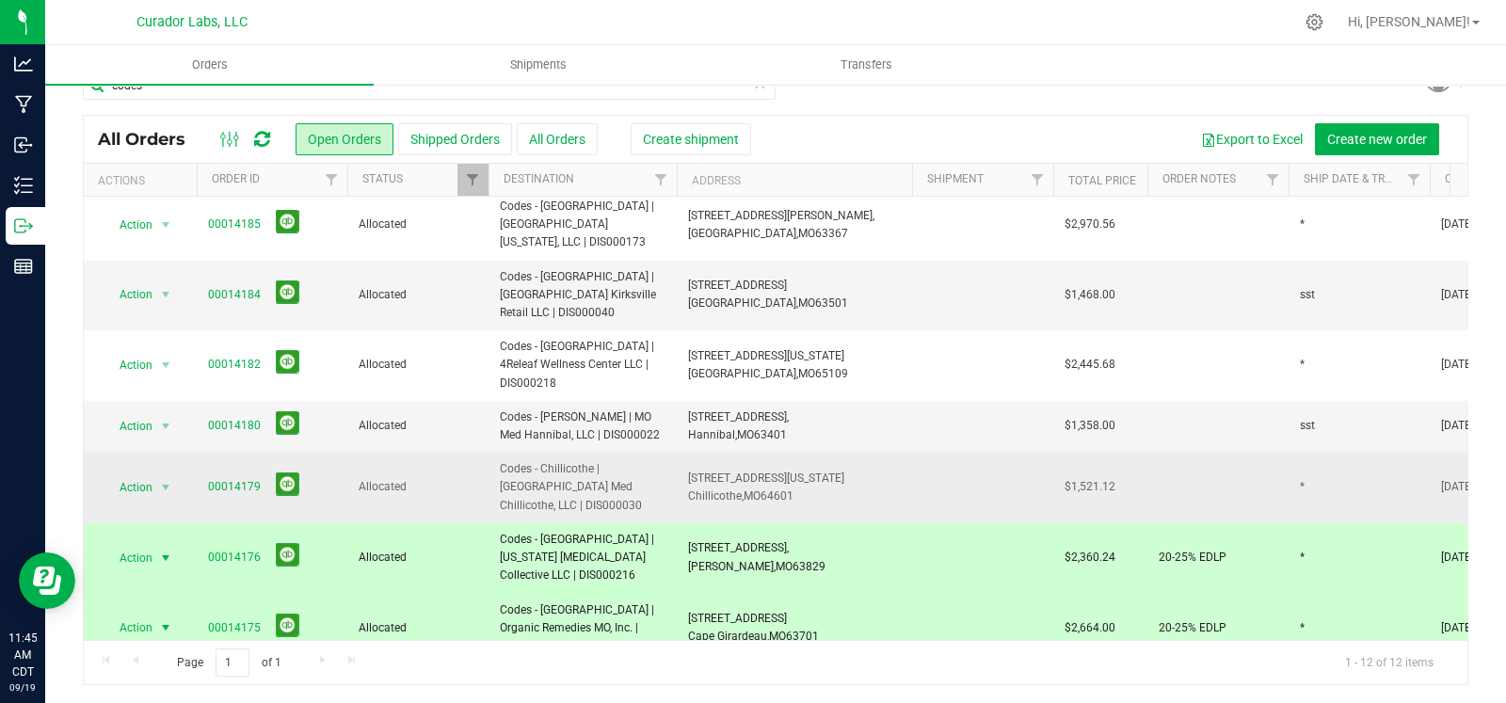
click at [544, 460] on span "Codes - Chillicothe | [GEOGRAPHIC_DATA] Med Chillicothe, LLC | DIS000030" at bounding box center [583, 487] width 166 height 55
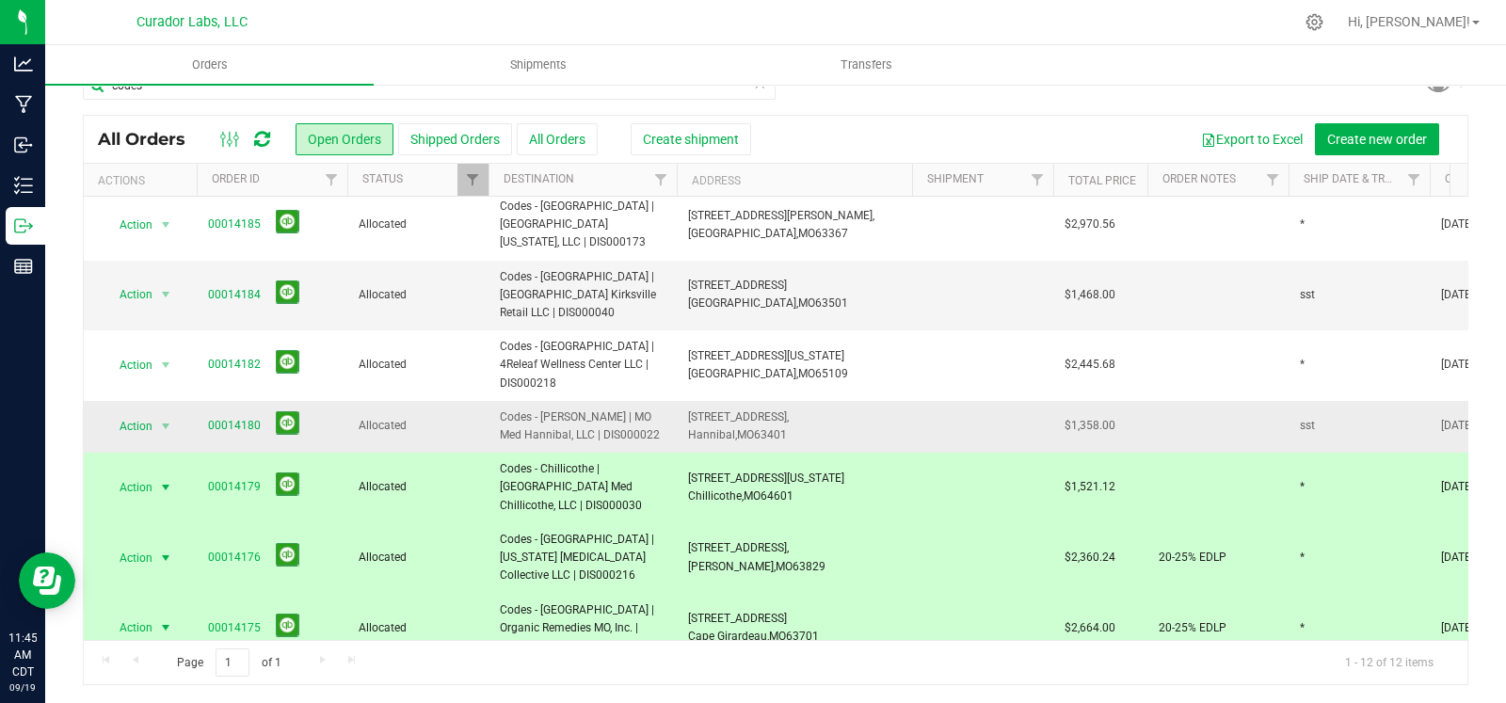
click at [544, 409] on span "Codes - [PERSON_NAME] | MO Med Hannibal, LLC | DIS000022" at bounding box center [583, 427] width 166 height 36
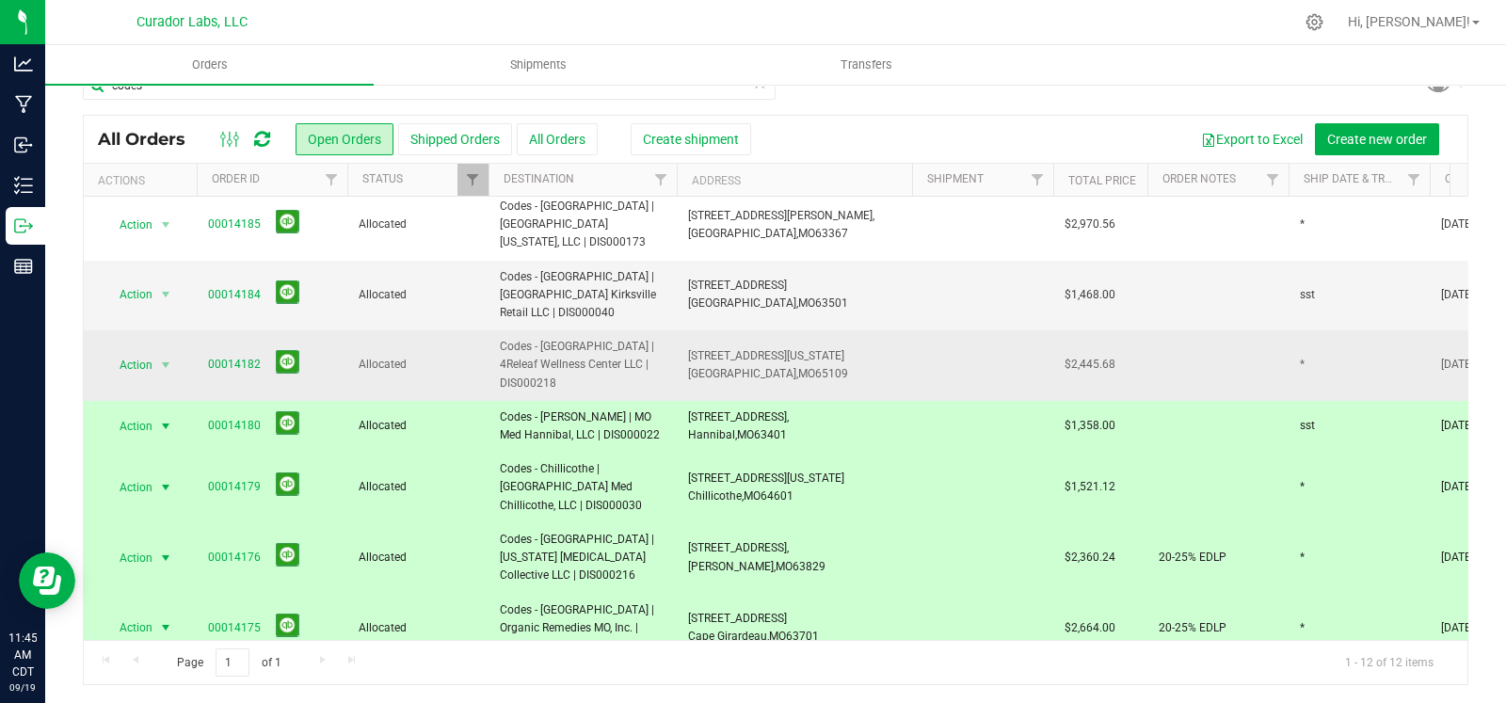
click at [553, 338] on span "Codes - [GEOGRAPHIC_DATA] | 4Releaf Wellness Center LLC | DIS000218" at bounding box center [583, 365] width 166 height 55
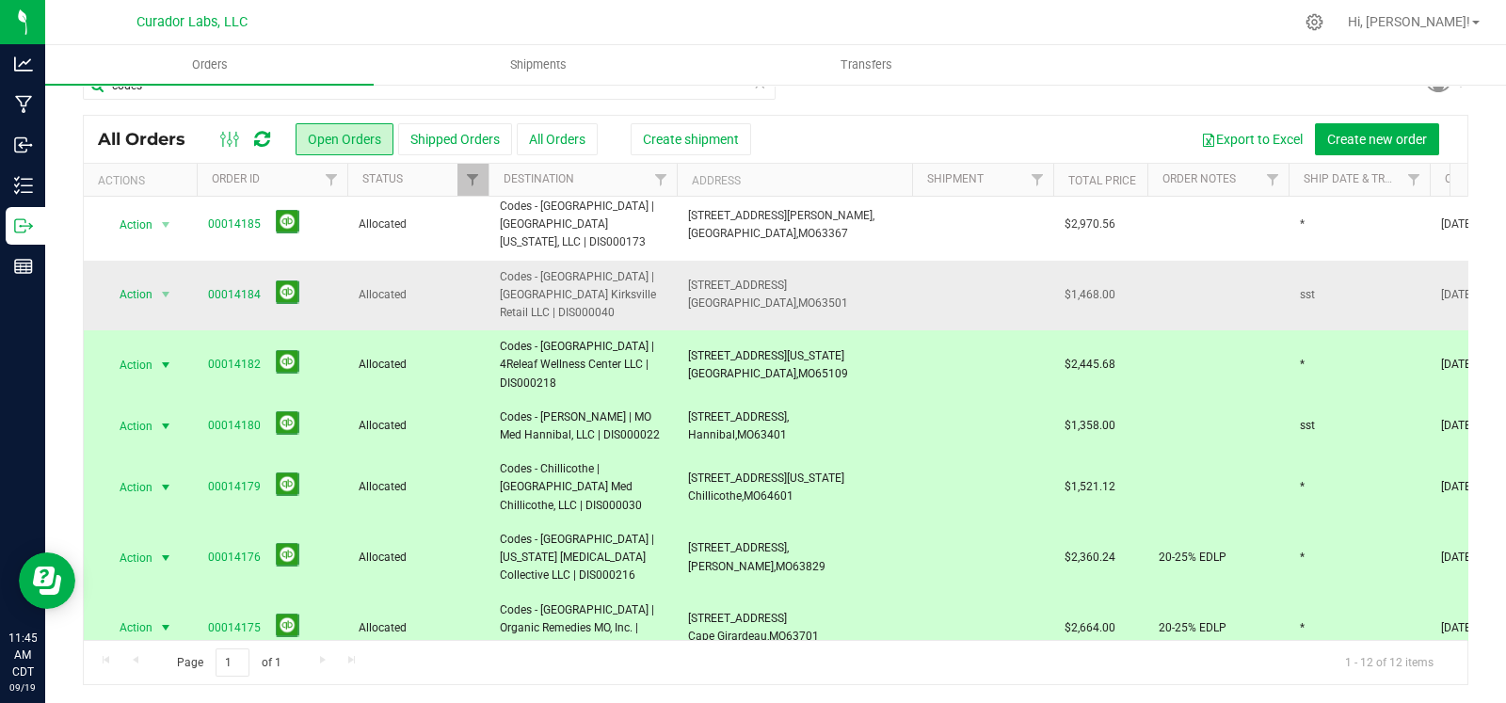
click at [558, 268] on span "Codes - [GEOGRAPHIC_DATA] | [GEOGRAPHIC_DATA] Kirksville Retail LLC | DIS000040" at bounding box center [583, 295] width 166 height 55
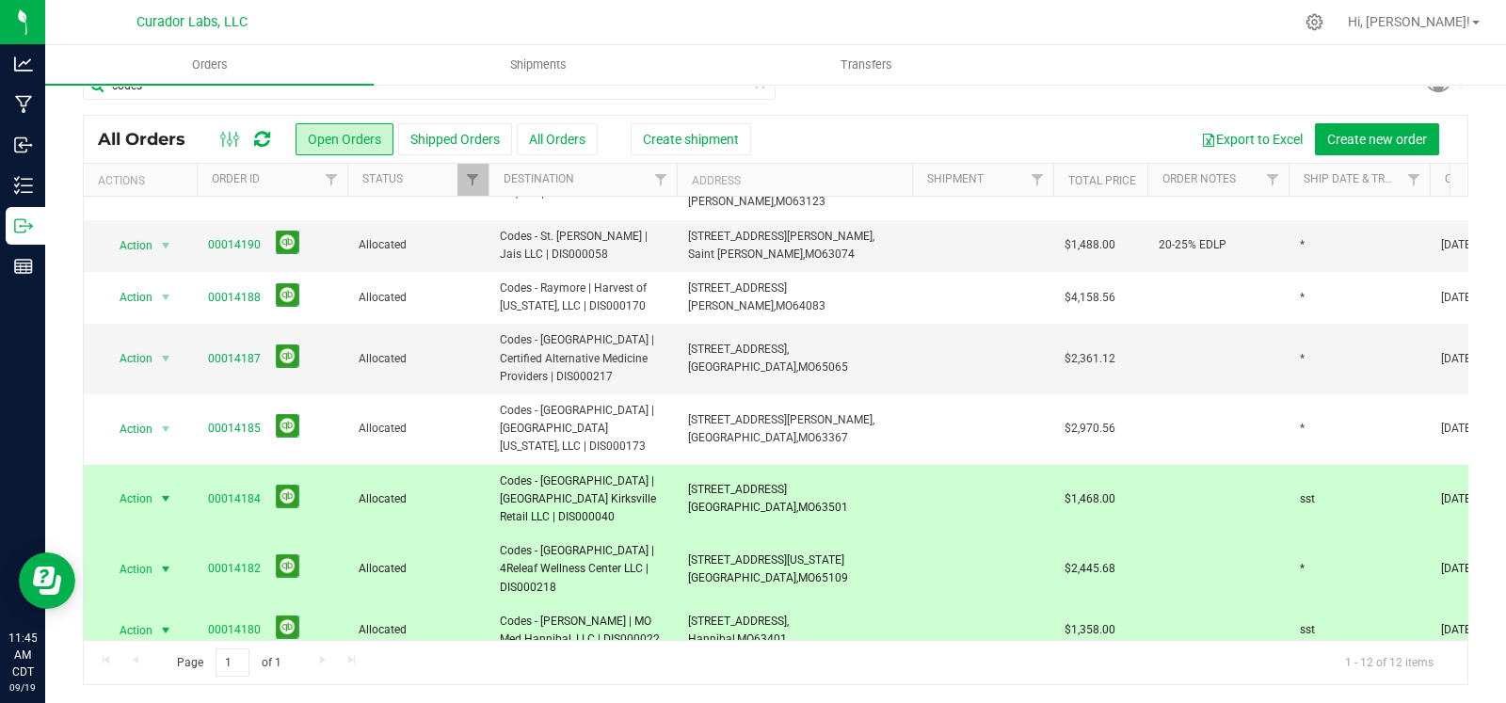
scroll to position [0, 0]
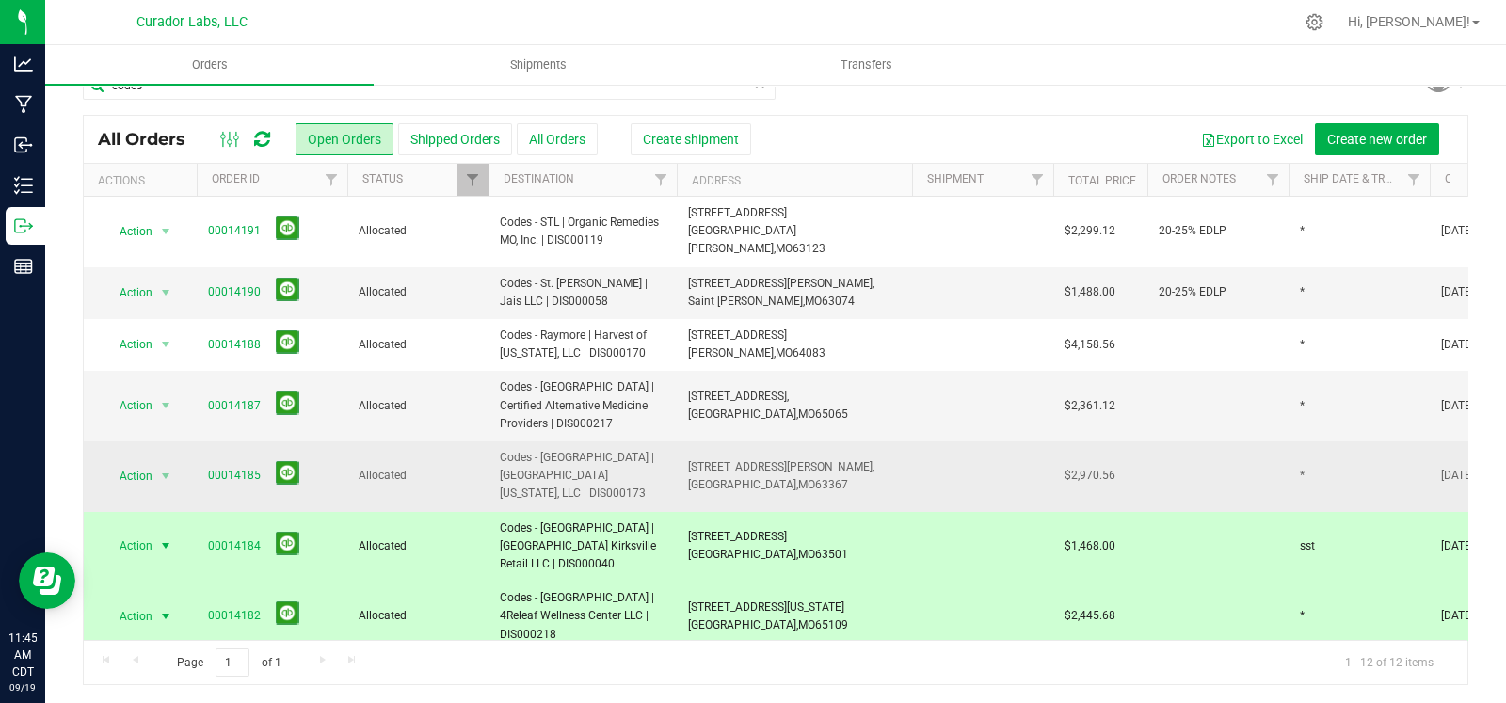
click at [585, 449] on span "Codes - [GEOGRAPHIC_DATA] | [GEOGRAPHIC_DATA][US_STATE], LLC | DIS000173" at bounding box center [583, 476] width 166 height 55
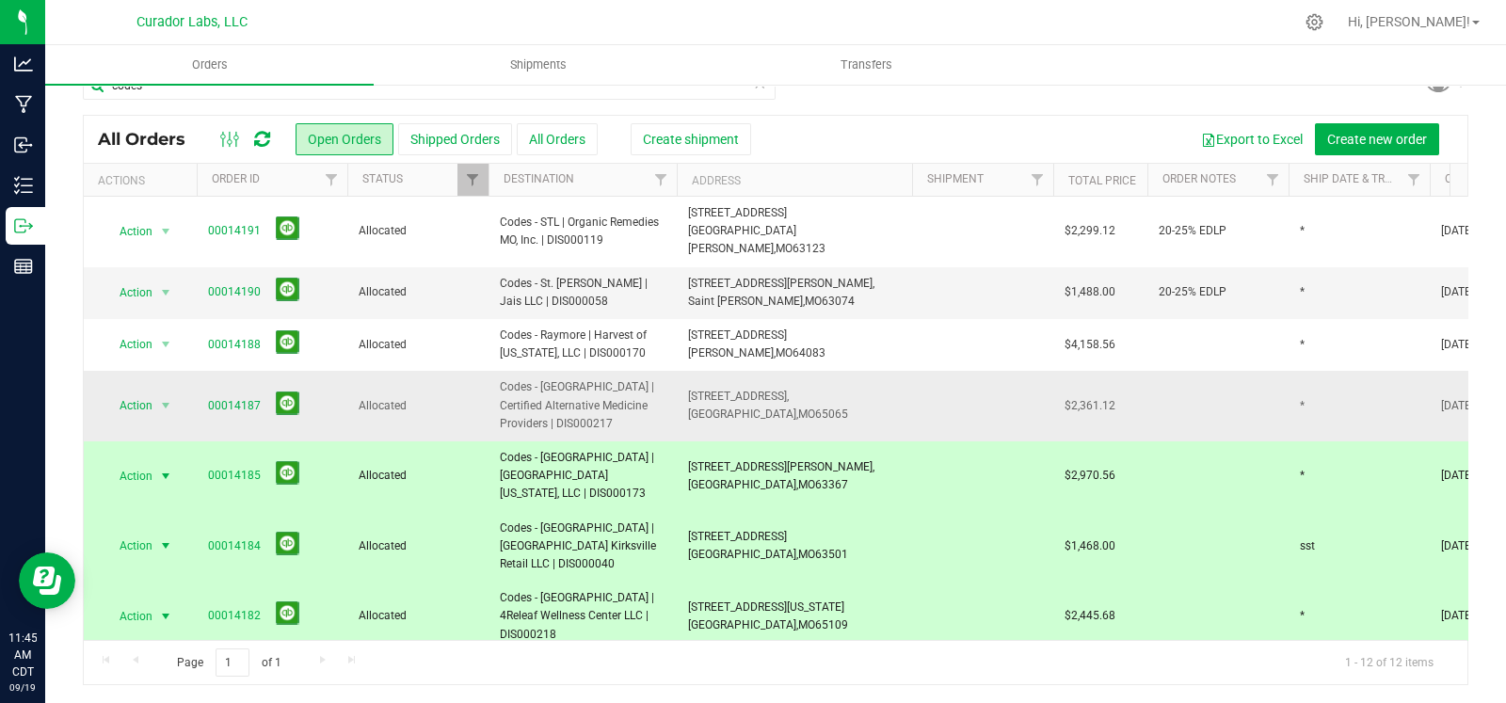
click at [590, 394] on span "Codes - [GEOGRAPHIC_DATA] | Certified Alternative Medicine Providers | DIS000217" at bounding box center [583, 405] width 166 height 55
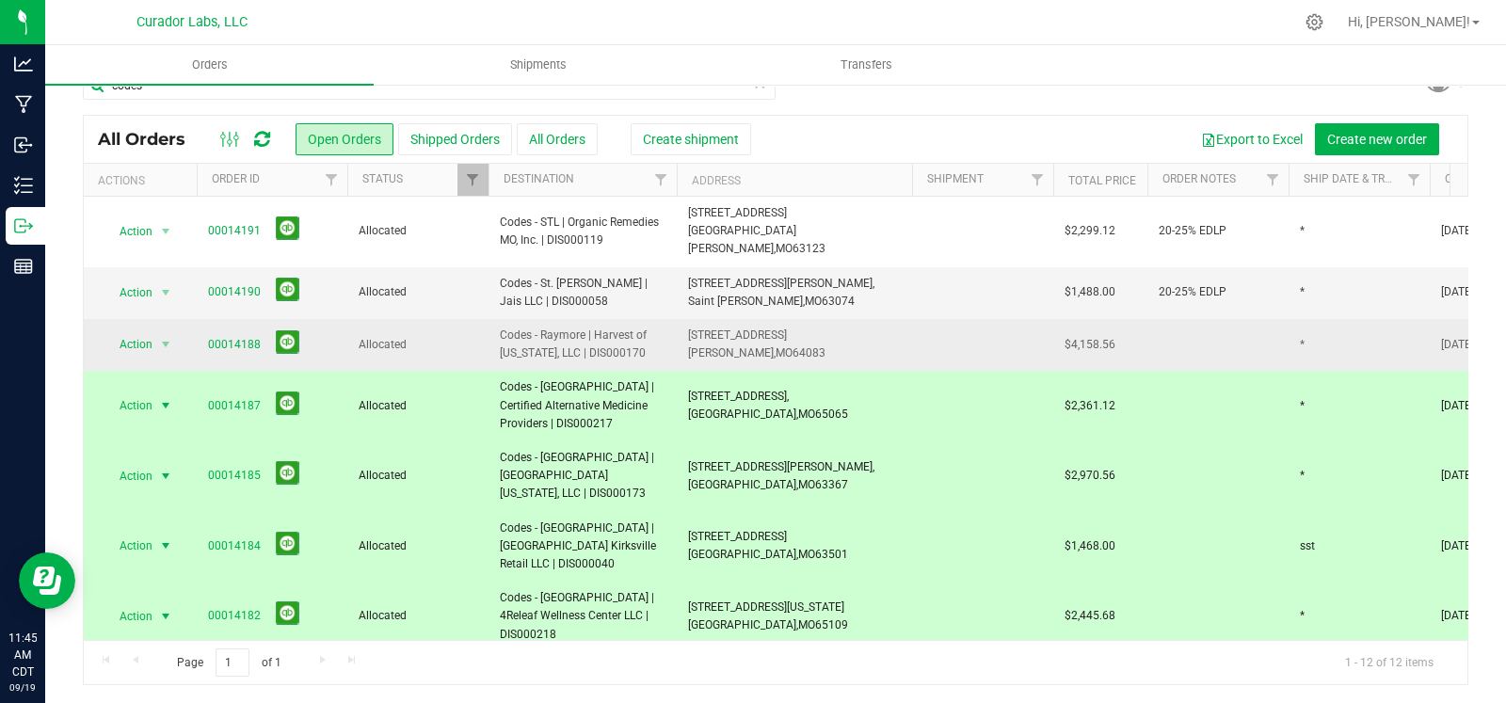
click at [590, 331] on span "Codes - Raymore | Harvest of [US_STATE], LLC | DIS000170" at bounding box center [583, 345] width 166 height 36
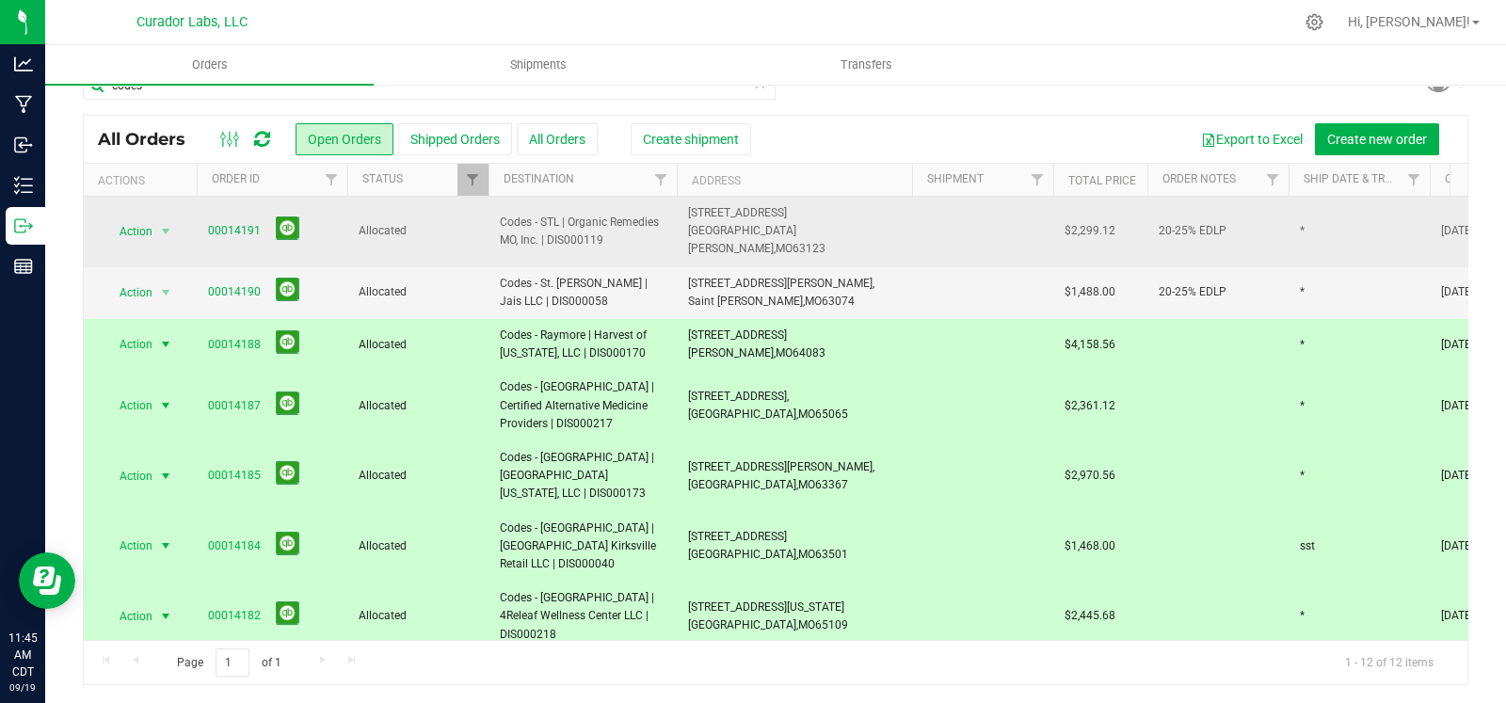
drag, startPoint x: 593, startPoint y: 284, endPoint x: 593, endPoint y: 238, distance: 46.1
click at [593, 281] on span "Codes - St. [PERSON_NAME] | Jais LLC | DIS000058" at bounding box center [583, 293] width 166 height 36
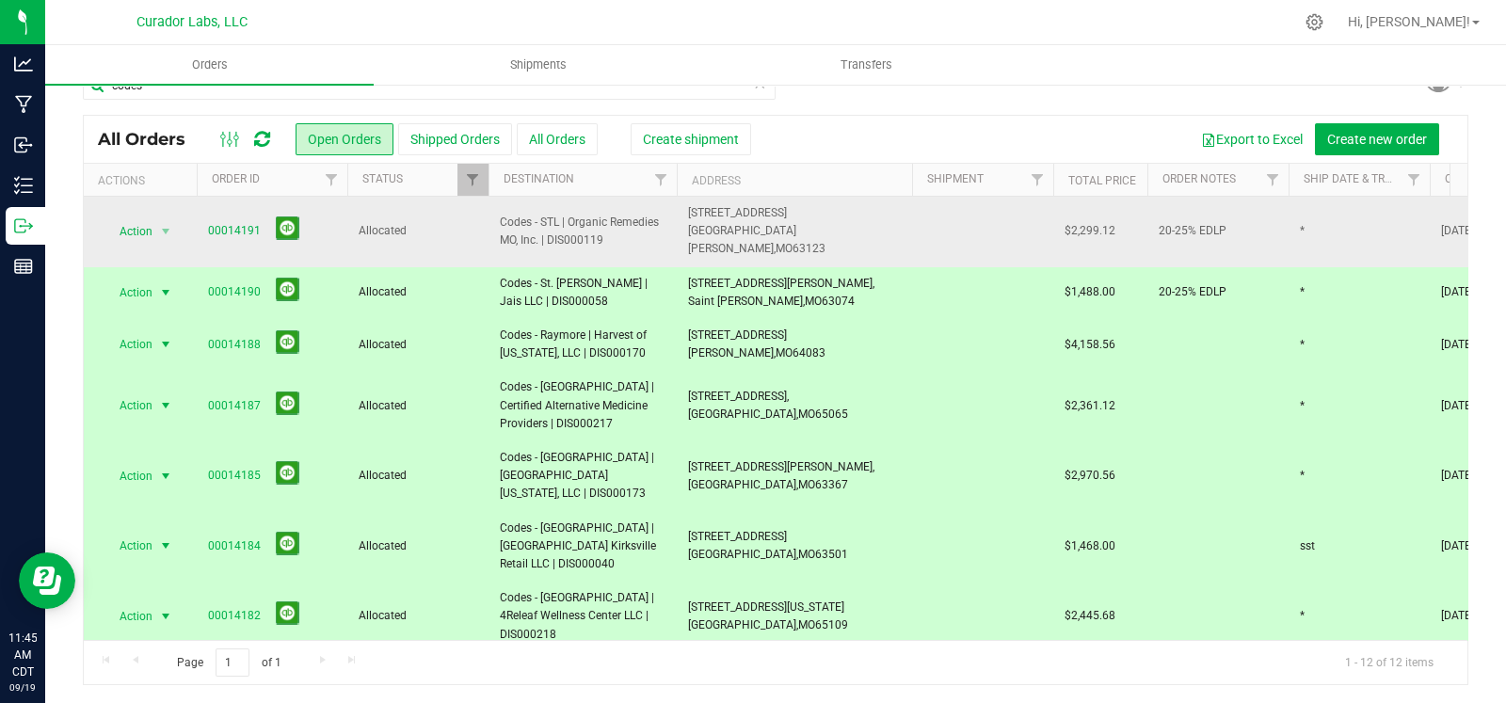
click at [593, 230] on span "Codes - STL | Organic Remedies MO, Inc. | DIS000119" at bounding box center [583, 232] width 166 height 36
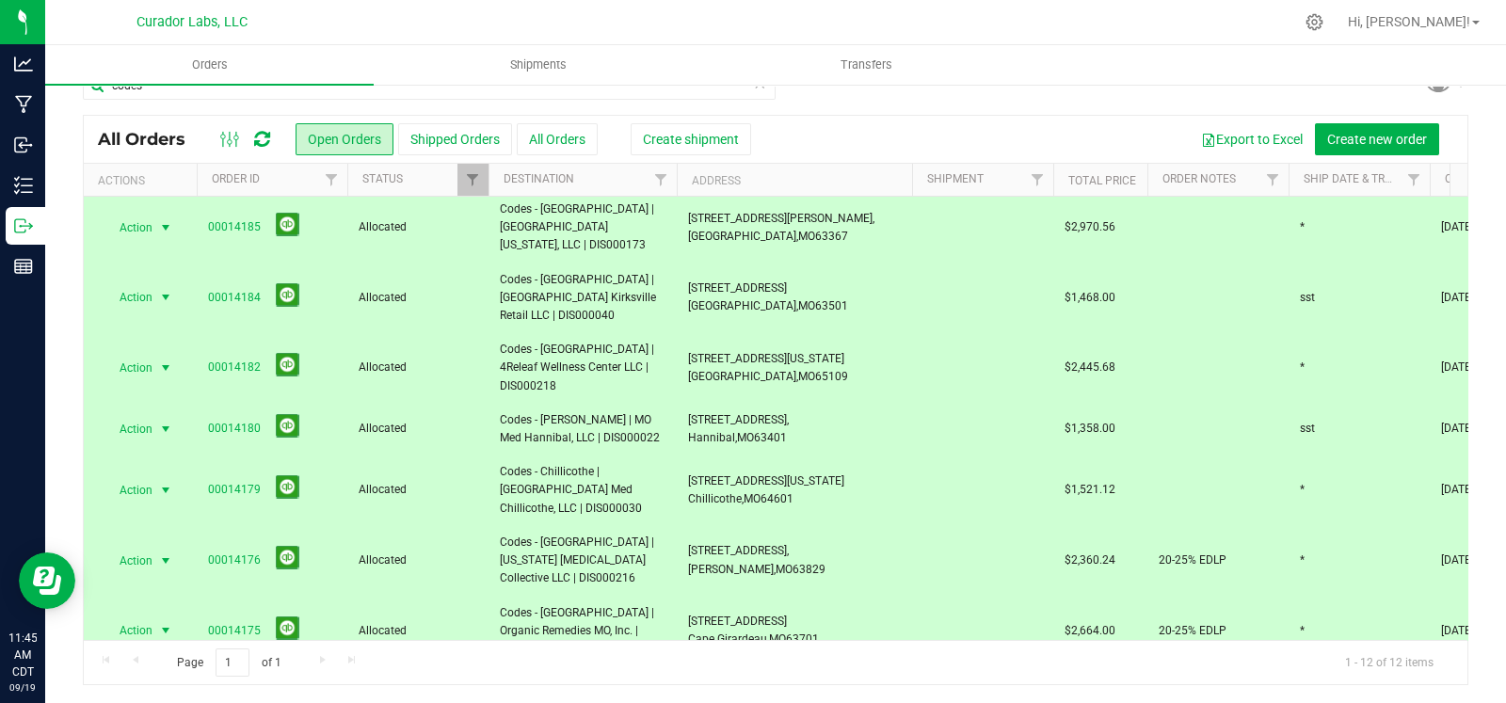
scroll to position [251, 0]
click at [779, 277] on span "120 S Main St, Kirksville, MO 63501" at bounding box center [768, 295] width 160 height 36
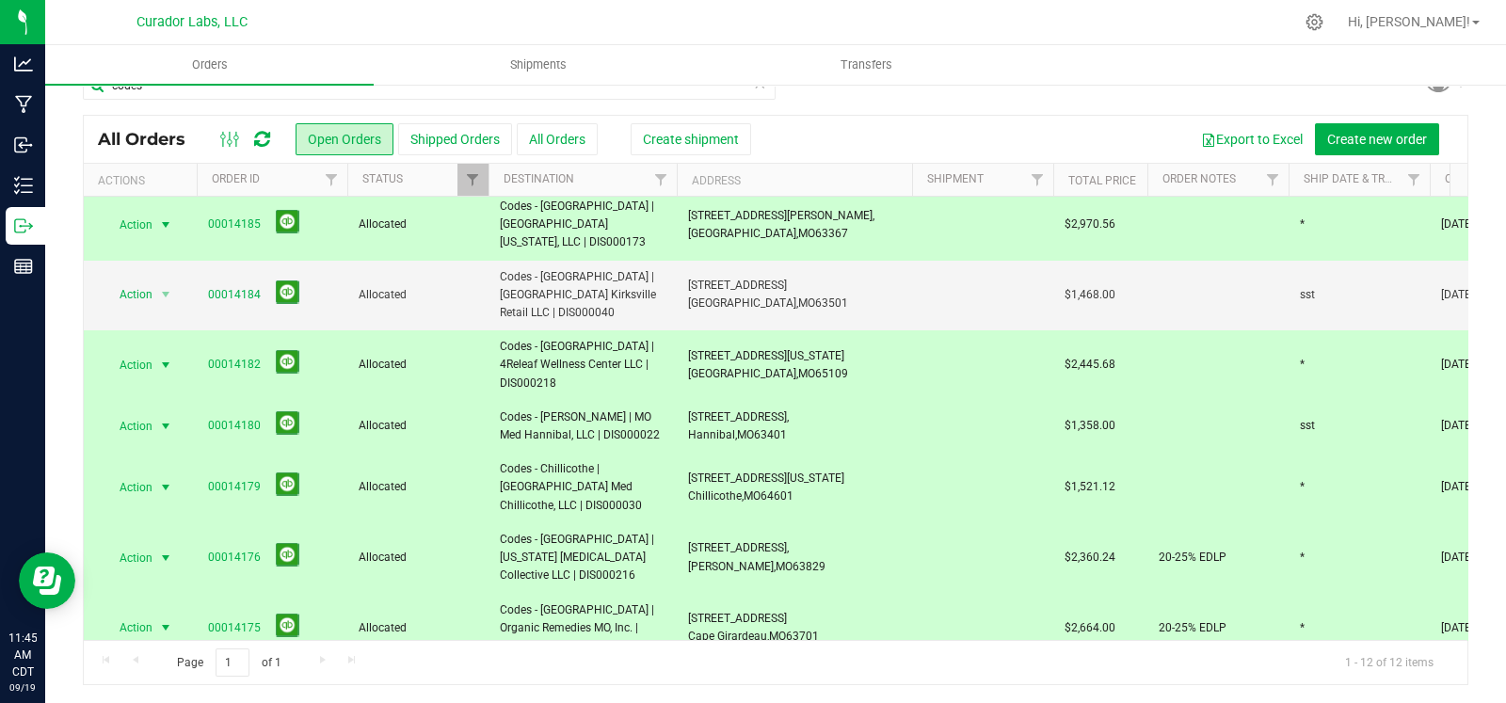
click at [783, 428] on span "63401" at bounding box center [770, 434] width 33 height 13
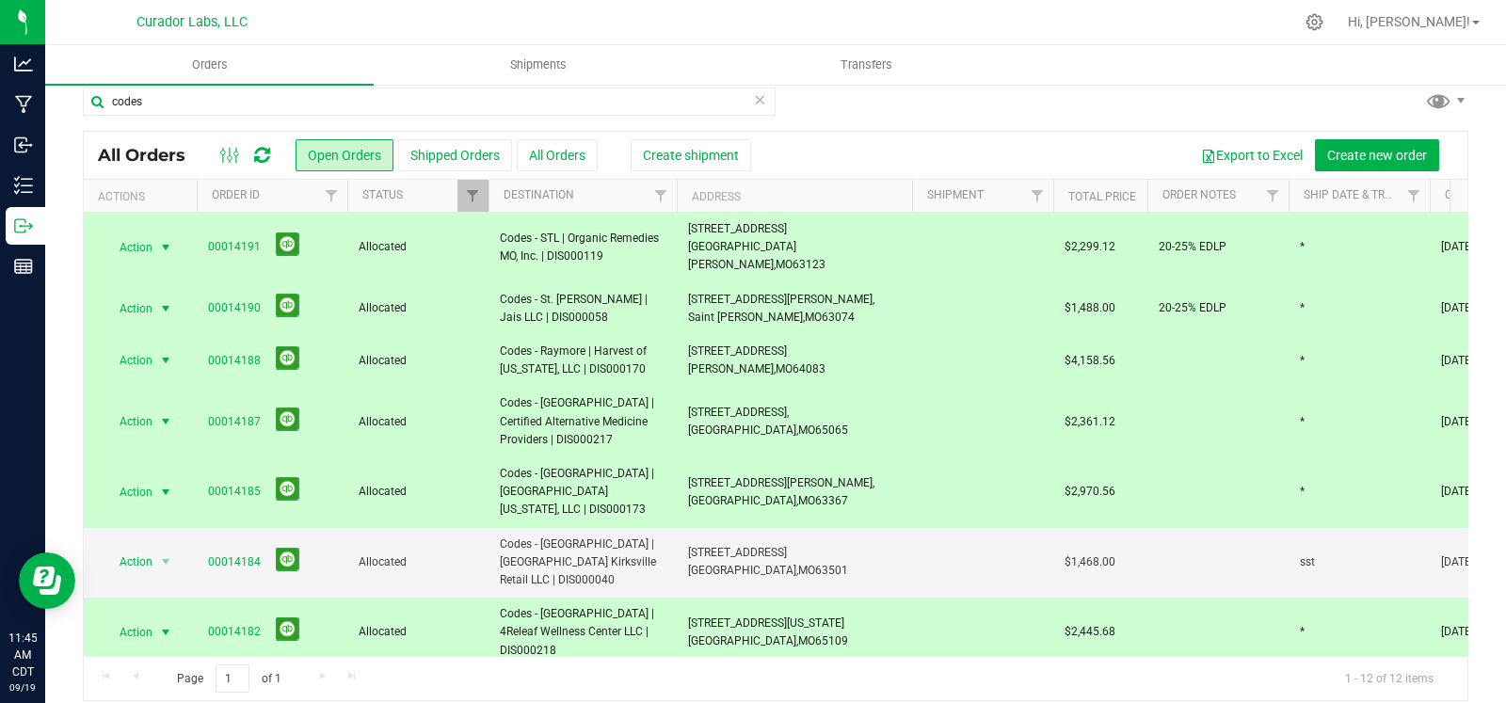
scroll to position [0, 0]
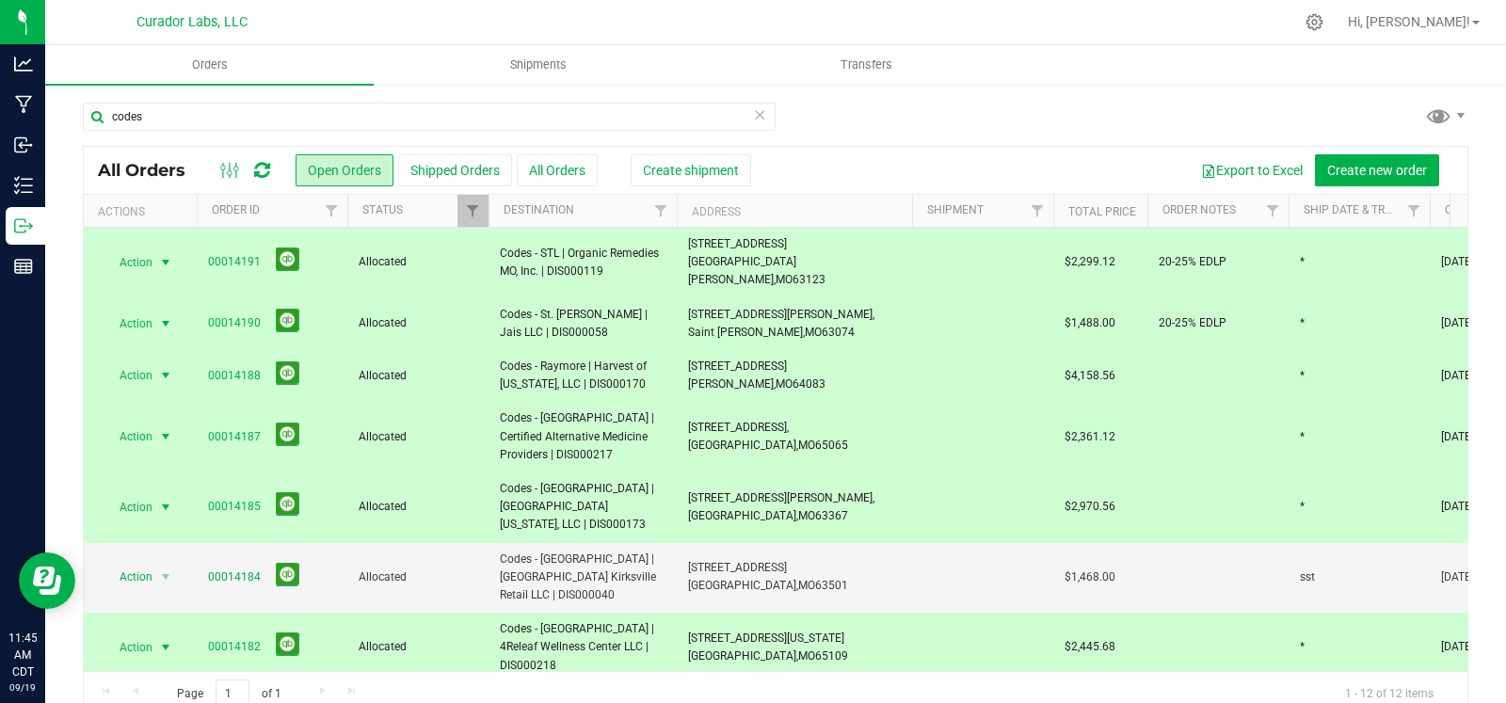
click at [753, 110] on icon at bounding box center [759, 114] width 13 height 23
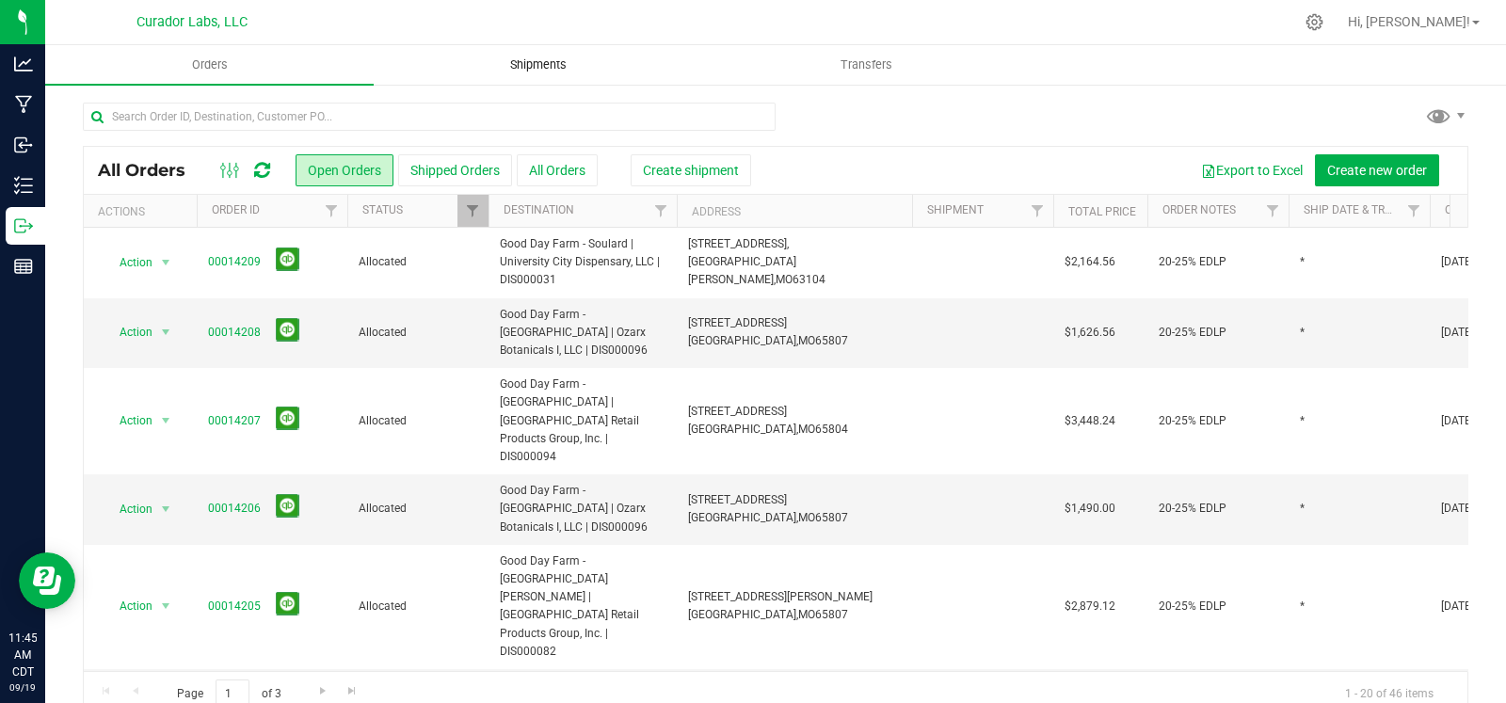
click at [539, 72] on span "Shipments" at bounding box center [538, 64] width 107 height 17
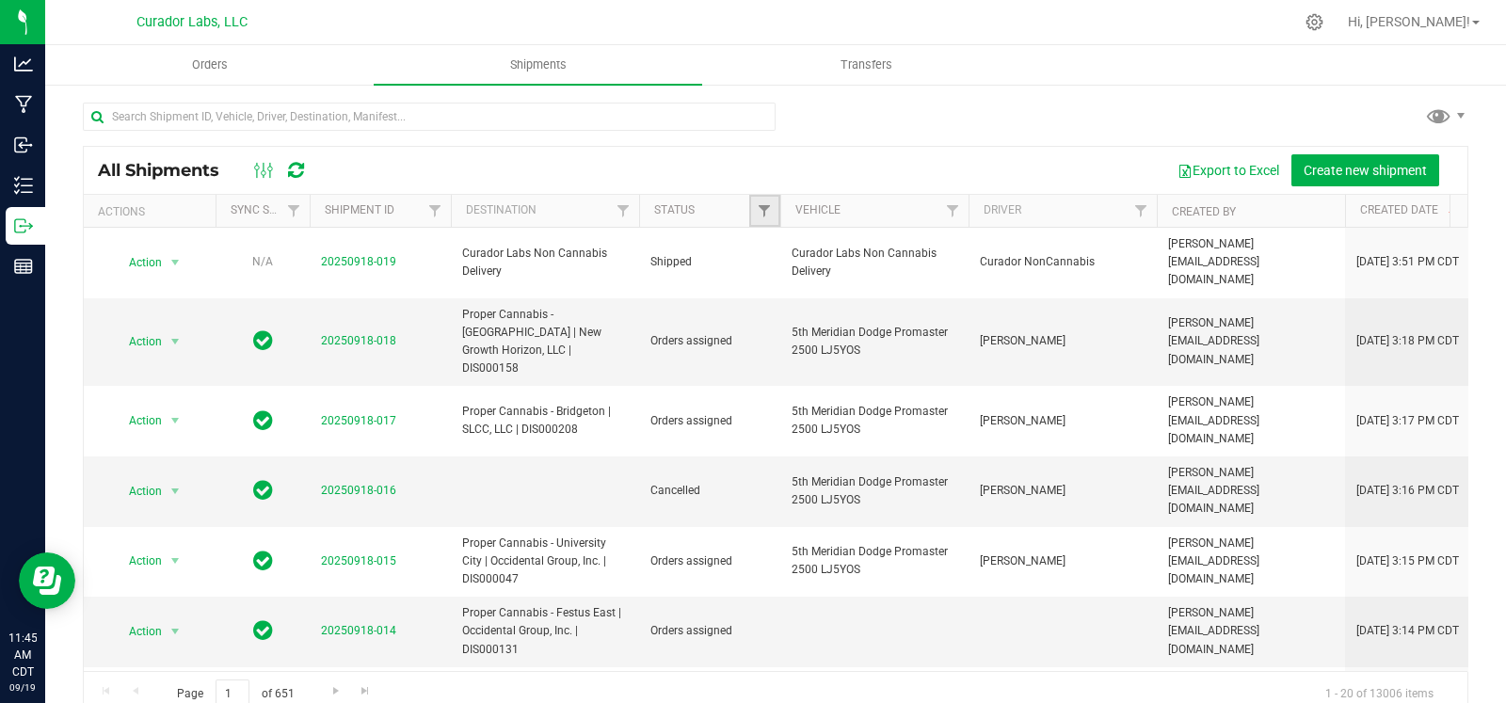
click at [775, 214] on link "Filter" at bounding box center [764, 211] width 31 height 32
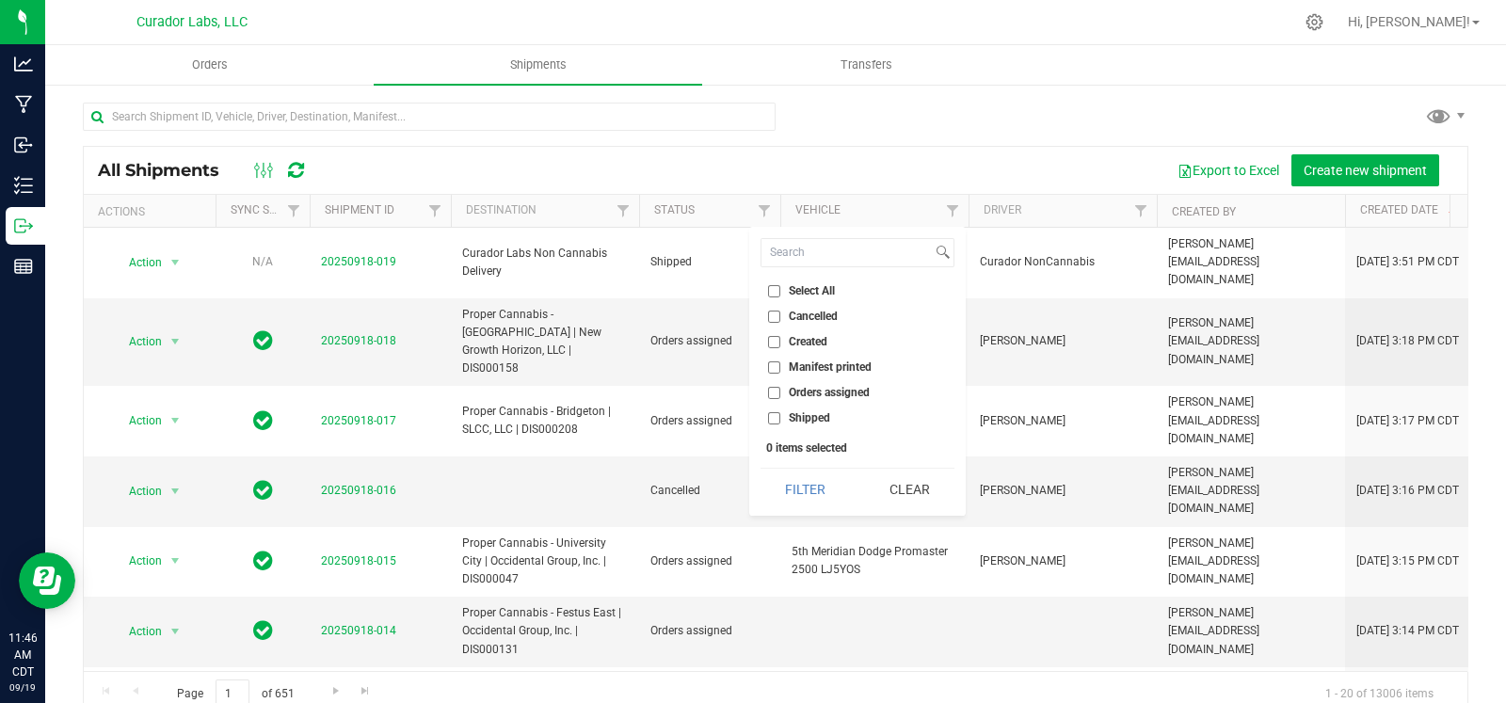
click at [805, 388] on span "Orders assigned" at bounding box center [829, 392] width 81 height 11
click at [780, 388] on input "Orders assigned" at bounding box center [774, 393] width 12 height 12
checkbox input "true"
click at [807, 475] on button "Filter" at bounding box center [806, 489] width 90 height 41
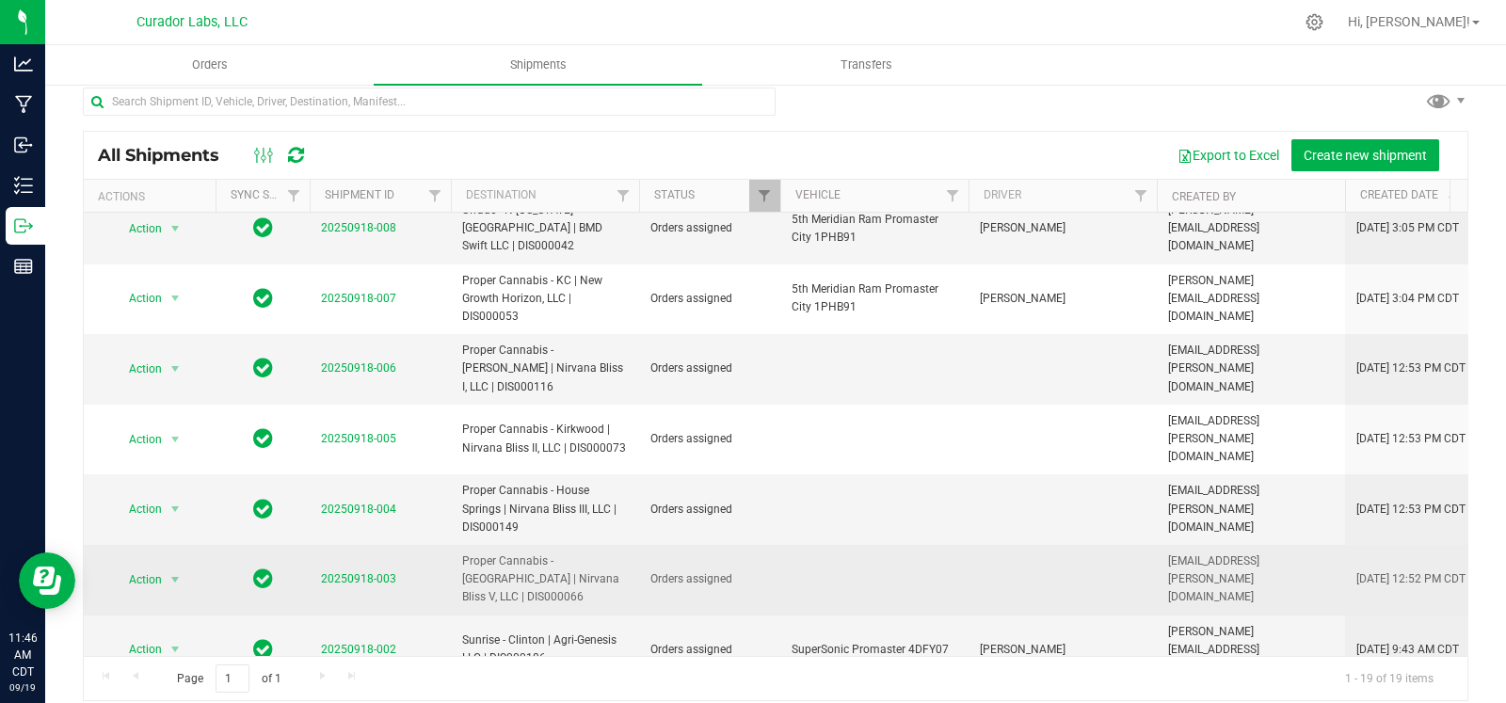
scroll to position [31, 0]
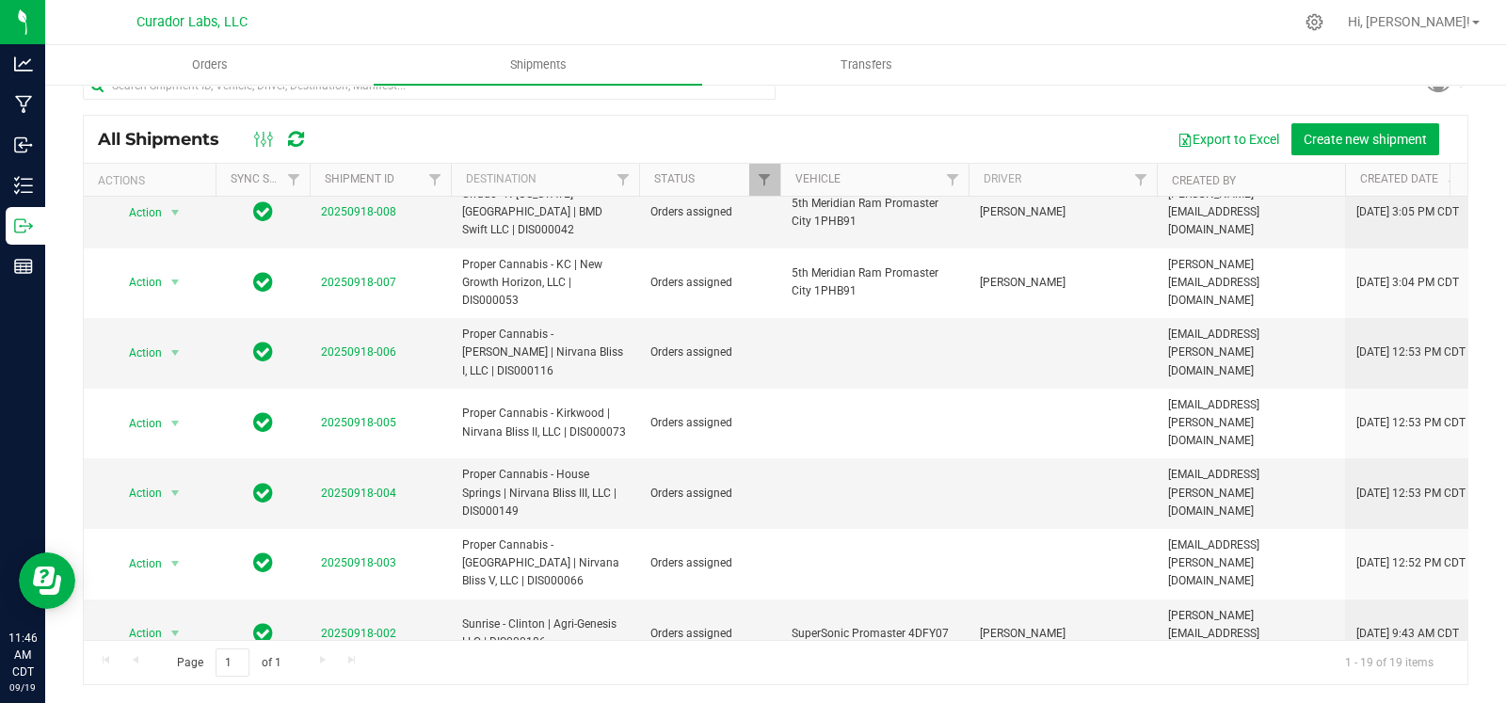
click at [174, 492] on li "Ship shipment" at bounding box center [182, 487] width 139 height 28
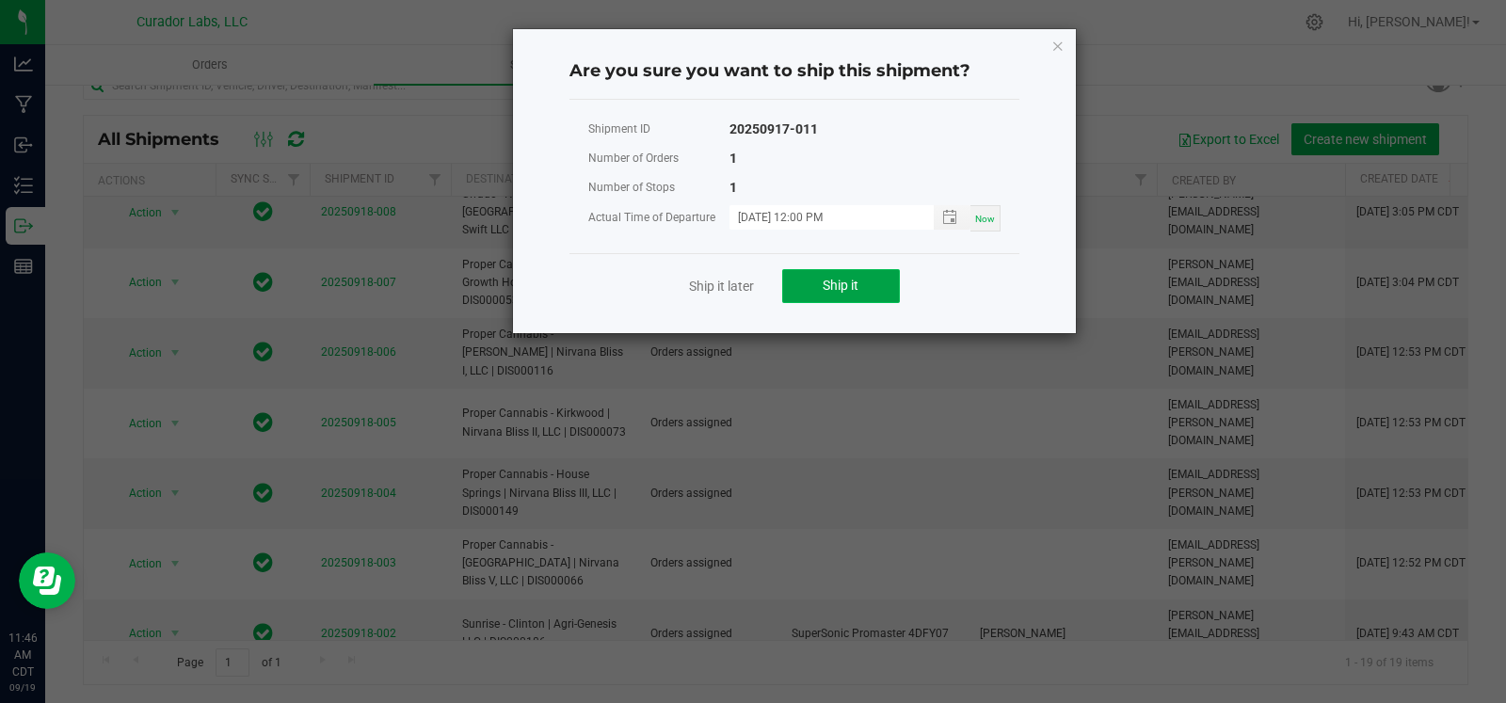
click at [867, 282] on button "Ship it" at bounding box center [841, 286] width 118 height 34
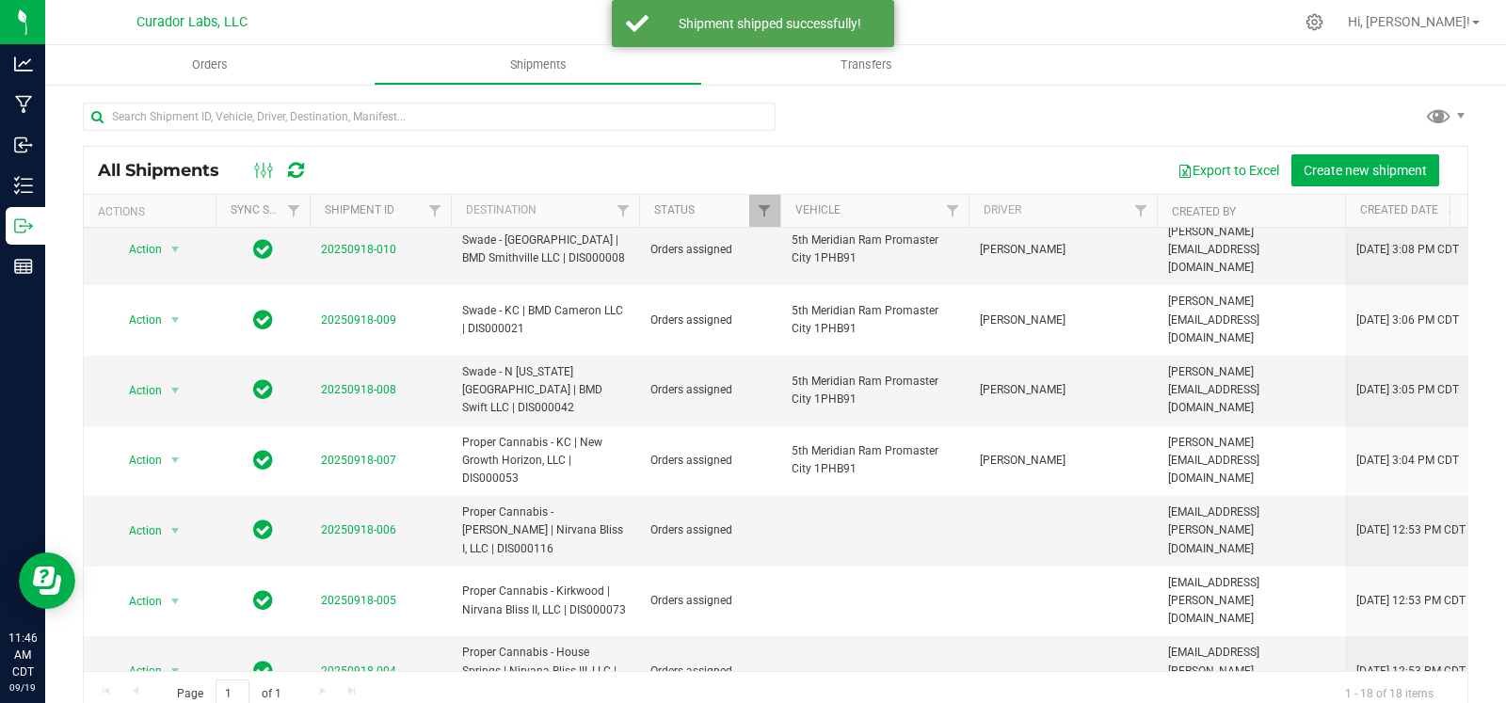
scroll to position [635, 0]
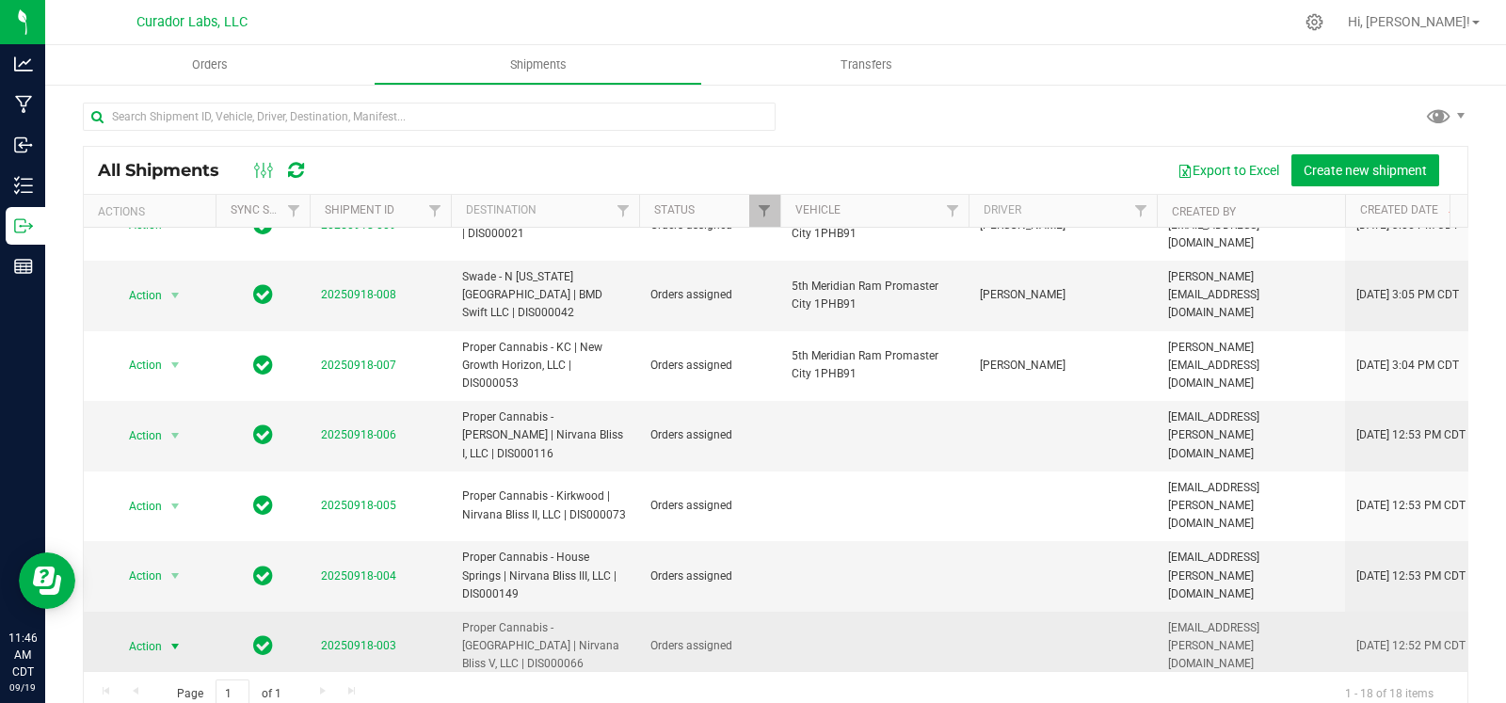
click at [174, 639] on span "select" at bounding box center [175, 646] width 15 height 15
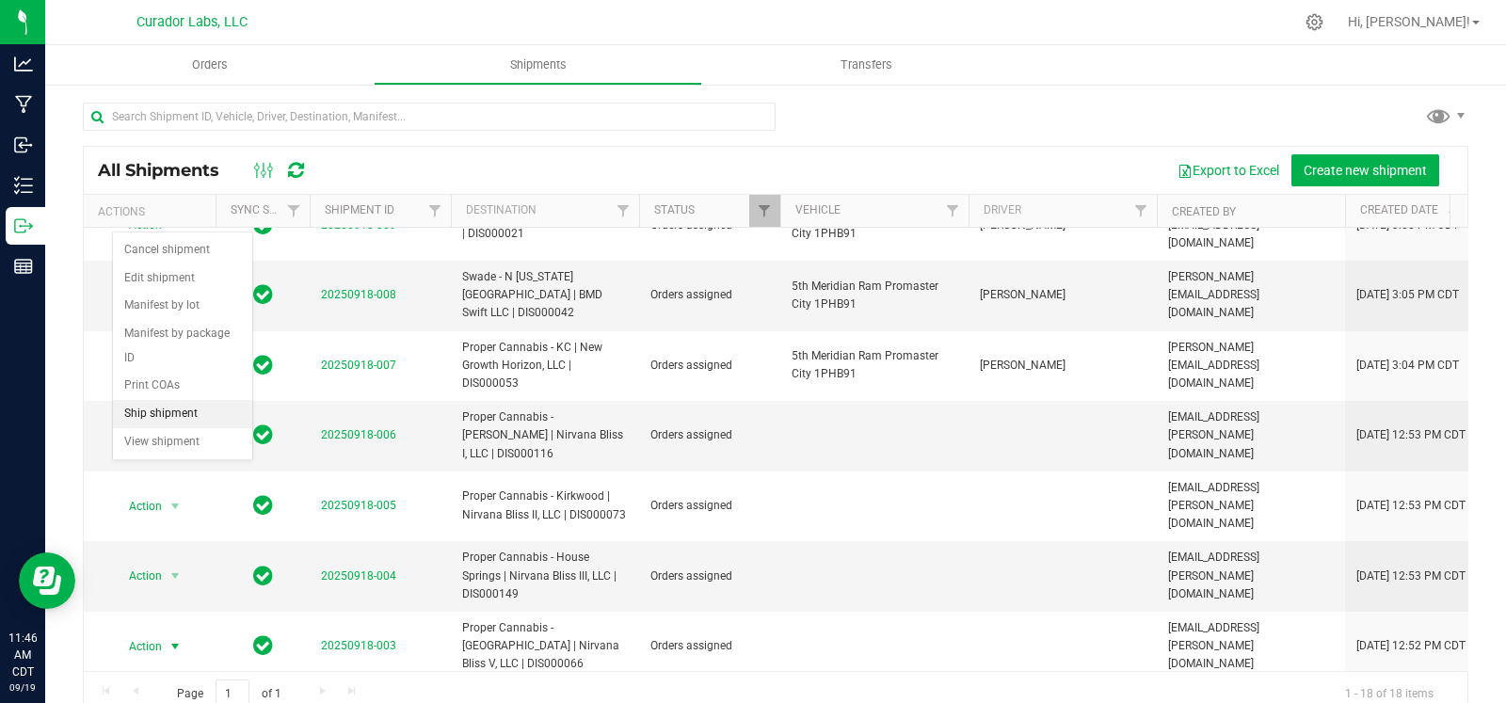
click at [160, 407] on li "Ship shipment" at bounding box center [182, 414] width 139 height 28
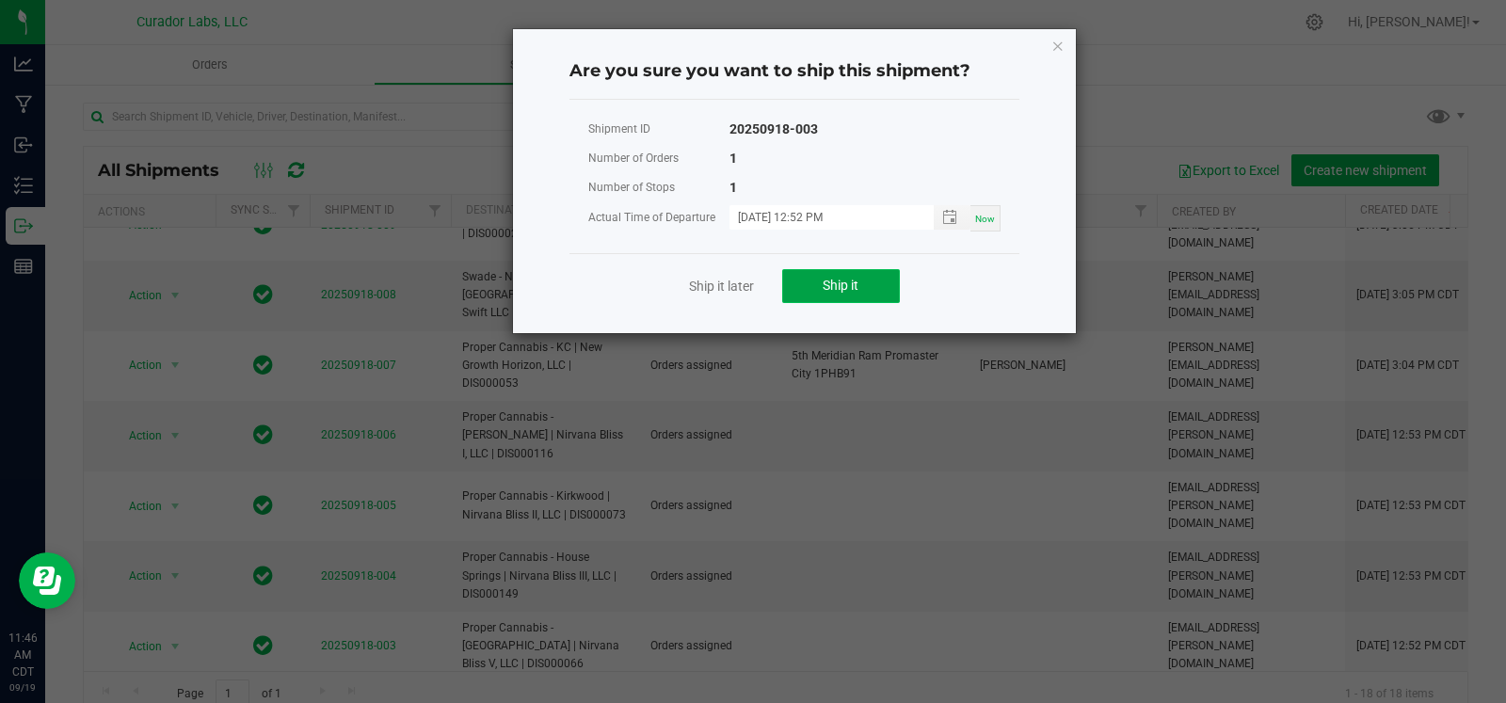
click at [849, 283] on span "Ship it" at bounding box center [841, 285] width 36 height 15
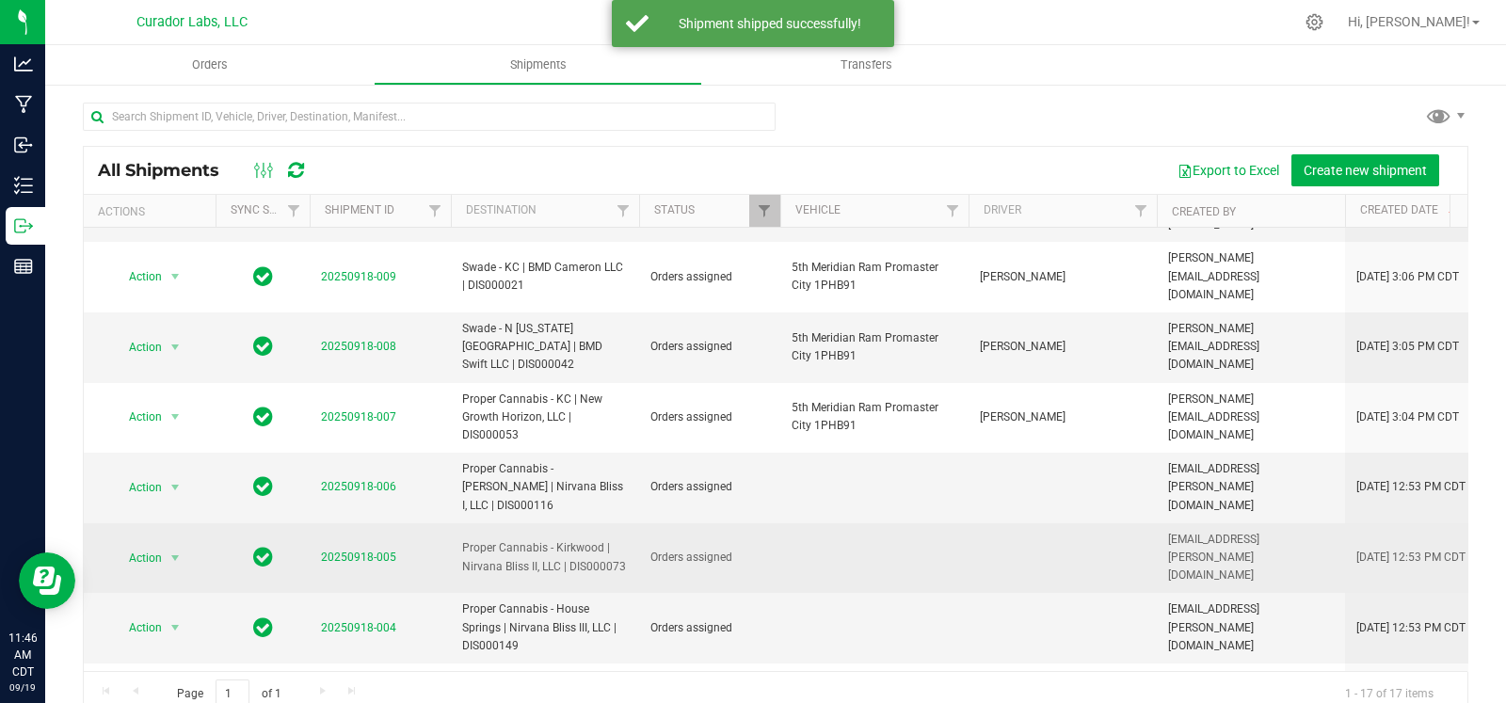
scroll to position [31, 0]
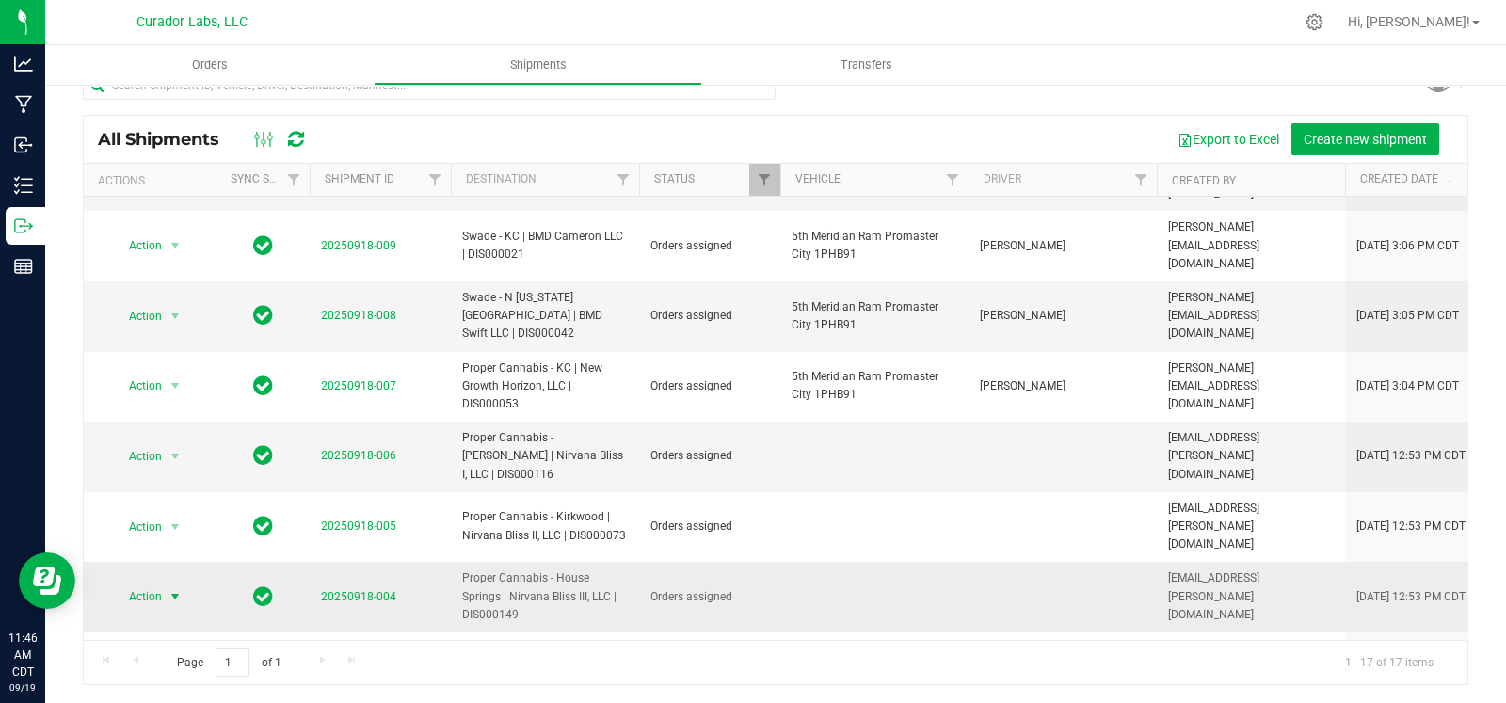
click at [178, 589] on span "select" at bounding box center [175, 596] width 15 height 15
click at [168, 628] on li "Ship shipment" at bounding box center [182, 626] width 139 height 28
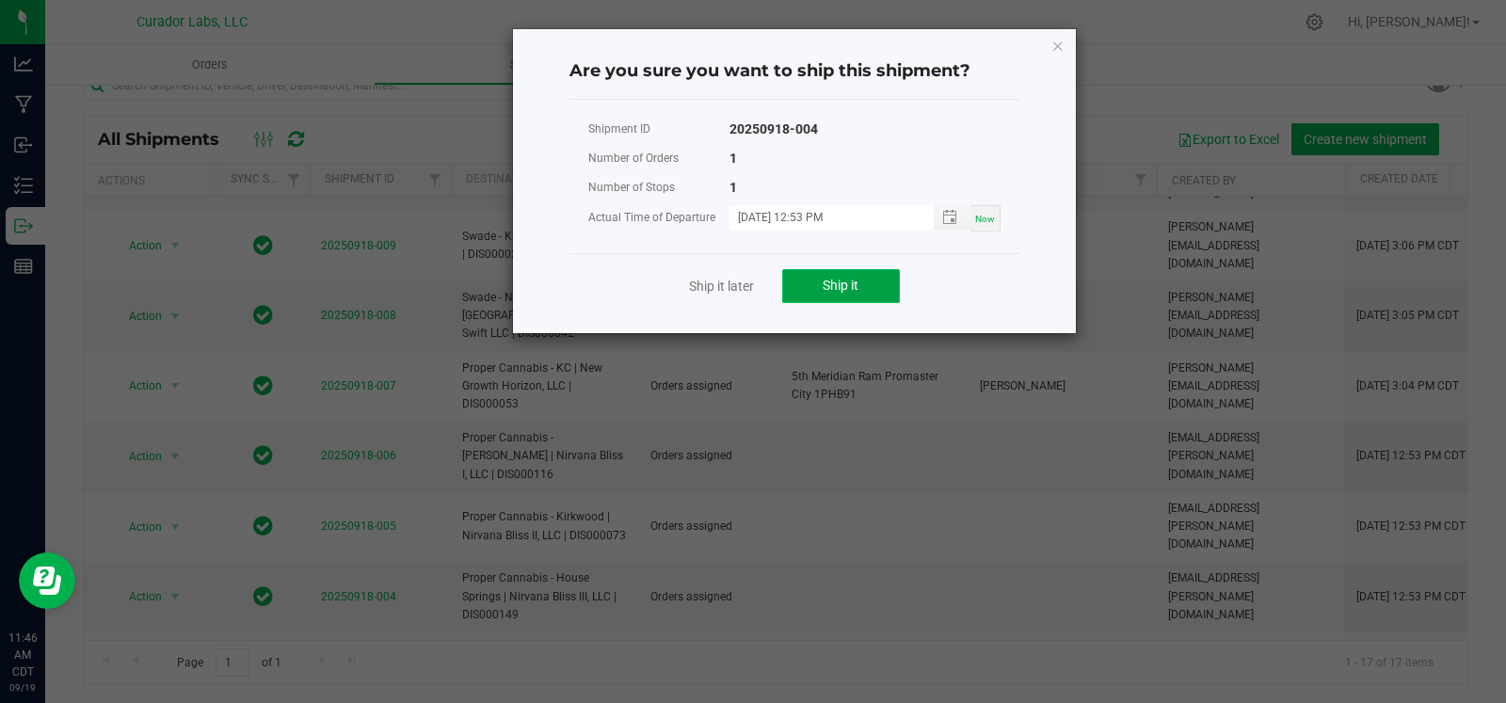
click at [805, 270] on button "Ship it" at bounding box center [841, 286] width 118 height 34
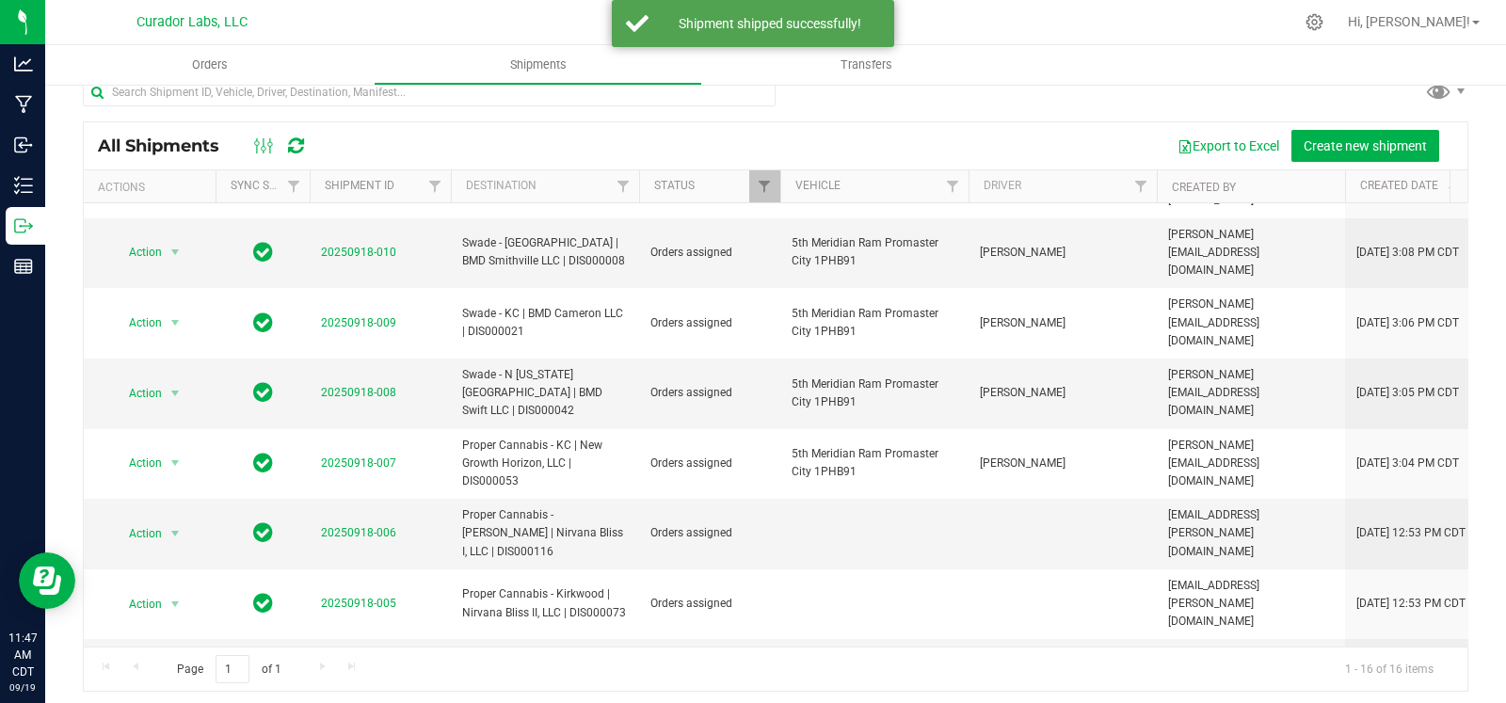
scroll to position [25, 0]
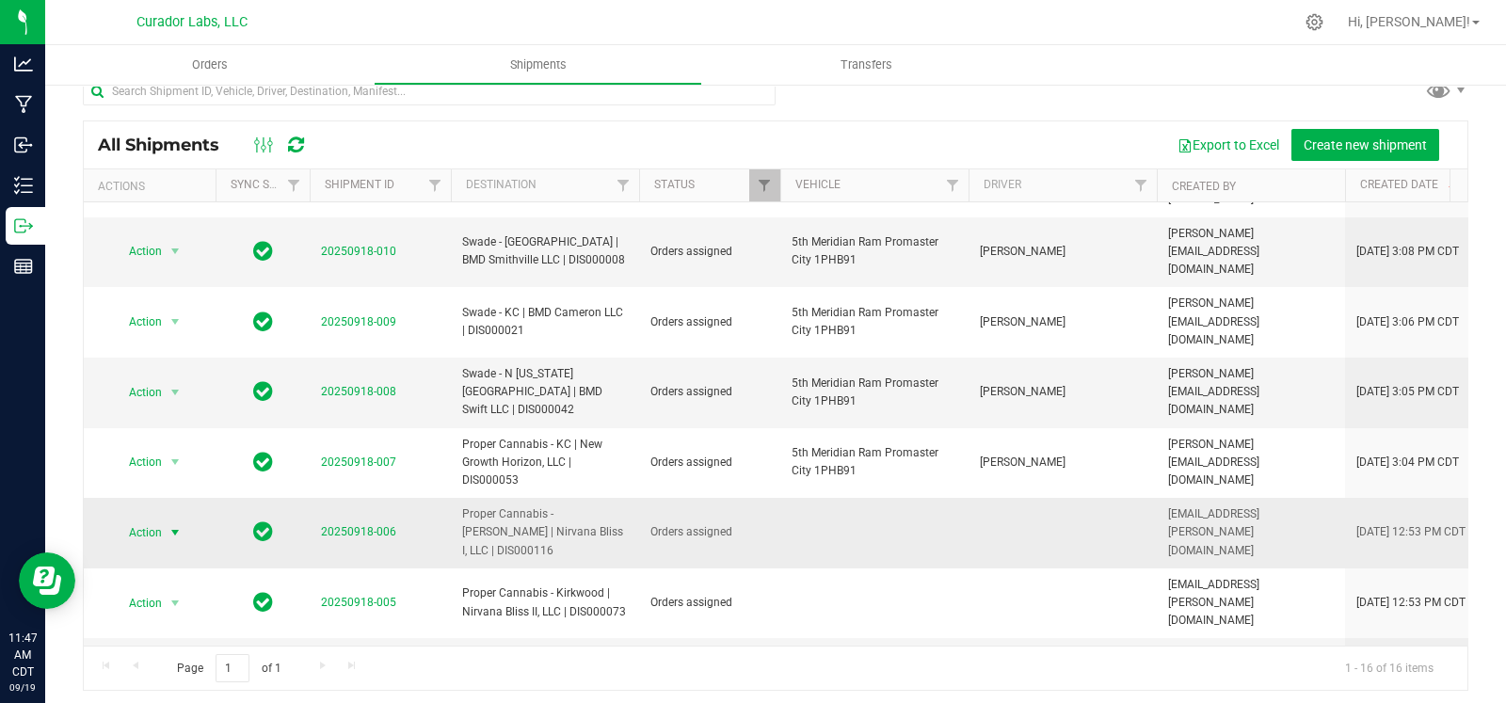
click at [162, 520] on span "Action" at bounding box center [137, 533] width 51 height 26
click at [178, 576] on li "Ship shipment" at bounding box center [182, 589] width 139 height 28
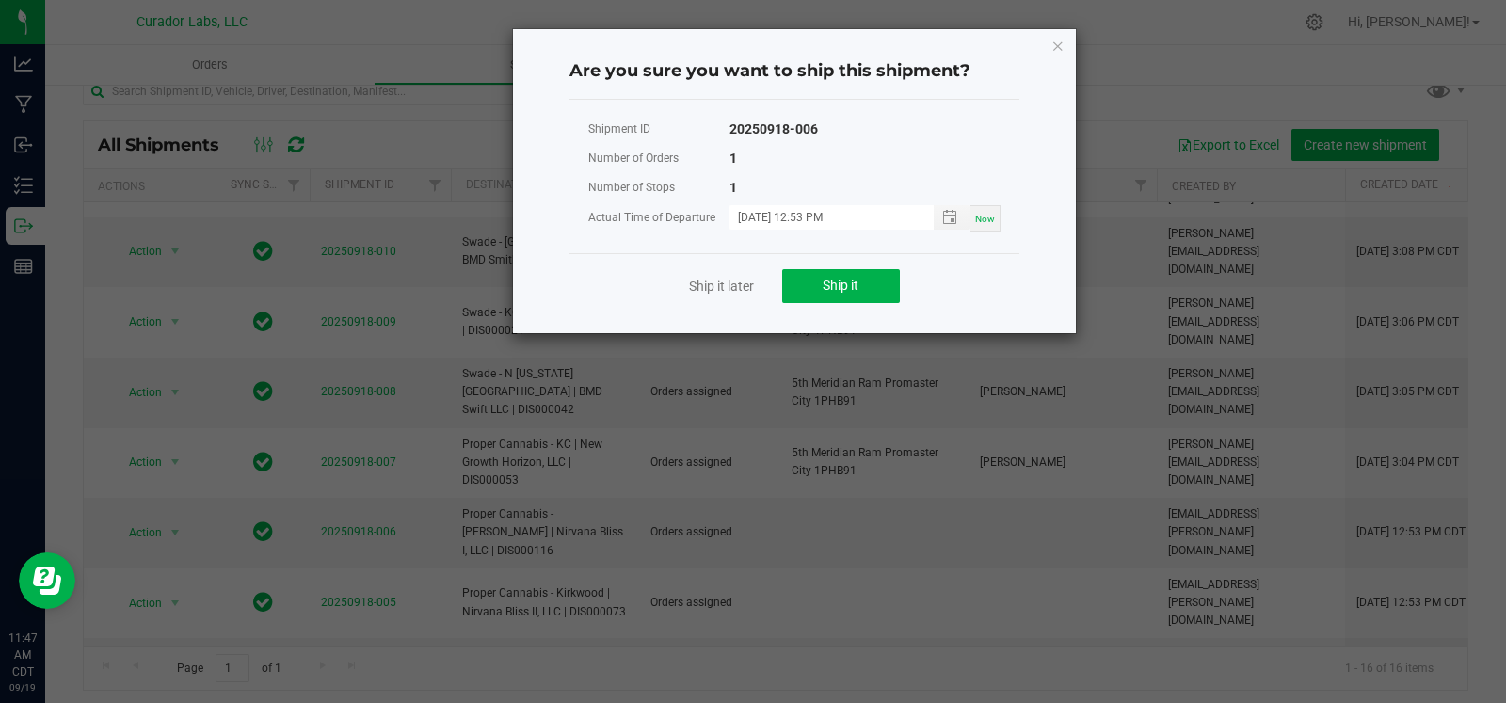
click at [852, 265] on div "Ship it later Ship it" at bounding box center [794, 285] width 450 height 65
click at [838, 278] on span "Ship it" at bounding box center [841, 285] width 36 height 15
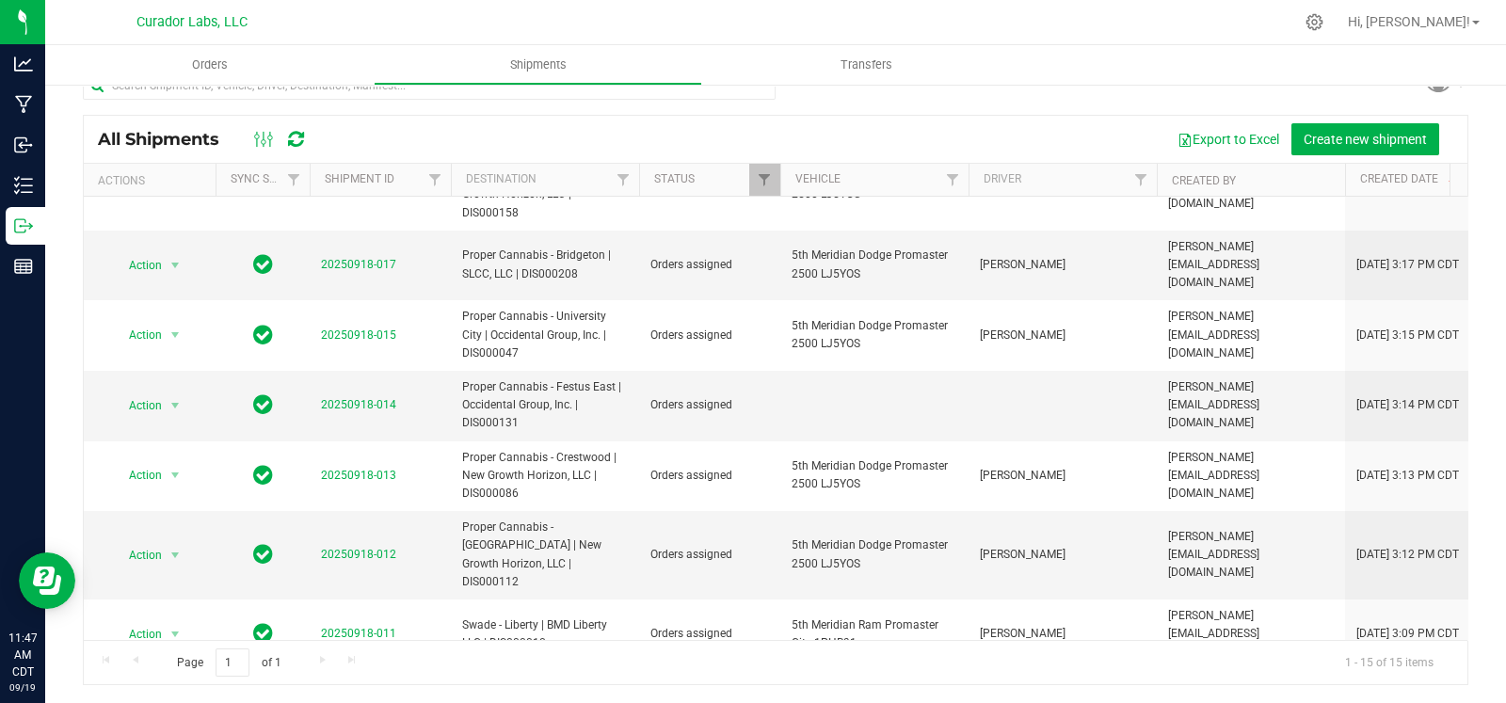
scroll to position [38, 0]
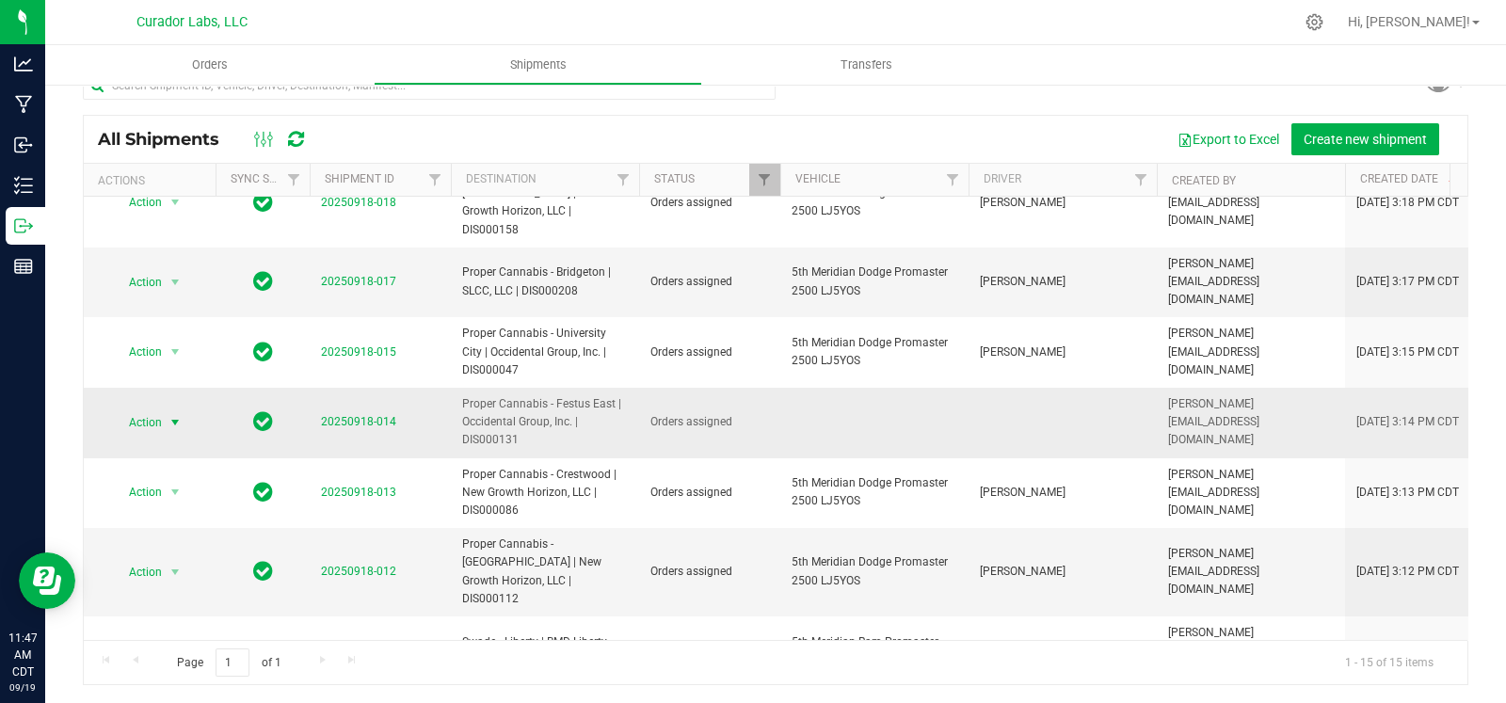
click at [170, 415] on span "select" at bounding box center [175, 422] width 15 height 15
click at [213, 576] on li "Ship shipment" at bounding box center [182, 580] width 139 height 28
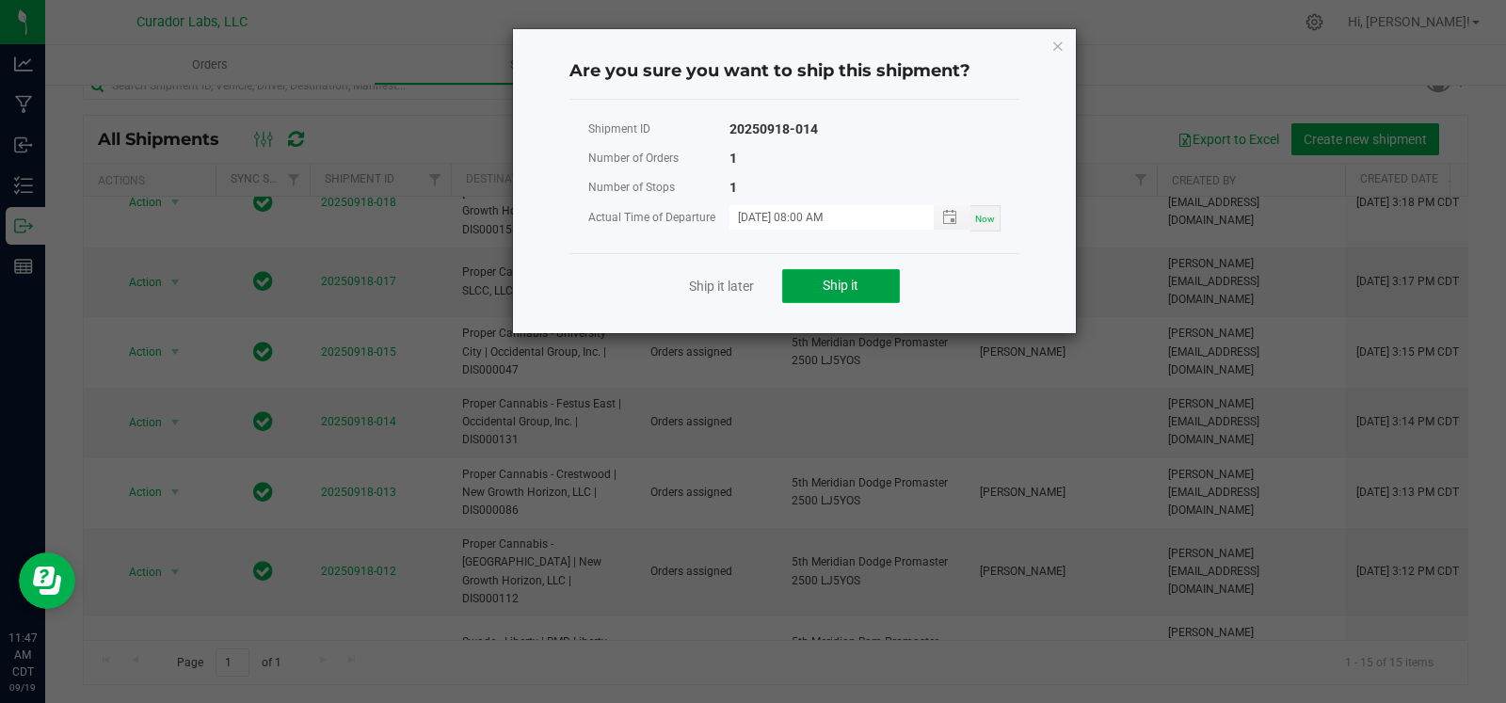
click at [874, 281] on button "Ship it" at bounding box center [841, 286] width 118 height 34
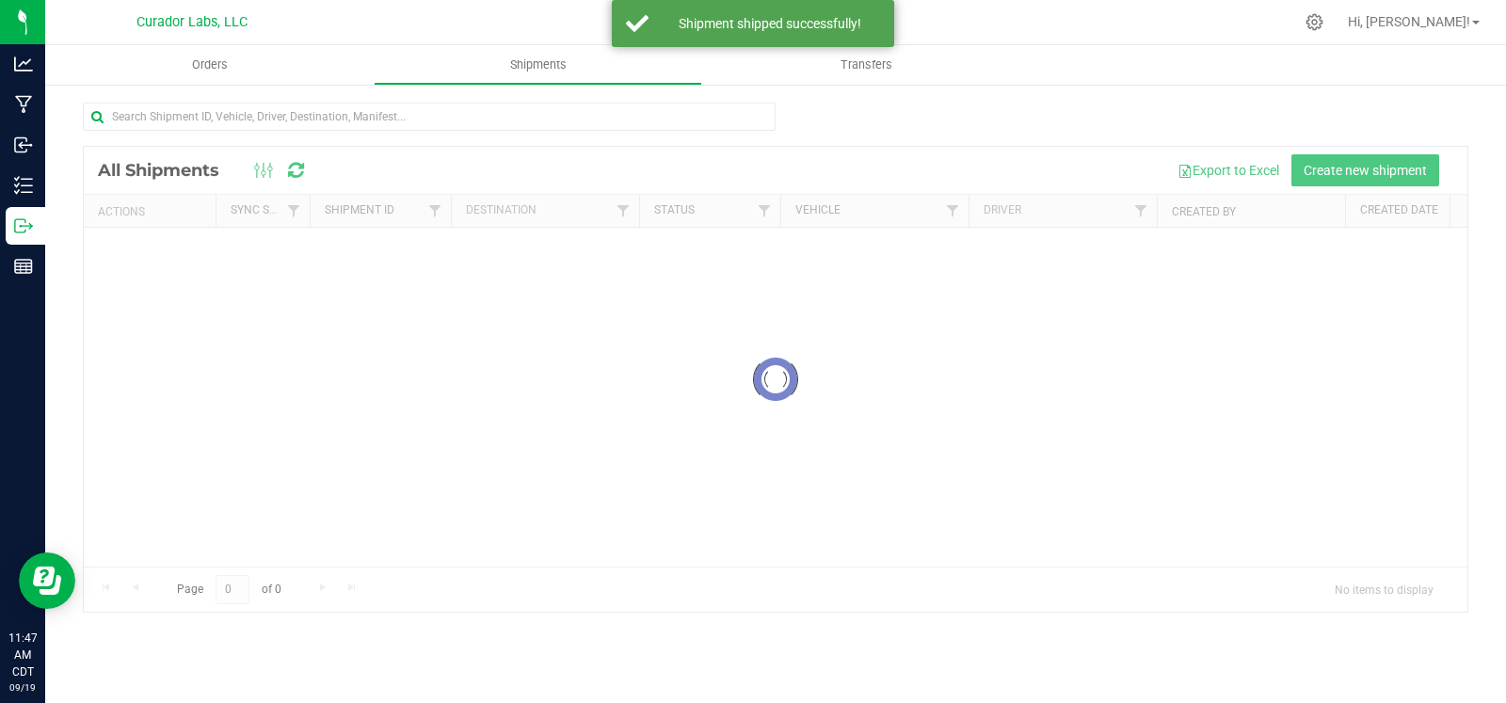
scroll to position [0, 0]
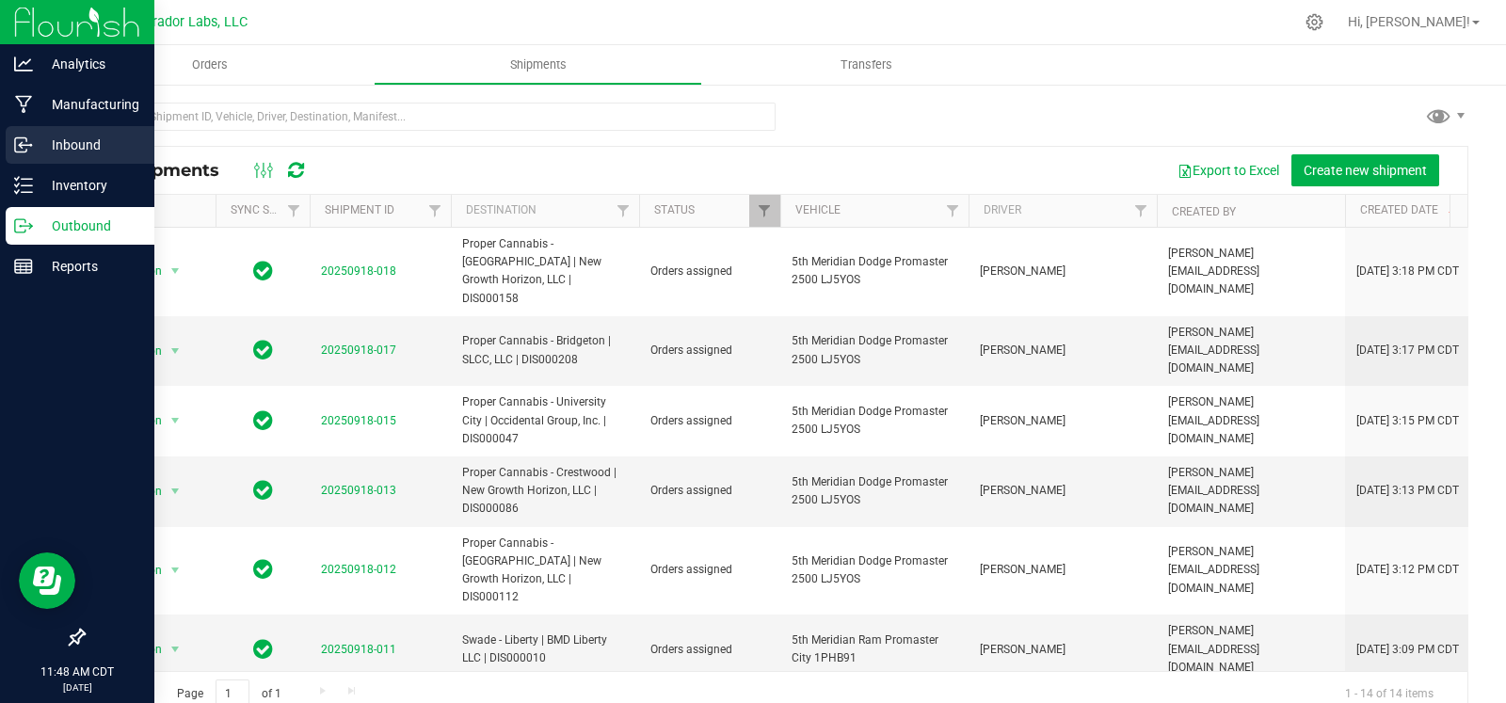
click at [33, 130] on div "Inbound" at bounding box center [80, 145] width 149 height 38
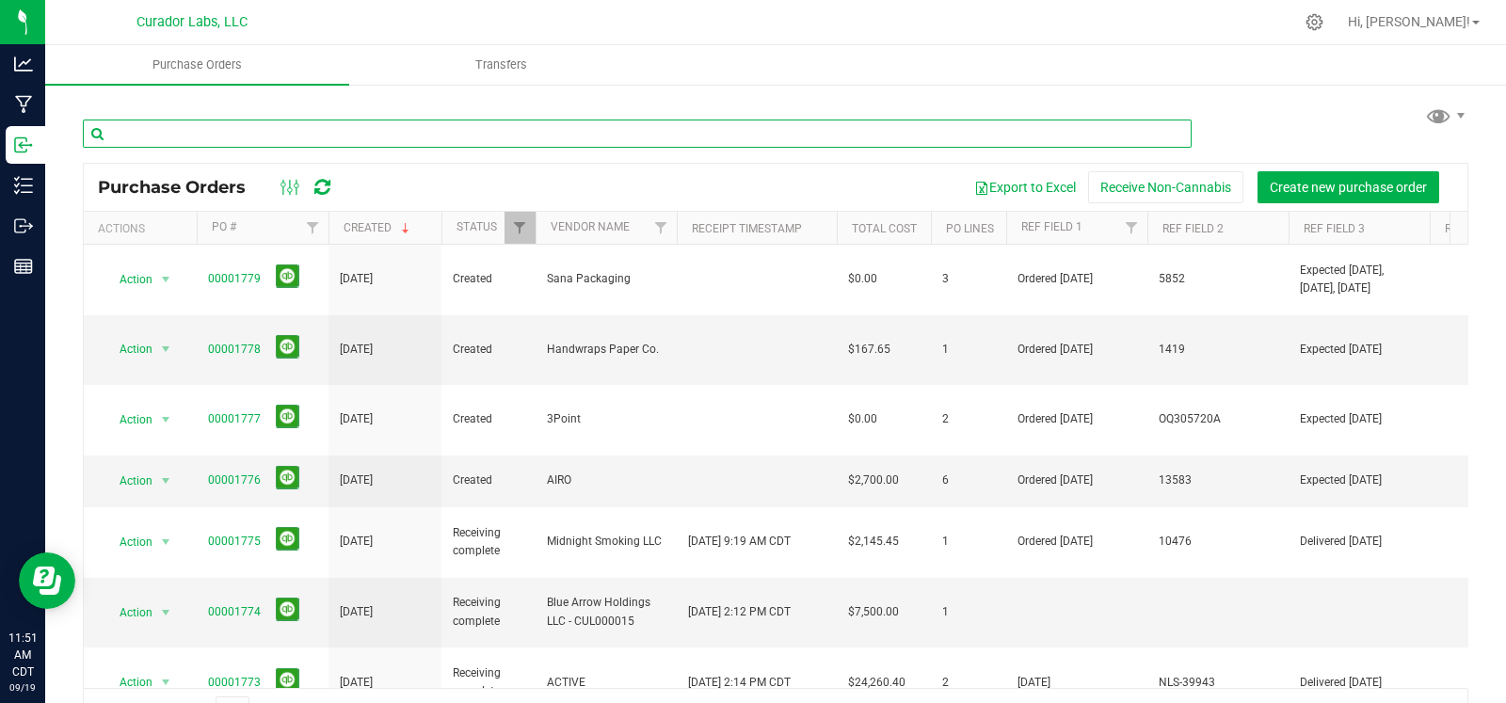
click at [207, 139] on input "text" at bounding box center [637, 134] width 1109 height 28
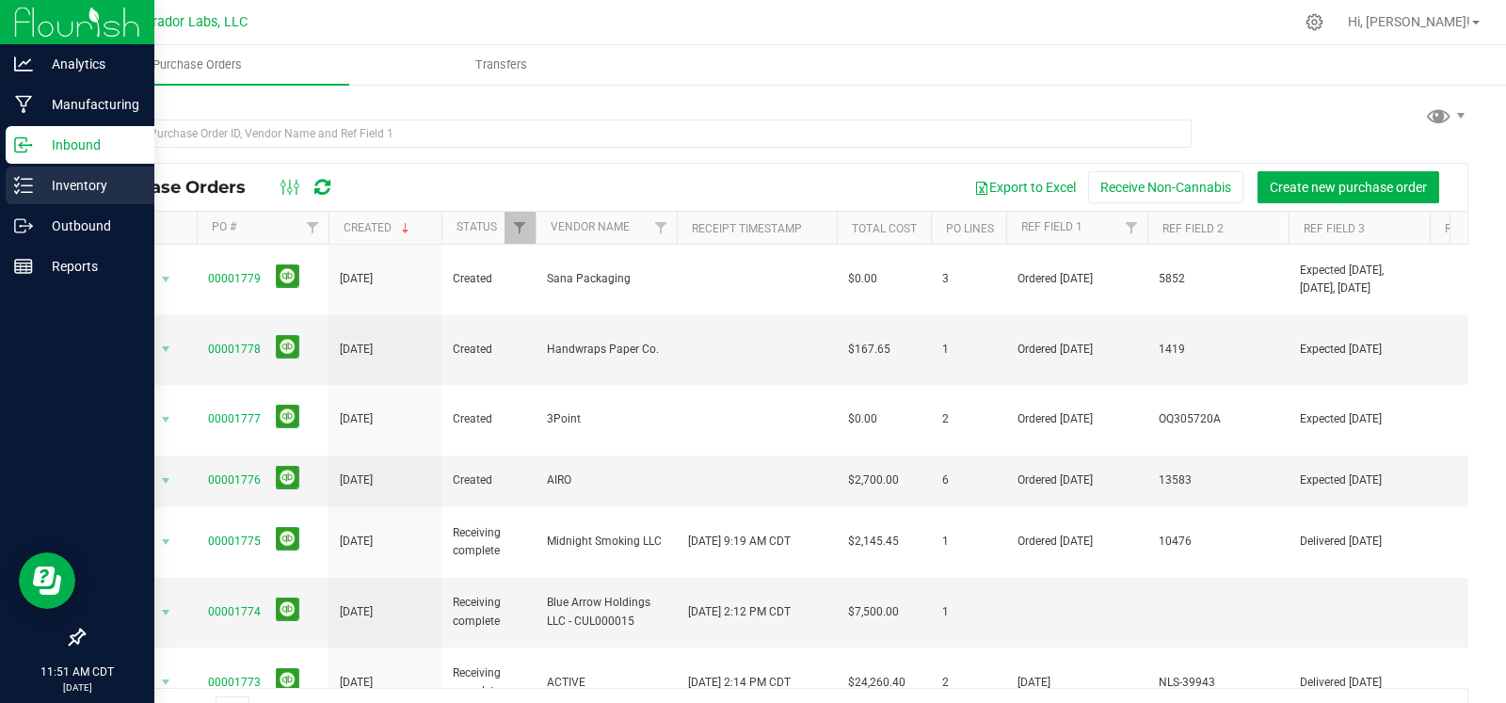
click at [34, 178] on p "Inventory" at bounding box center [89, 185] width 113 height 23
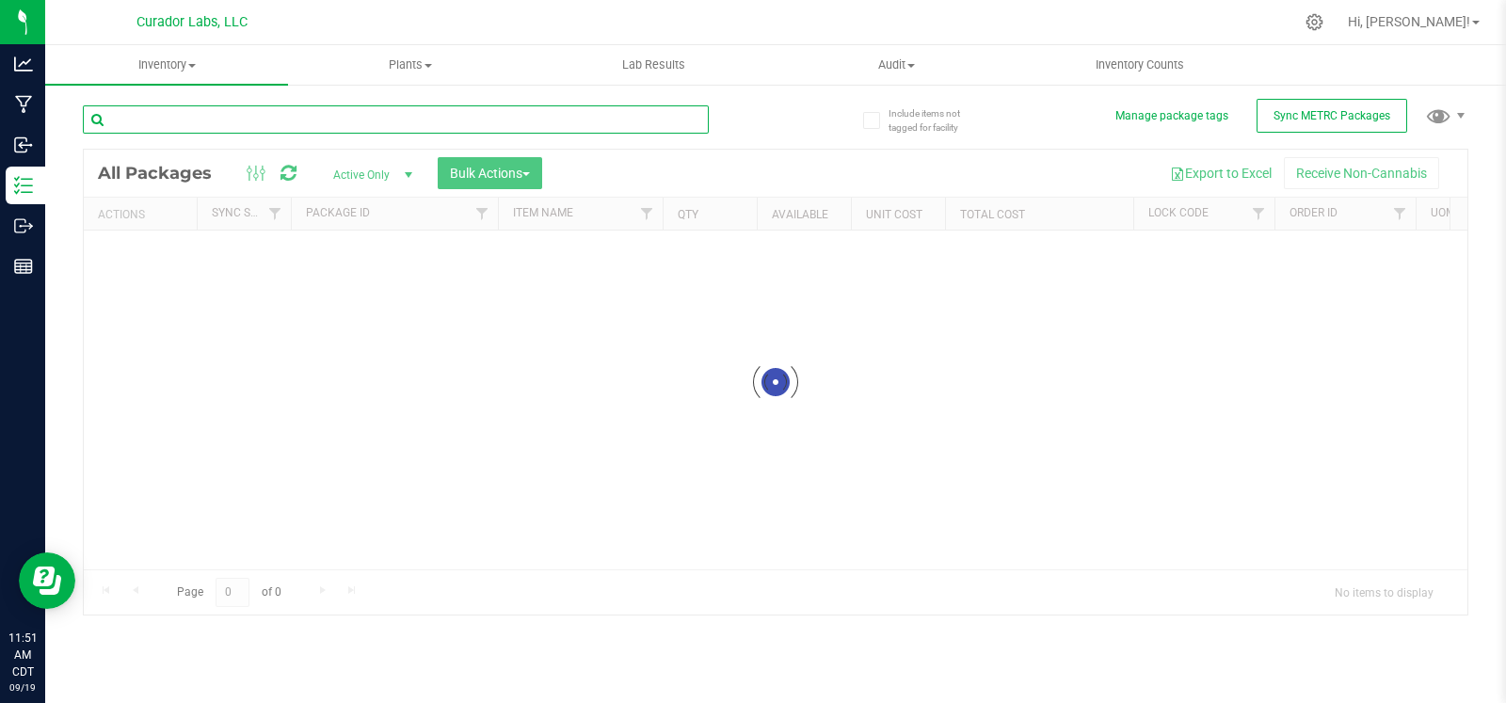
click at [245, 118] on input "text" at bounding box center [396, 119] width 626 height 28
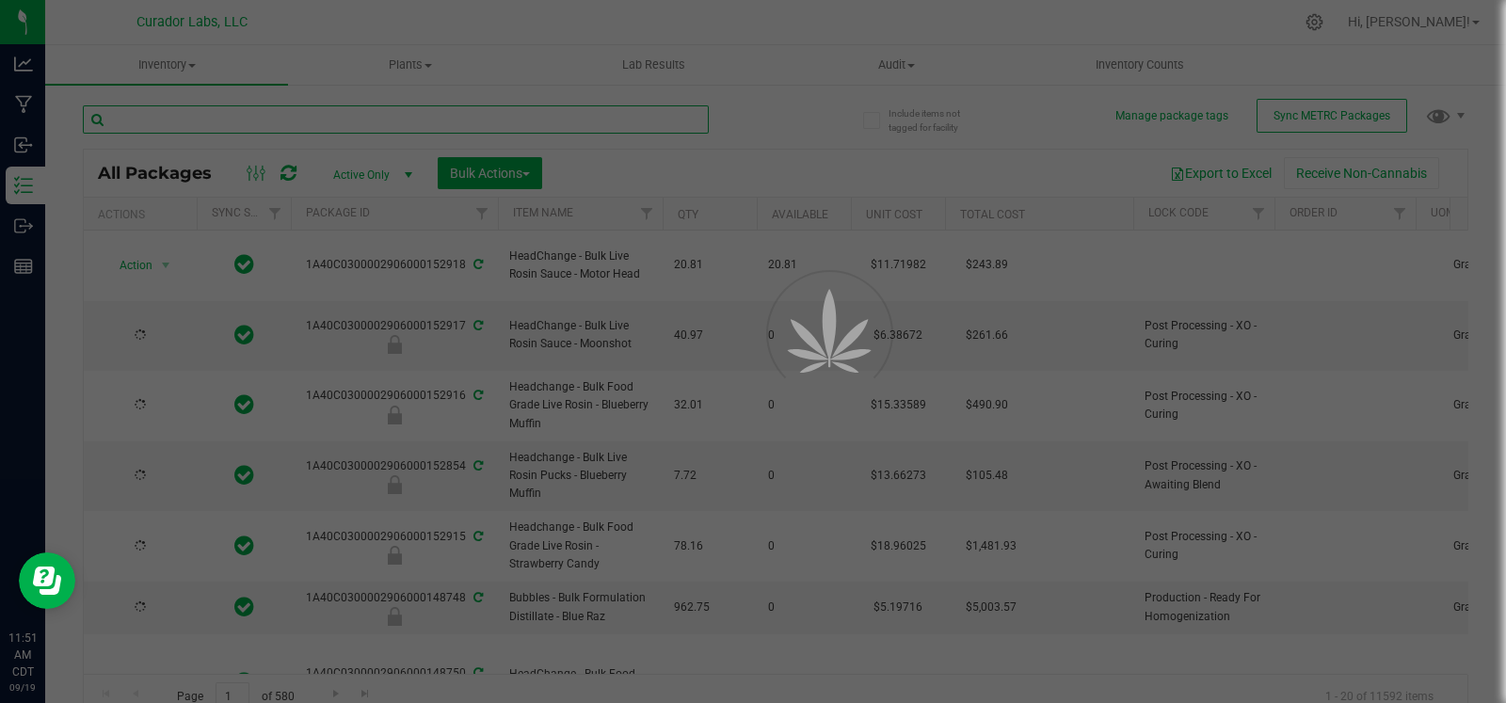
paste input "1A40C0300002906000169961"
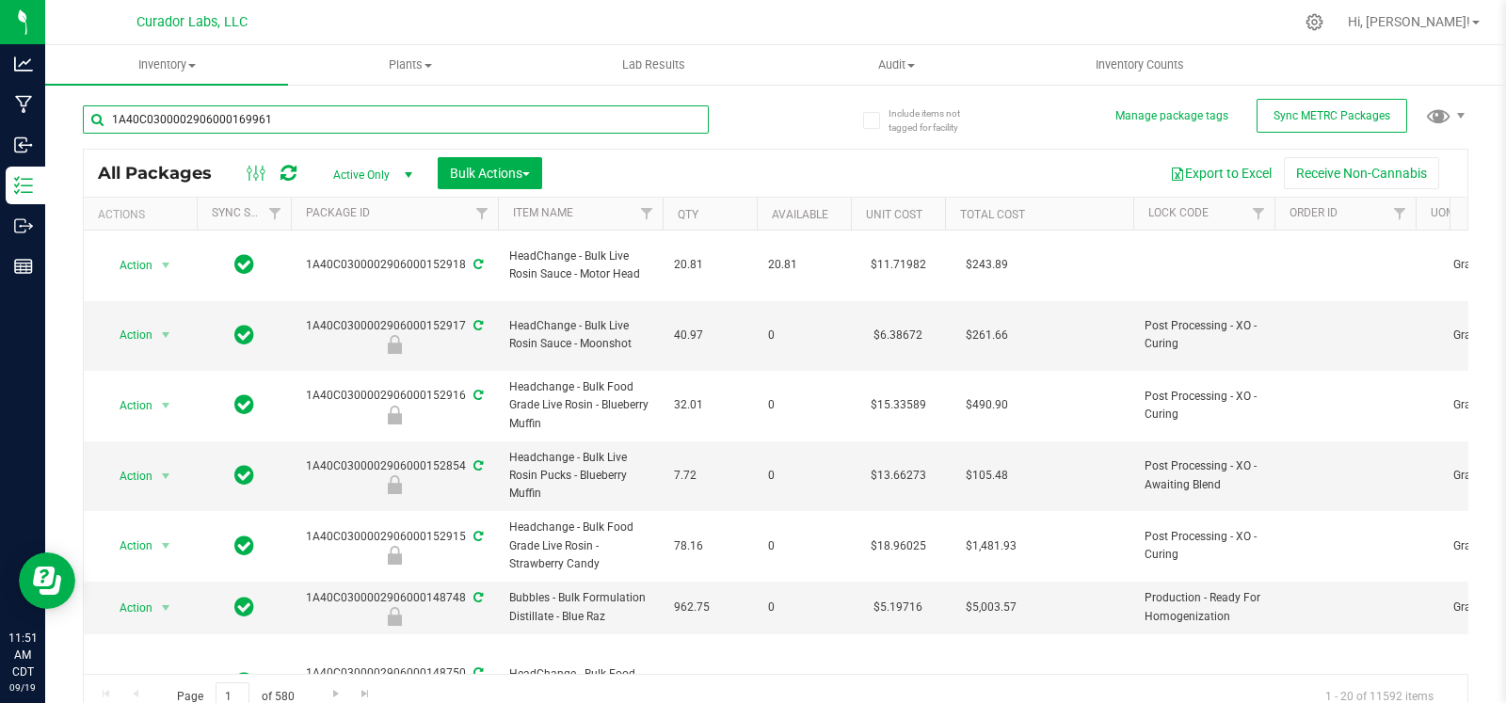
type input "1A40C0300002906000169961"
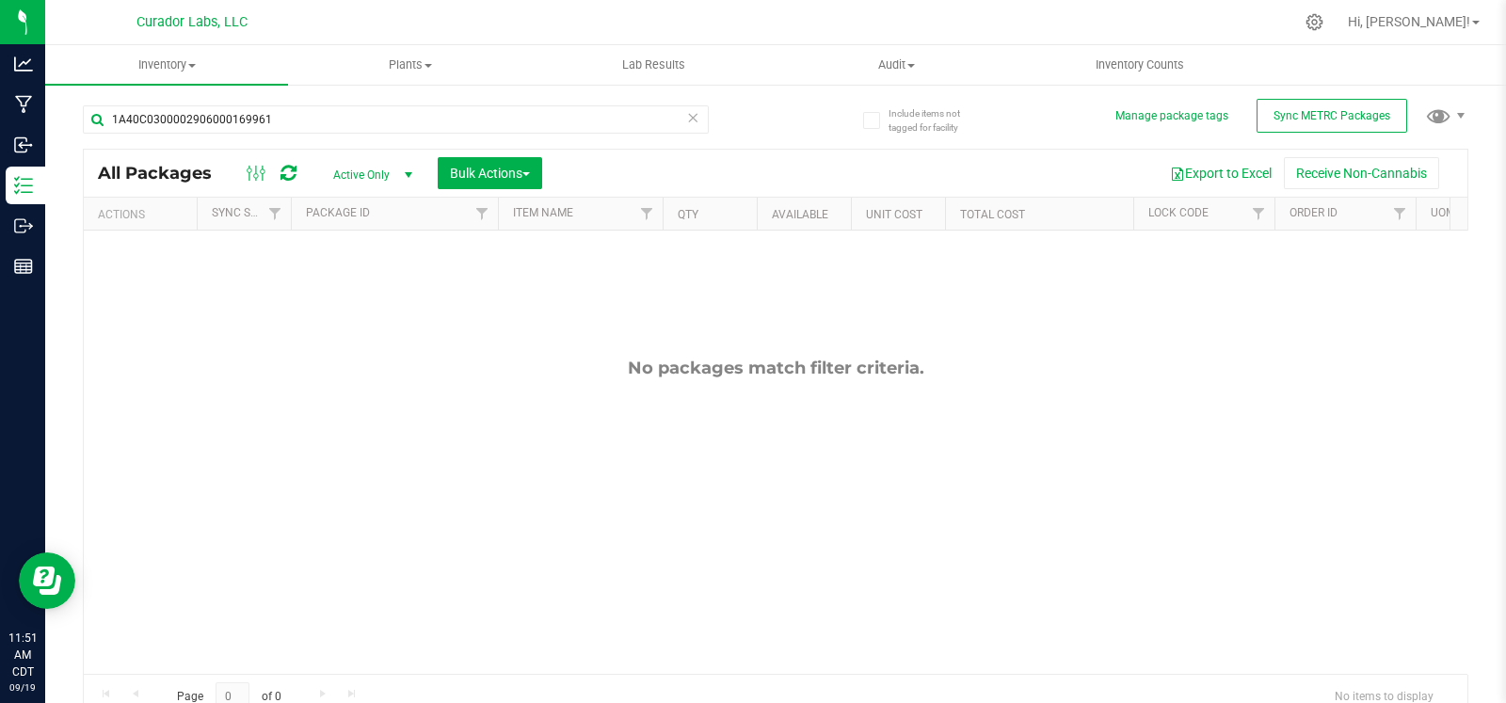
drag, startPoint x: 402, startPoint y: 181, endPoint x: 403, endPoint y: 171, distance: 9.5
click at [402, 173] on span "select" at bounding box center [408, 175] width 15 height 15
click at [361, 283] on li "All" at bounding box center [368, 289] width 102 height 28
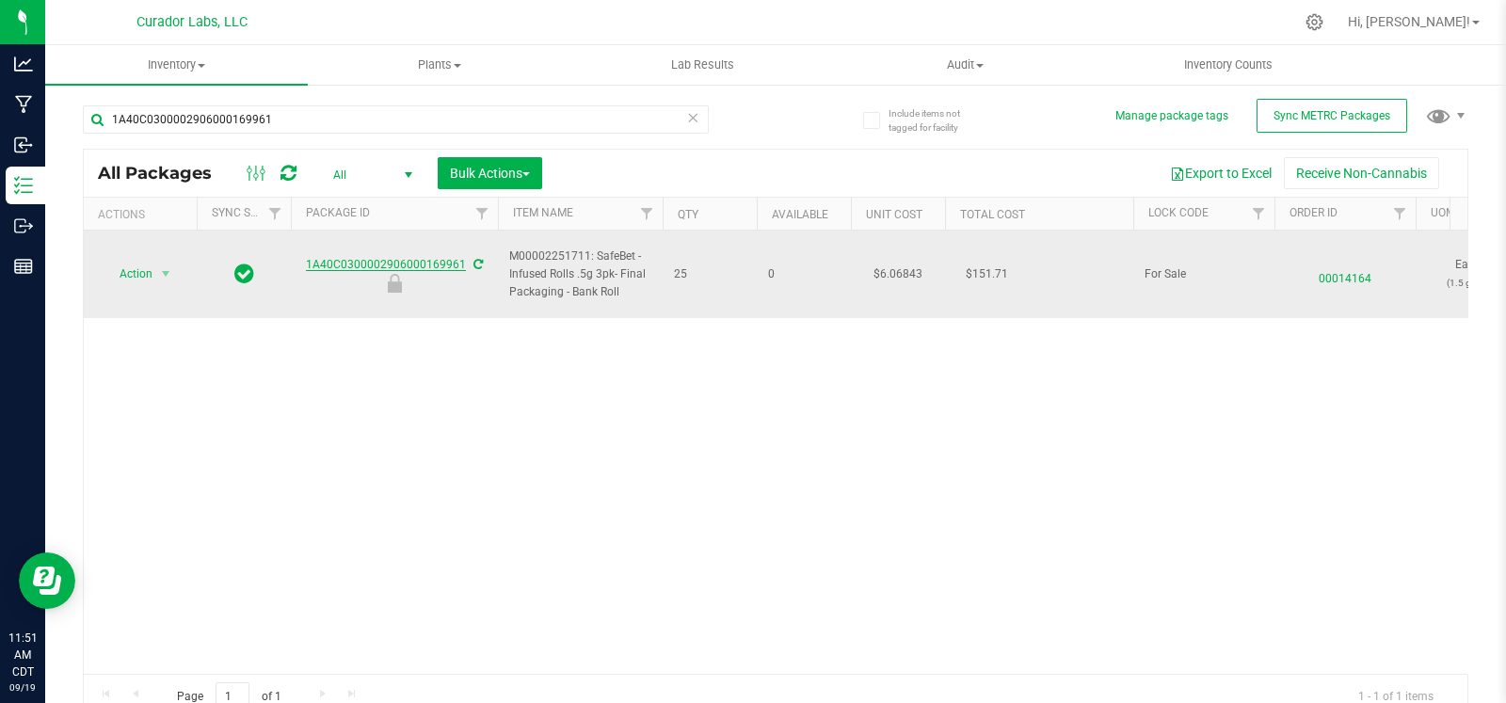
click at [414, 262] on link "1A40C0300002906000169961" at bounding box center [386, 264] width 160 height 13
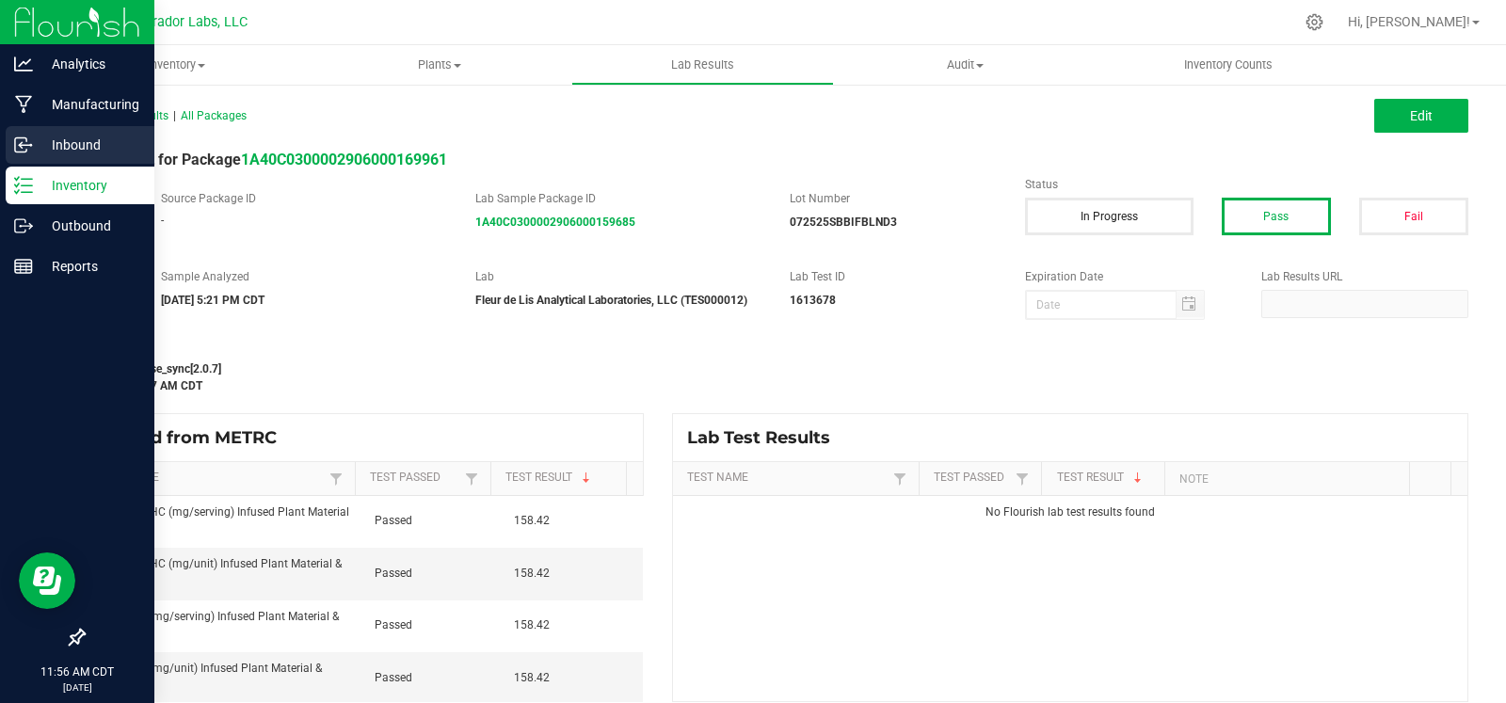
click at [36, 137] on p "Inbound" at bounding box center [89, 145] width 113 height 23
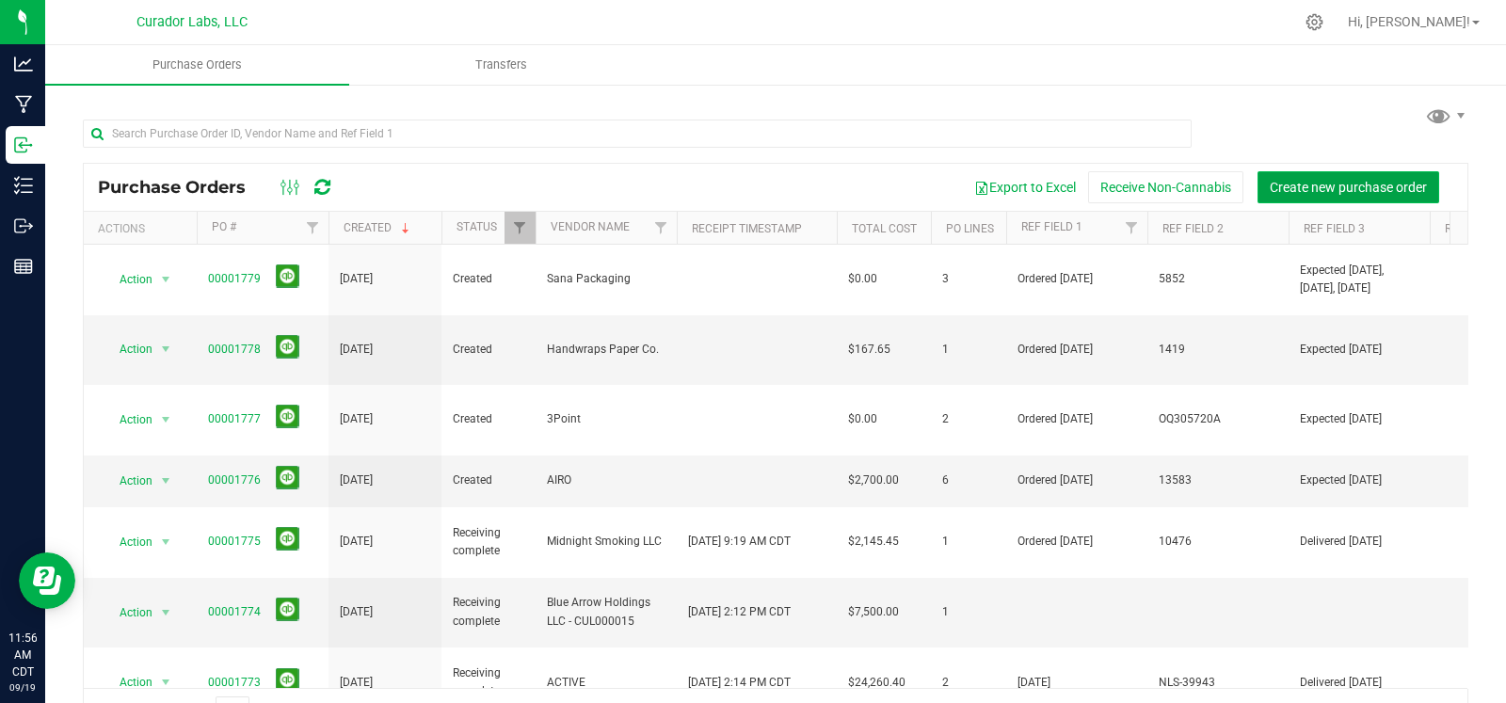
click at [1319, 190] on span "Create new purchase order" at bounding box center [1348, 187] width 157 height 15
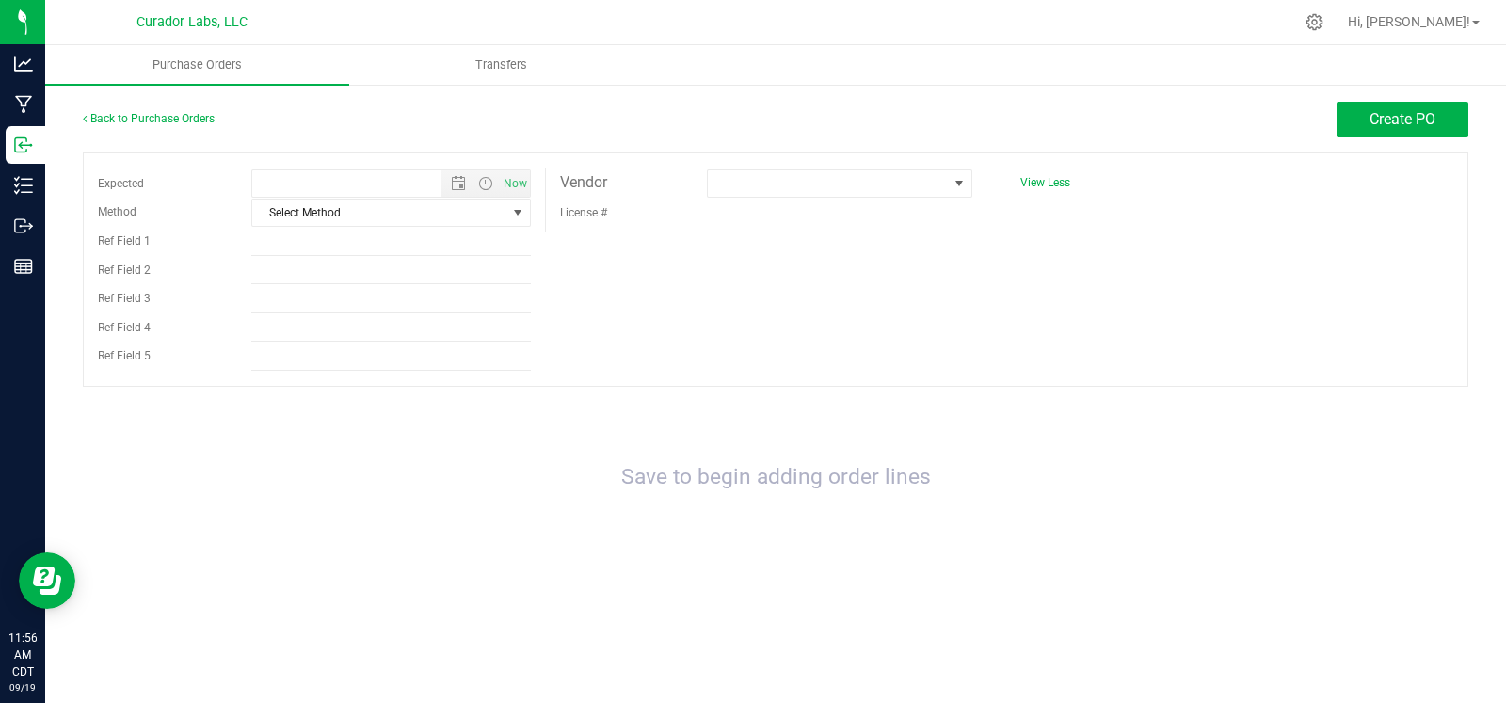
type input "9/19/2025 11:56 AM"
click at [842, 183] on span at bounding box center [828, 183] width 240 height 26
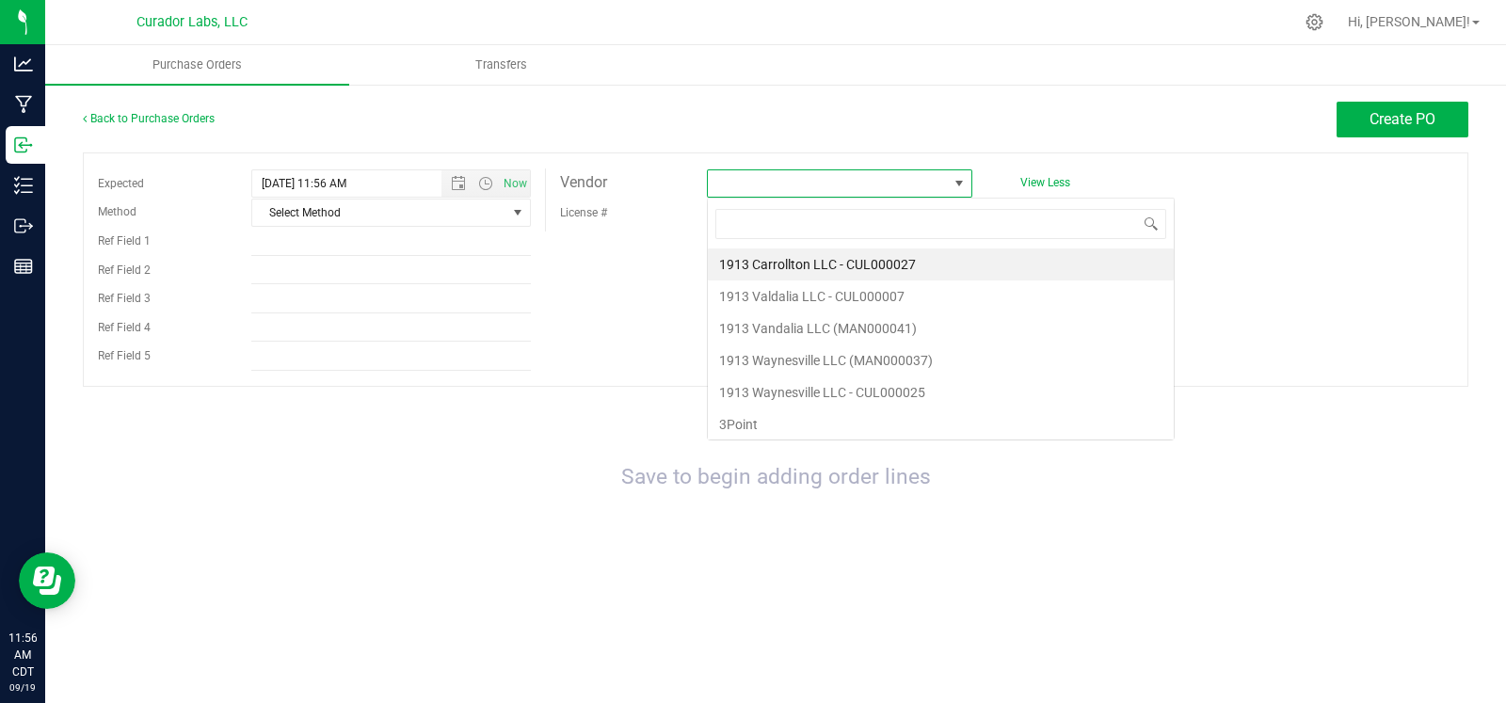
scroll to position [27, 265]
type input "cul000074"
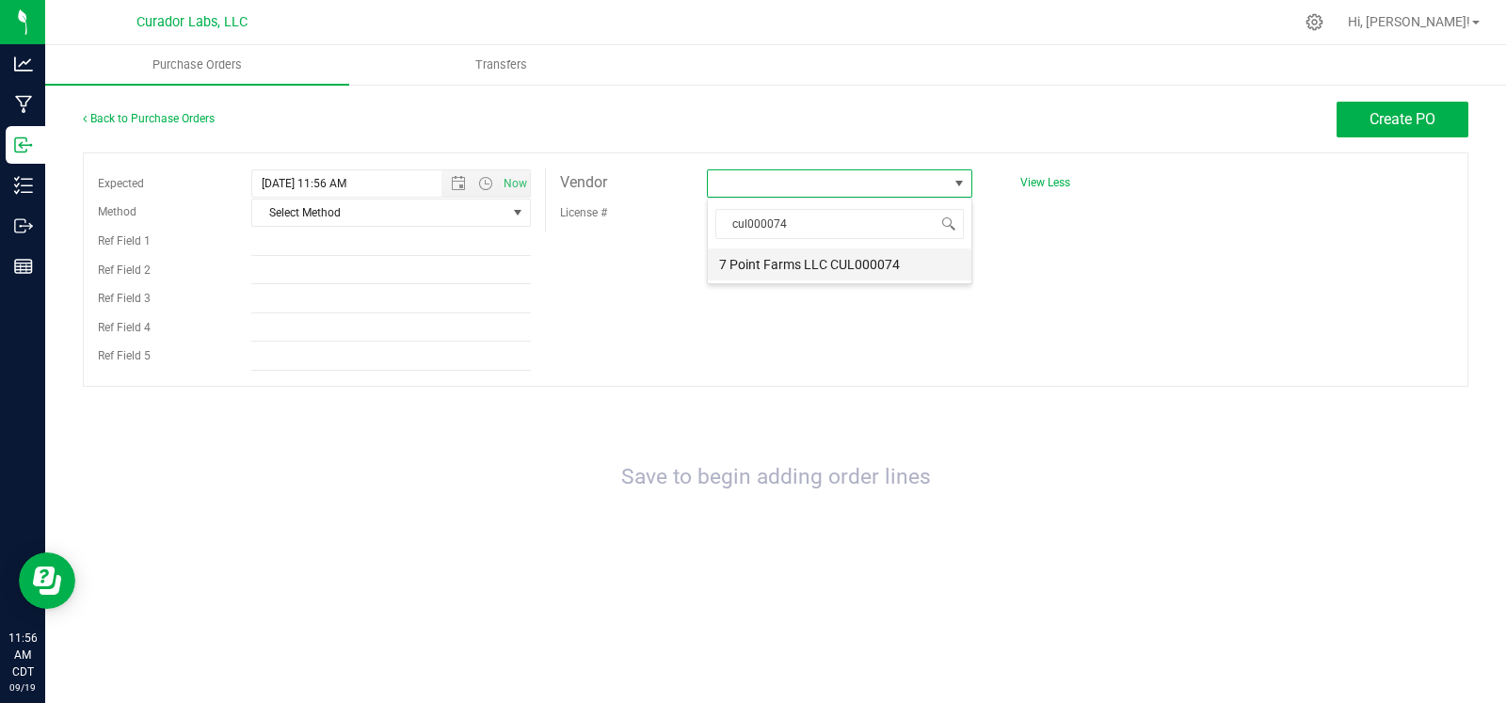
click at [852, 273] on li "7 Point Farms LLC CUL000074" at bounding box center [840, 264] width 264 height 32
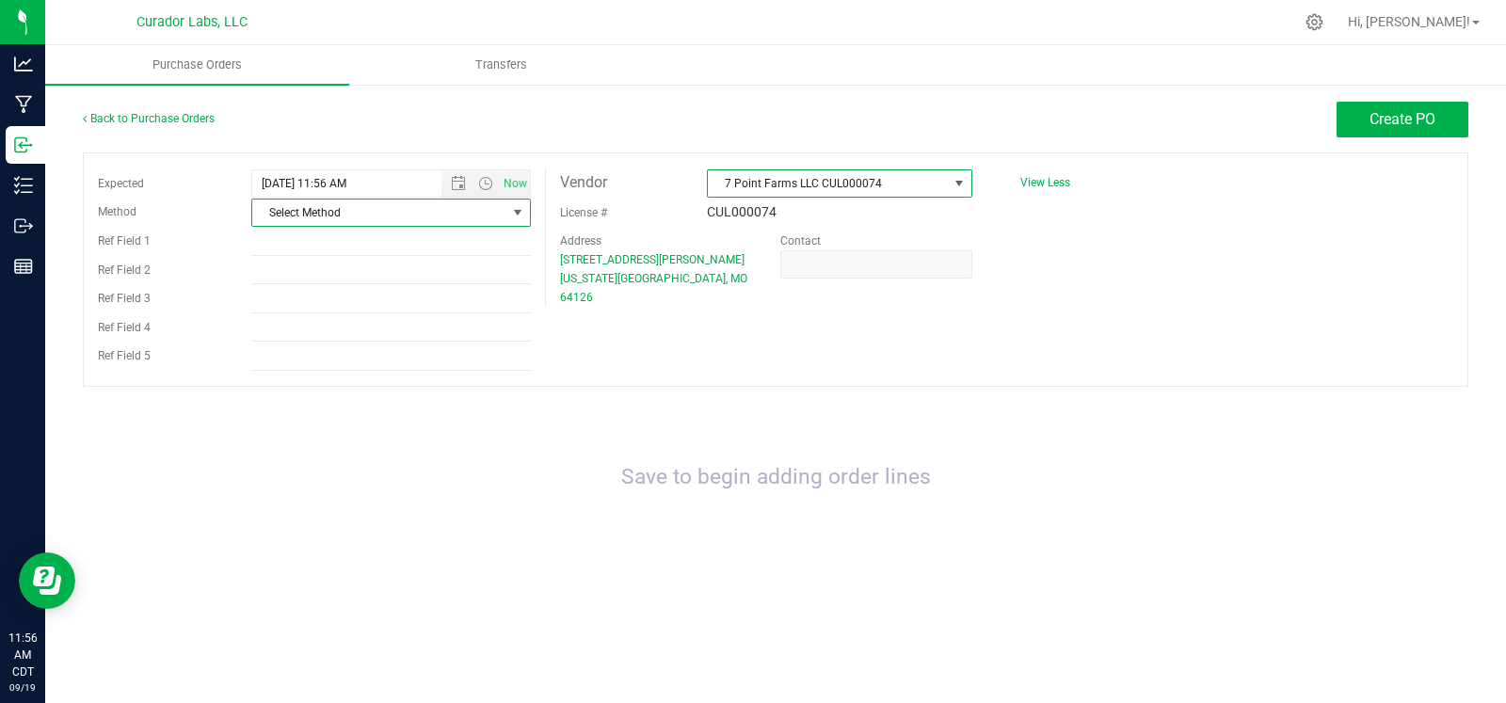
click at [484, 211] on span "Select Method" at bounding box center [379, 213] width 254 height 26
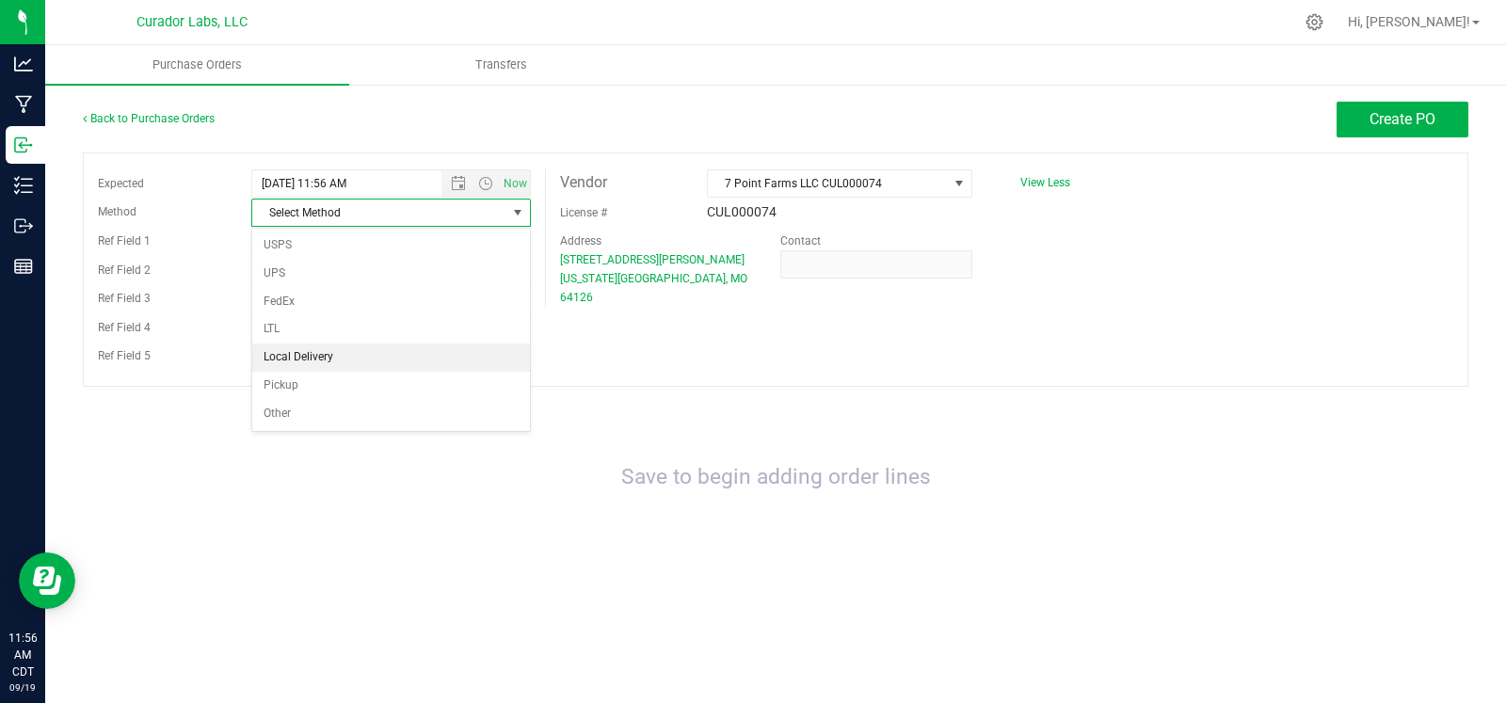
click at [379, 350] on li "Local Delivery" at bounding box center [391, 358] width 278 height 28
click at [1461, 116] on button "Create PO" at bounding box center [1403, 120] width 132 height 36
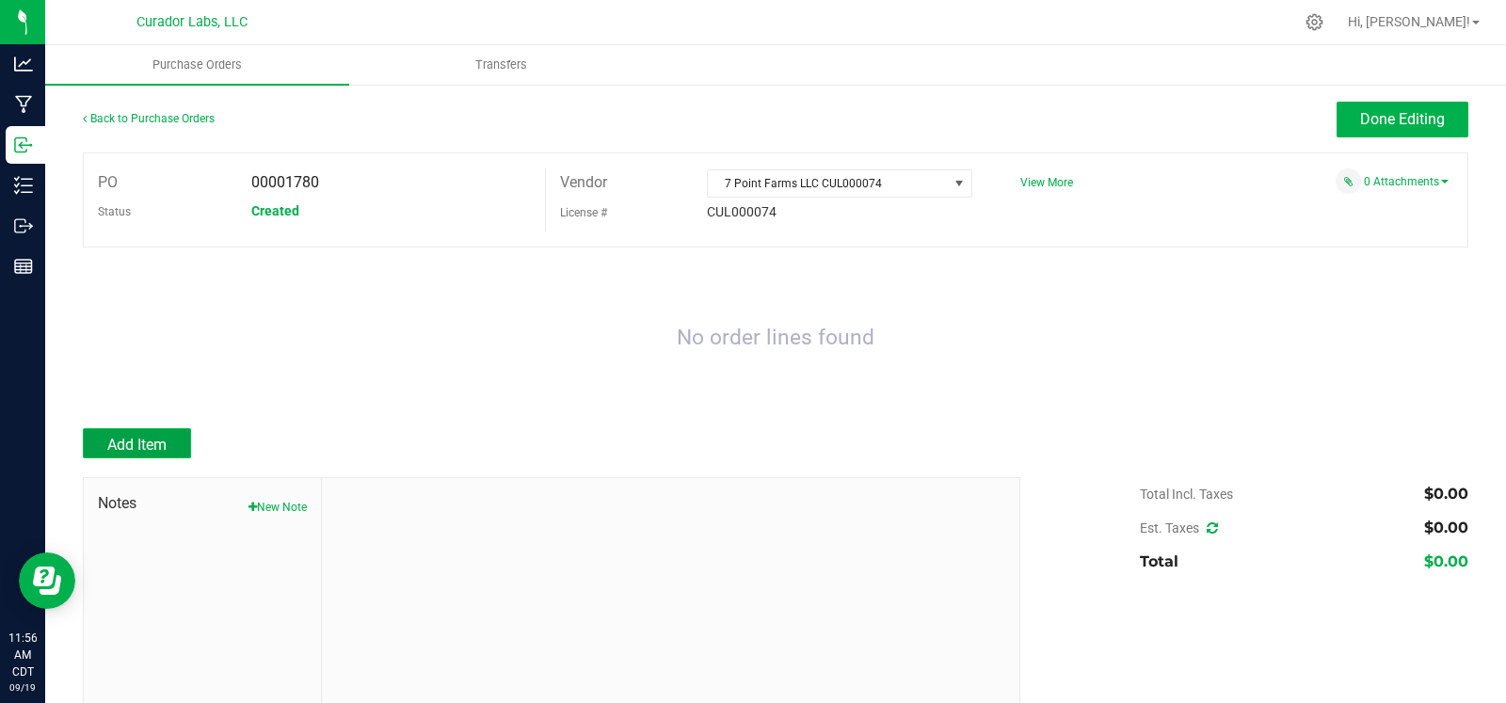
click at [119, 442] on span "Add Item" at bounding box center [136, 445] width 59 height 18
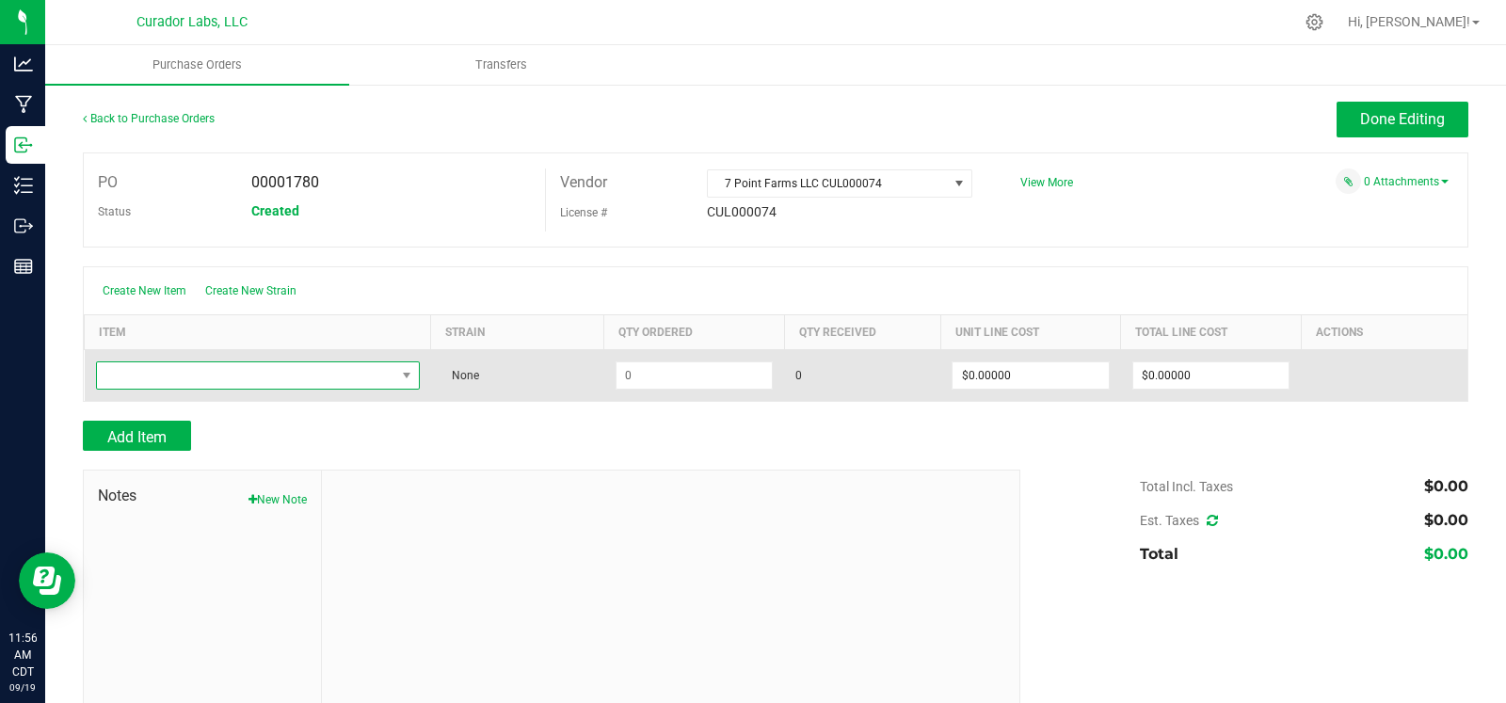
click at [179, 378] on span "NO DATA FOUND" at bounding box center [246, 375] width 298 height 26
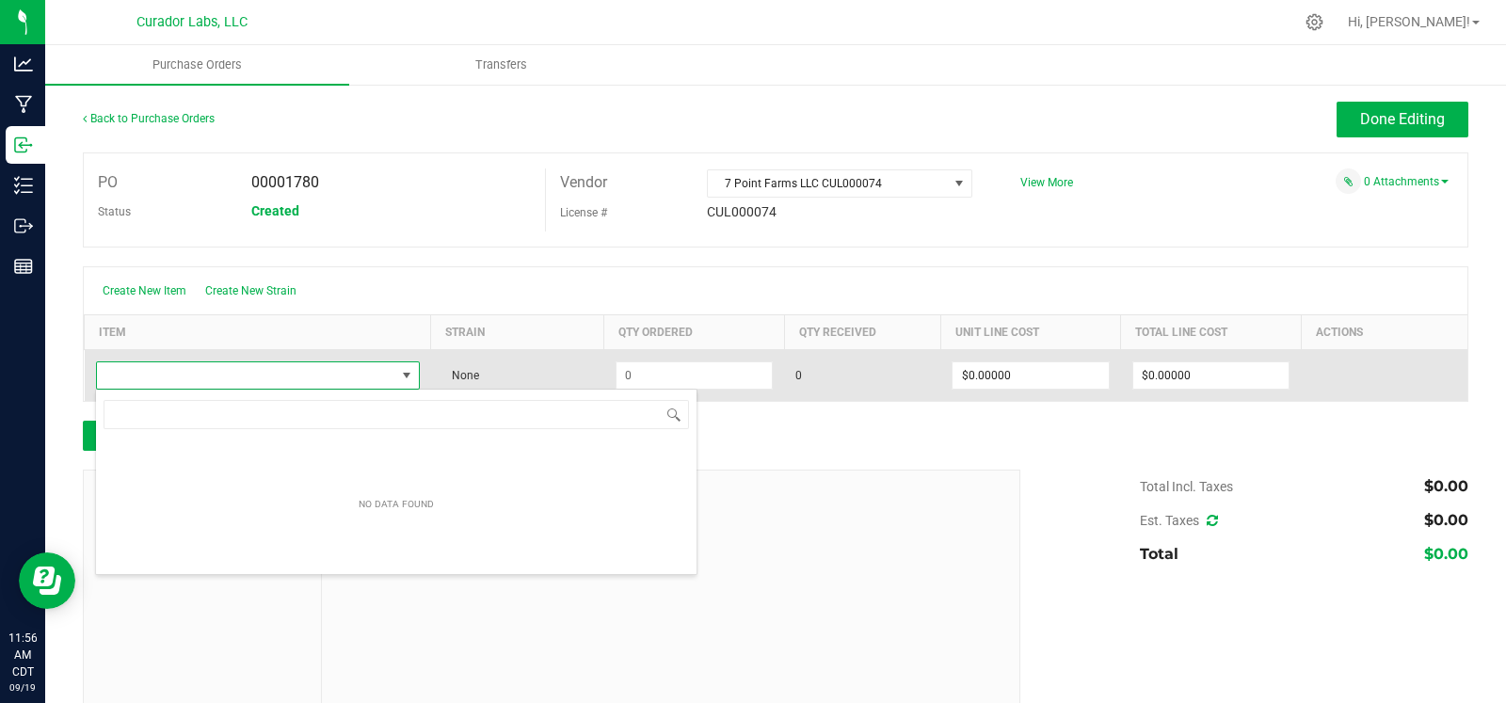
scroll to position [27, 315]
type input "Super boof"
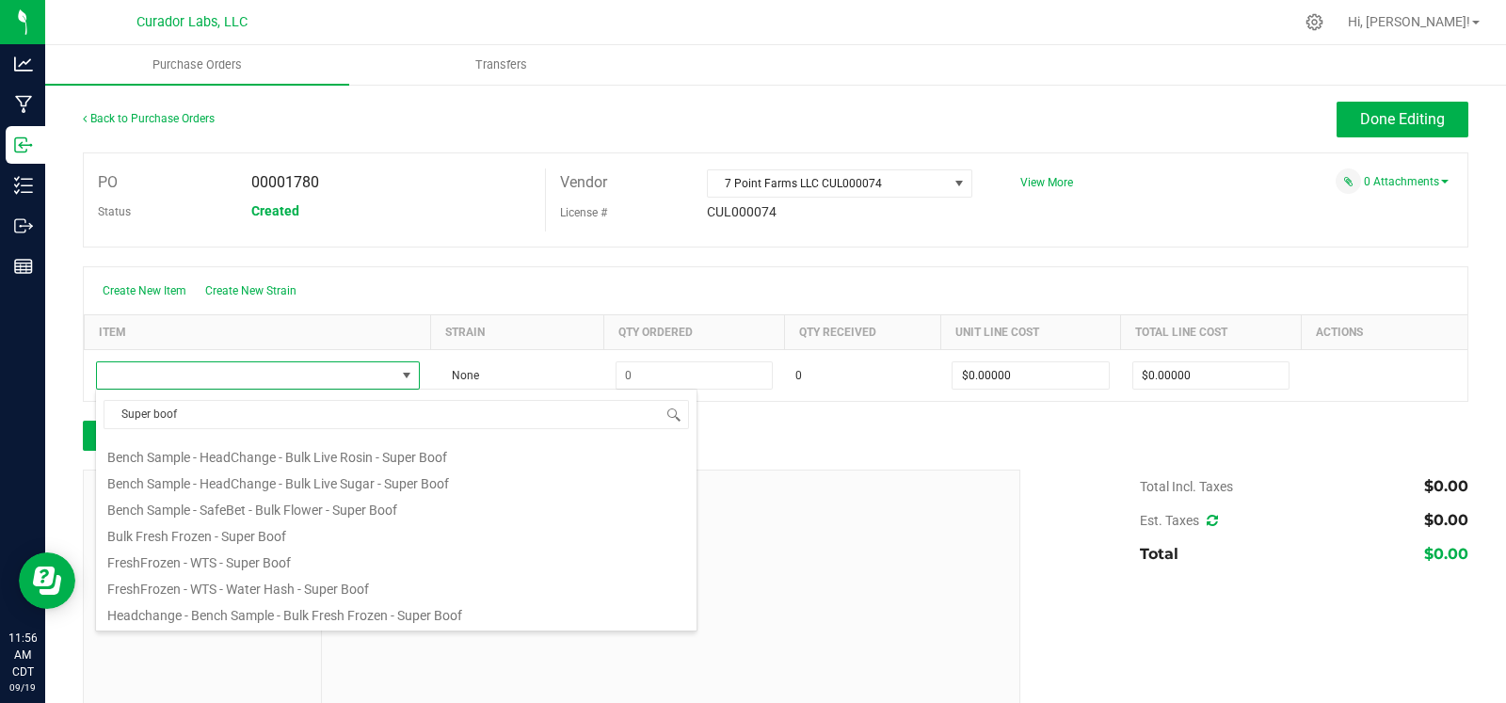
scroll to position [102, 0]
click at [234, 530] on li "Bulk Fresh Frozen - Super Boof" at bounding box center [396, 534] width 601 height 26
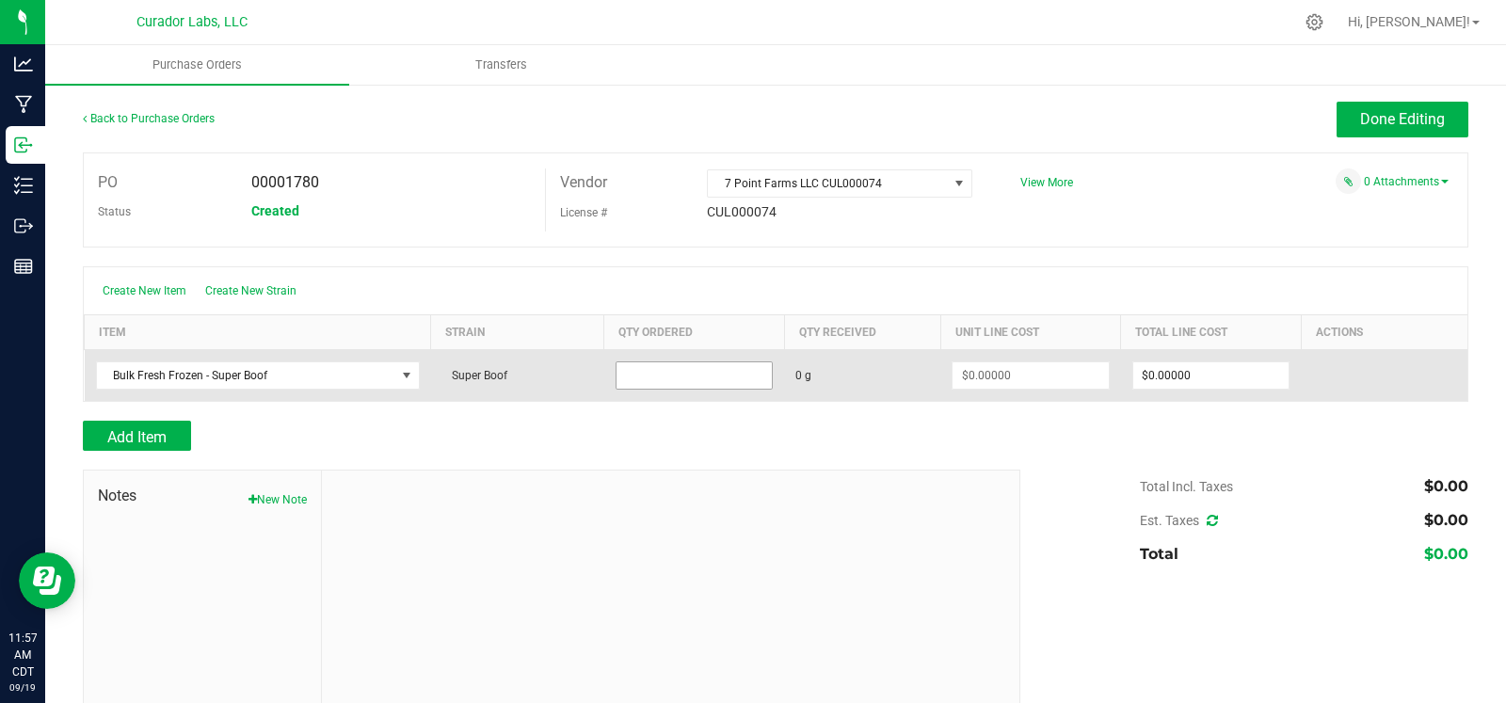
click at [654, 378] on input at bounding box center [694, 375] width 155 height 26
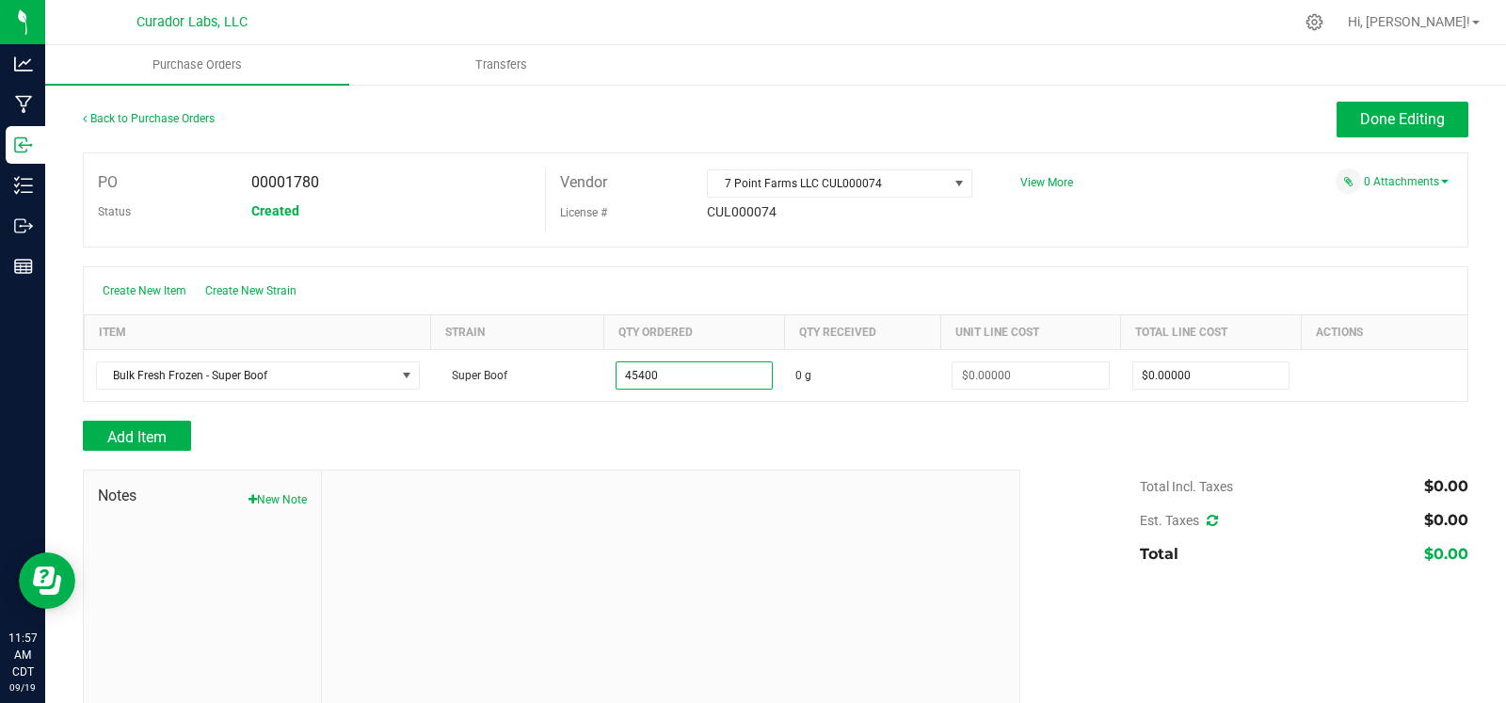
type input "45400.0000 g"
click at [873, 471] on div at bounding box center [671, 597] width 698 height 252
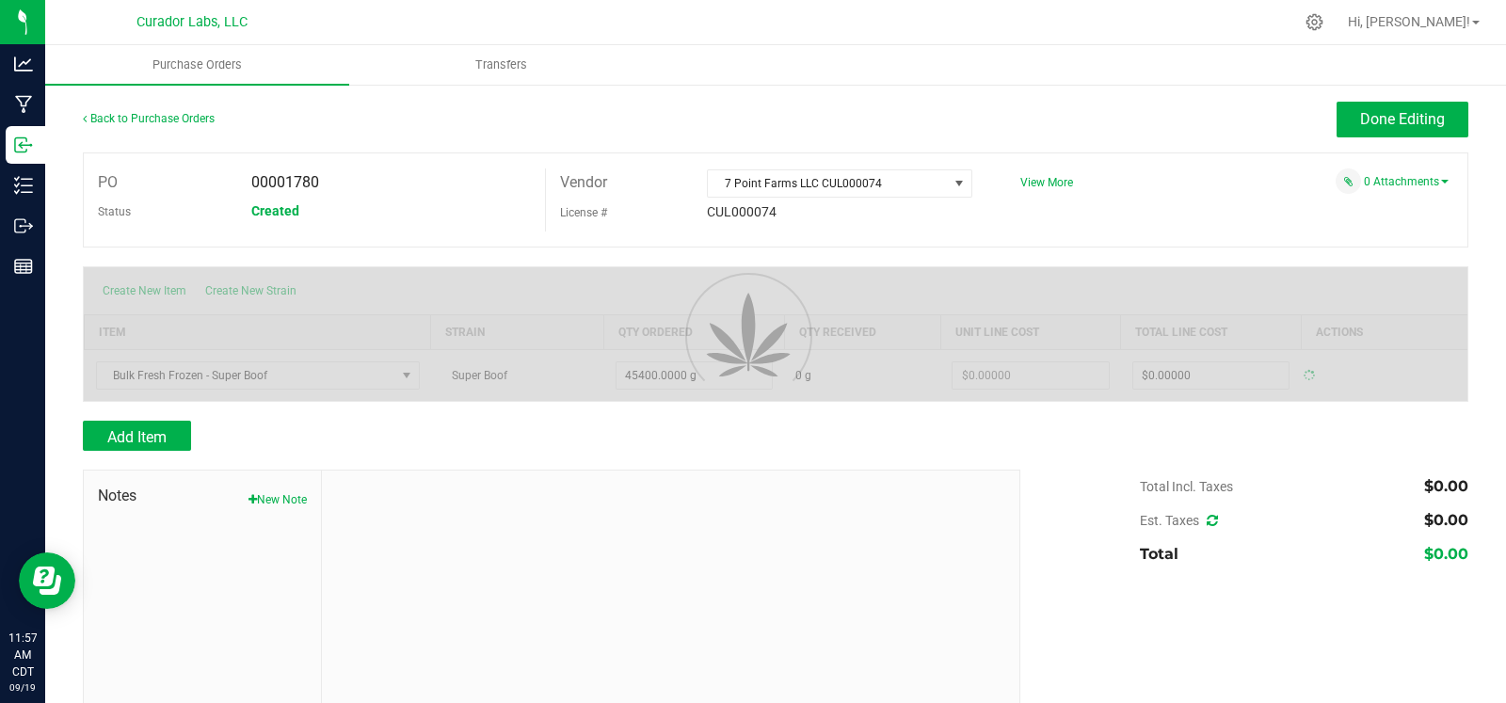
type input "$0.00000"
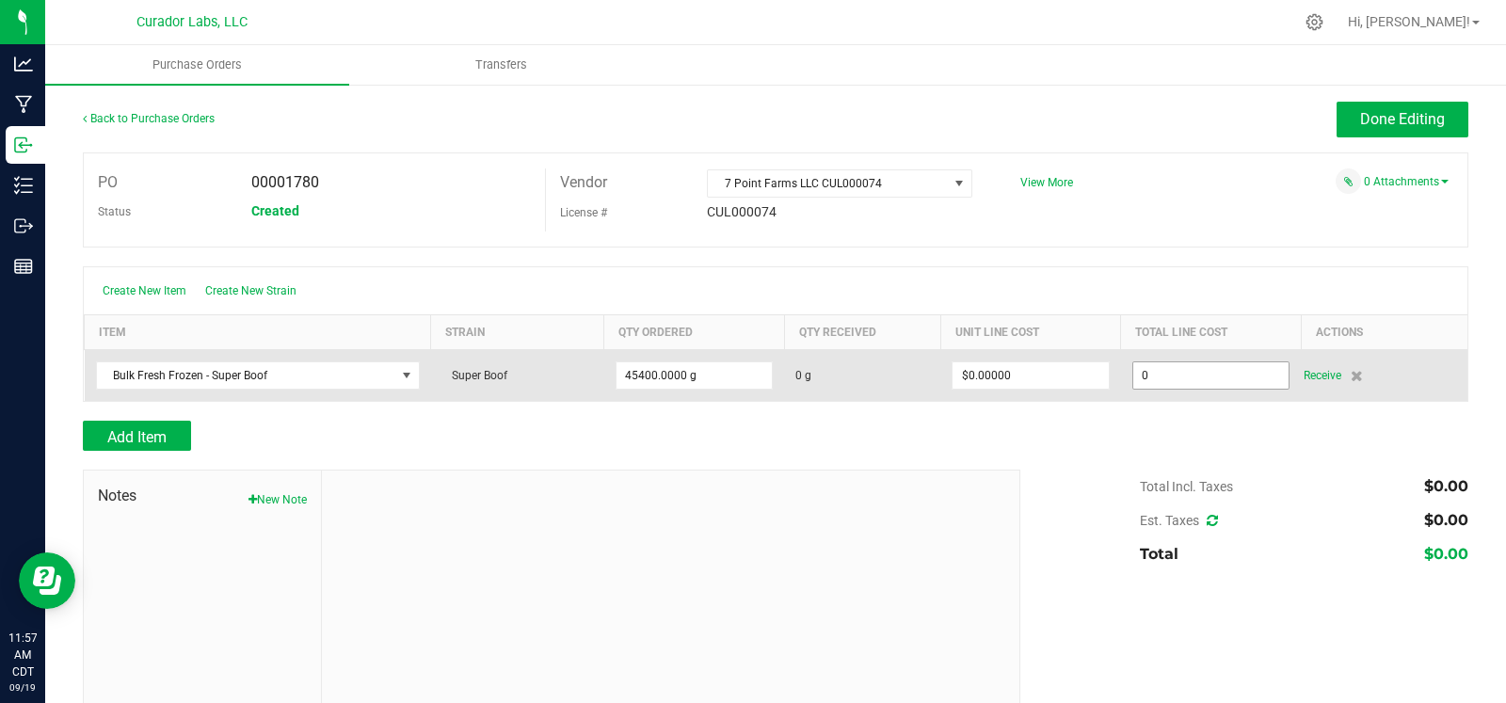
click at [1184, 378] on input "0" at bounding box center [1210, 375] width 155 height 26
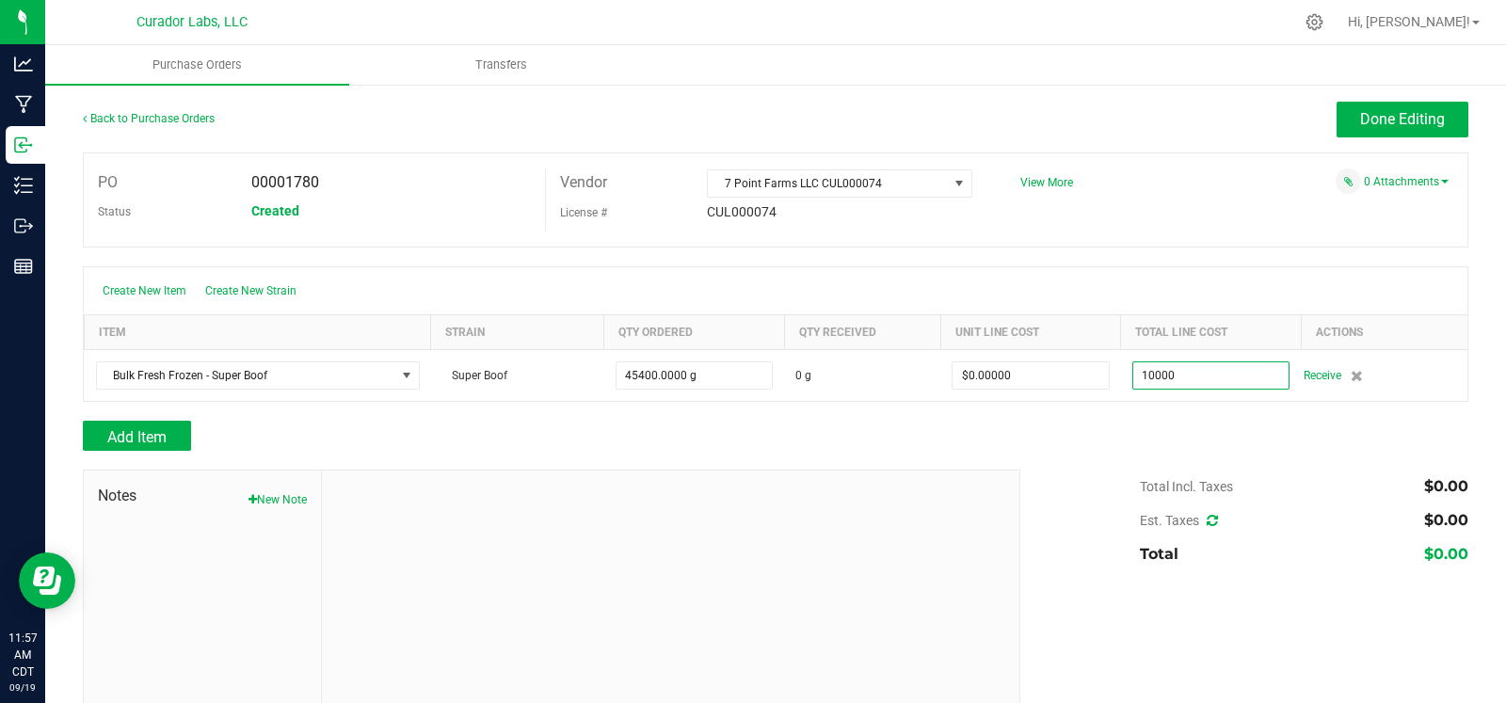
type input "$10,000.00000"
drag, startPoint x: 647, startPoint y: 443, endPoint x: 208, endPoint y: 421, distance: 439.2
click at [623, 443] on div "Add Item" at bounding box center [544, 436] width 923 height 30
type input "45400"
type input "$0.22026"
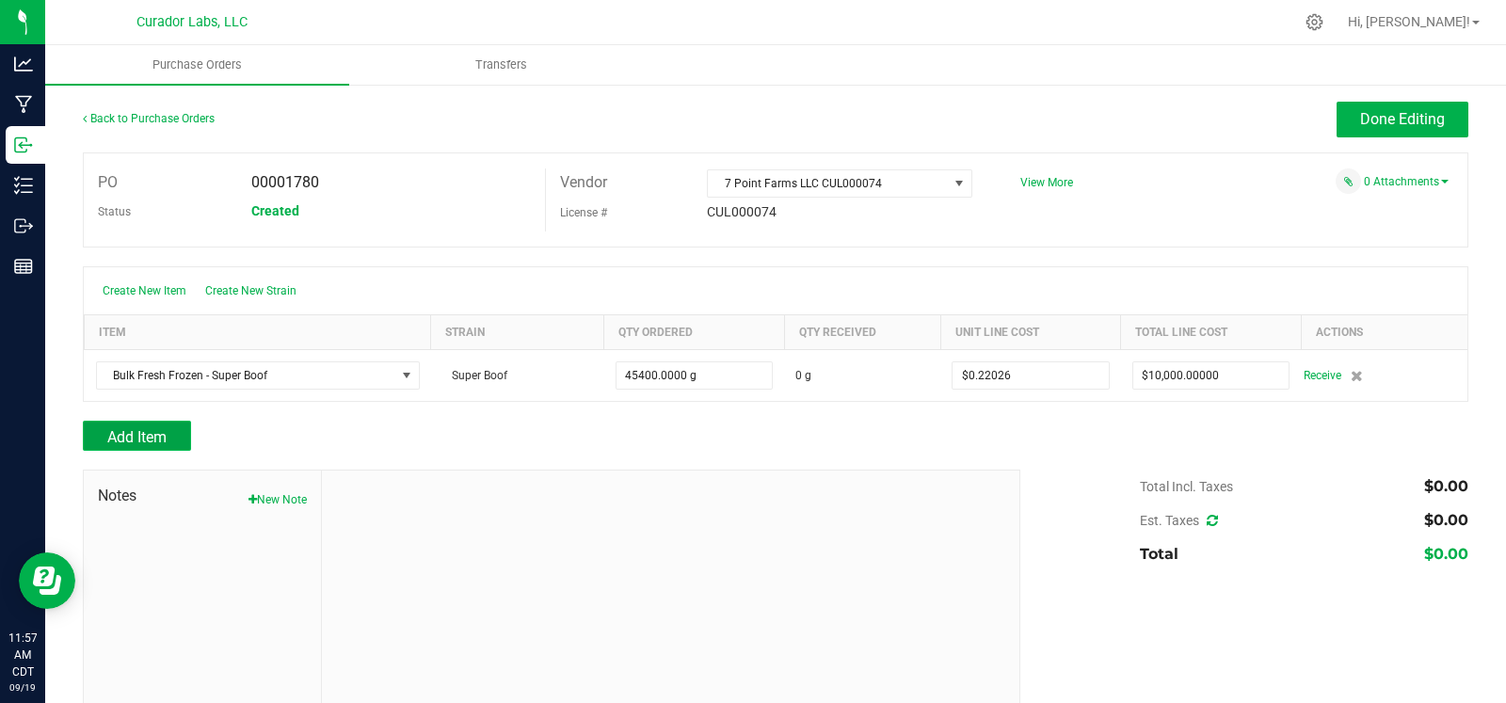
click at [154, 428] on span "Add Item" at bounding box center [136, 437] width 59 height 18
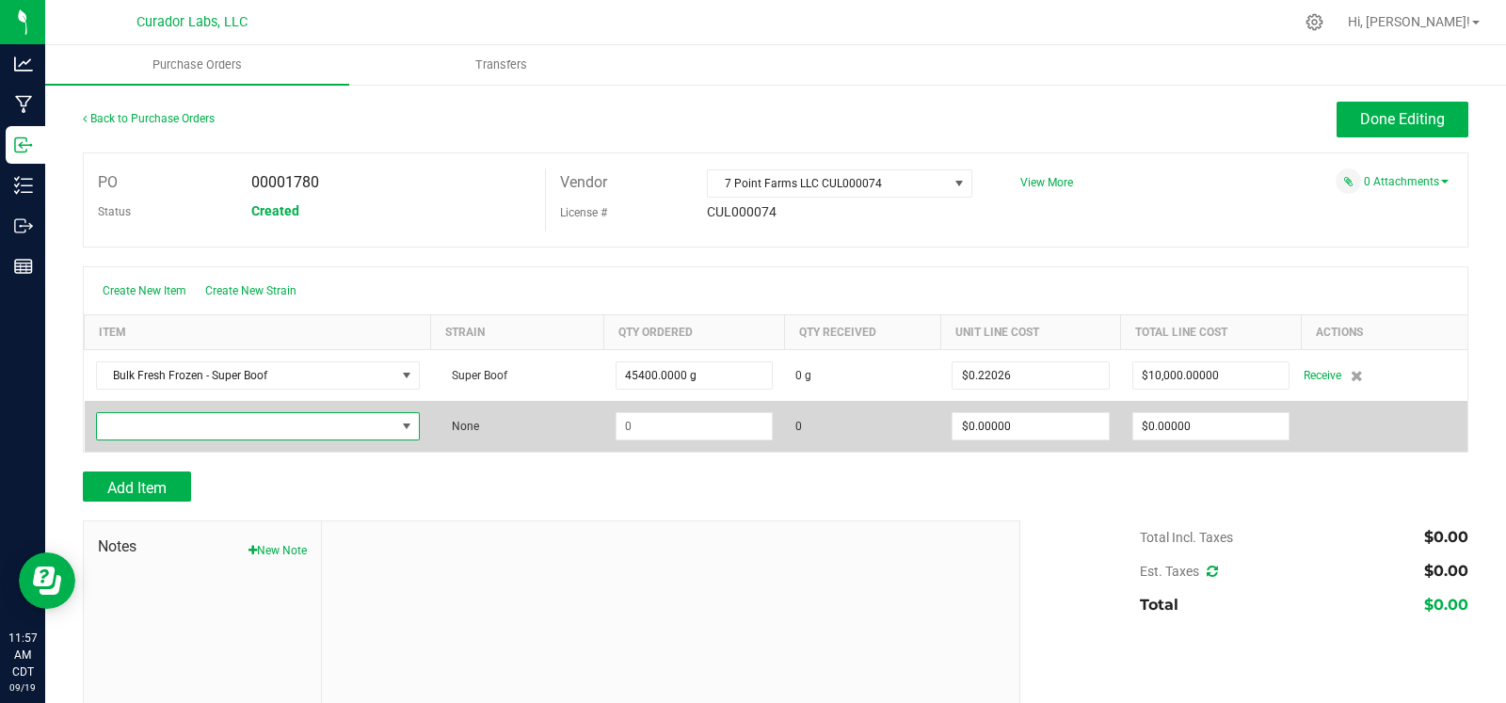
click at [234, 424] on span "NO DATA FOUND" at bounding box center [246, 426] width 298 height 26
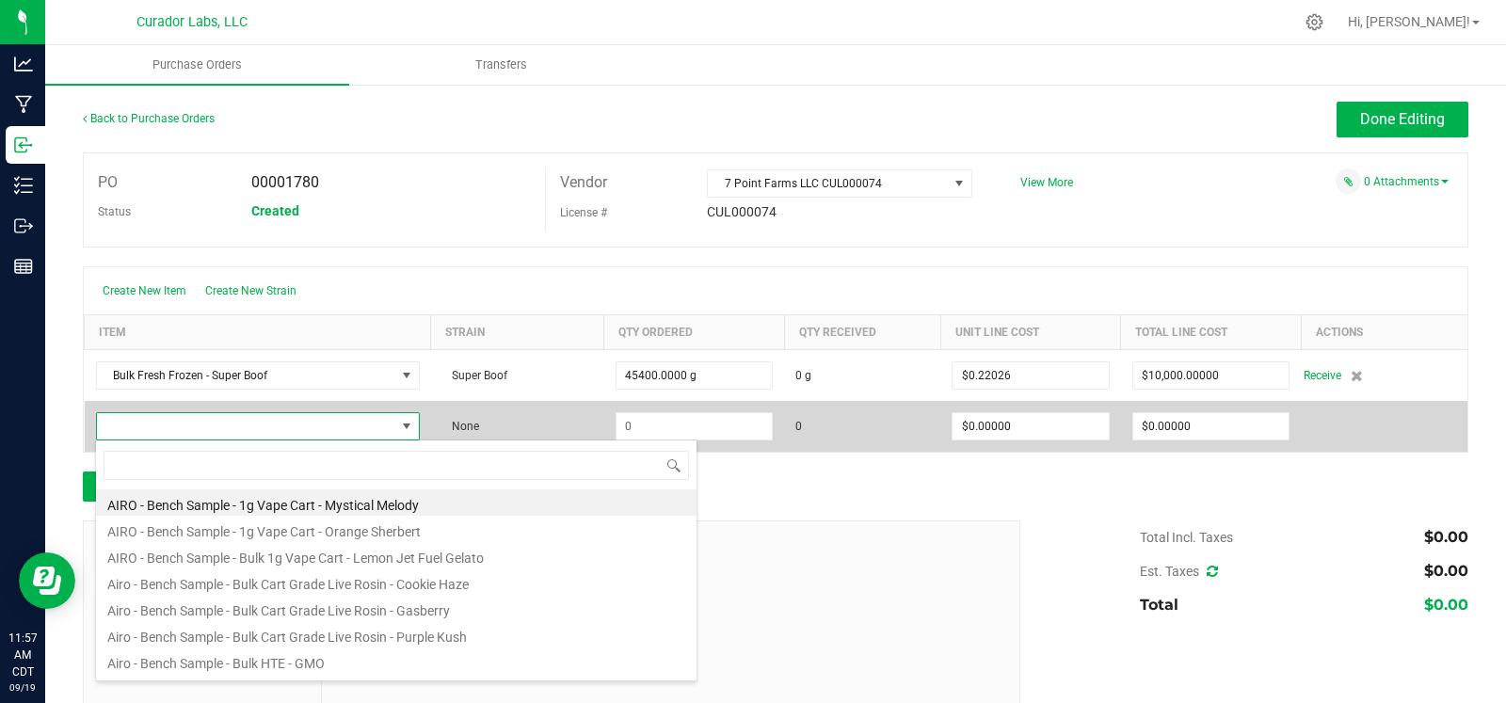
scroll to position [27, 315]
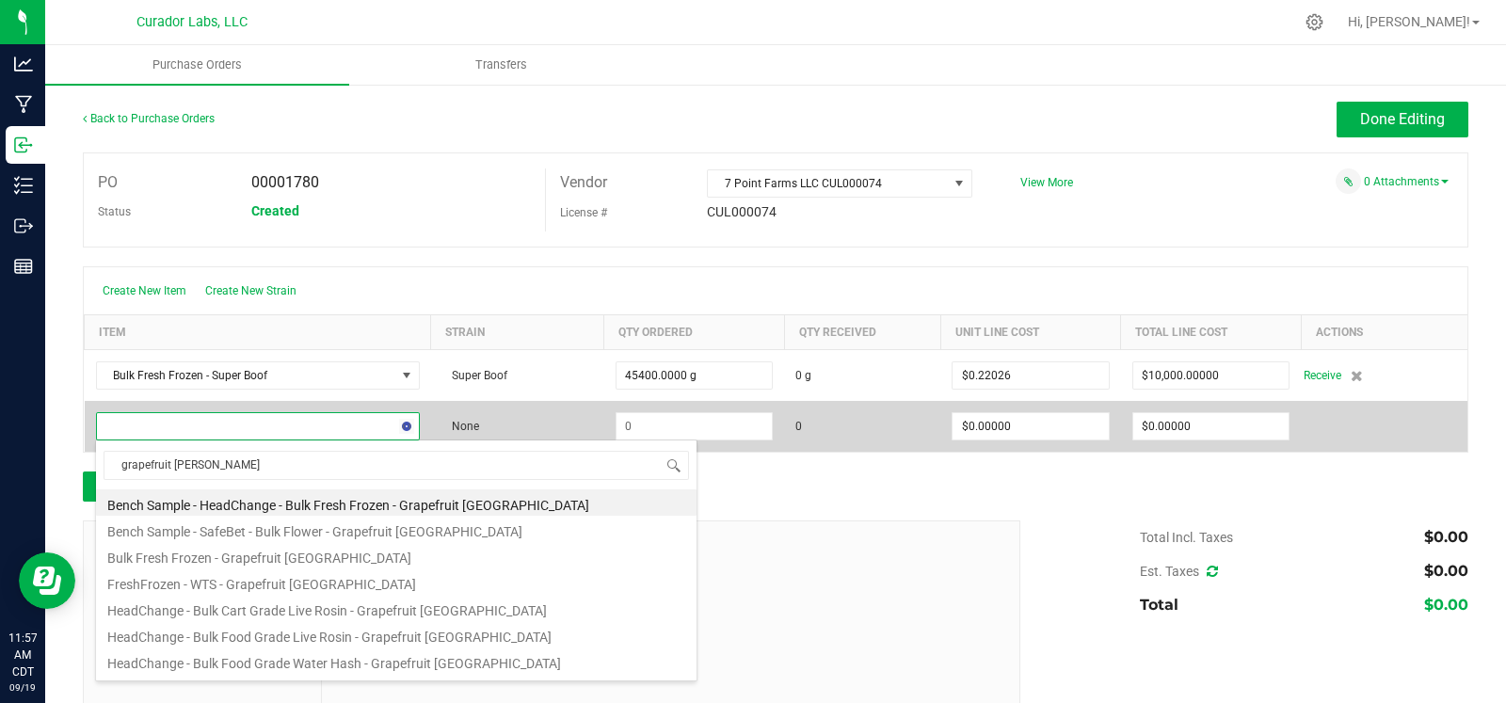
type input "grapefruit durban"
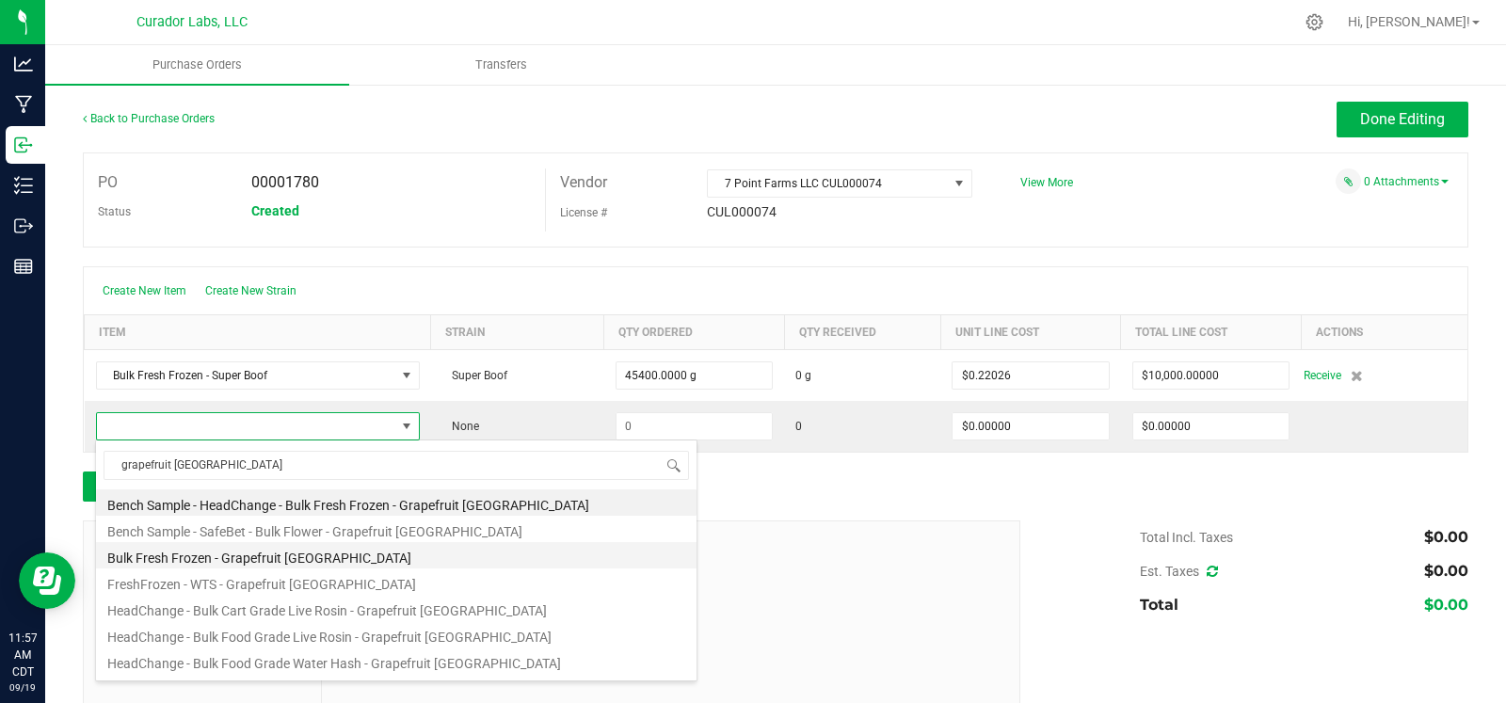
click at [288, 558] on li "Bulk Fresh Frozen - Grapefruit Durban" at bounding box center [396, 555] width 601 height 26
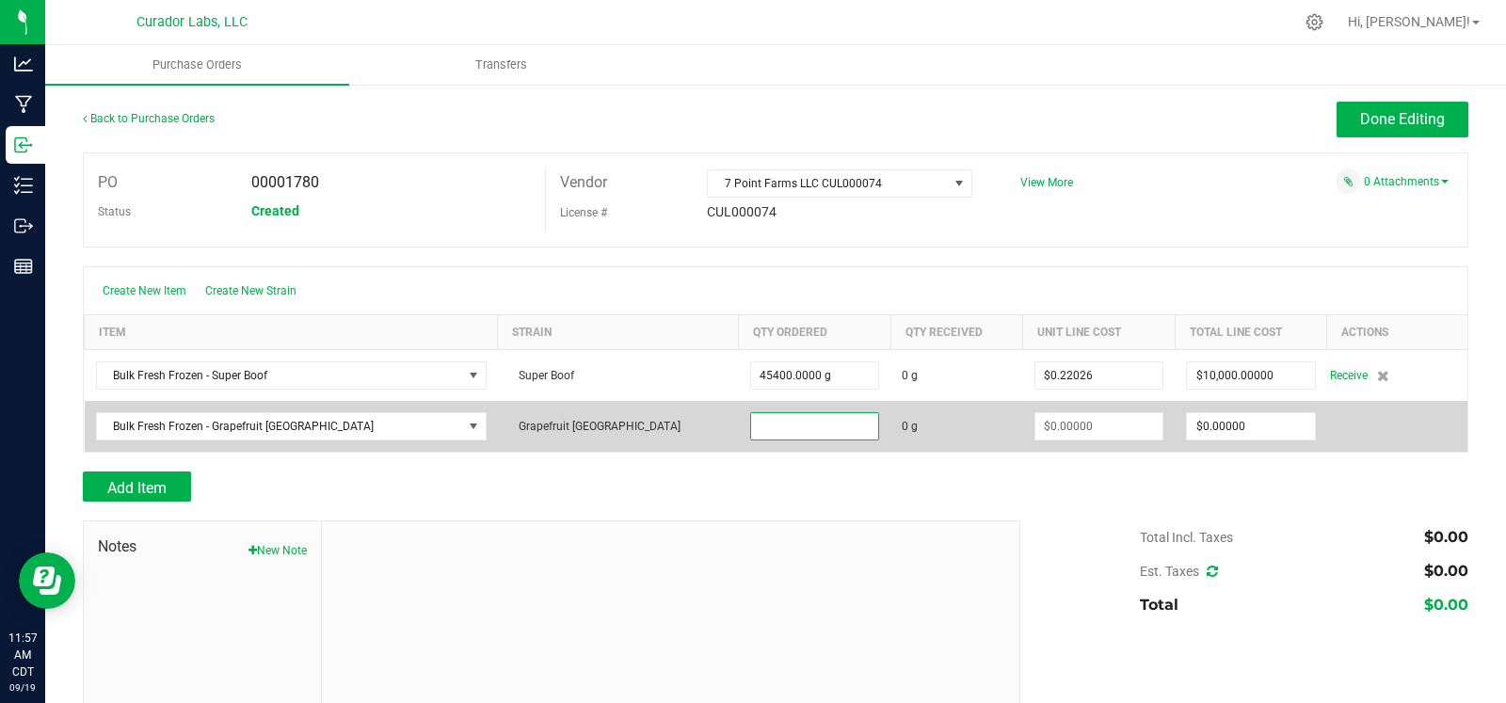
click at [751, 427] on input at bounding box center [815, 426] width 128 height 26
click at [751, 435] on input at bounding box center [815, 426] width 128 height 26
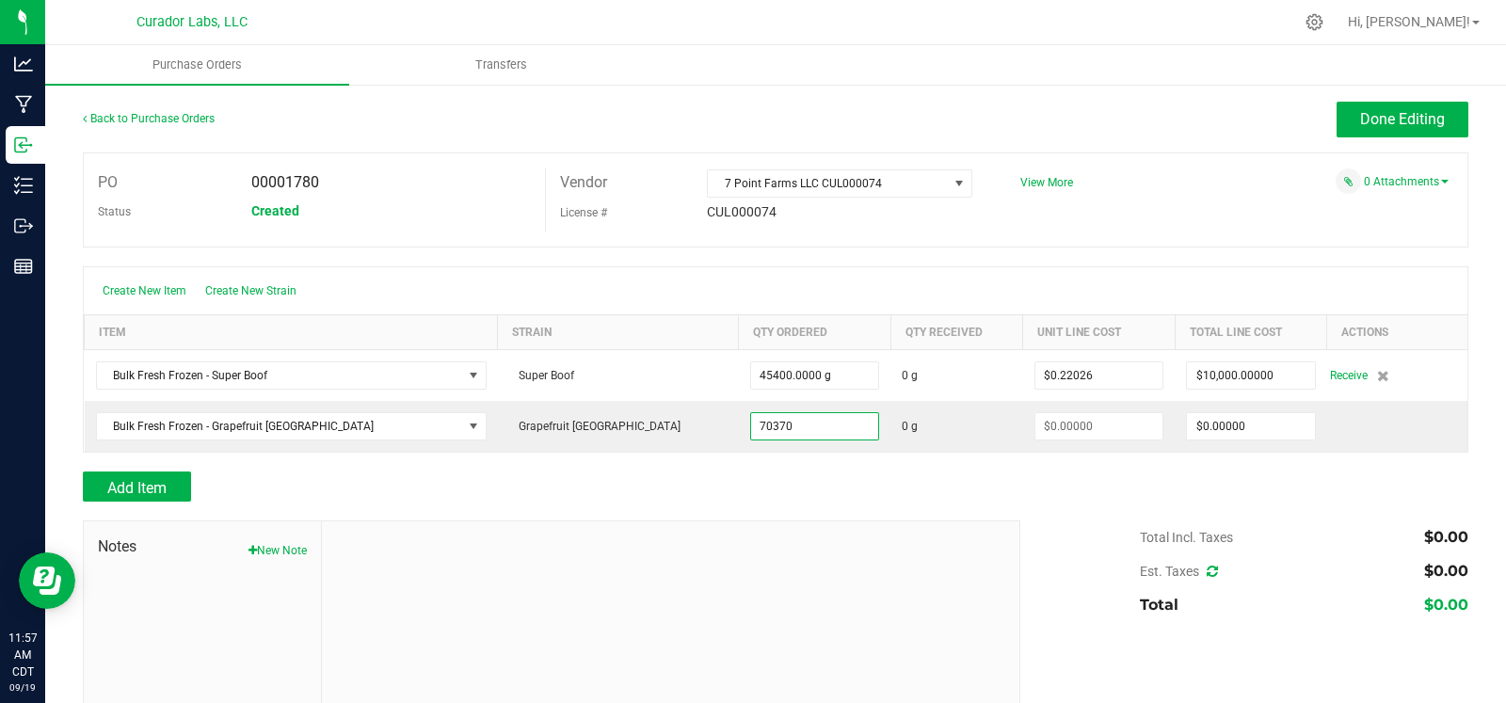
type input "70370.0000 g"
click at [725, 460] on div at bounding box center [776, 462] width 1386 height 19
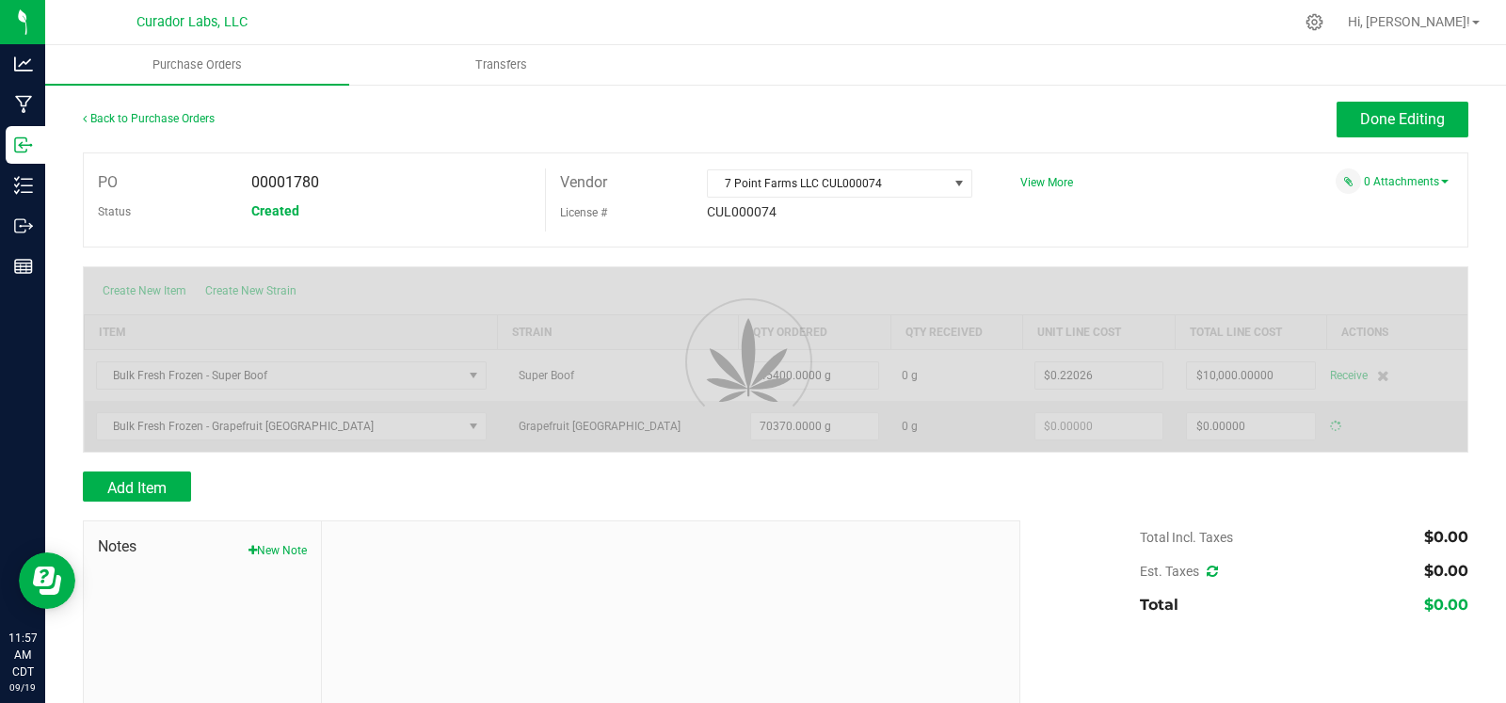
type input "$0.00000"
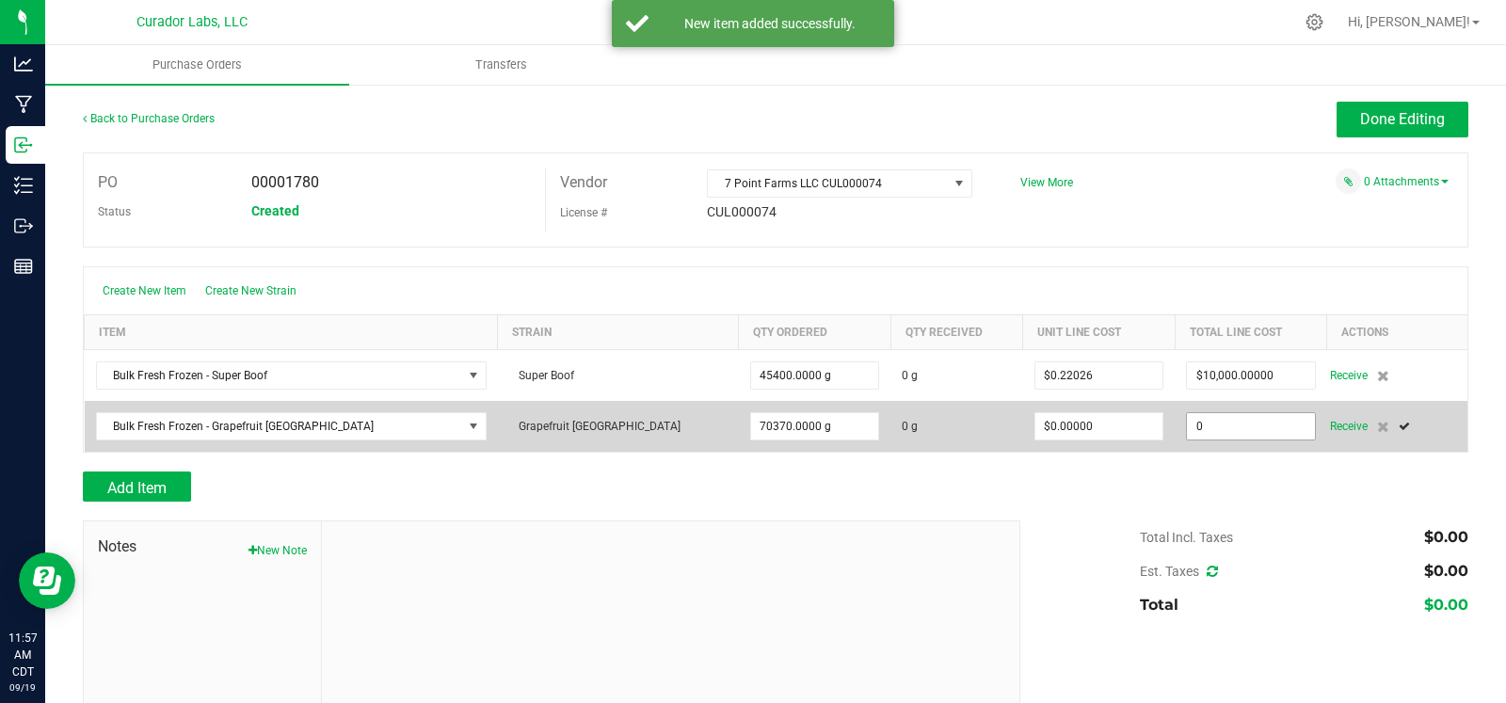
click at [1187, 430] on input "0" at bounding box center [1251, 426] width 128 height 26
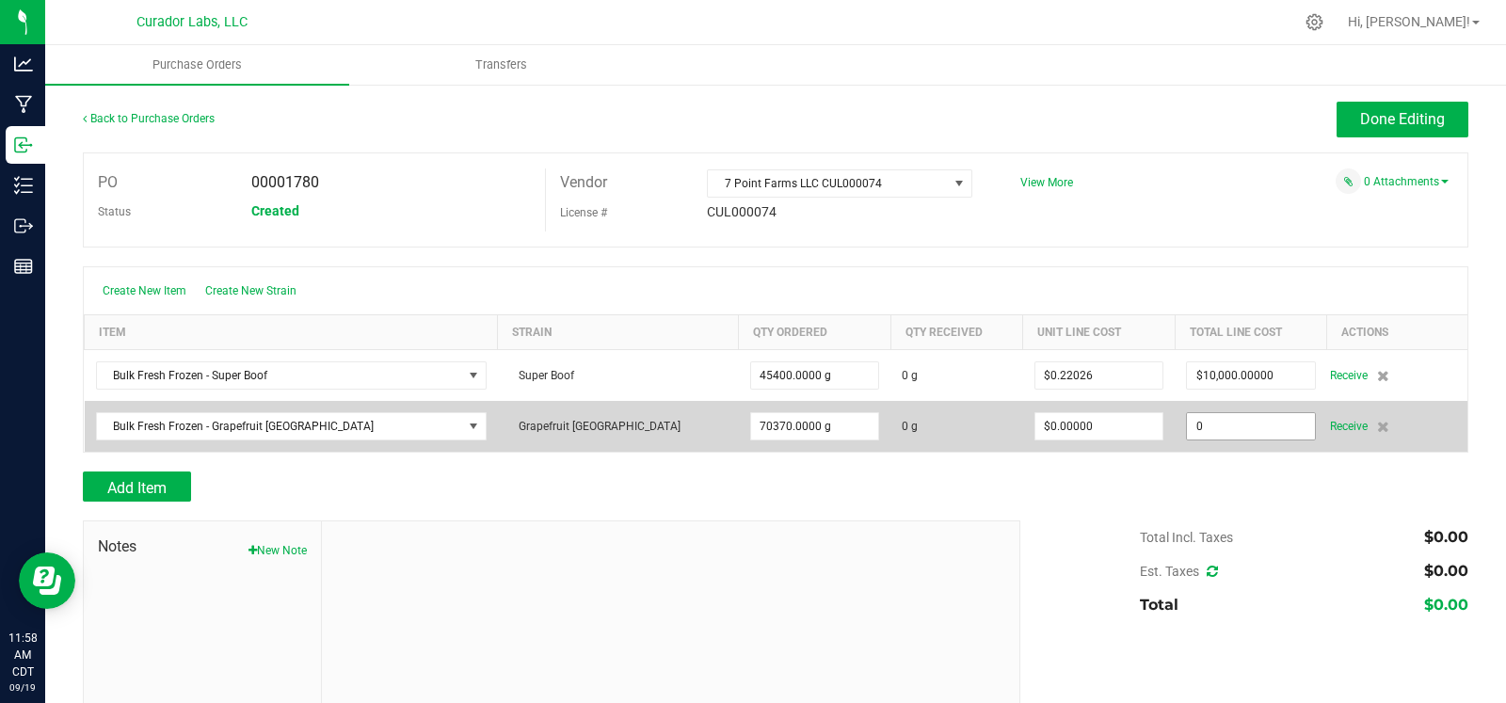
click at [1187, 425] on input "0" at bounding box center [1251, 426] width 128 height 26
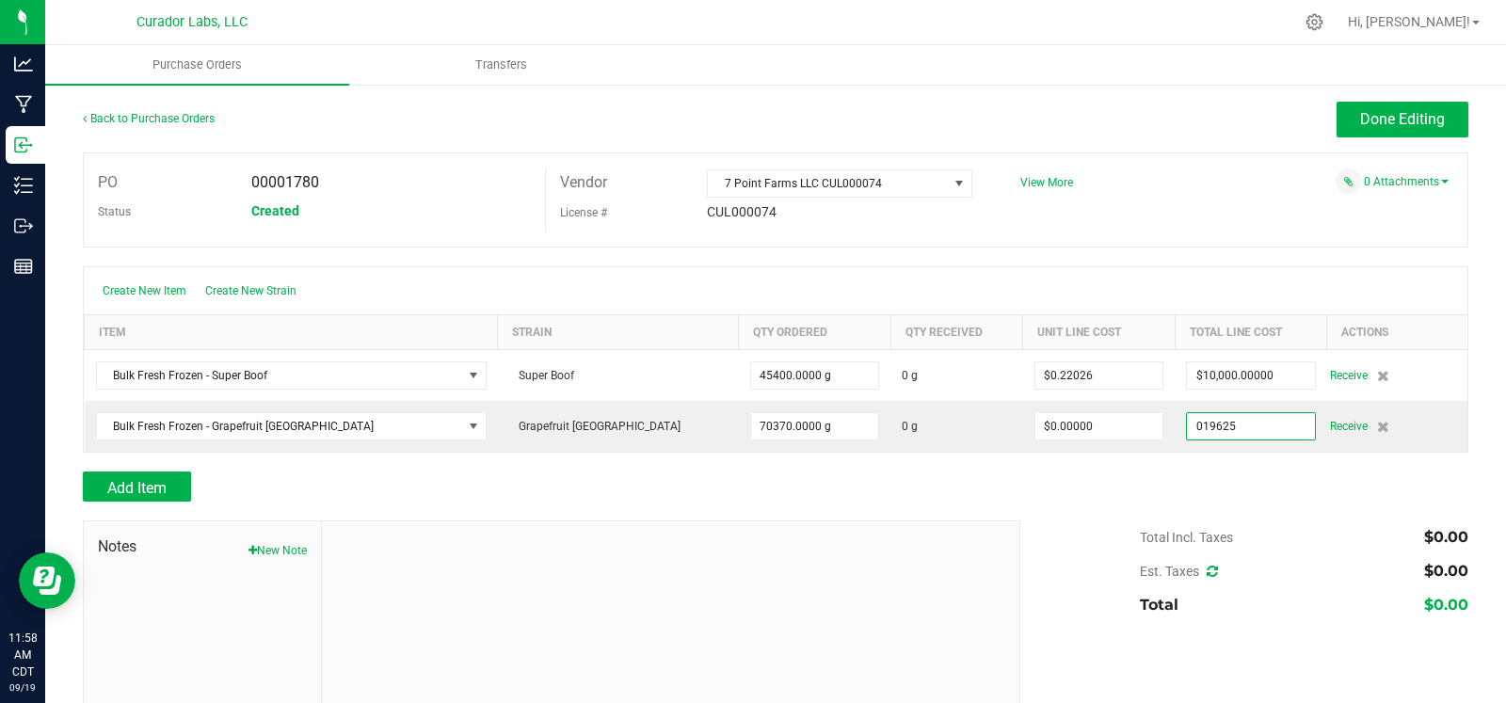
type input "$19,625.00000"
click at [1150, 474] on div "Add Item" at bounding box center [776, 487] width 1386 height 30
type input "70370"
type input "$0.27888"
click at [115, 476] on button "Add Item" at bounding box center [137, 487] width 108 height 30
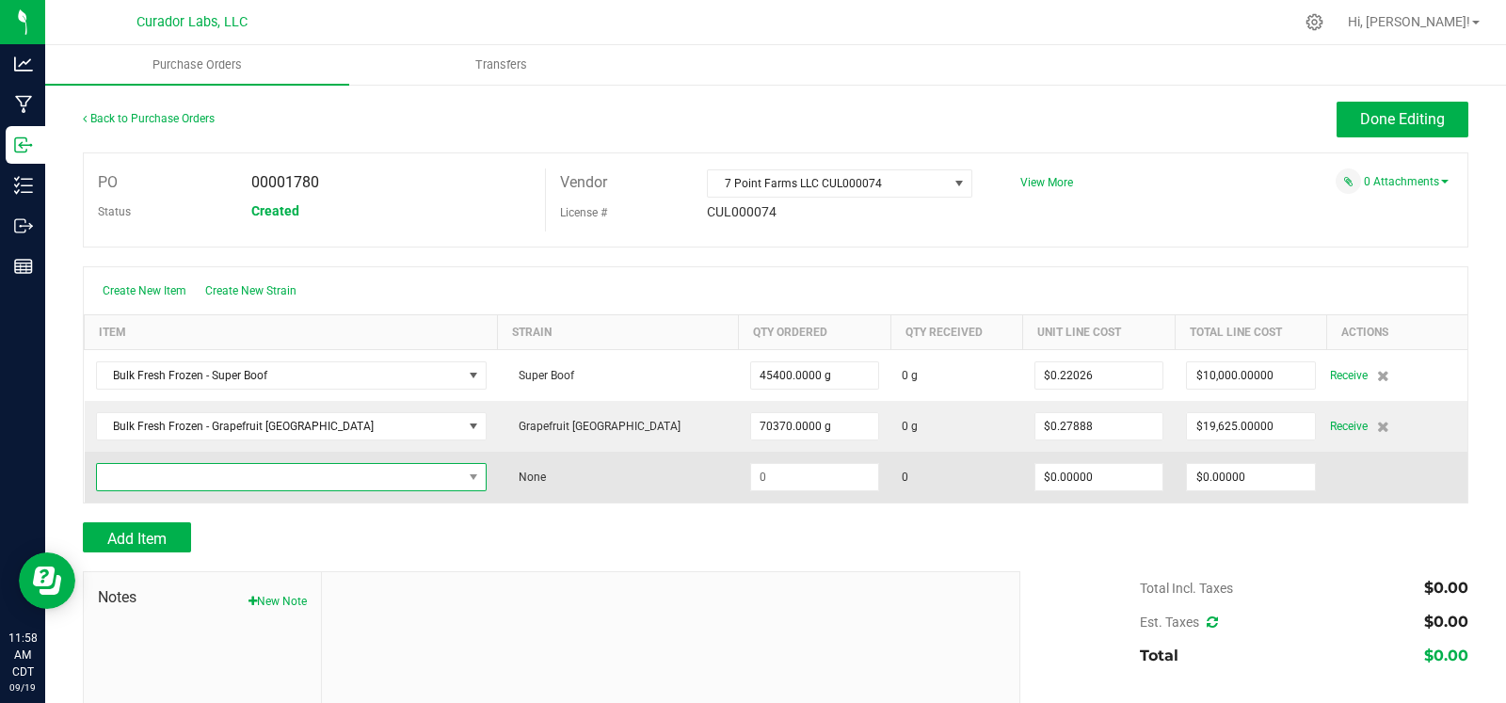
click at [236, 478] on span "NO DATA FOUND" at bounding box center [279, 477] width 365 height 26
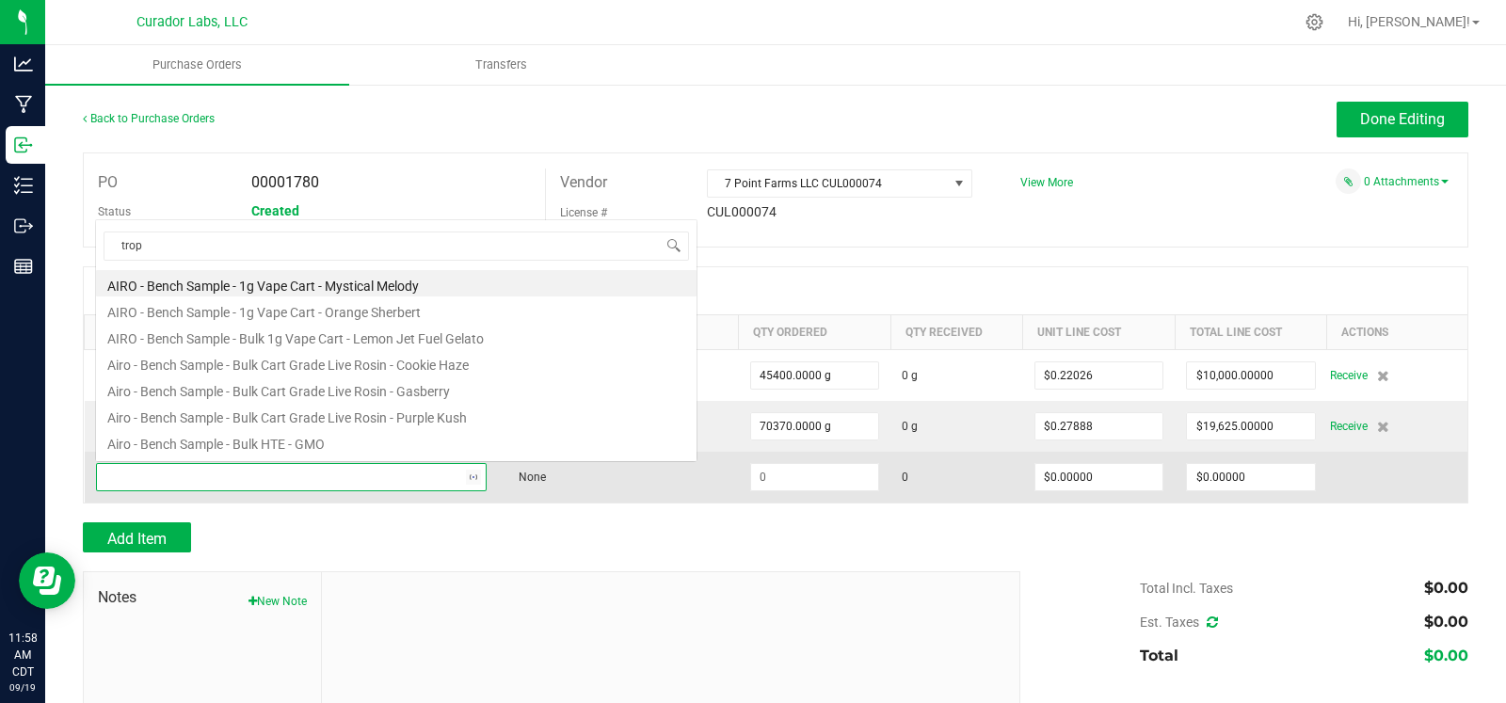
scroll to position [27, 339]
type input "trop cherry"
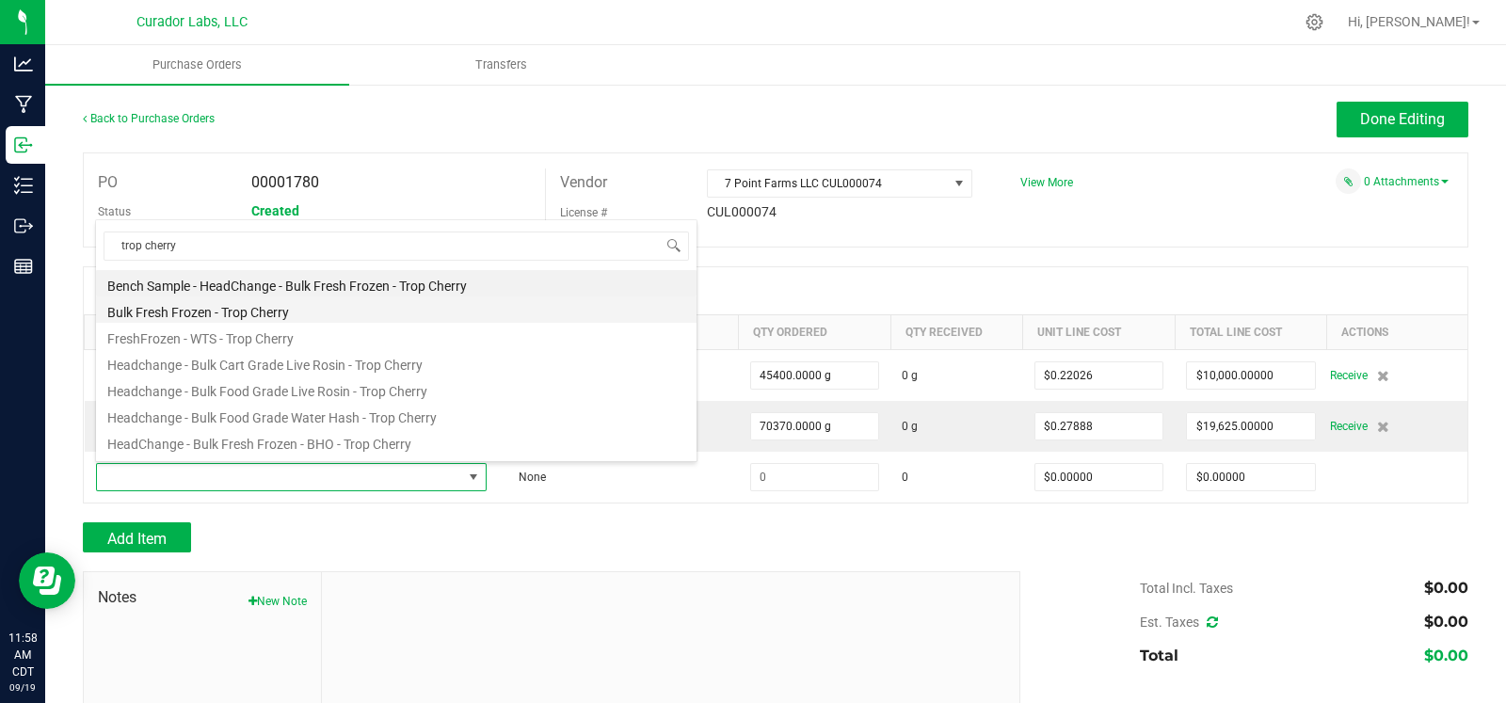
click at [214, 311] on li "Bulk Fresh Frozen - Trop Cherry" at bounding box center [396, 310] width 601 height 26
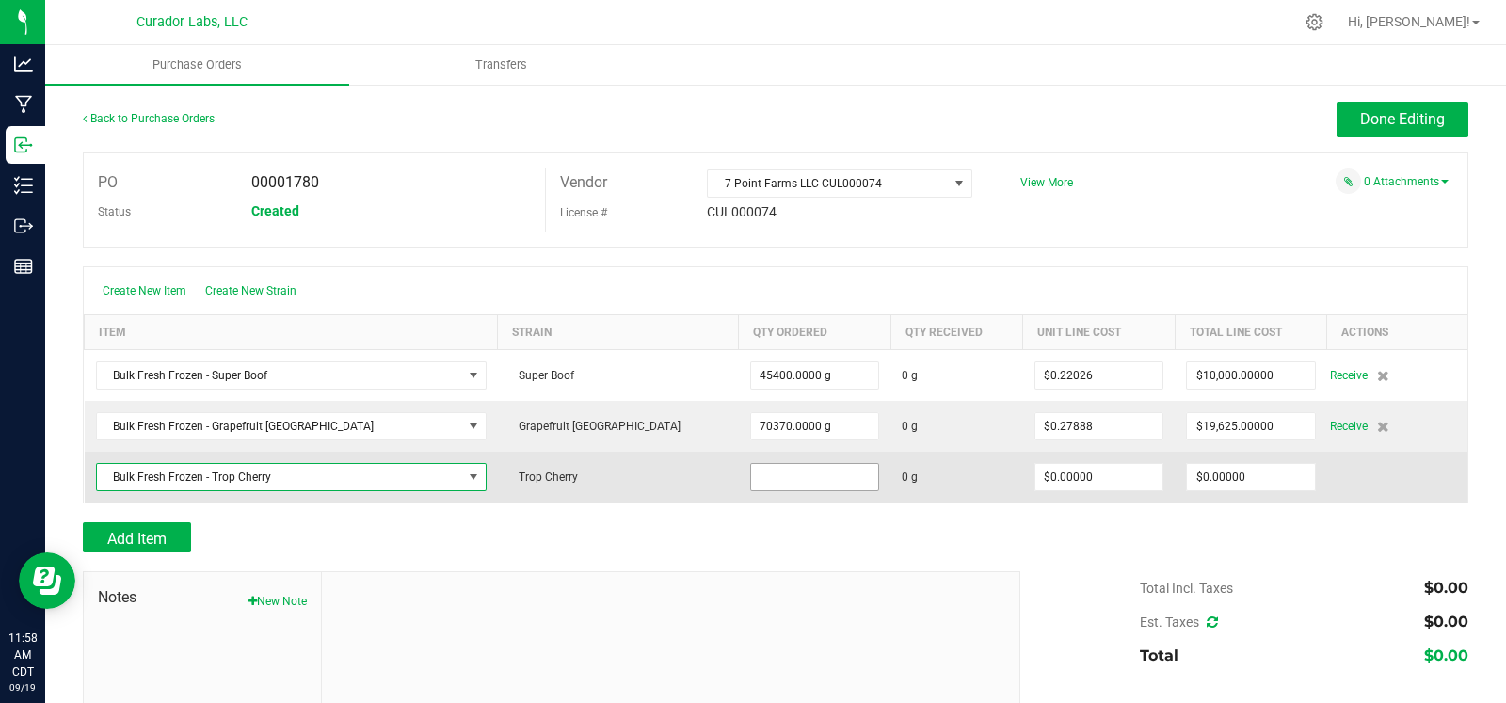
click at [751, 483] on input at bounding box center [815, 477] width 128 height 26
click at [751, 477] on input at bounding box center [815, 477] width 128 height 26
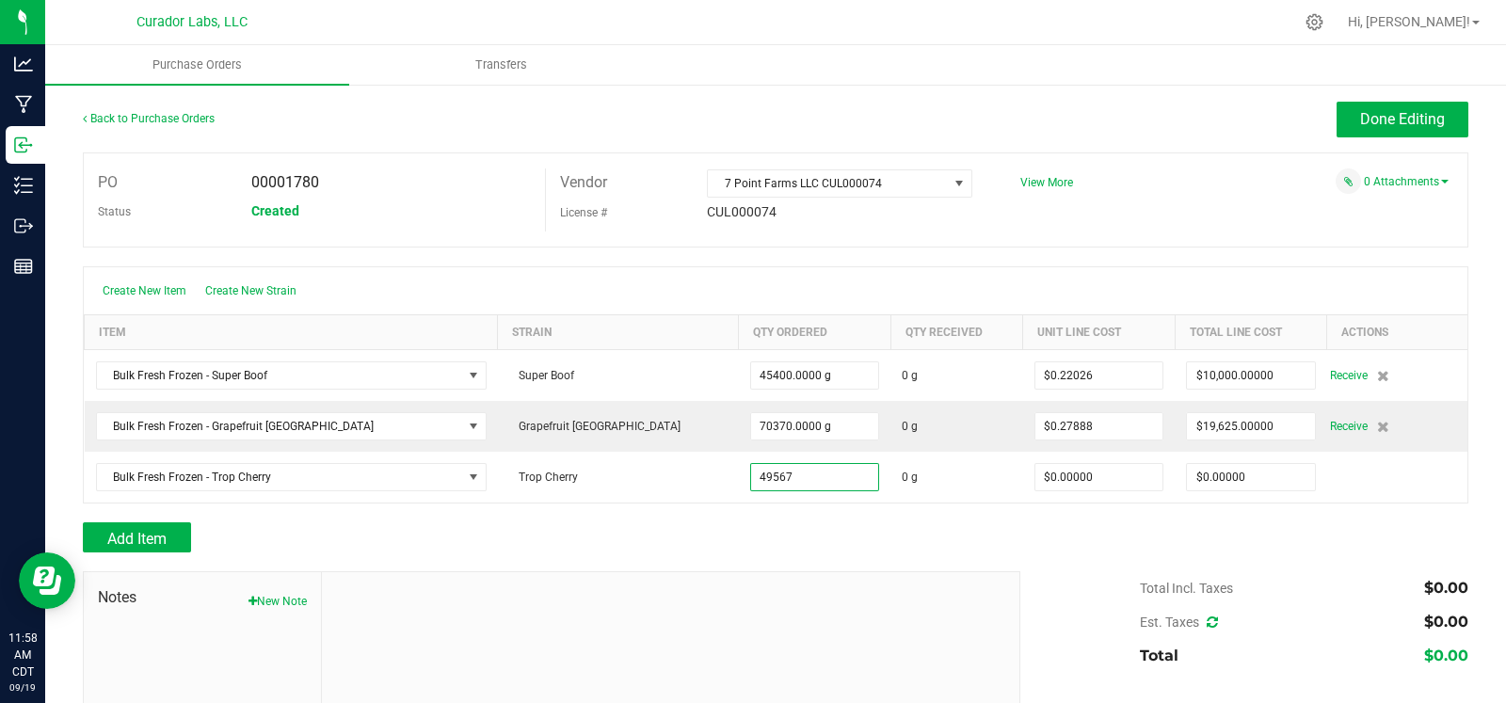
type input "49567.0000 g"
click at [697, 589] on div at bounding box center [671, 698] width 698 height 252
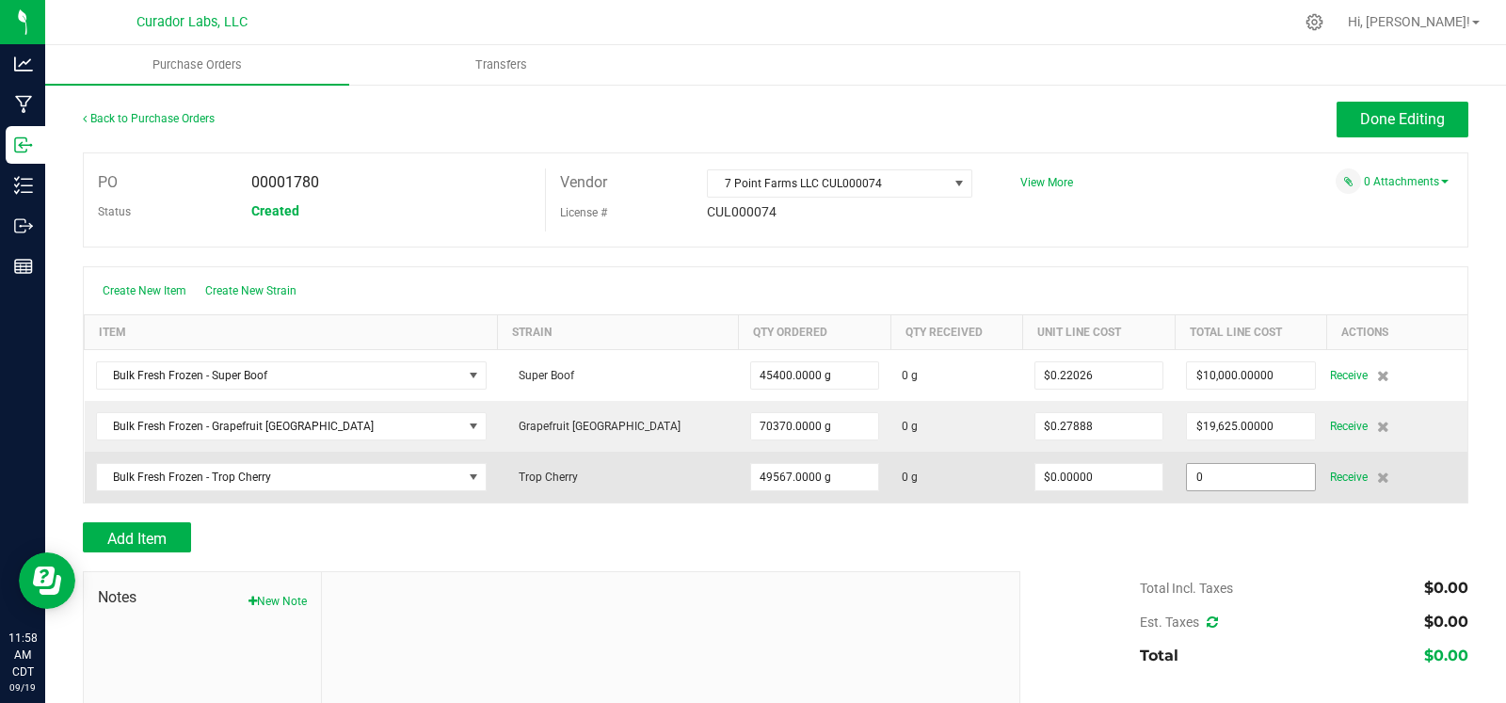
click at [1187, 475] on input "0" at bounding box center [1251, 477] width 128 height 26
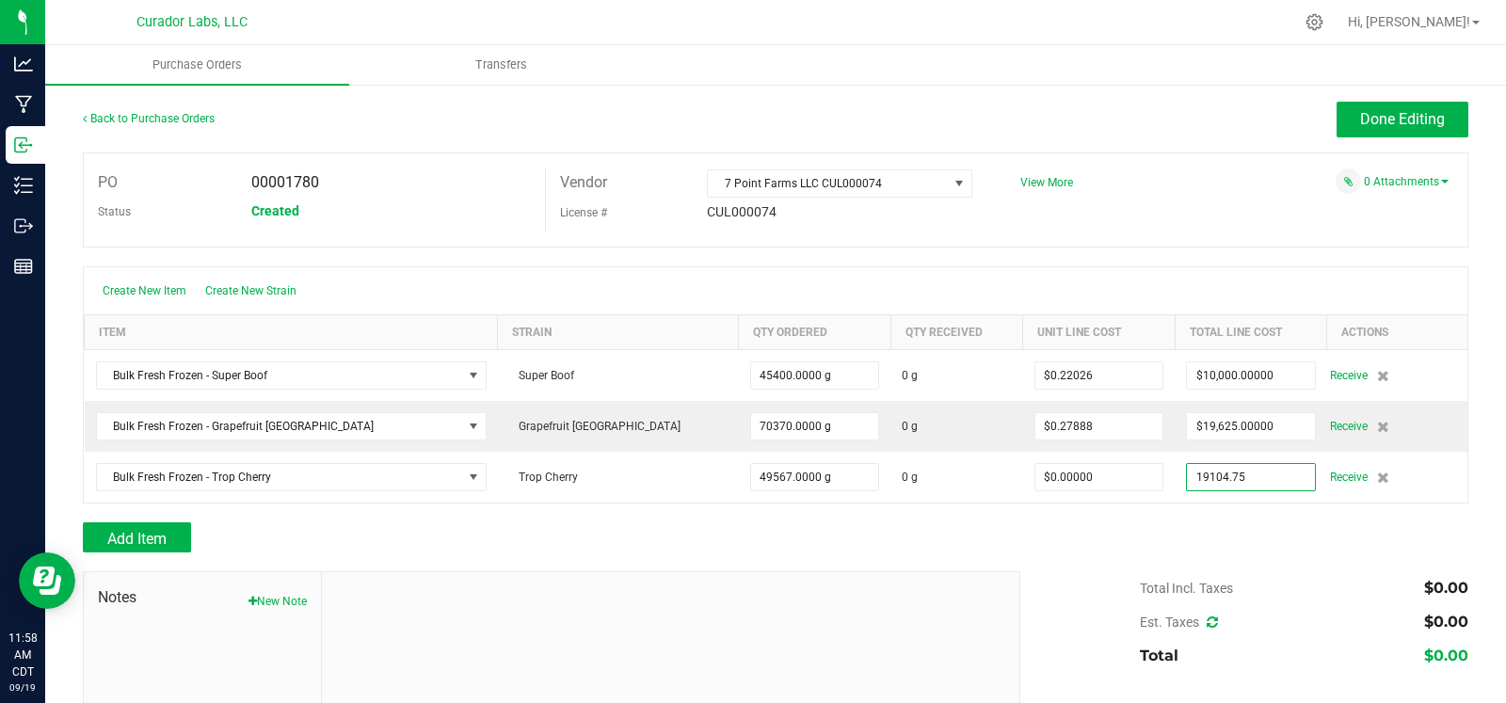
type input "$19,104.75000"
click at [1133, 528] on div "Add Item" at bounding box center [776, 537] width 1386 height 30
type input "49567"
type input "$0.38543"
click at [1351, 105] on button "Done Editing" at bounding box center [1403, 120] width 132 height 36
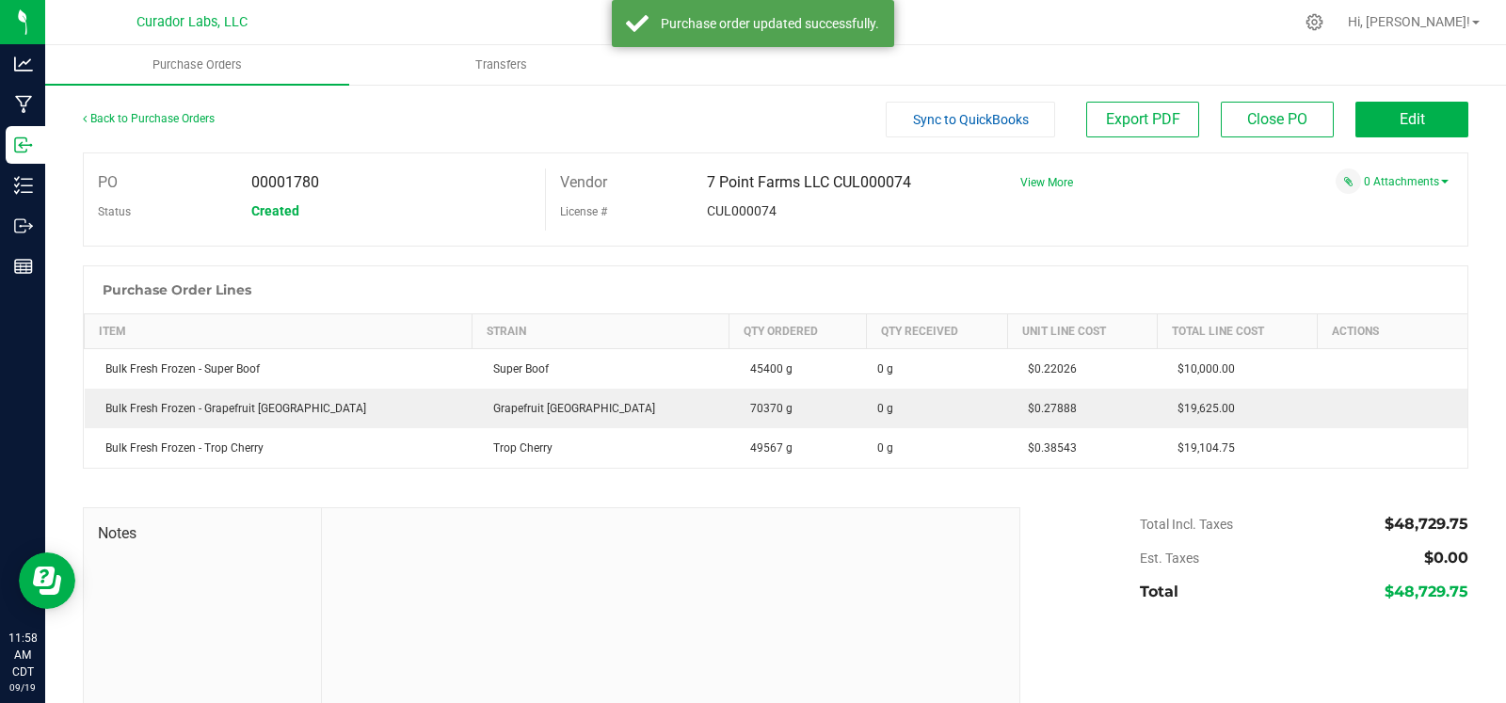
click at [135, 107] on div "Back to Purchase Orders" at bounding box center [256, 119] width 346 height 34
click at [132, 113] on link "Back to Purchase Orders" at bounding box center [149, 118] width 132 height 13
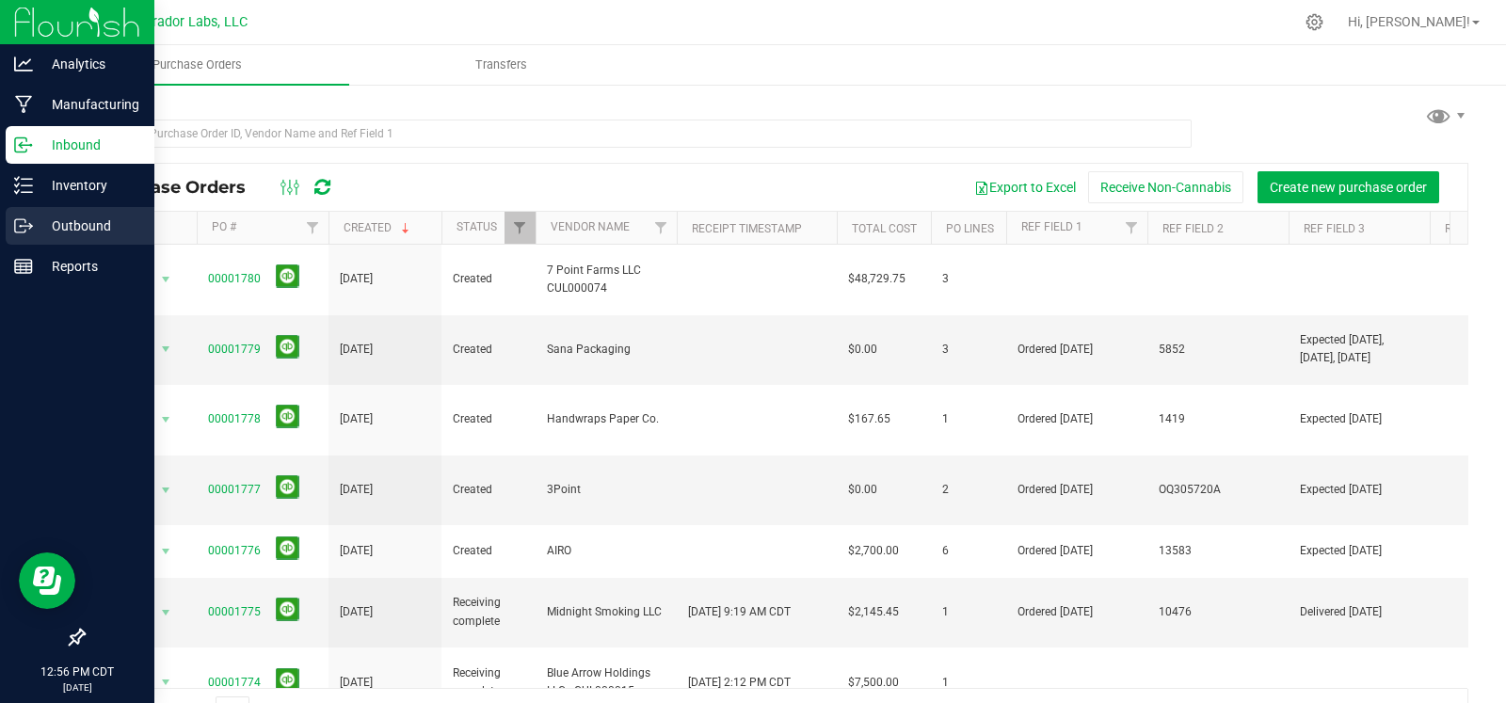
click at [30, 231] on icon at bounding box center [23, 225] width 19 height 19
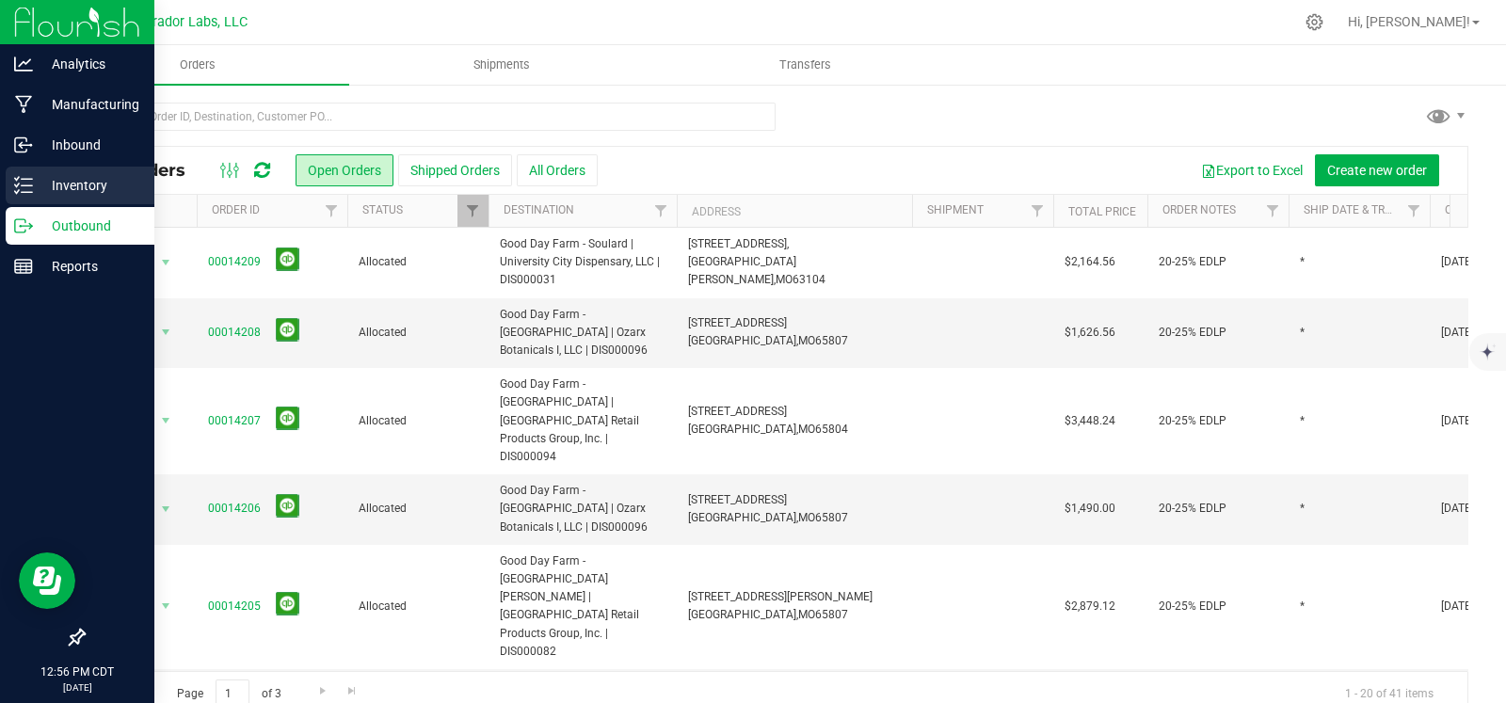
click at [36, 175] on p "Inventory" at bounding box center [89, 185] width 113 height 23
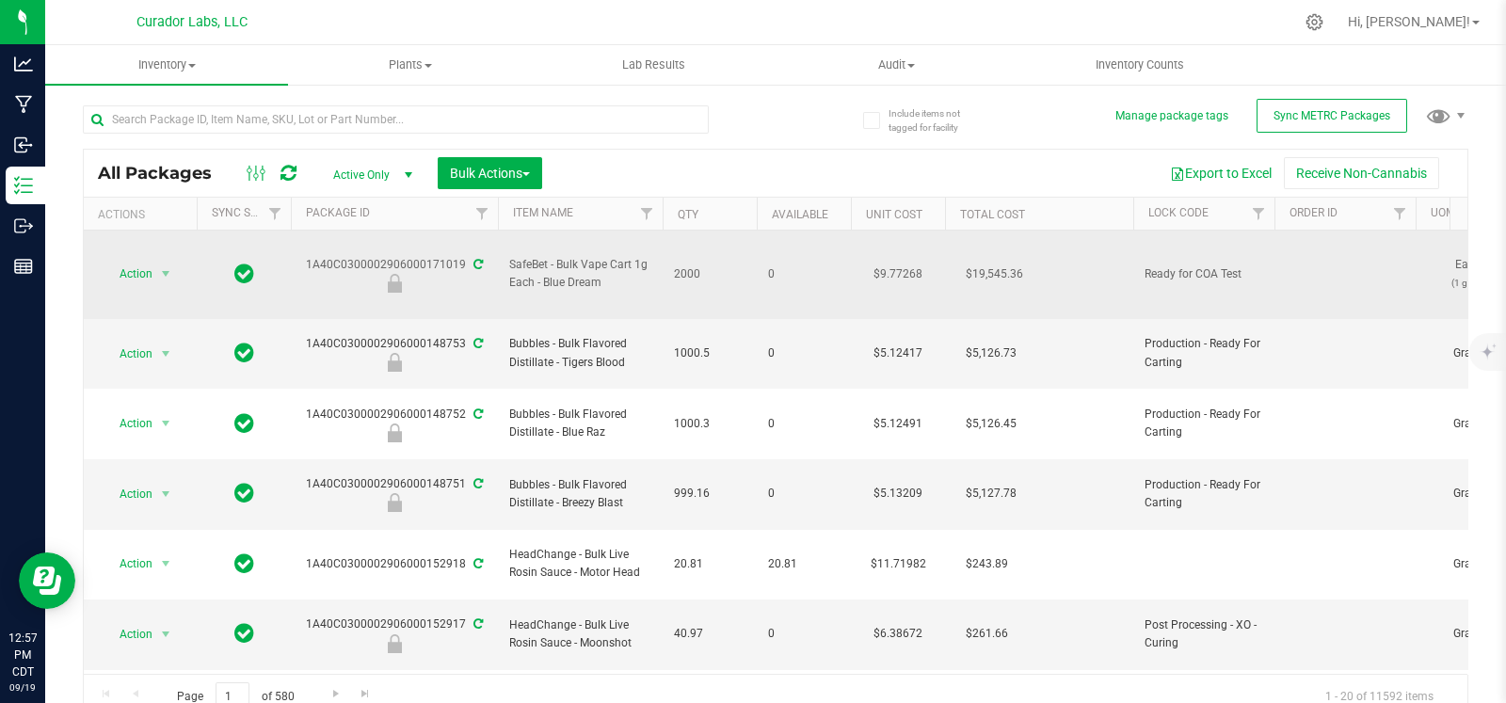
drag, startPoint x: 611, startPoint y: 267, endPoint x: 506, endPoint y: 252, distance: 105.6
click at [506, 252] on td "SafeBet - Bulk Vape Cart 1g Each - Blue Dream" at bounding box center [580, 275] width 165 height 88
click at [378, 256] on div "1A40C0300002906000171019" at bounding box center [394, 274] width 213 height 37
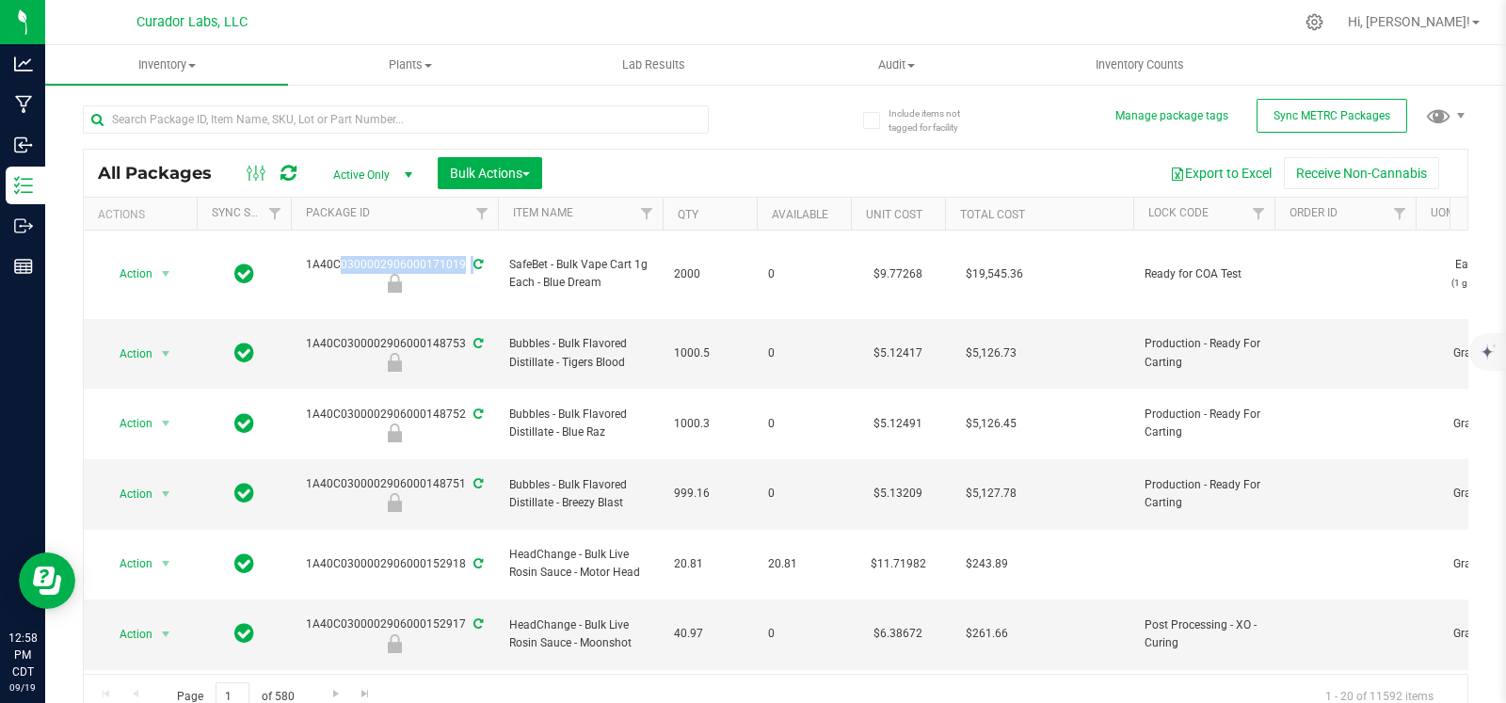
click at [800, 167] on div "Export to Excel Receive Non-Cannabis" at bounding box center [1004, 173] width 897 height 32
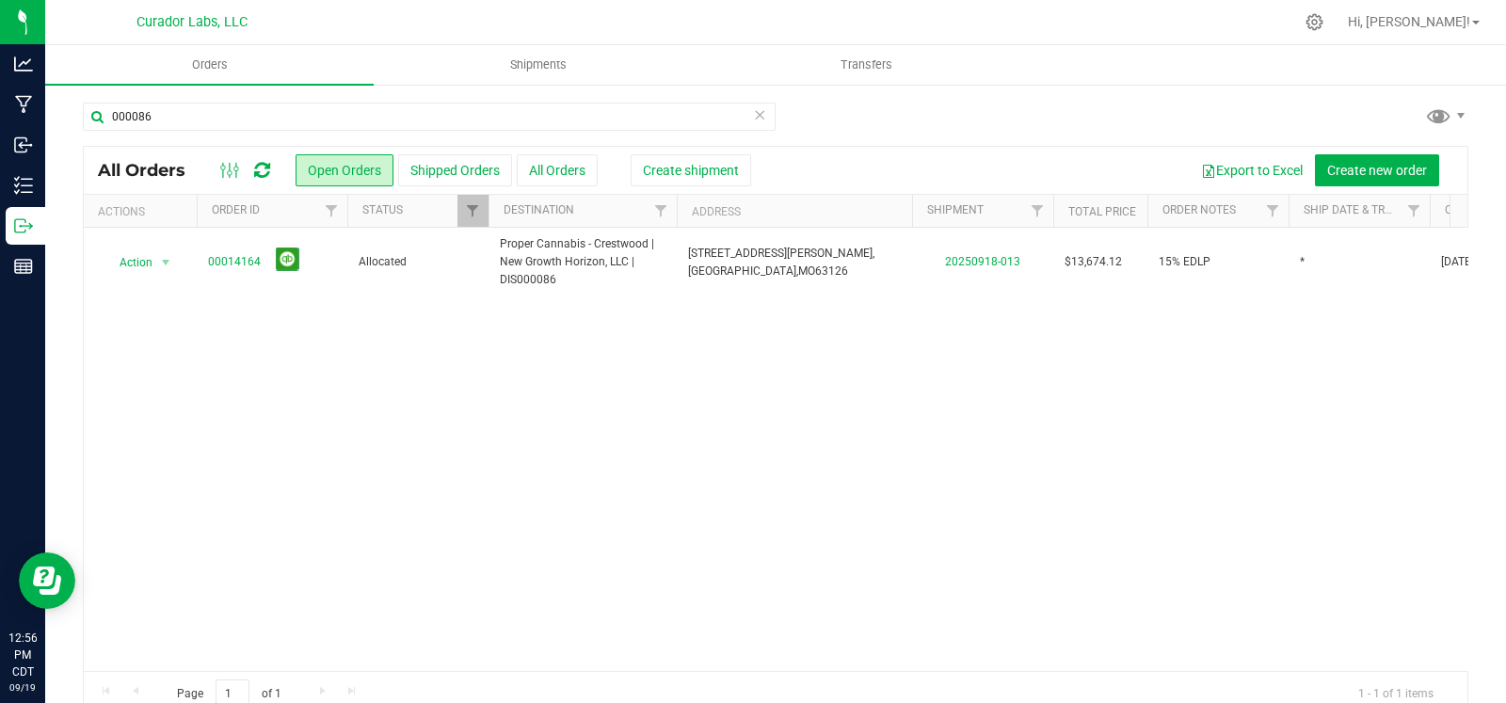
click at [753, 119] on icon at bounding box center [759, 114] width 13 height 23
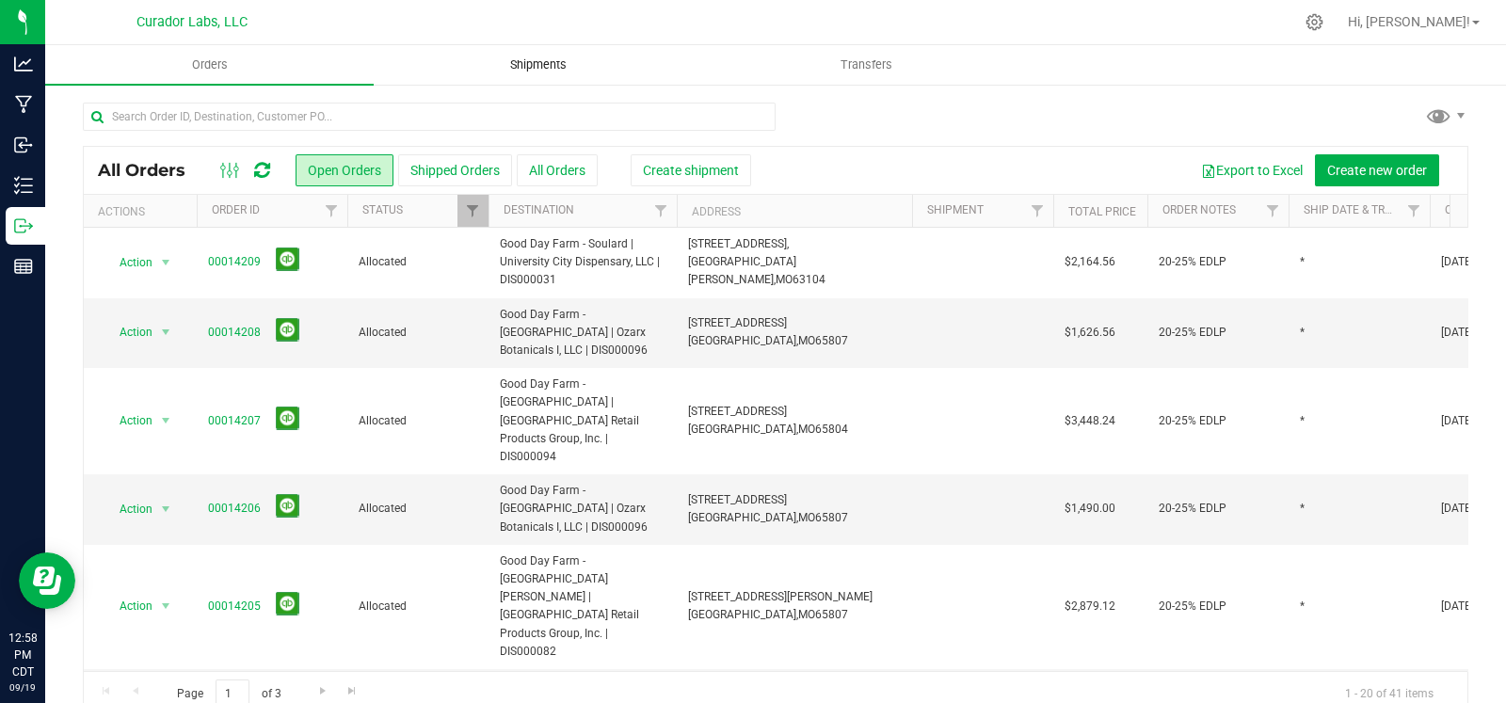
click at [513, 58] on span "Shipments" at bounding box center [538, 64] width 107 height 17
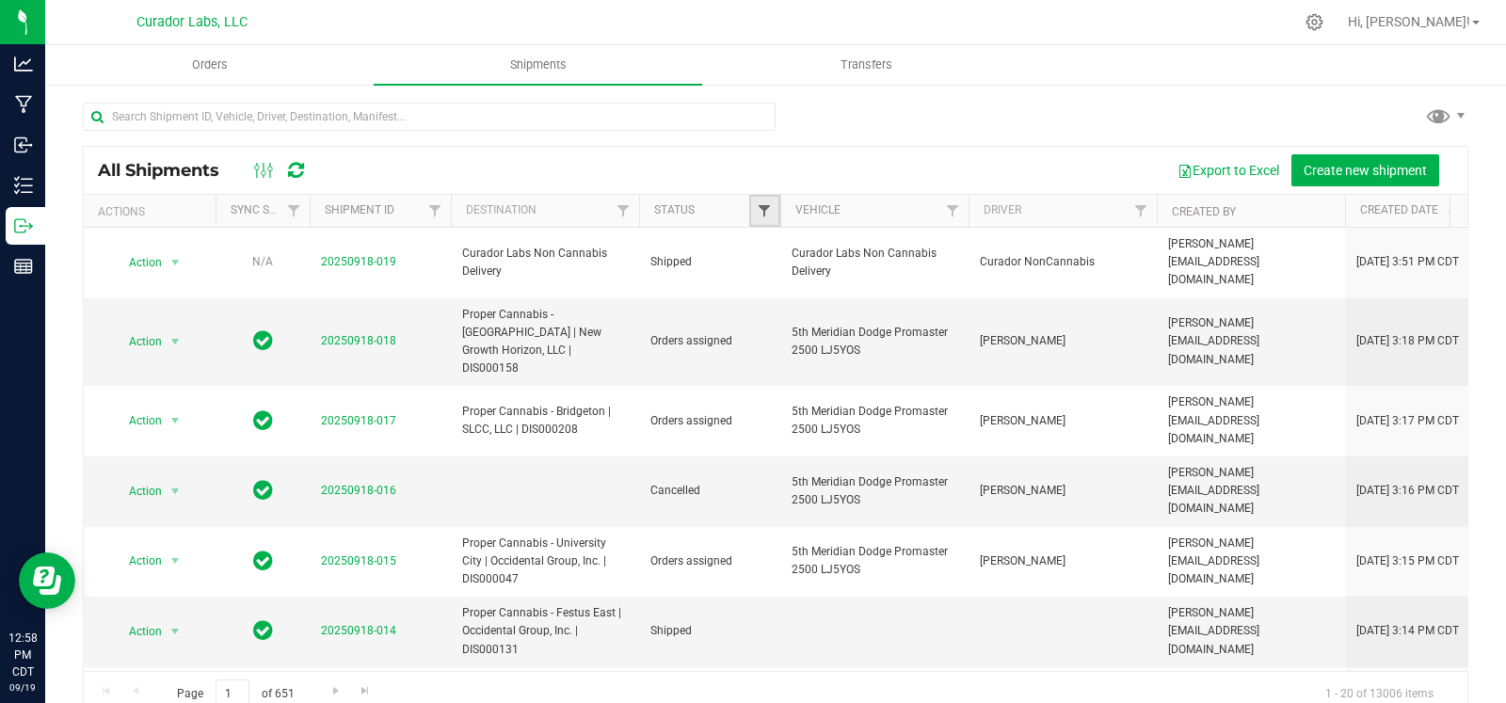
click at [766, 211] on span "Filter" at bounding box center [764, 210] width 15 height 15
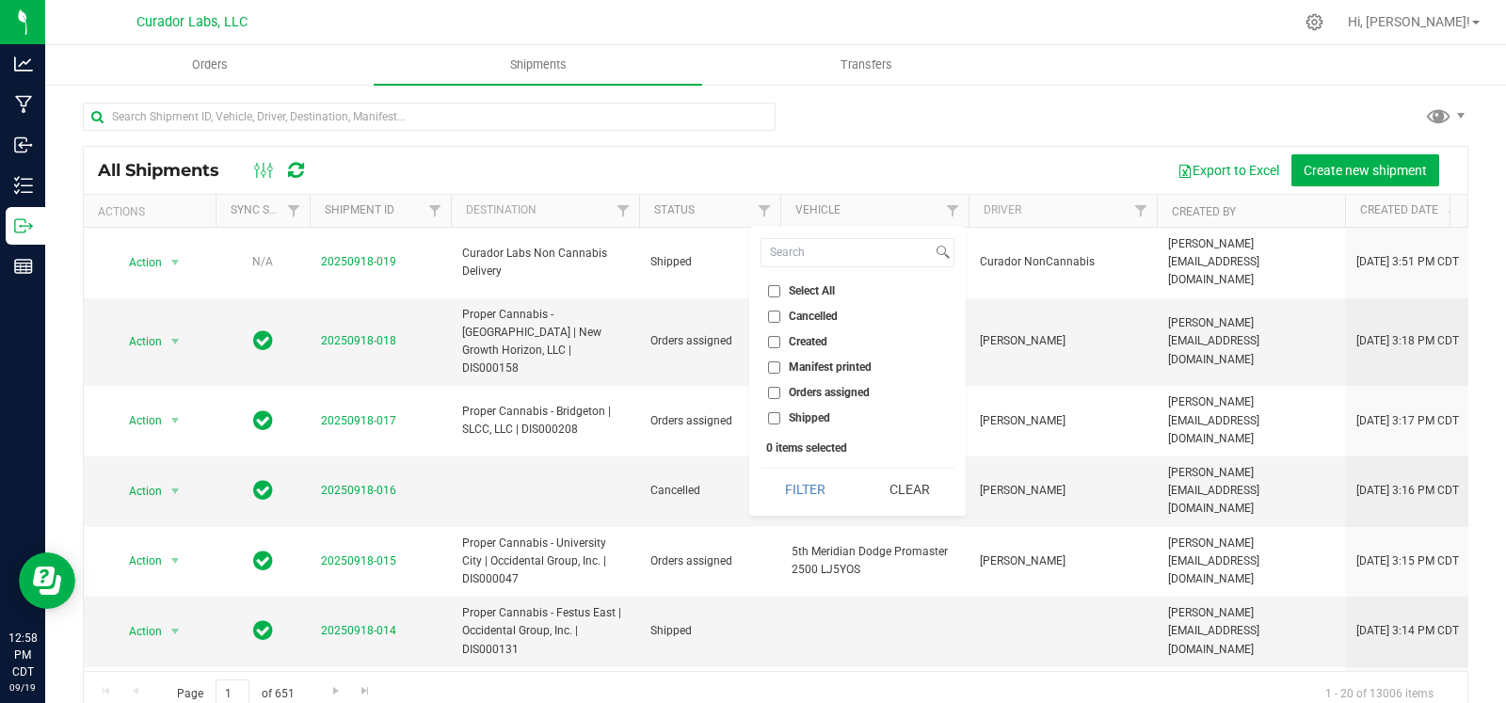
click at [782, 387] on label "Orders assigned" at bounding box center [819, 393] width 102 height 12
click at [780, 387] on input "Orders assigned" at bounding box center [774, 393] width 12 height 12
checkbox input "true"
click at [793, 487] on button "Filter" at bounding box center [806, 489] width 90 height 41
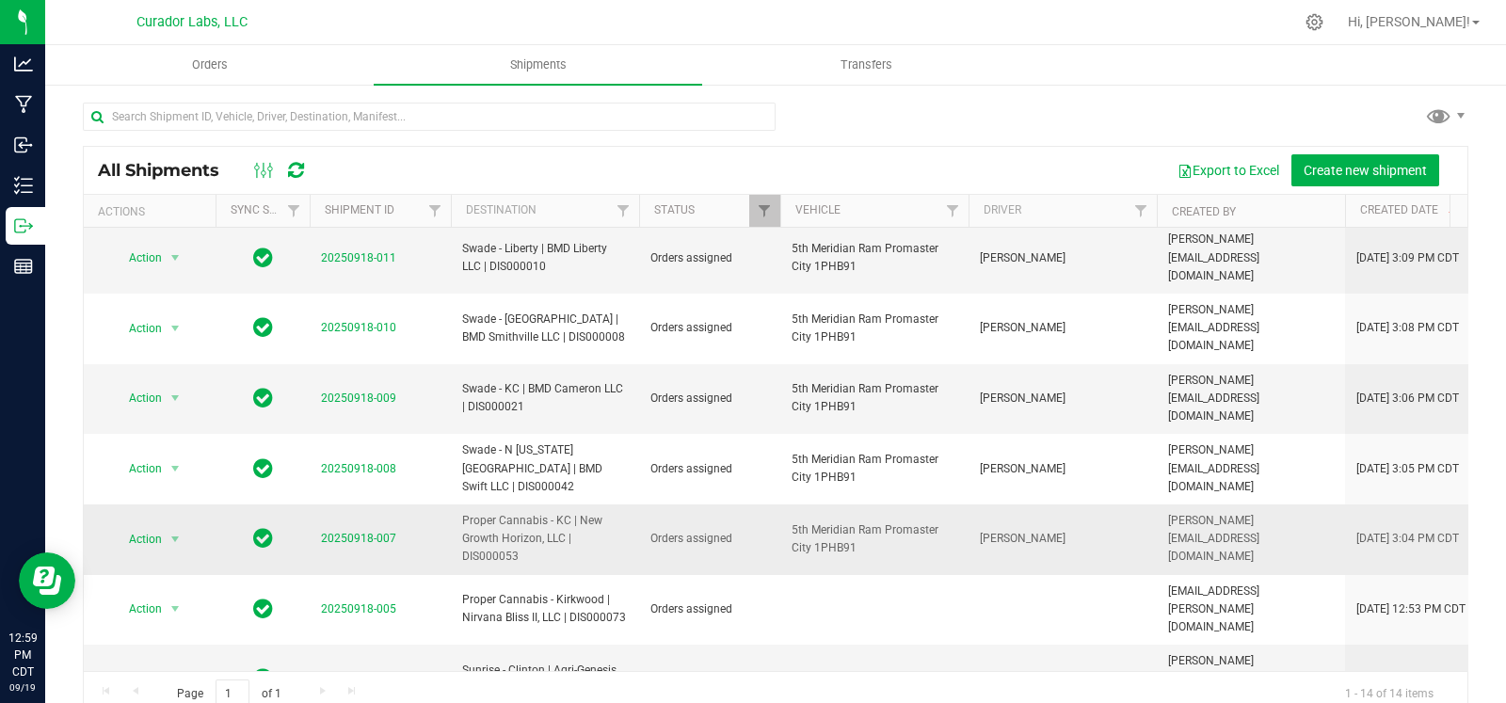
scroll to position [31, 0]
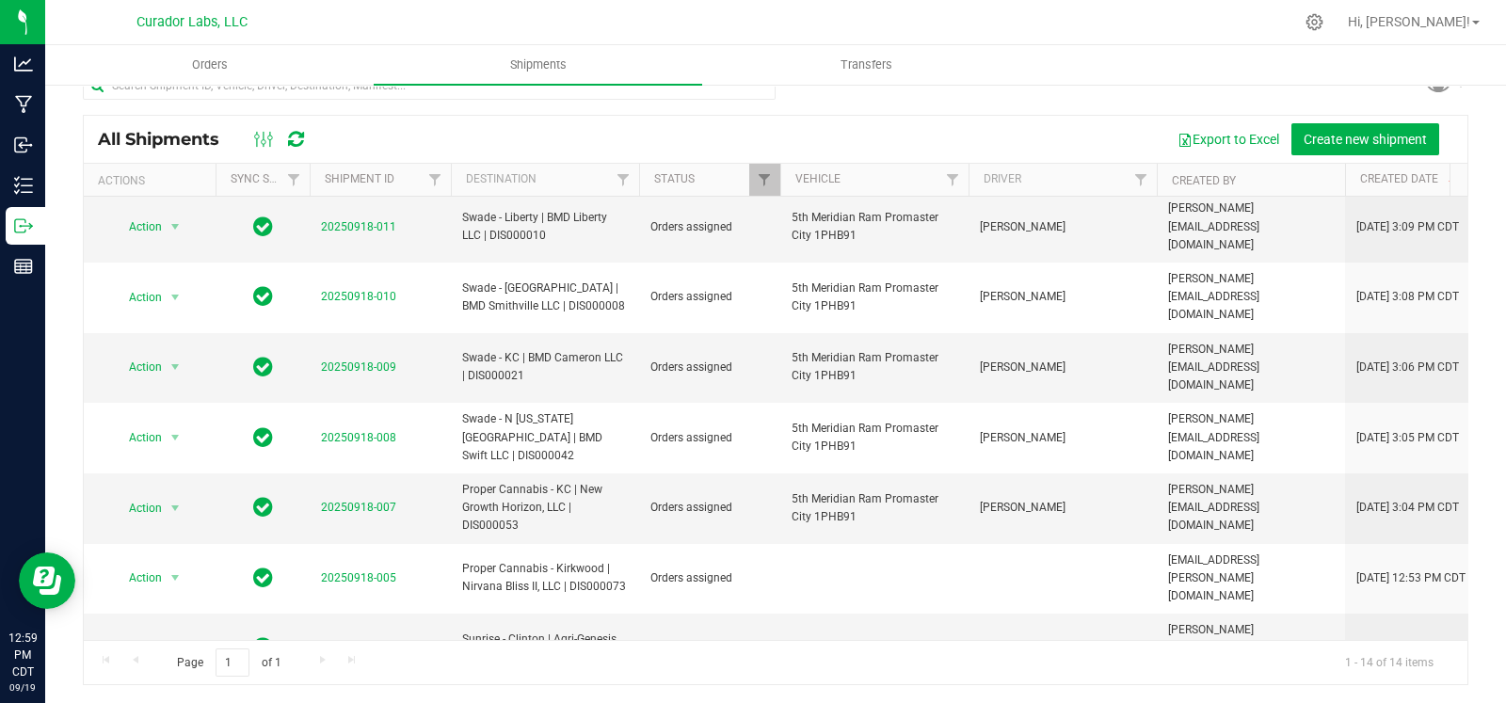
click at [177, 484] on li "Ship shipment" at bounding box center [182, 487] width 139 height 28
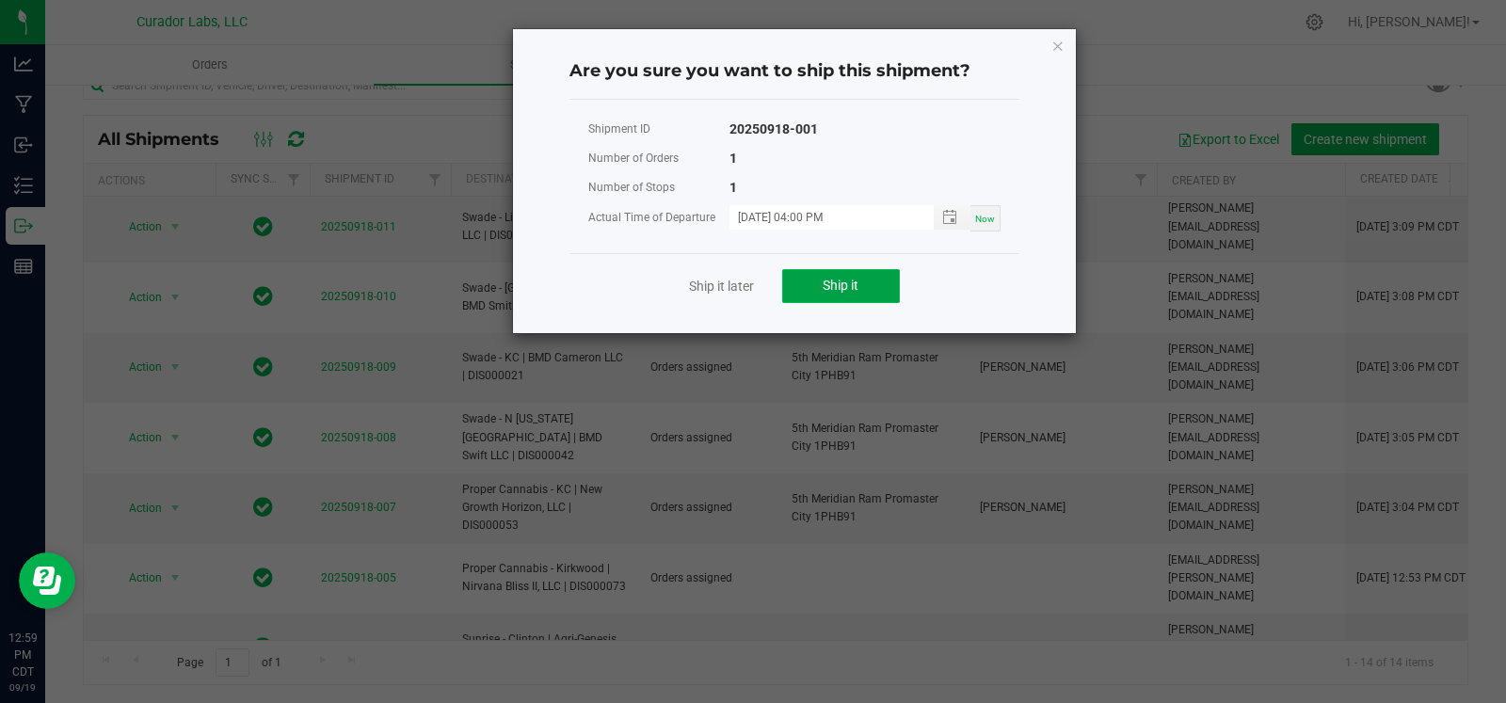
click at [887, 276] on button "Ship it" at bounding box center [841, 286] width 118 height 34
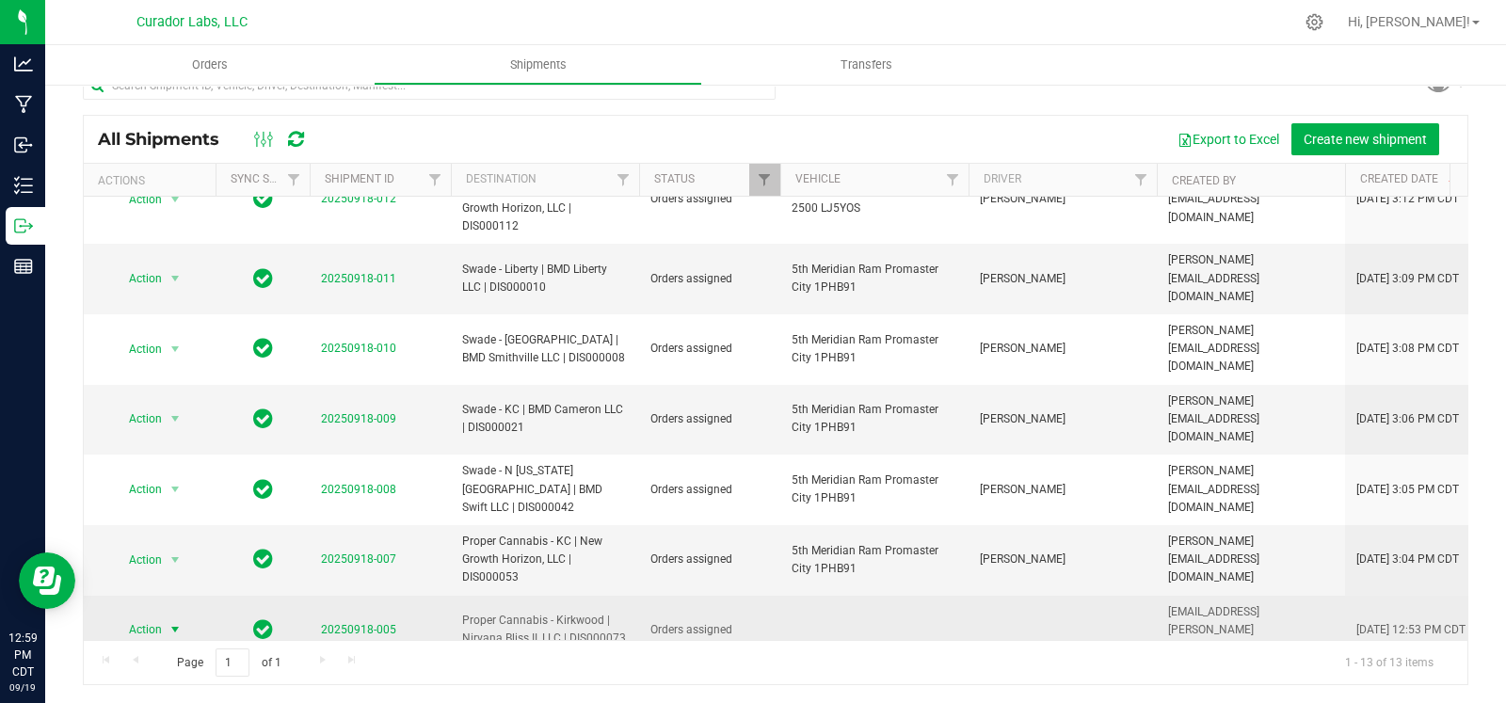
click at [166, 617] on span "select" at bounding box center [176, 630] width 24 height 26
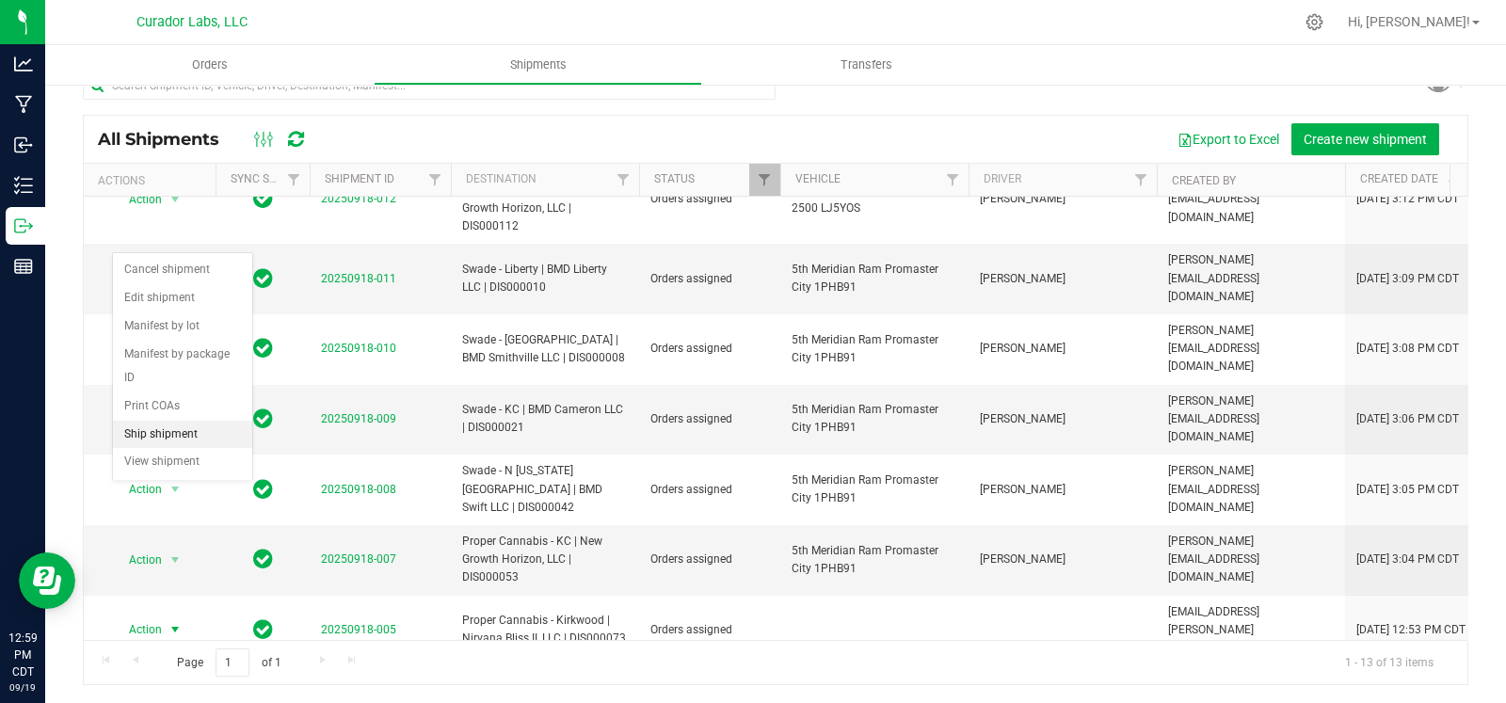
click at [169, 422] on li "Ship shipment" at bounding box center [182, 435] width 139 height 28
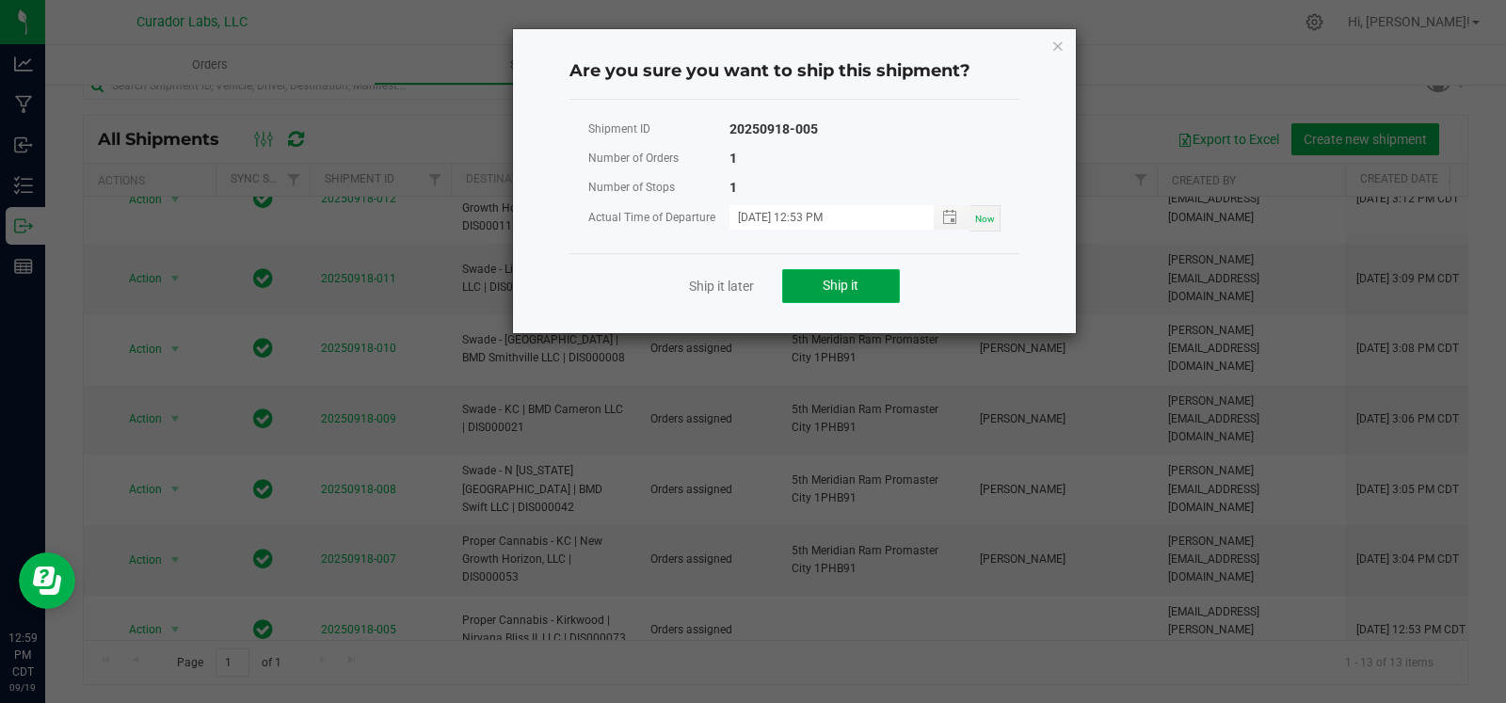
click at [871, 273] on button "Ship it" at bounding box center [841, 286] width 118 height 34
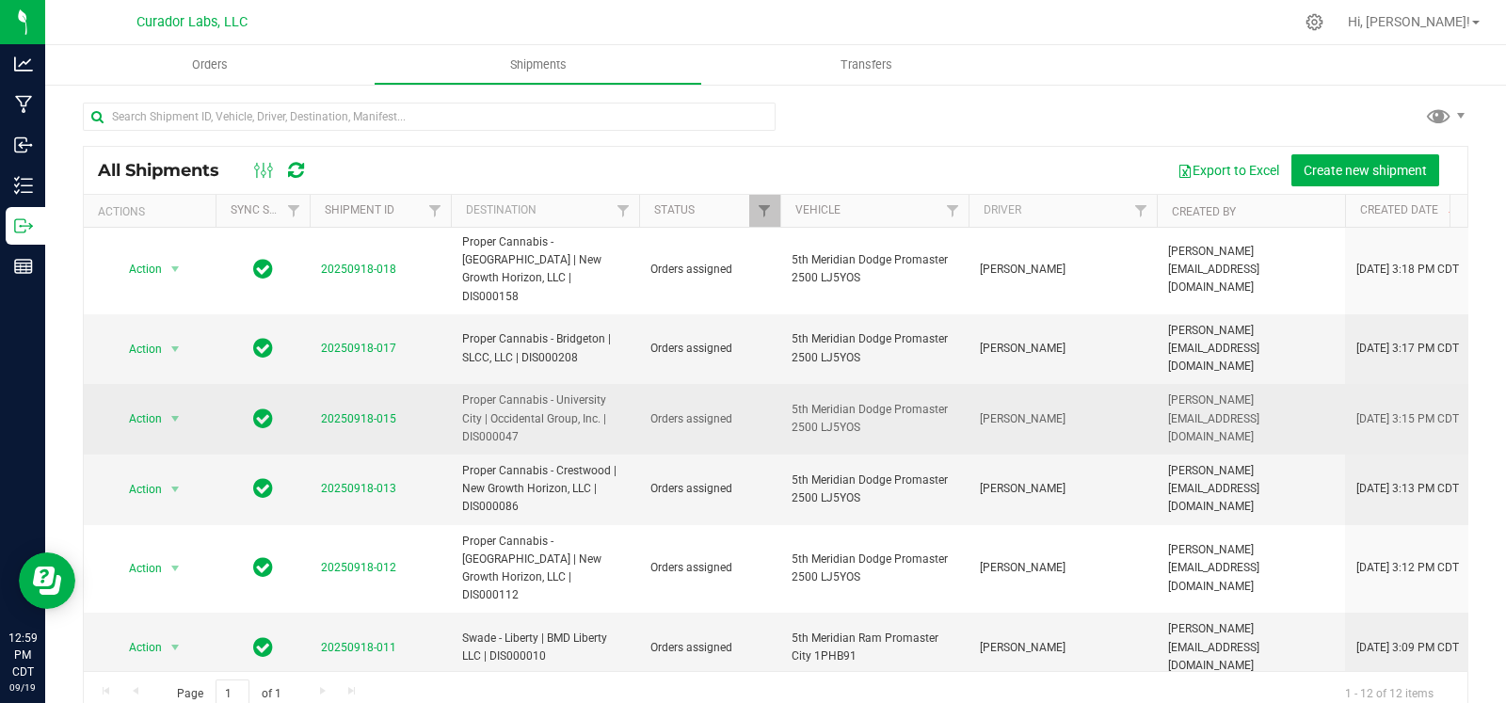
scroll to position [0, 0]
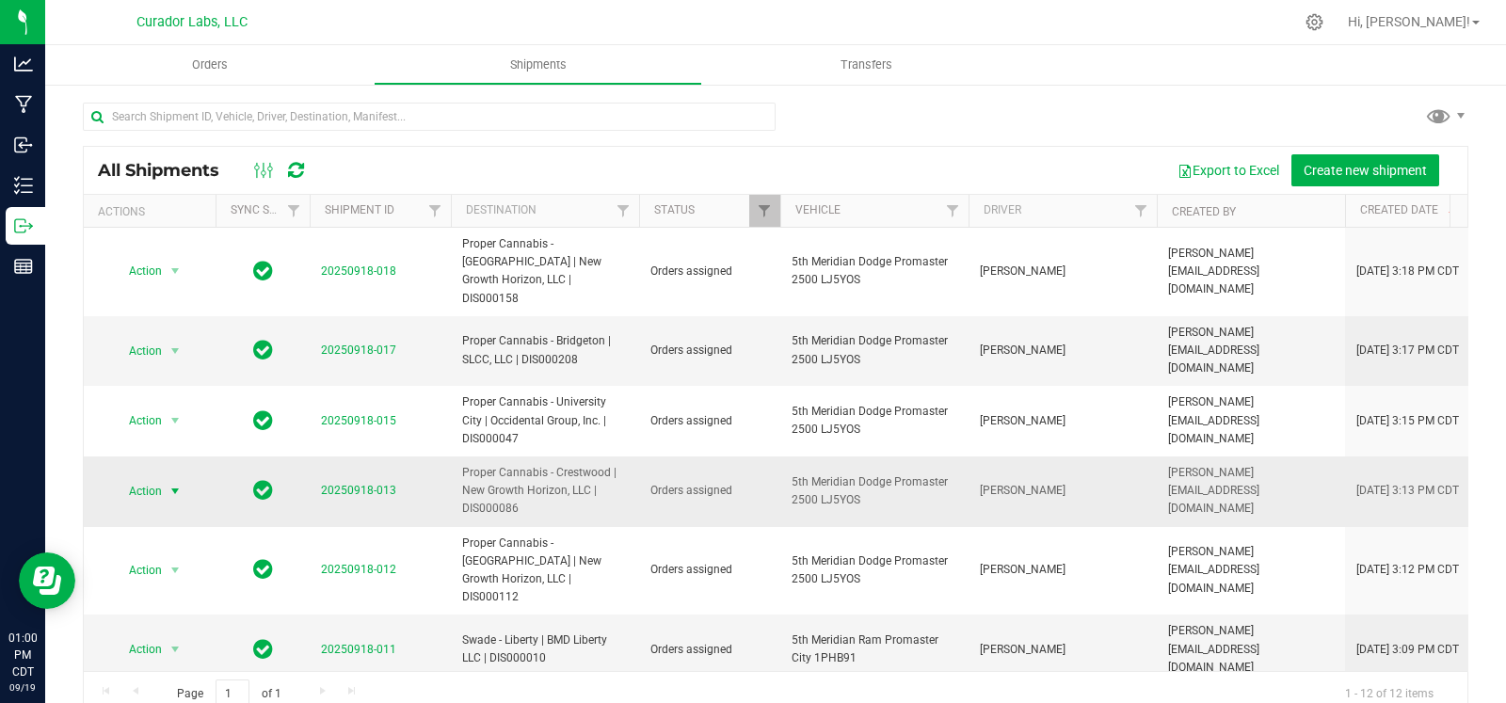
click at [169, 484] on span "select" at bounding box center [175, 491] width 15 height 15
click at [163, 648] on li "Ship shipment" at bounding box center [182, 649] width 139 height 28
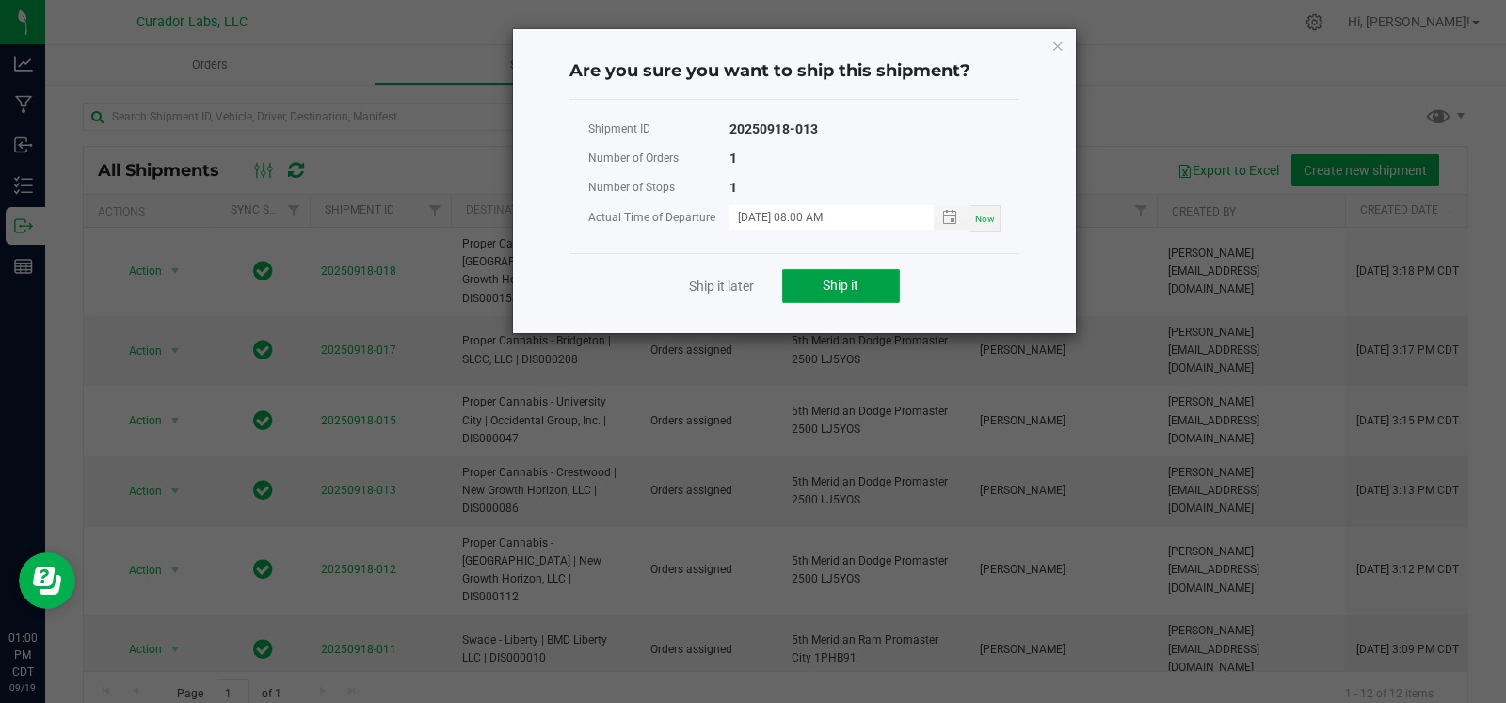
click at [836, 282] on span "Ship it" at bounding box center [841, 285] width 36 height 15
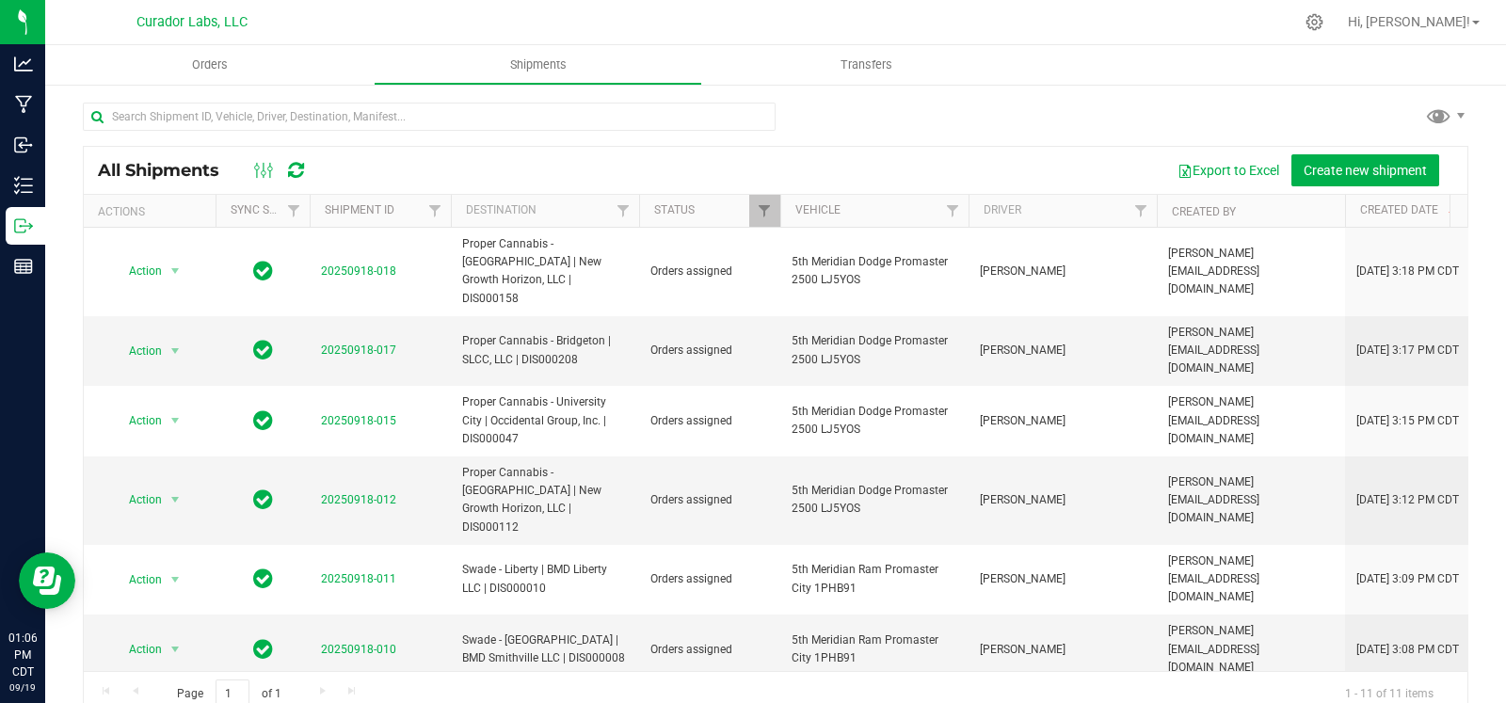
click at [1275, 113] on div at bounding box center [776, 124] width 1386 height 43
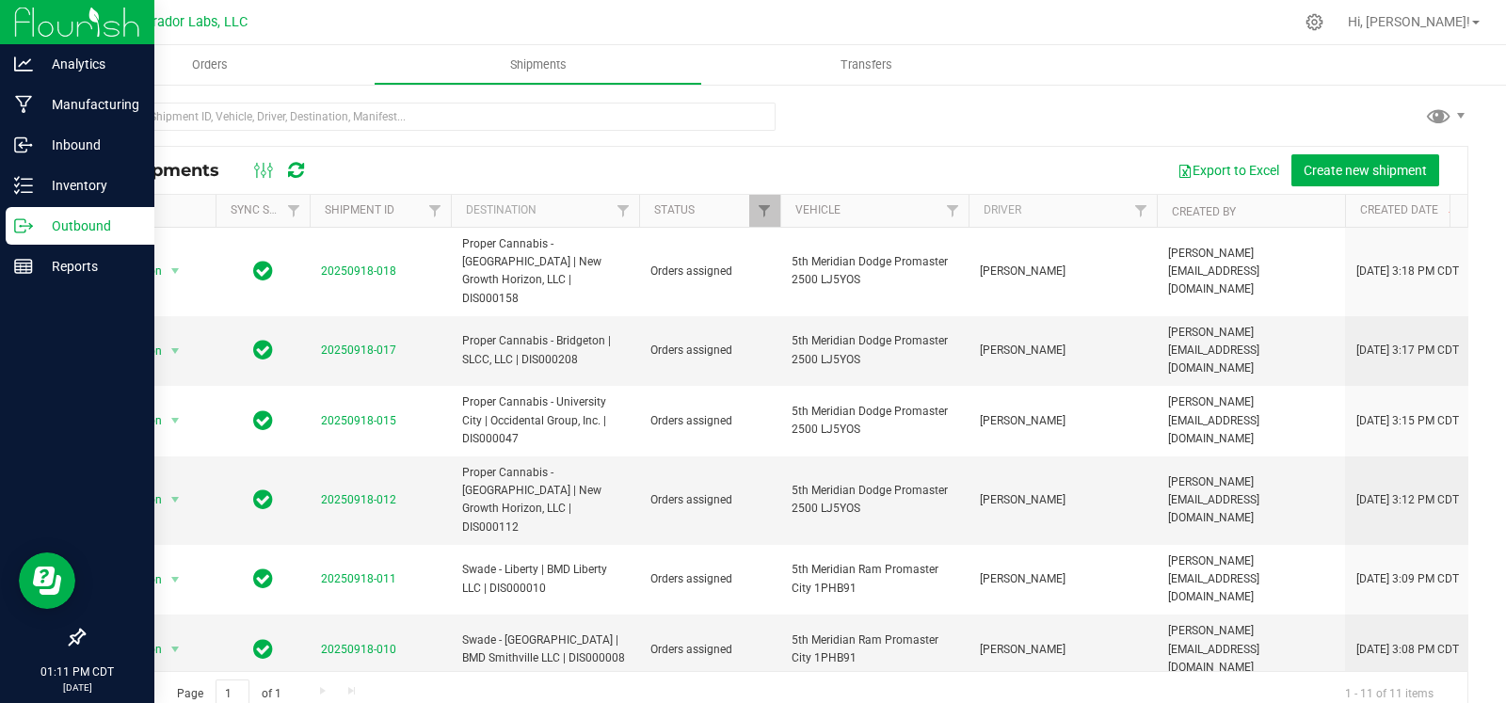
click at [15, 228] on icon at bounding box center [23, 225] width 19 height 19
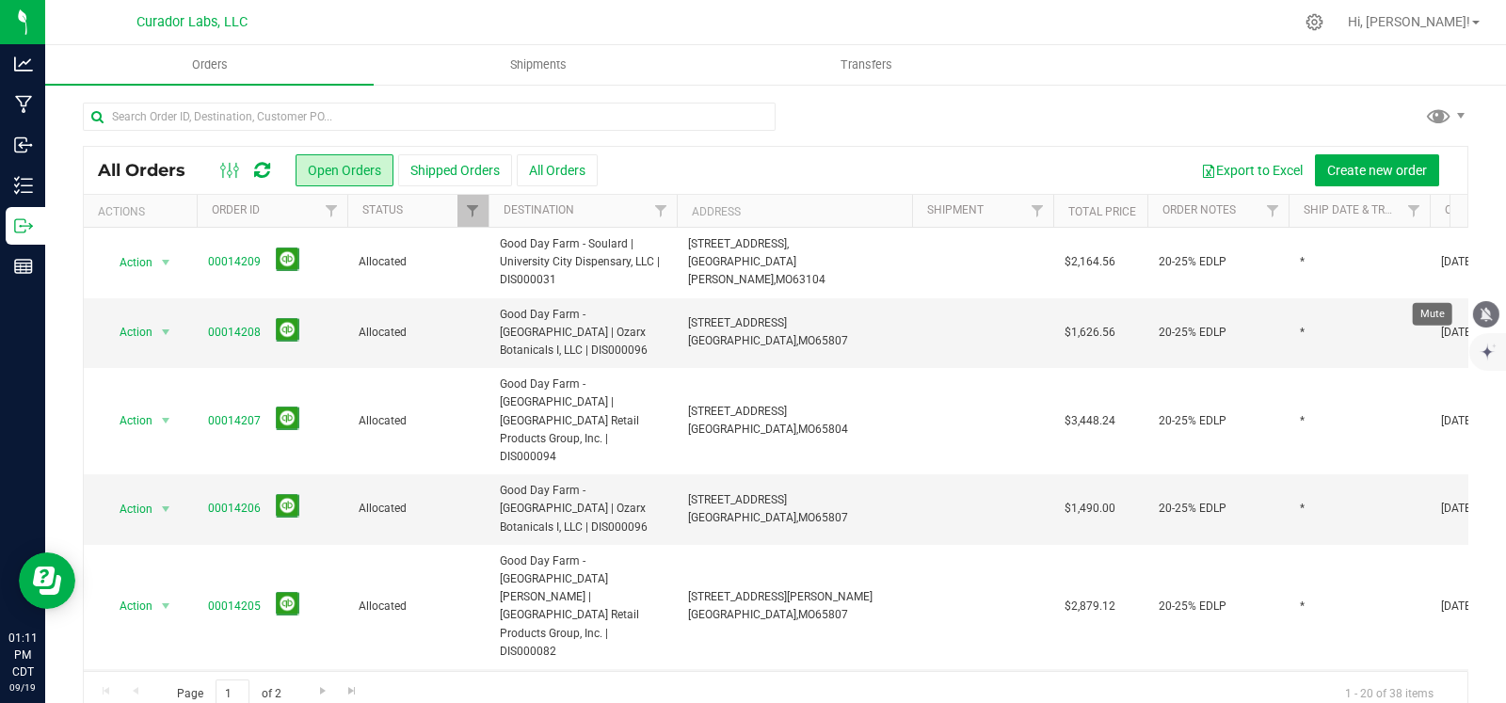
click at [1488, 323] on button "mute" at bounding box center [1486, 314] width 26 height 26
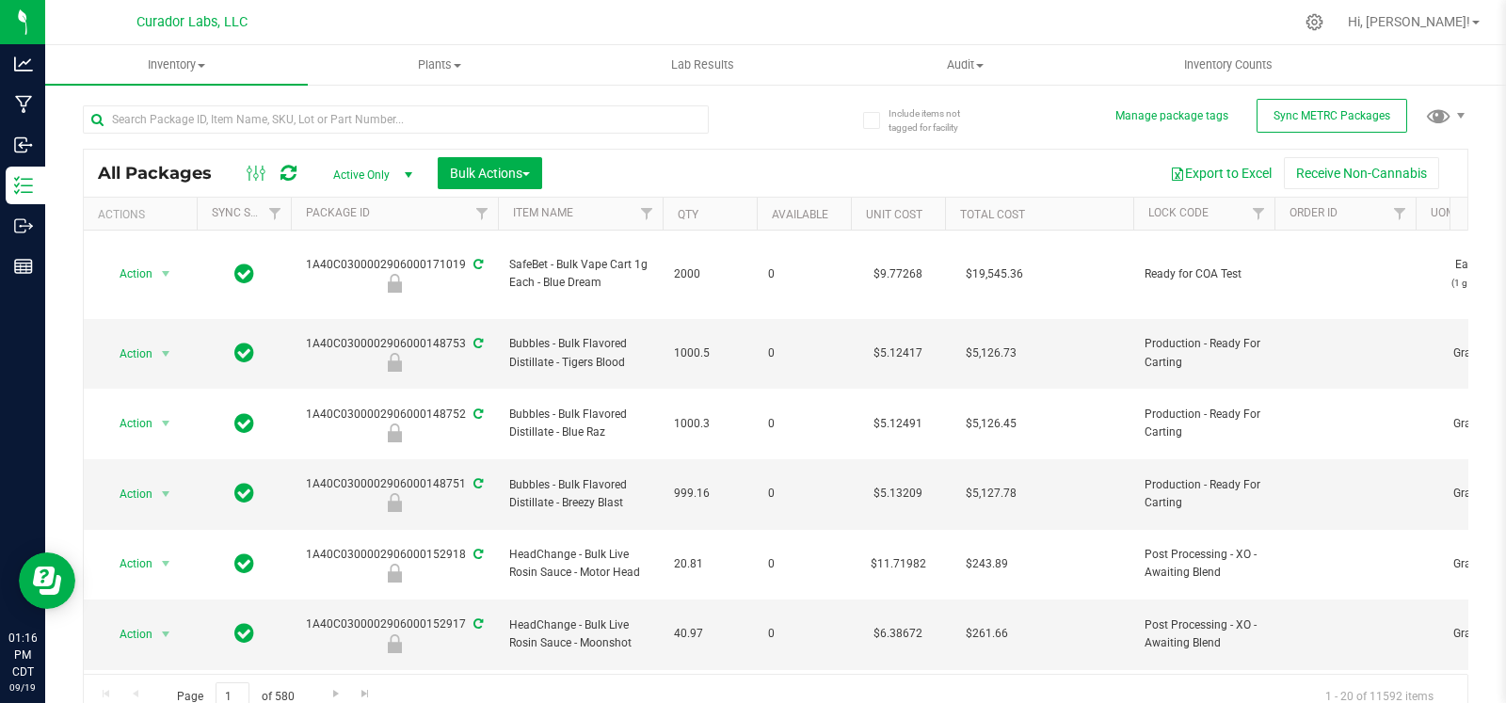
click at [851, 152] on div "All Packages Active Only Active Only Lab Samples Locked All External Internal B…" at bounding box center [776, 173] width 1384 height 47
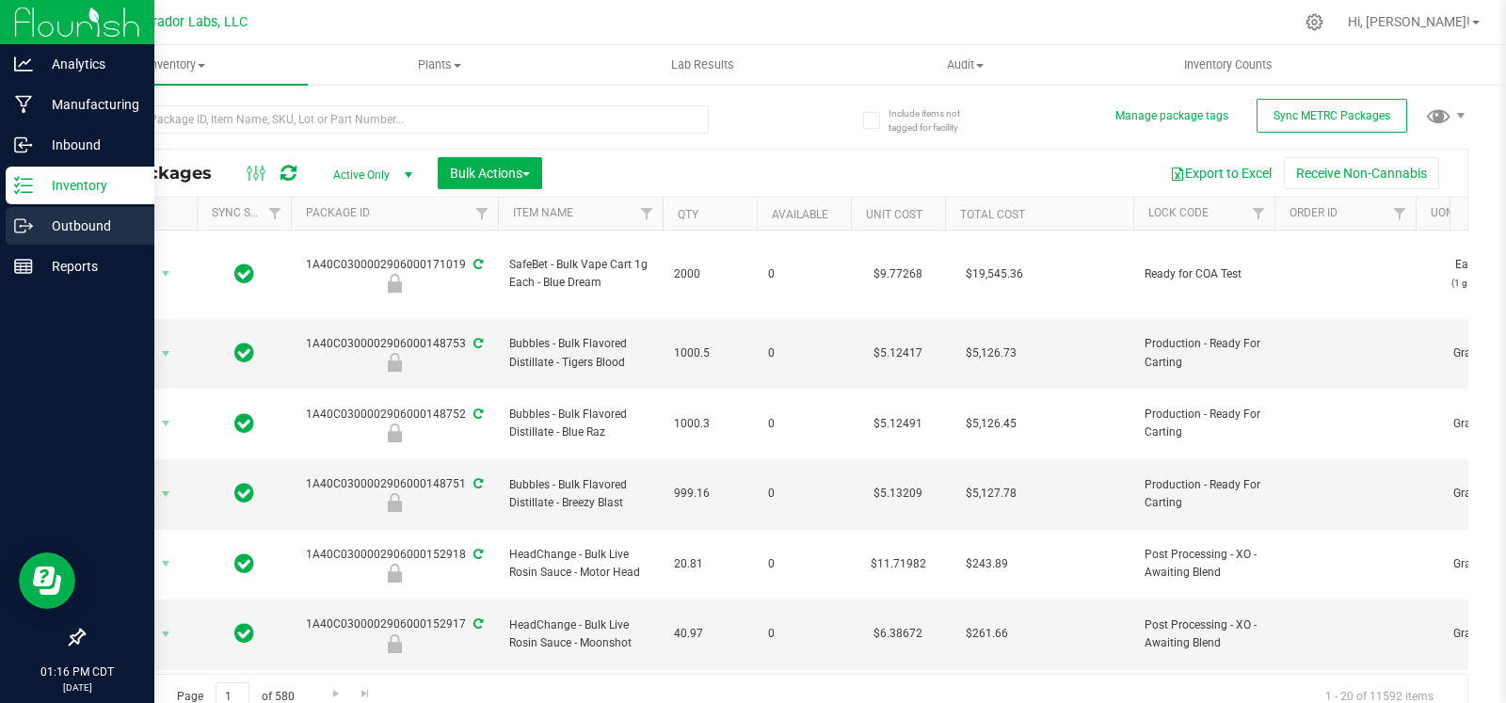
click at [31, 216] on icon at bounding box center [23, 225] width 19 height 19
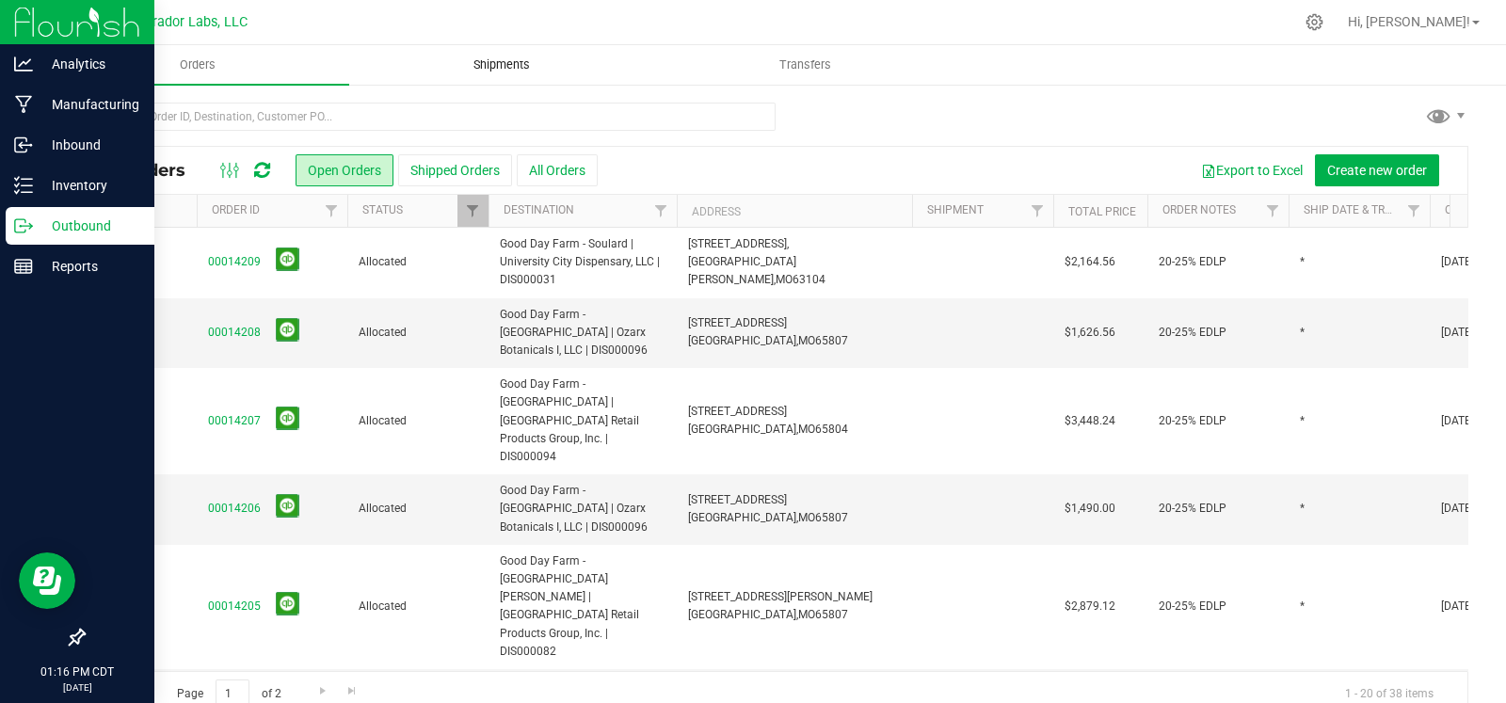
click at [506, 61] on span "Shipments" at bounding box center [501, 64] width 107 height 17
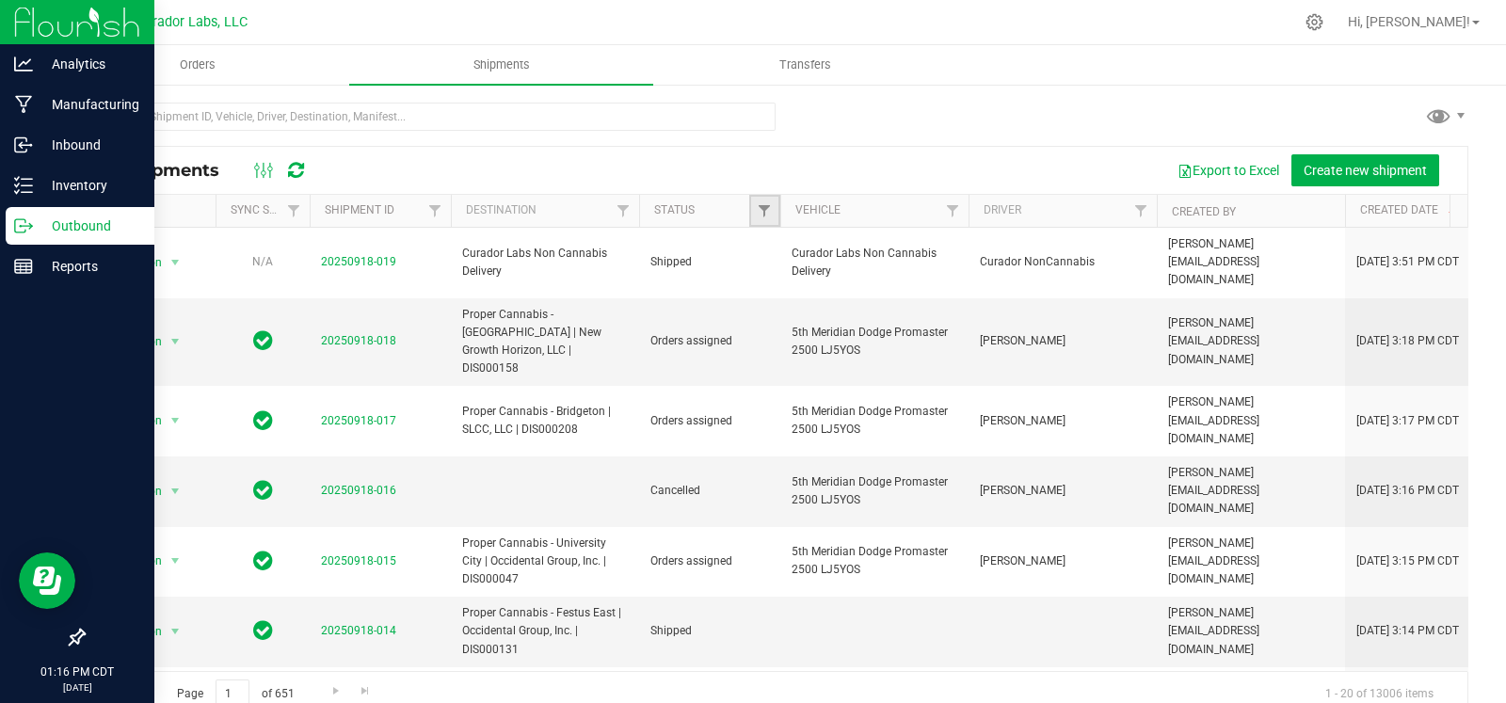
click at [752, 204] on link "Filter" at bounding box center [764, 211] width 31 height 32
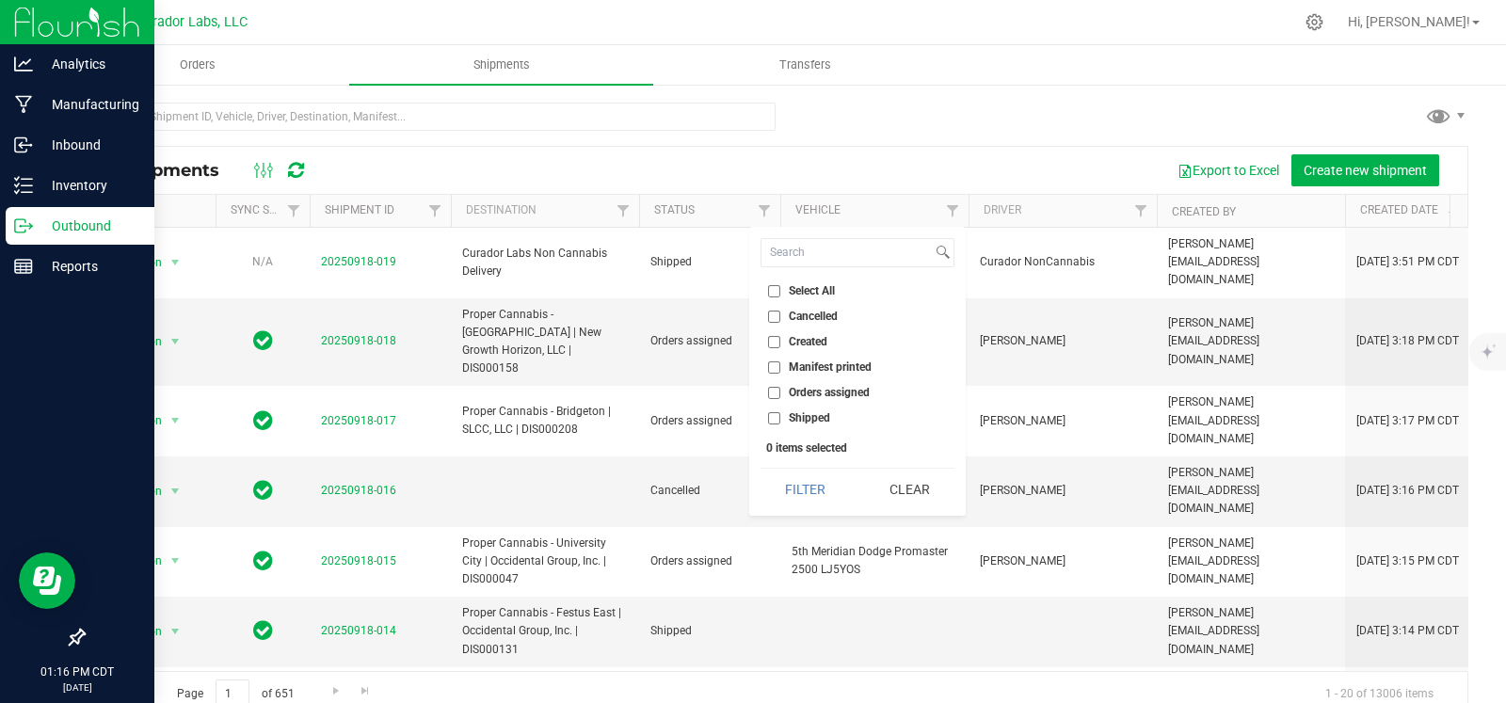
click at [822, 402] on ul "Select All Cancelled Created Manifest printed Orders assigned Shipped" at bounding box center [858, 354] width 194 height 147
click at [800, 479] on button "Filter" at bounding box center [806, 489] width 90 height 41
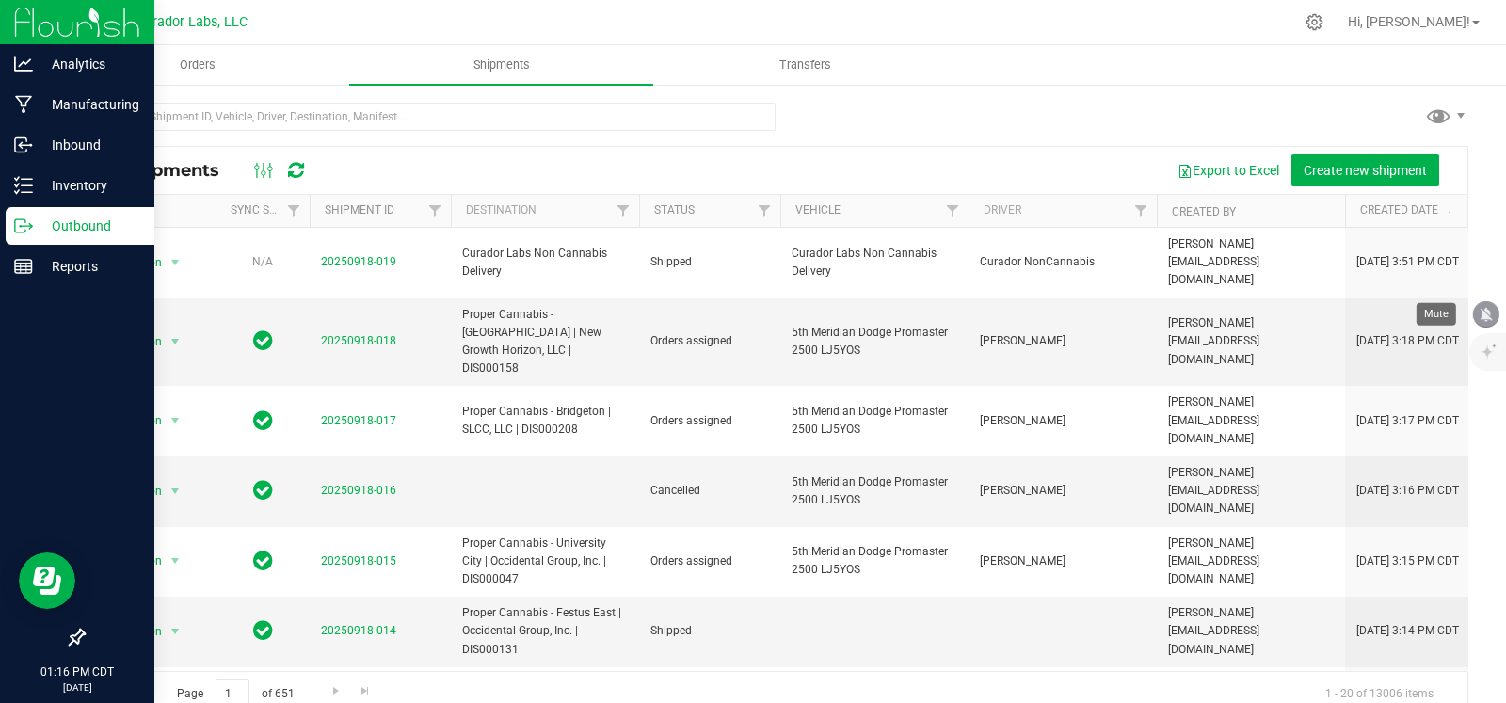
click at [1485, 313] on icon "mute" at bounding box center [1487, 314] width 12 height 14
click at [749, 208] on link "Filter" at bounding box center [764, 211] width 31 height 32
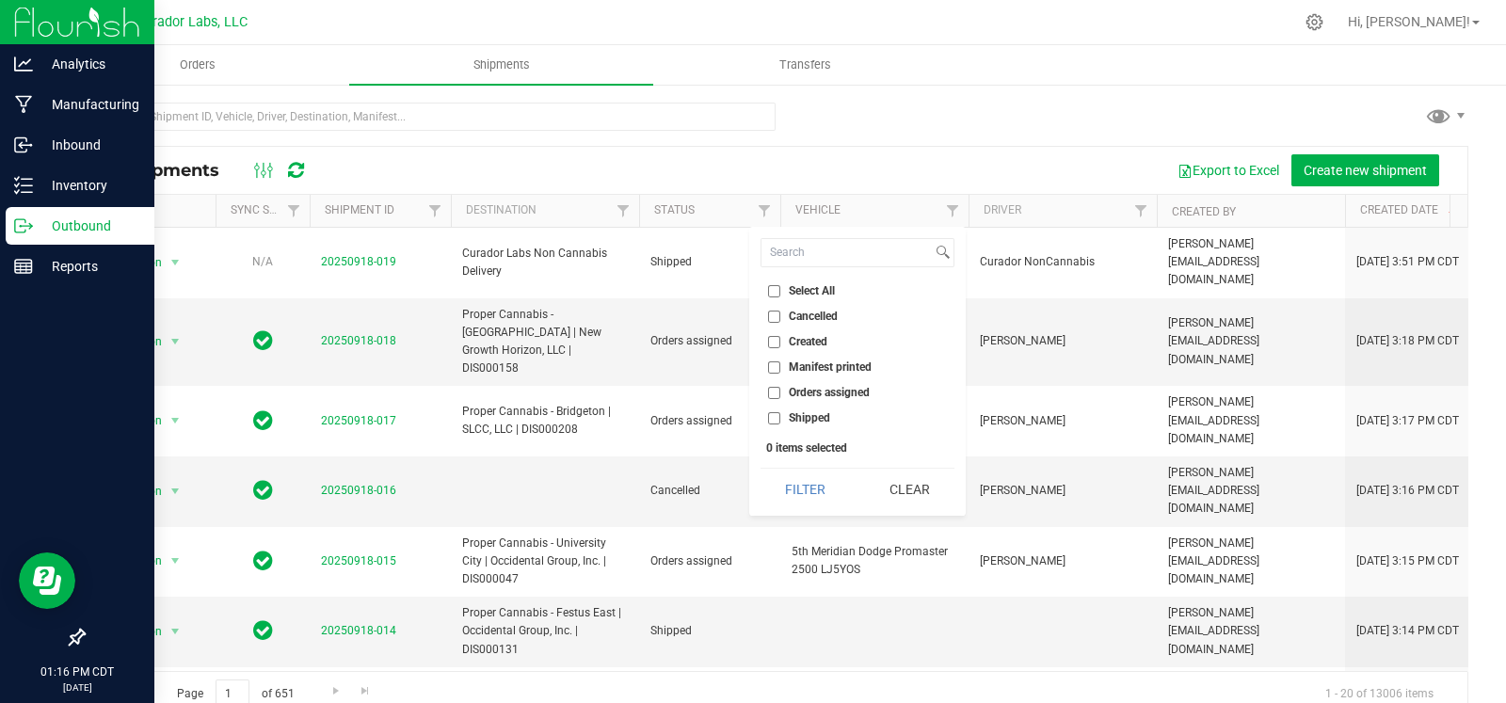
click at [794, 397] on span "Orders assigned" at bounding box center [829, 392] width 81 height 11
click at [780, 397] on input "Orders assigned" at bounding box center [774, 393] width 12 height 12
checkbox input "true"
click at [801, 498] on button "Filter" at bounding box center [806, 489] width 90 height 41
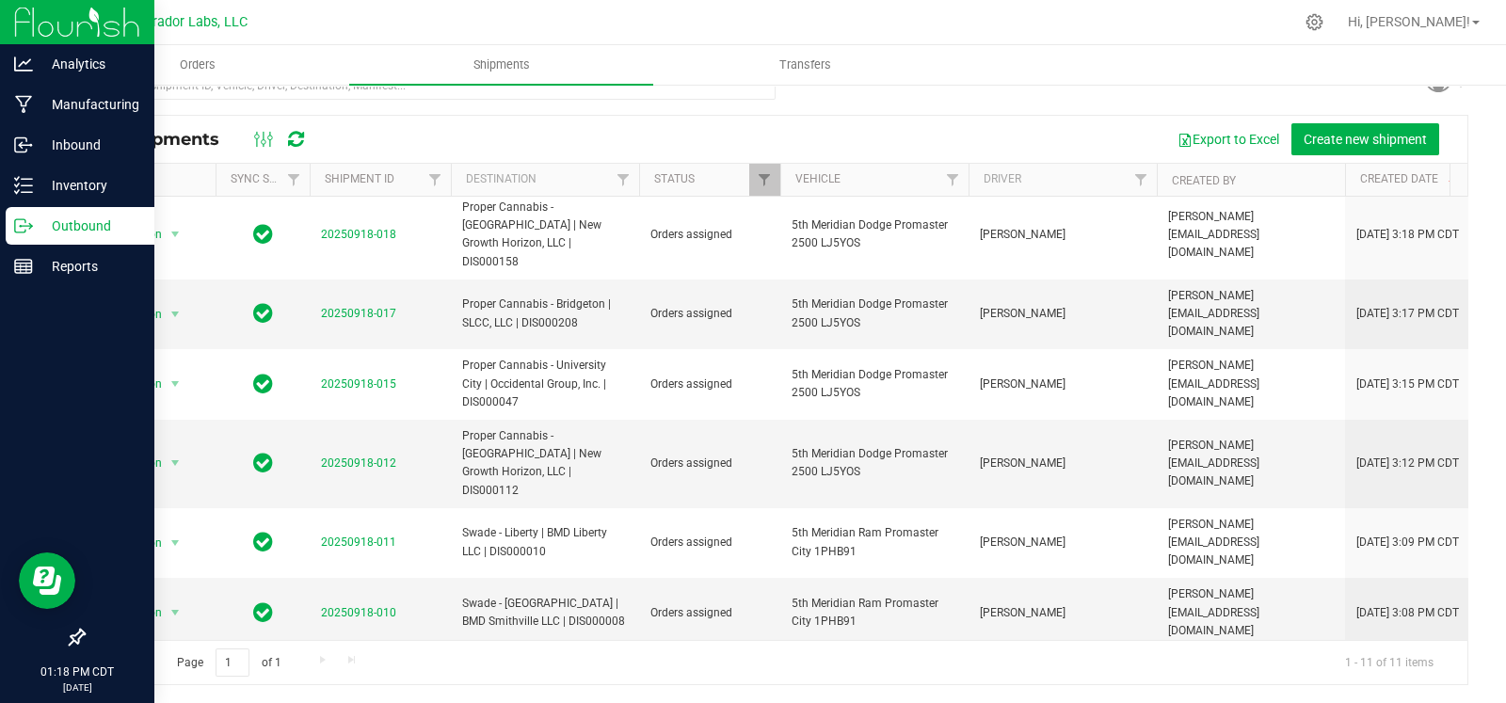
scroll to position [3, 0]
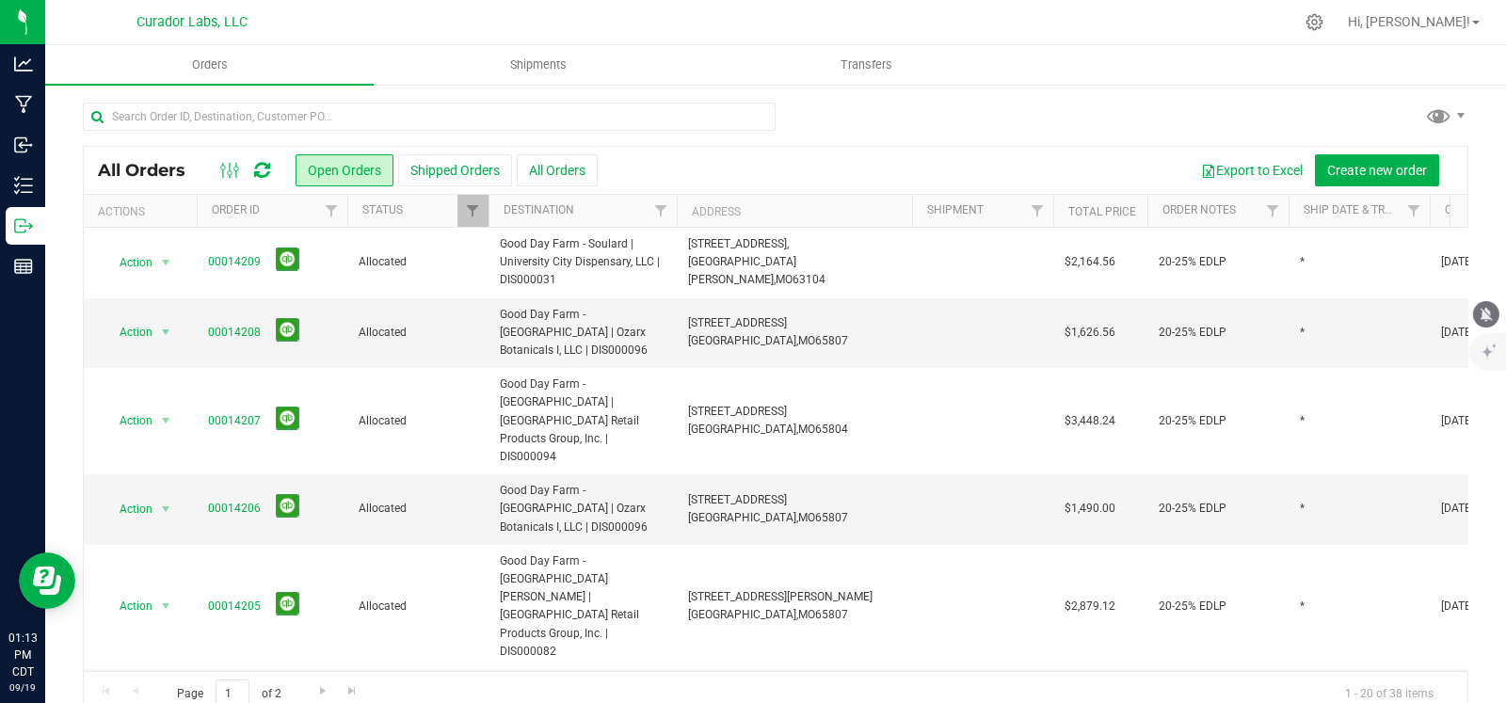
click at [1487, 320] on icon "mute" at bounding box center [1486, 314] width 17 height 17
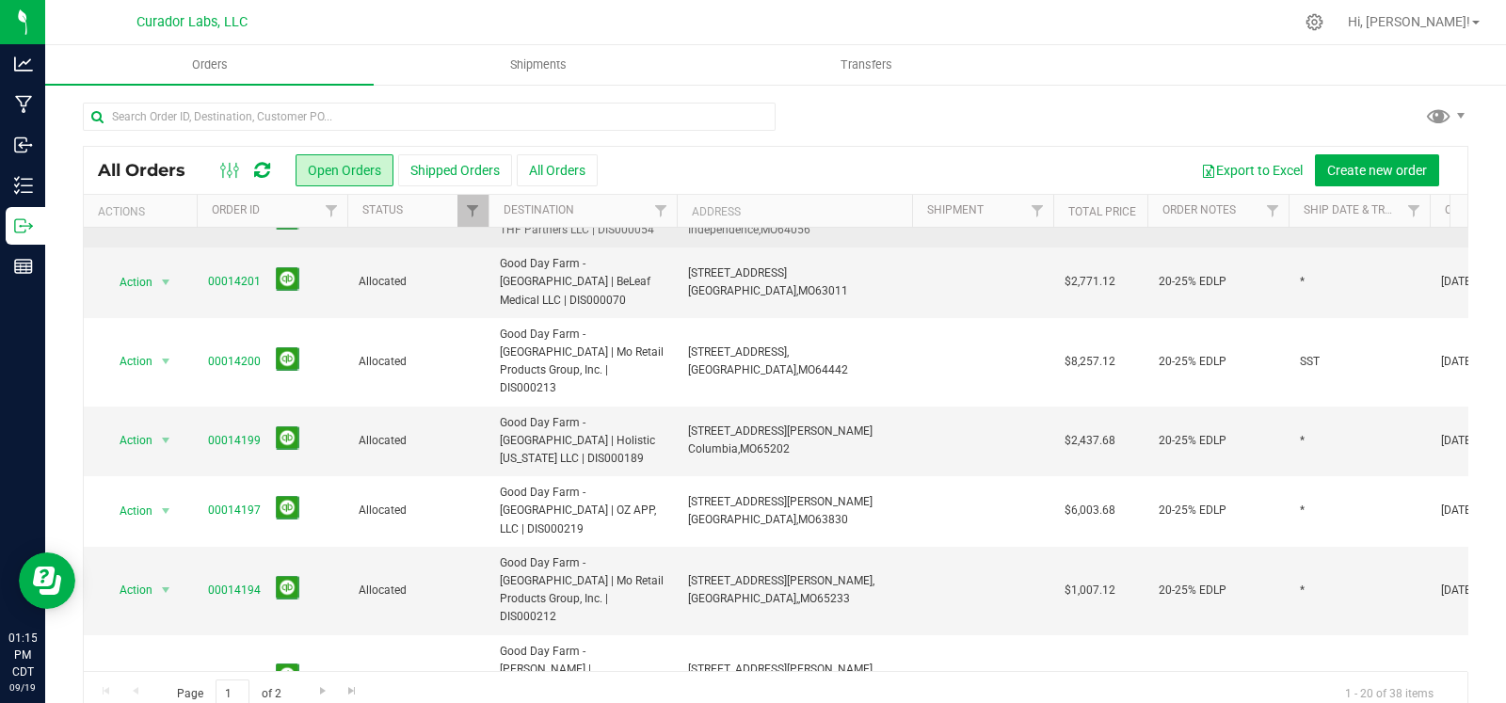
scroll to position [812, 0]
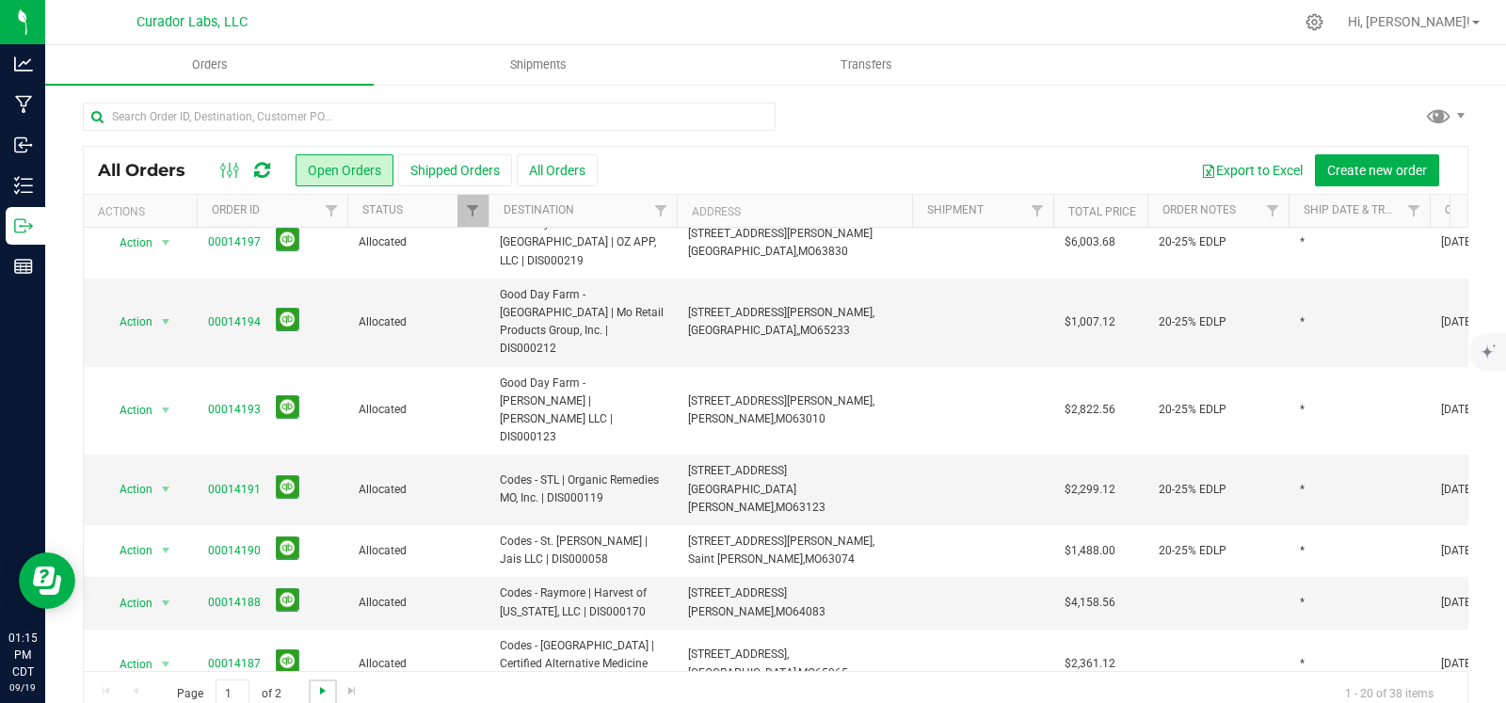
click at [322, 690] on span "Go to the next page" at bounding box center [322, 690] width 15 height 15
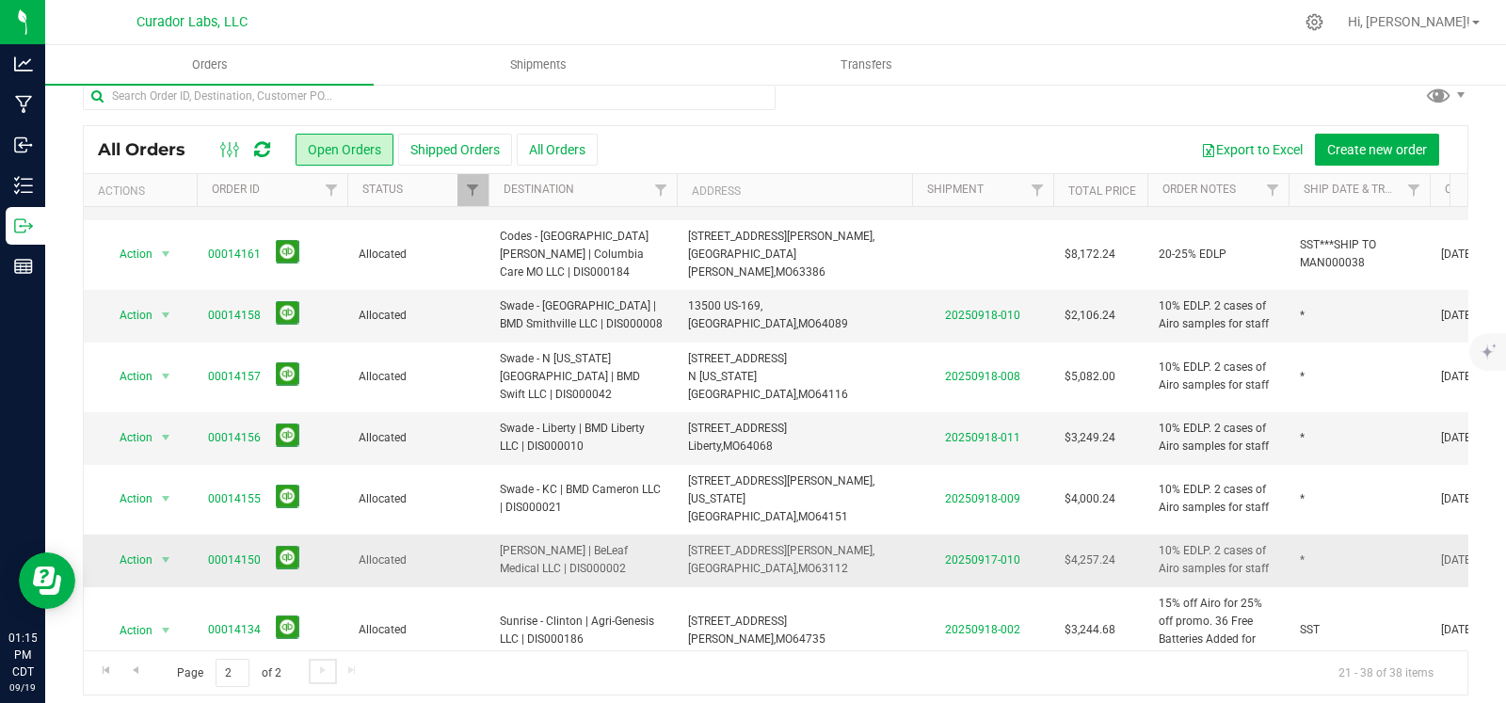
scroll to position [31, 0]
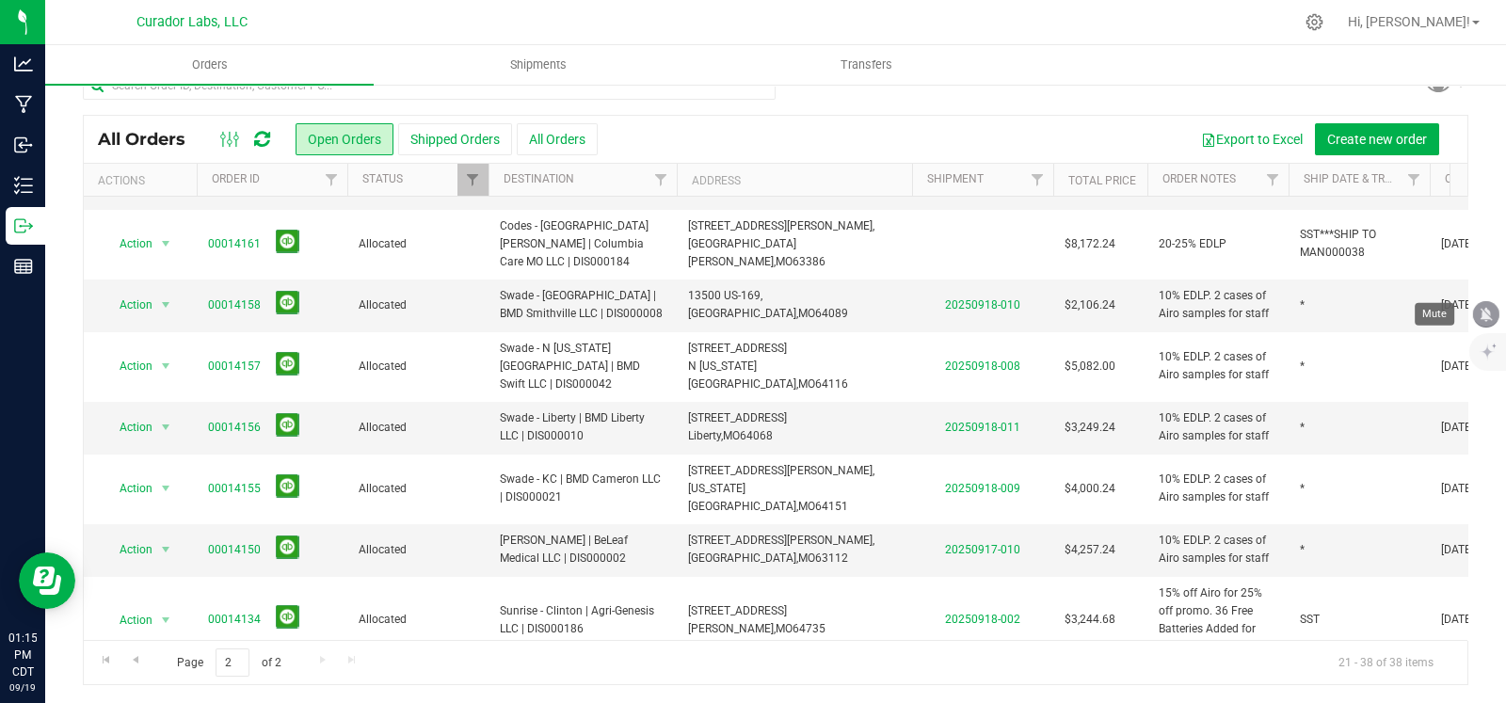
click at [1485, 319] on icon "mute" at bounding box center [1486, 314] width 17 height 17
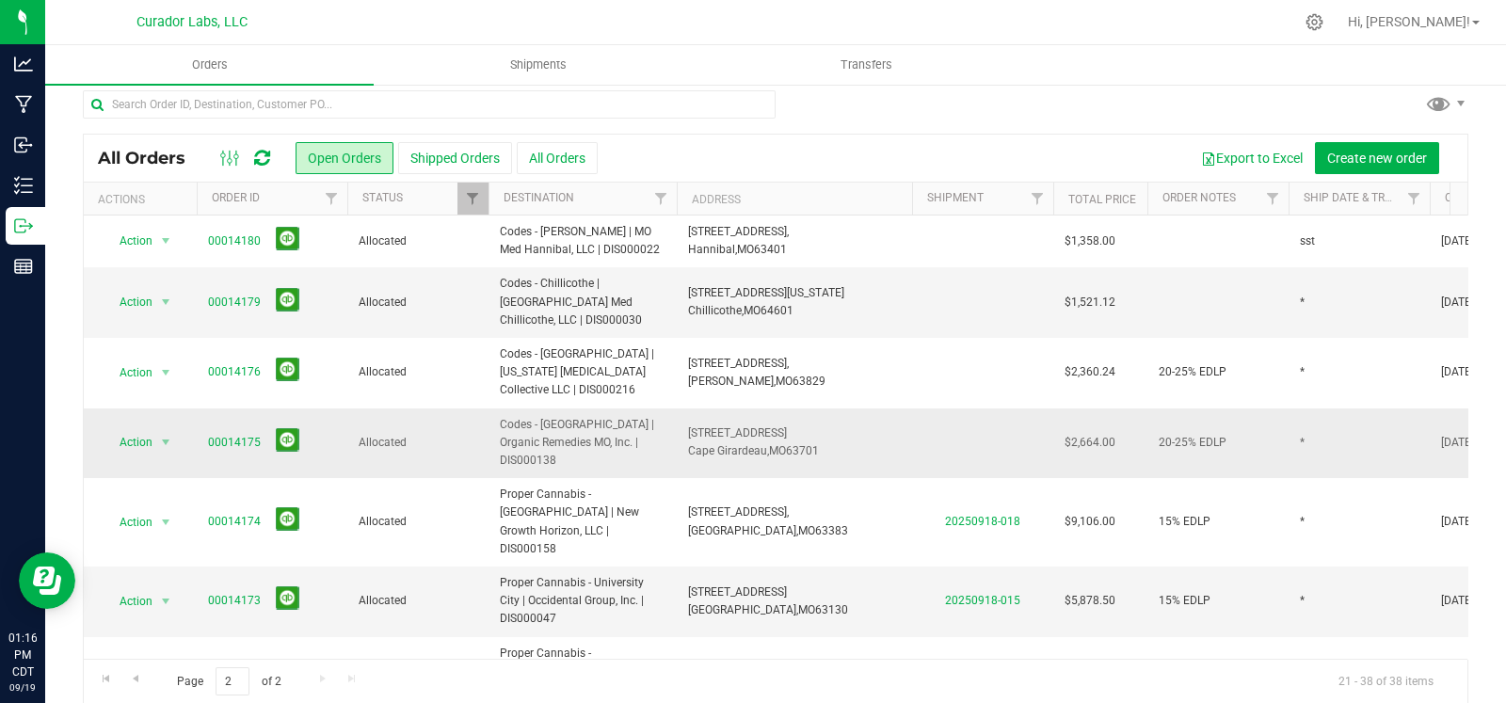
scroll to position [0, 0]
